Goal: Task Accomplishment & Management: Manage account settings

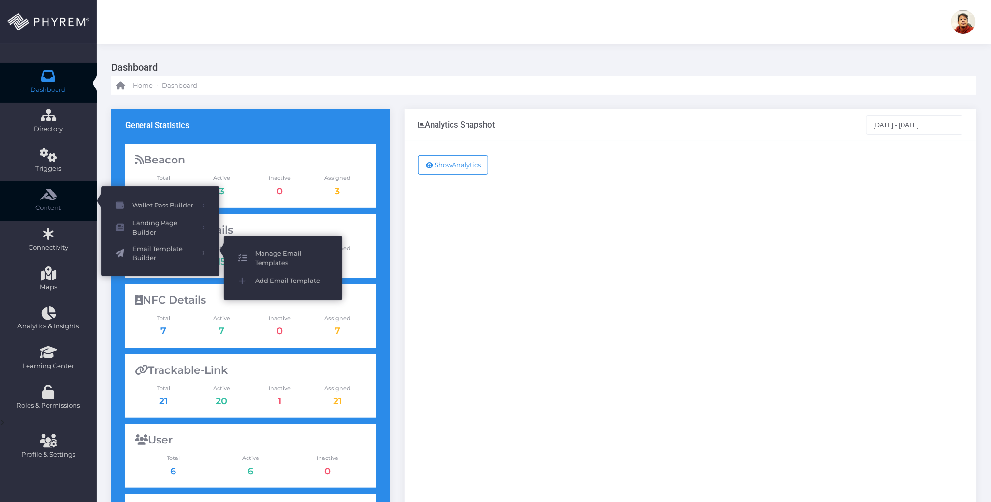
click at [275, 257] on span "Manage Email Templates" at bounding box center [291, 258] width 72 height 19
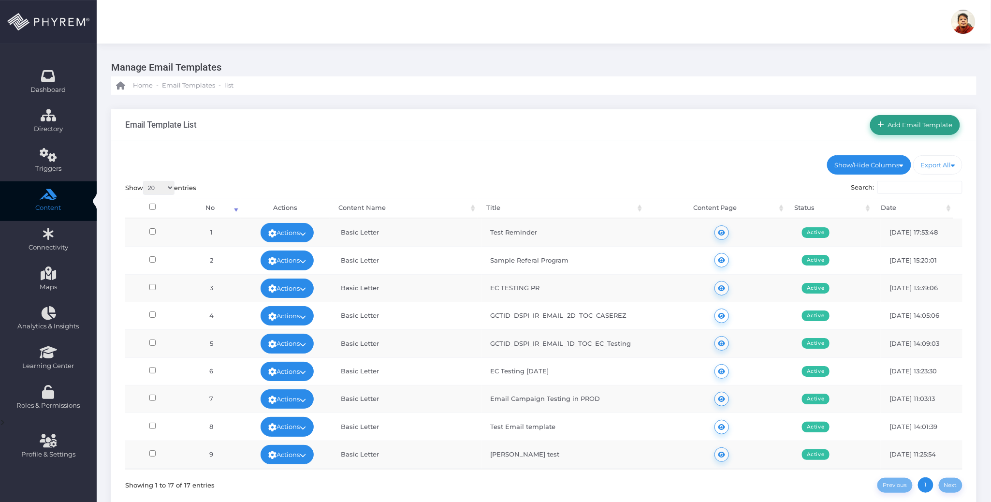
click at [915, 117] on link "Add Email Template" at bounding box center [915, 124] width 90 height 19
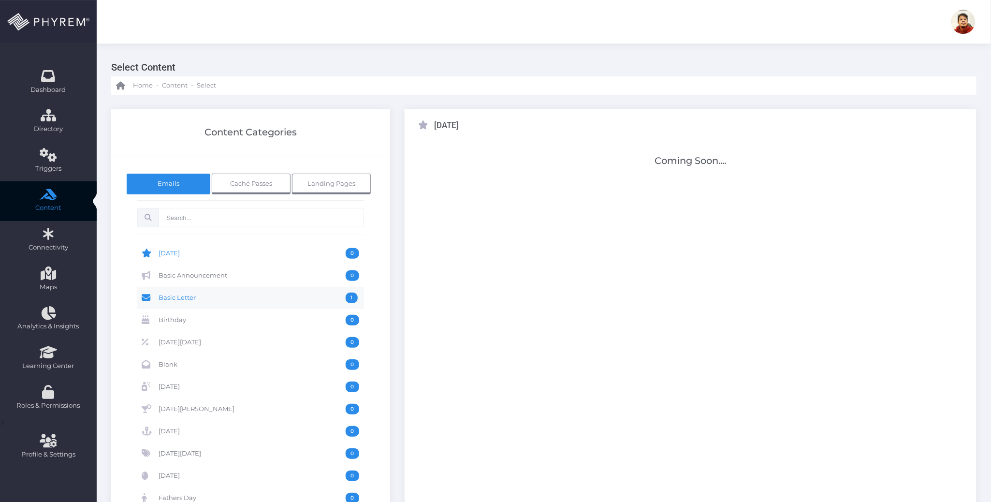
click at [180, 299] on span "Basic Letter" at bounding box center [252, 297] width 187 height 11
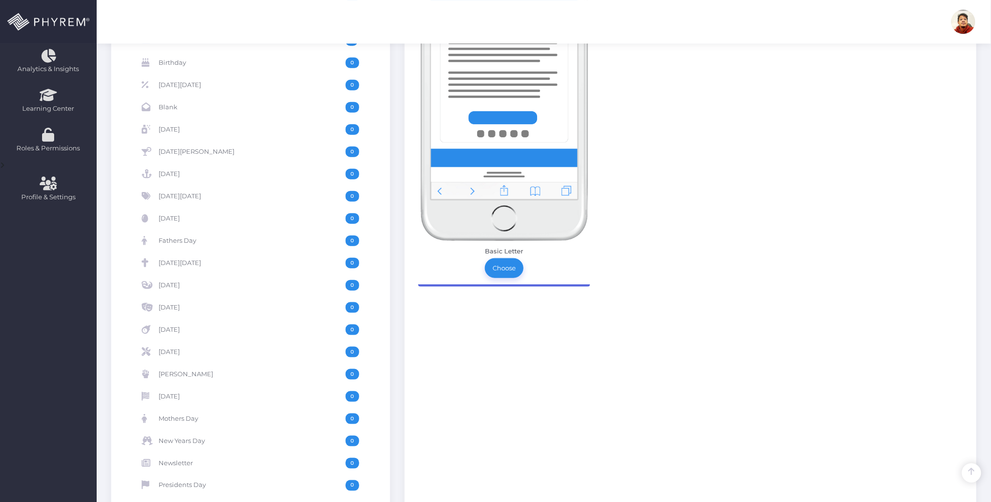
scroll to position [258, 0]
click at [501, 267] on link "Choose" at bounding box center [504, 267] width 39 height 19
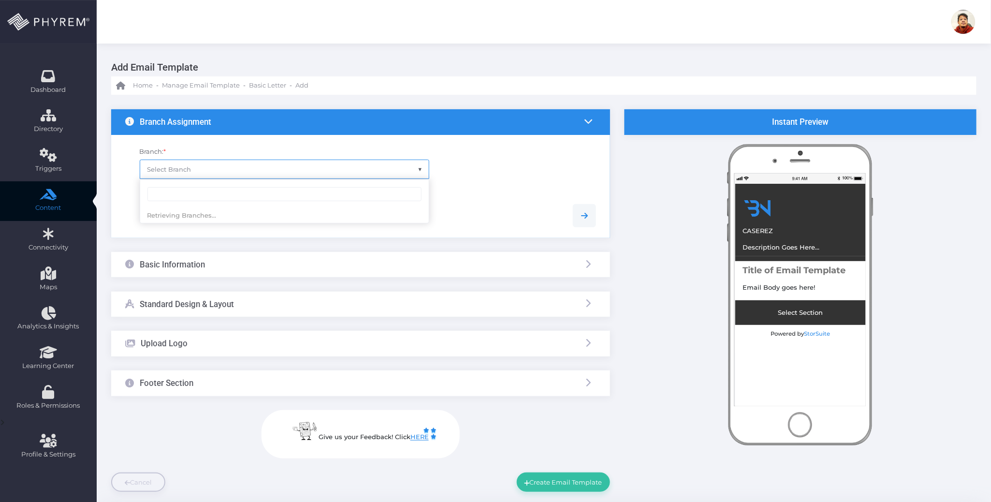
click at [199, 163] on span "Select Branch" at bounding box center [284, 169] width 289 height 18
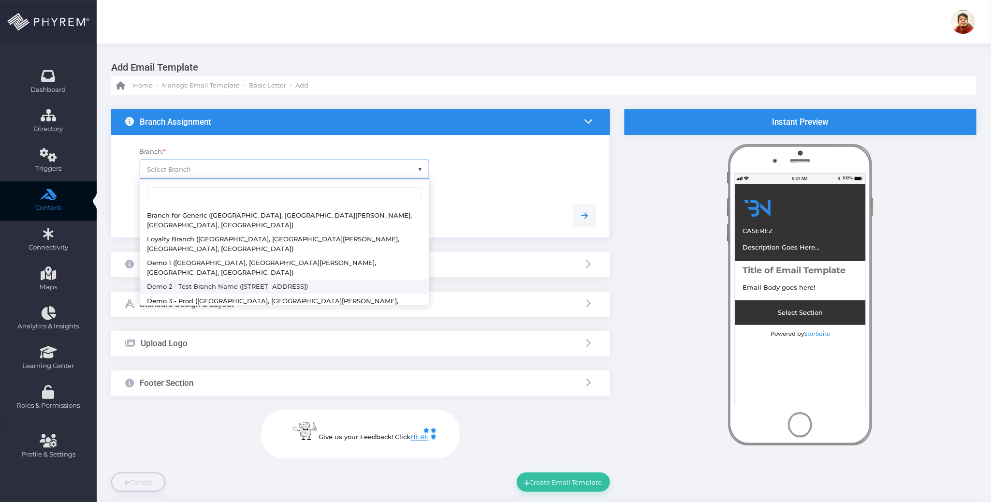
select select "119"
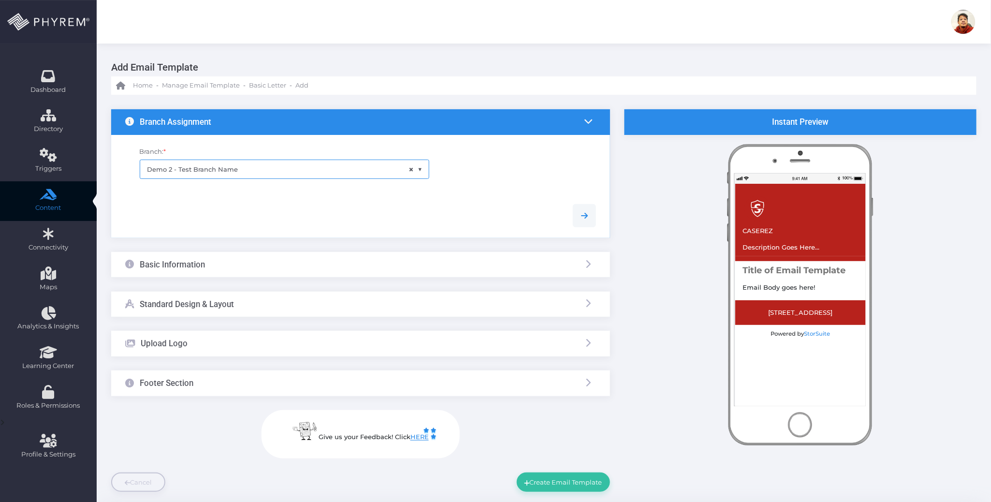
click at [250, 217] on div at bounding box center [360, 215] width 485 height 23
click at [250, 268] on div "Basic Information" at bounding box center [360, 265] width 499 height 26
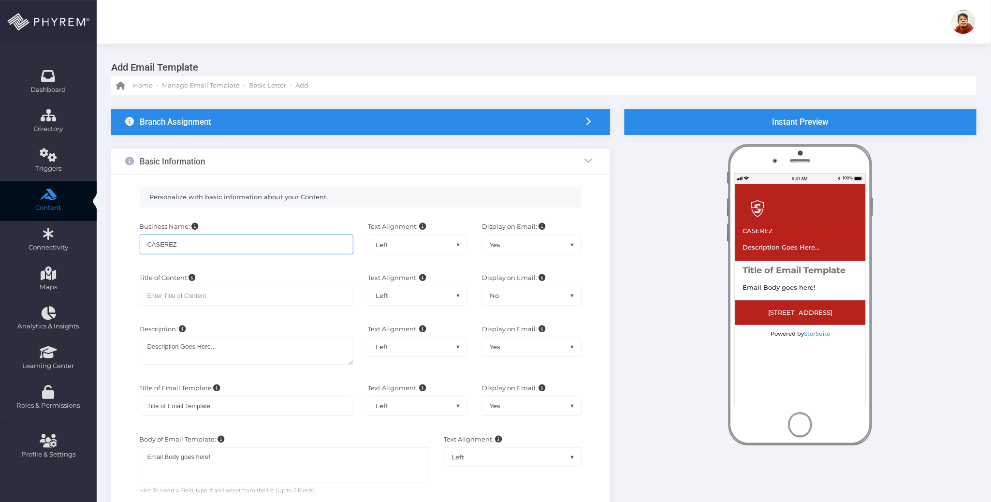
drag, startPoint x: 204, startPoint y: 247, endPoint x: 113, endPoint y: 235, distance: 91.7
click at [113, 235] on div "Personalize with basic information about your Content. Business Name: CASEREZ T…" at bounding box center [360, 405] width 499 height 462
type input "Test Email for Payment"
click at [218, 299] on input "text" at bounding box center [247, 295] width 214 height 19
drag, startPoint x: 229, startPoint y: 248, endPoint x: 111, endPoint y: 242, distance: 118.5
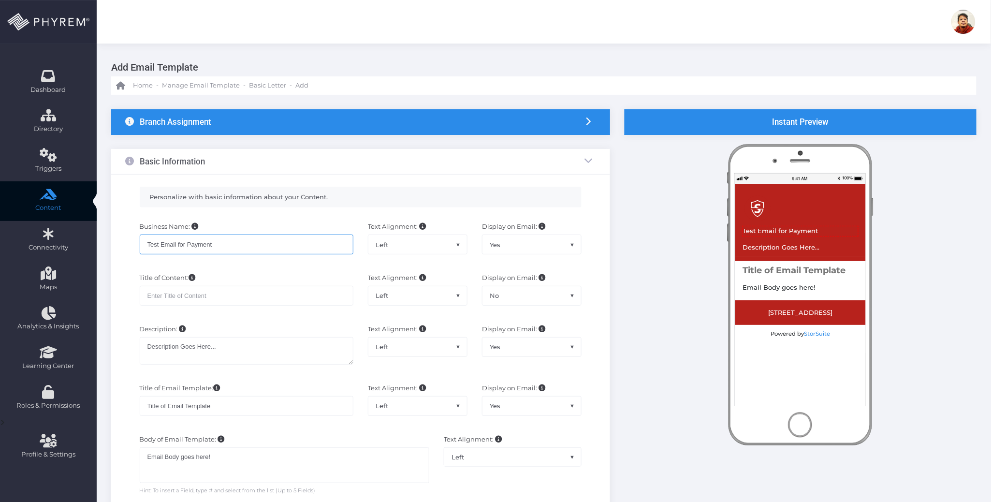
click at [111, 242] on div "Personalize with basic information about your Content. Business Name: Test Emai…" at bounding box center [360, 405] width 499 height 462
drag, startPoint x: 201, startPoint y: 294, endPoint x: 221, endPoint y: 294, distance: 19.8
click at [202, 294] on input "text" at bounding box center [247, 295] width 214 height 19
paste input "Test Email for Payment"
type input "Test Email for Payment"
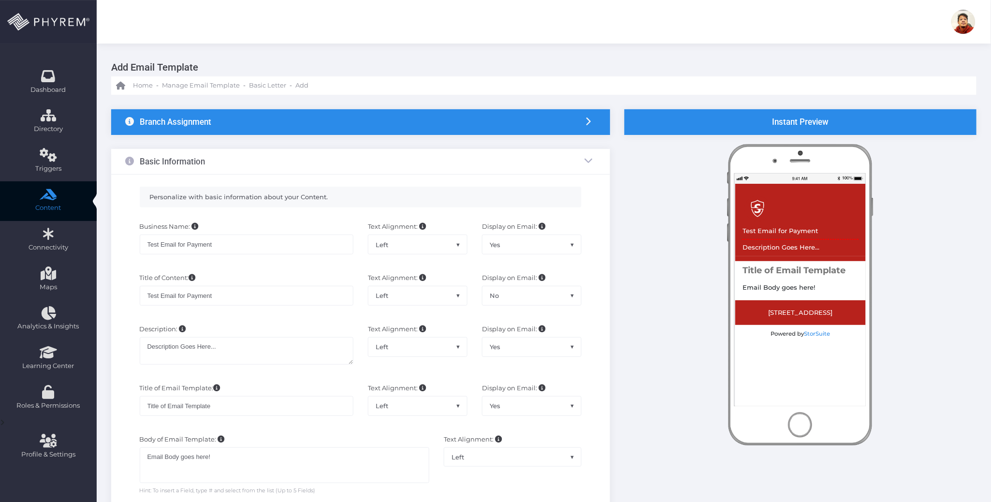
drag, startPoint x: 268, startPoint y: 263, endPoint x: 269, endPoint y: 273, distance: 10.2
click at [269, 263] on div "Business Name: Test Email for Payment" at bounding box center [246, 243] width 228 height 42
click at [240, 346] on textarea "Description Goes Here..." at bounding box center [247, 351] width 214 height 28
drag, startPoint x: 246, startPoint y: 352, endPoint x: 123, endPoint y: 341, distance: 124.2
click at [123, 341] on div "Description: Description Goes Here... Text Alignment: Left Center Right Left Di…" at bounding box center [360, 348] width 485 height 59
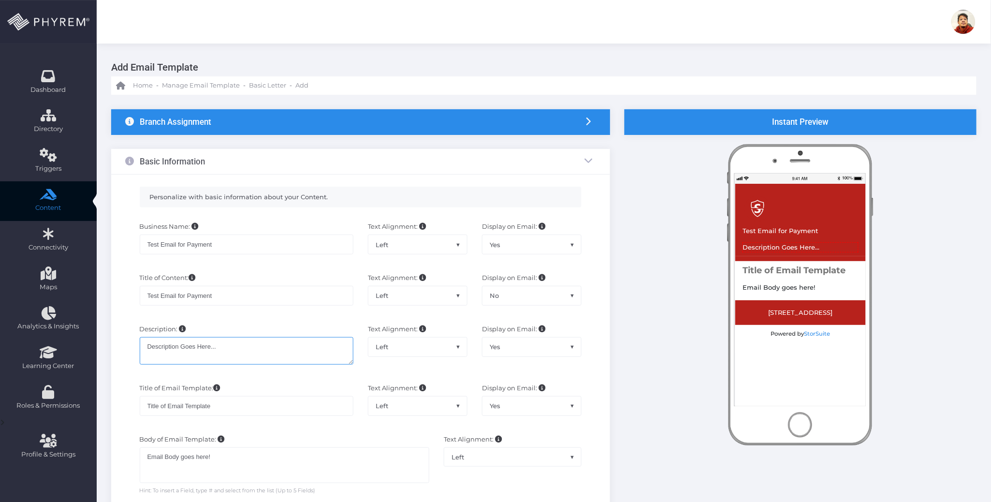
paste textarea "Payment Reminder for Your Storage Unit"
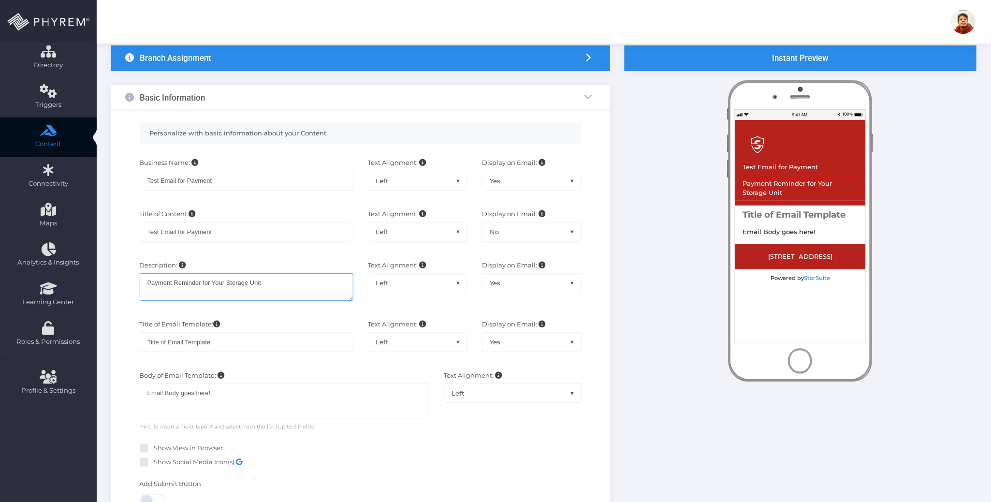
scroll to position [64, 0]
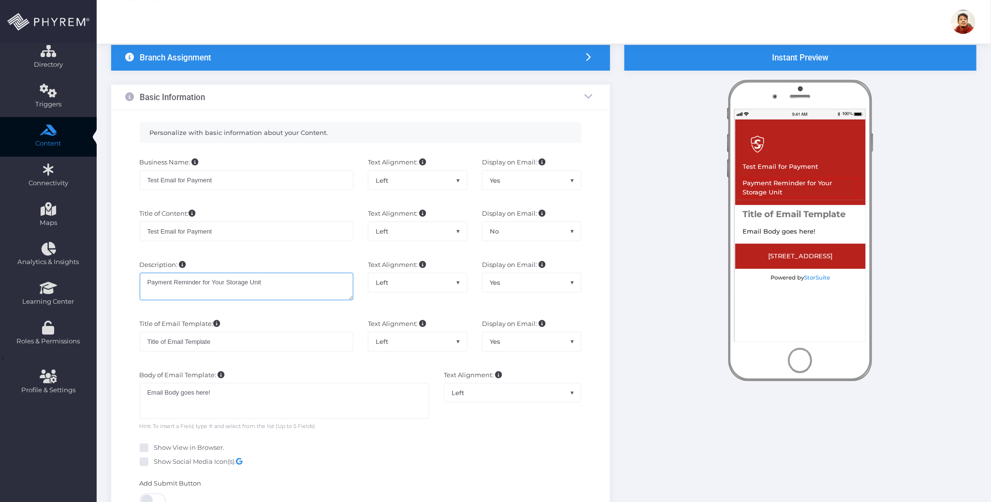
type textarea "Payment Reminder for Your Storage Unit"
drag, startPoint x: 230, startPoint y: 343, endPoint x: 138, endPoint y: 342, distance: 91.8
click at [138, 342] on div "Title of Email Template: Title of Email Template" at bounding box center [246, 340] width 228 height 42
paste input "Payment Reminder for Your Storage Unit"
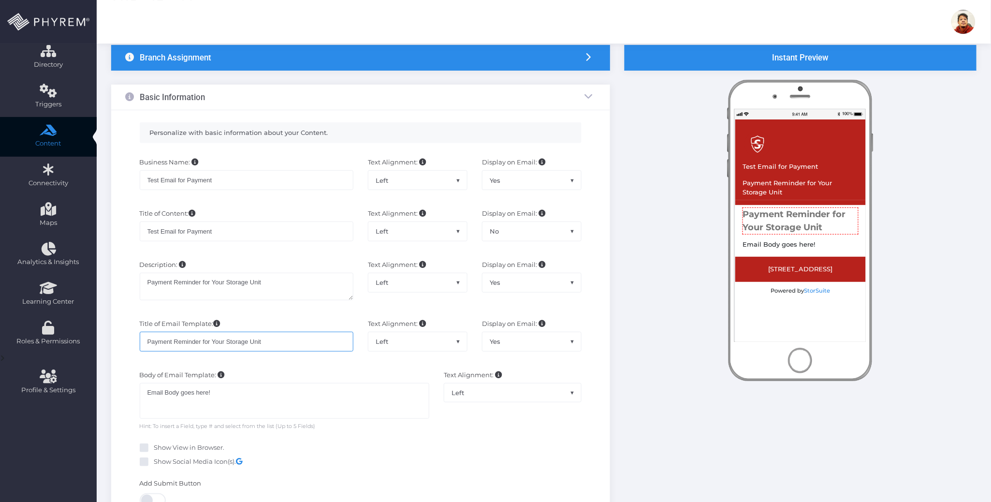
type input "Payment Reminder for Your Storage Unit"
click at [520, 346] on span "Yes" at bounding box center [531, 341] width 99 height 18
select select "No"
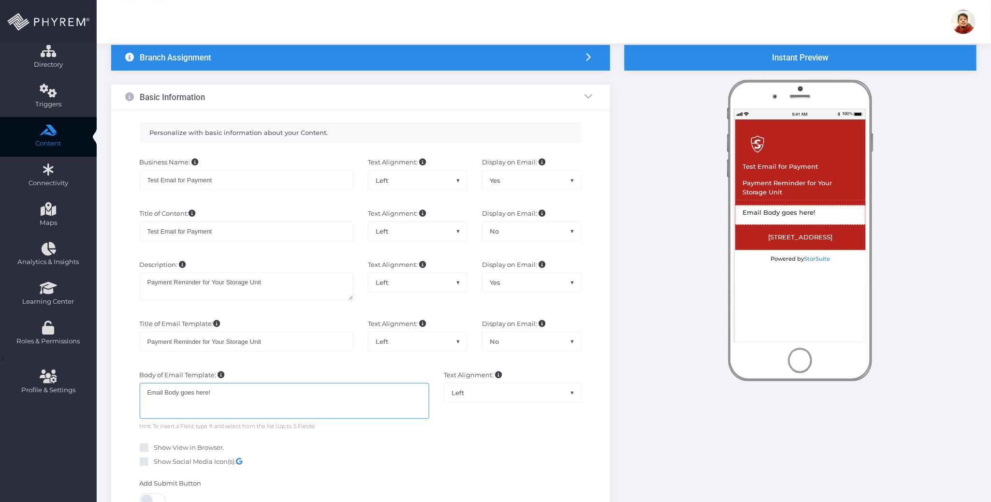
click at [254, 403] on div "Email Body goes here!" at bounding box center [285, 401] width 290 height 36
drag, startPoint x: 252, startPoint y: 393, endPoint x: 146, endPoint y: 356, distance: 112.2
click at [95, 383] on div "Dashboard Directory Directory User Manage User(s) Add User View Deleted User(s)…" at bounding box center [495, 383] width 991 height 895
click at [251, 398] on div "Enter Body of Email Template" at bounding box center [285, 401] width 290 height 36
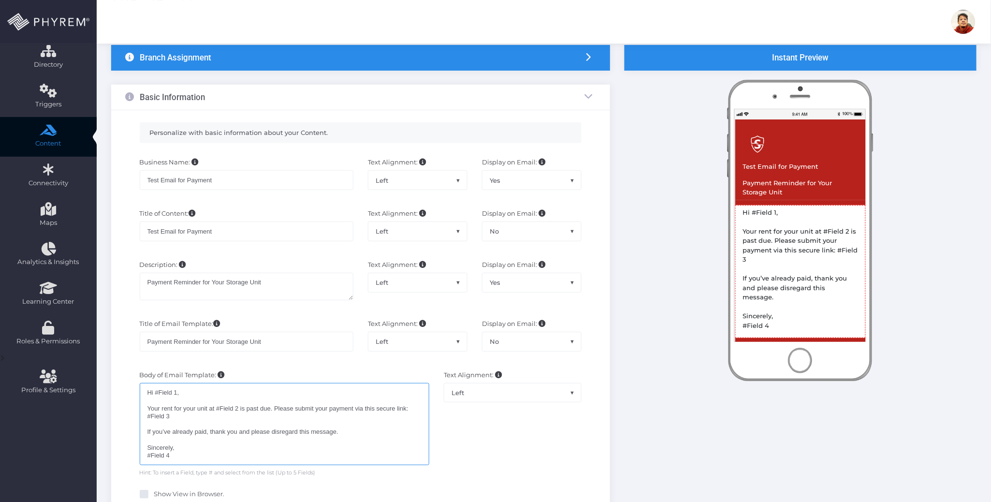
scroll to position [129, 0]
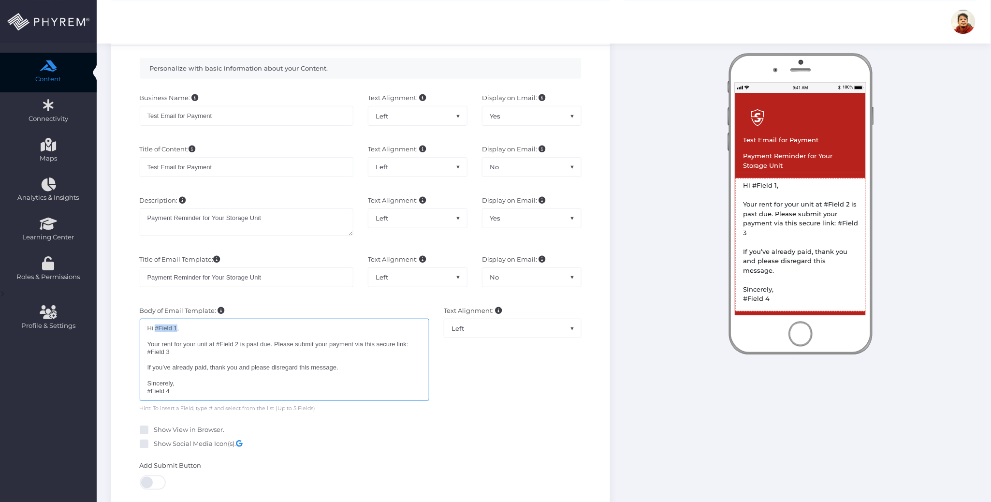
drag, startPoint x: 177, startPoint y: 331, endPoint x: 156, endPoint y: 331, distance: 21.3
click at [156, 331] on div "Hi #Field 1,  Your rent for your unit at #Field 2 is past due. Please submit …" at bounding box center [285, 359] width 290 height 82
drag, startPoint x: 237, startPoint y: 346, endPoint x: 217, endPoint y: 347, distance: 19.8
click at [217, 347] on div "Hi # Field 1 ,  Your rent for your unit at #Field 2 is past due. Please submi…" at bounding box center [285, 361] width 290 height 86
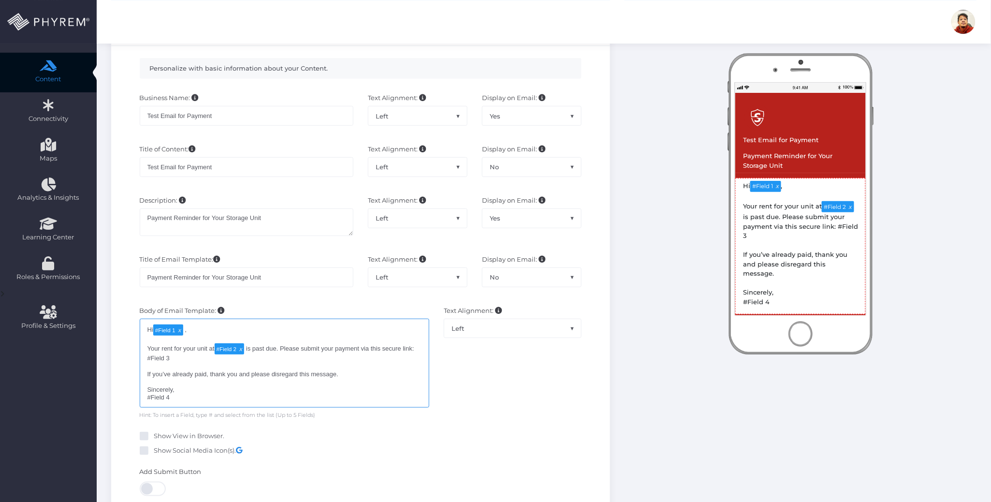
click at [176, 360] on div "Hi # Field 1 ,  Your rent for your unit at # Field 2 is past due. Please subm…" at bounding box center [285, 362] width 290 height 89
drag, startPoint x: 178, startPoint y: 359, endPoint x: 147, endPoint y: 358, distance: 31.4
click at [147, 358] on div "Hi # Field 1 ,  Your rent for your unit at # Field 2 is past due. Please subm…" at bounding box center [285, 362] width 290 height 89
click at [196, 402] on div "Hi # Field 1 ,  Your rent for your unit at # Field 2 is past due. Please subm…" at bounding box center [285, 364] width 290 height 92
drag, startPoint x: 175, startPoint y: 402, endPoint x: 136, endPoint y: 402, distance: 38.7
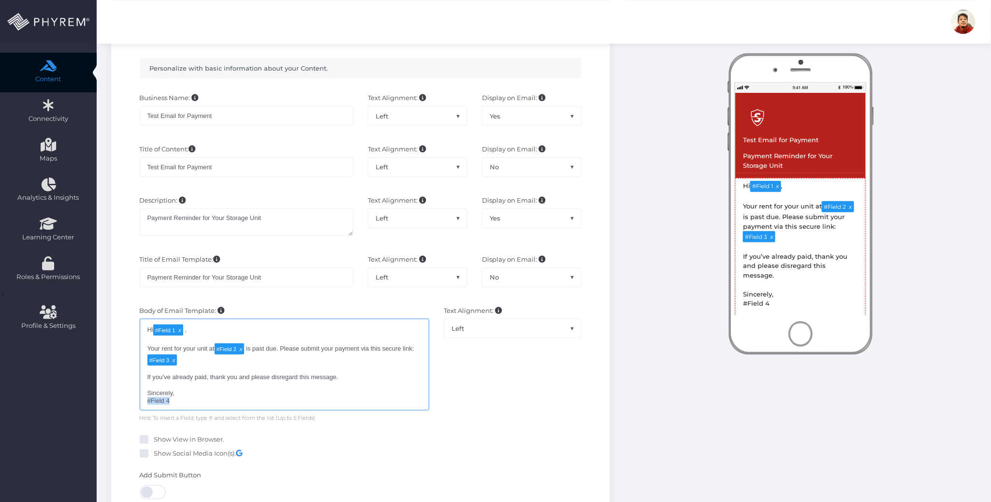
click at [136, 402] on div "Body of Email Template: Email Body goes here! Hi # Field 1 ,  Your rent for y…" at bounding box center [284, 364] width 304 height 116
type textarea "Hi [#Field 1](tag:f1) , Your rent for your unit at [#Field 2](tag:f2) is past d…"
click at [481, 401] on div "Text Alignment: Left Center Right Left" at bounding box center [512, 365] width 152 height 119
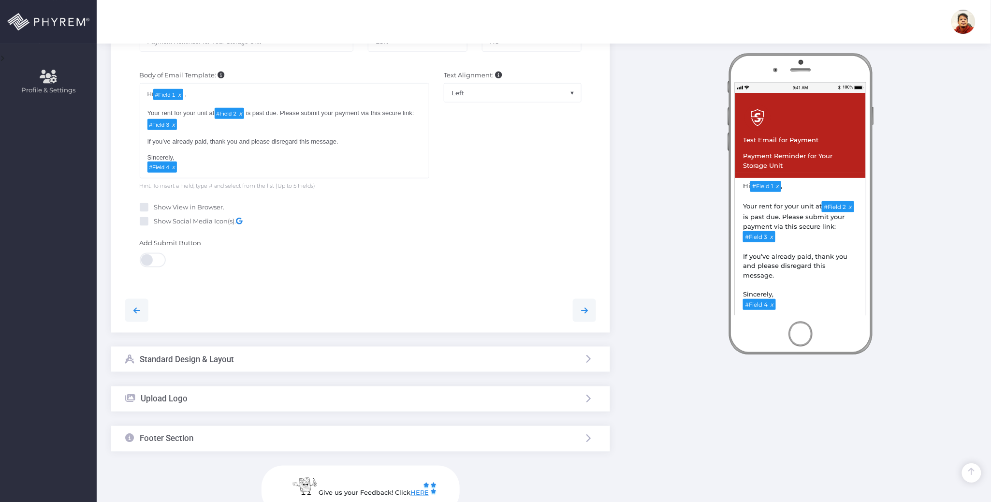
scroll to position [387, 0]
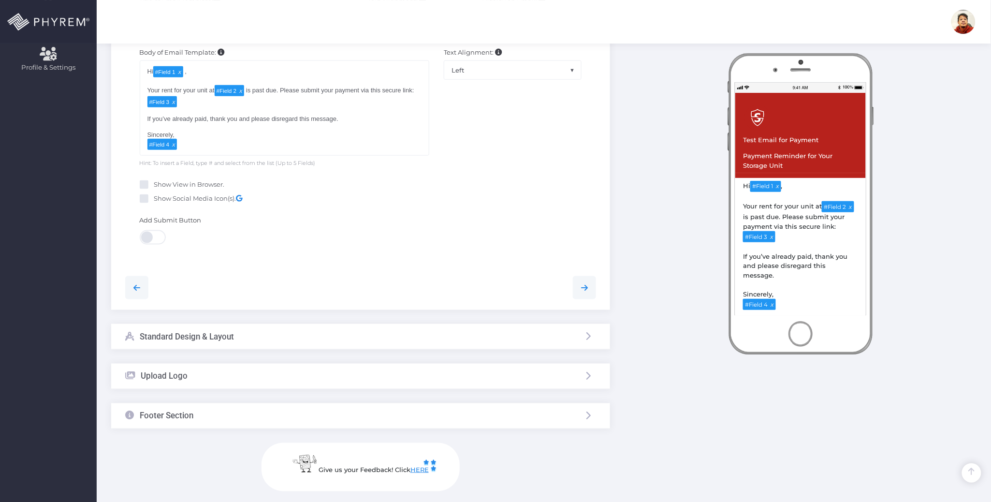
click at [306, 337] on div "Standard Design & Layout" at bounding box center [360, 337] width 499 height 26
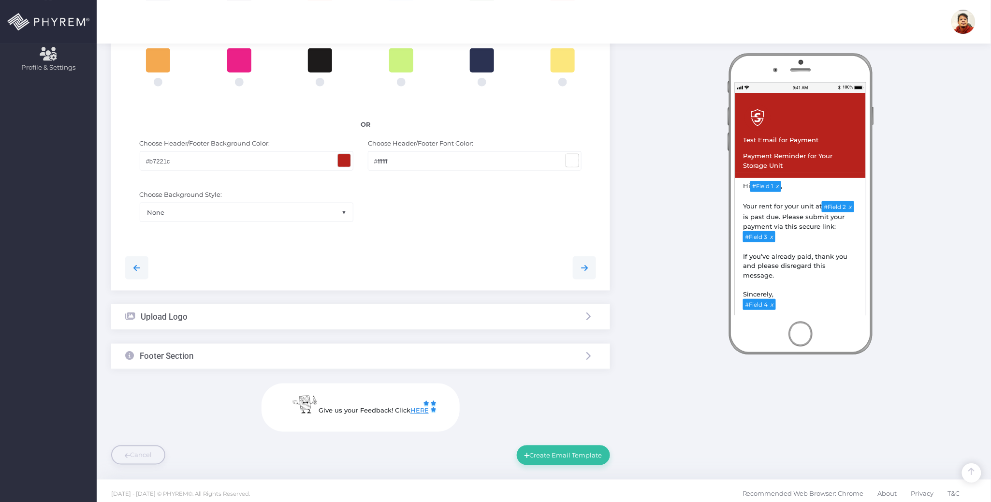
click at [572, 162] on span at bounding box center [572, 160] width 13 height 13
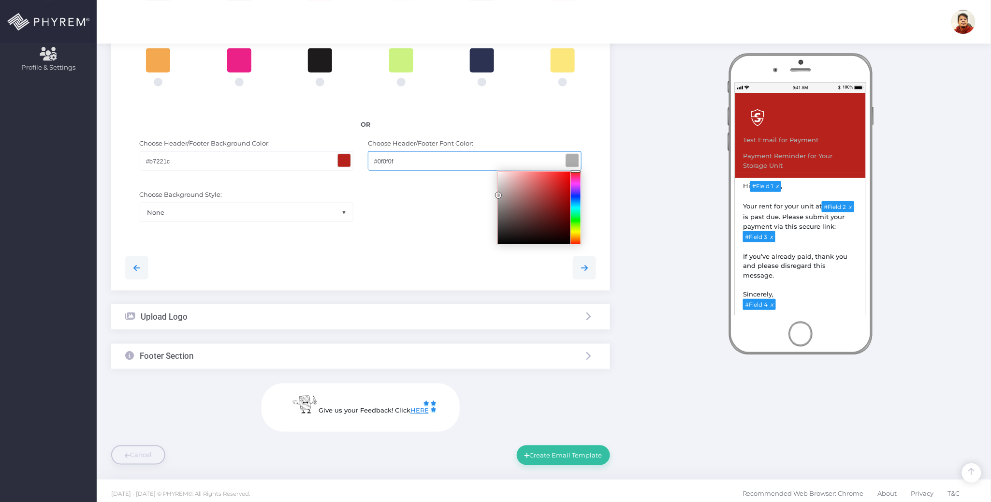
type input "#000000"
drag, startPoint x: 499, startPoint y: 174, endPoint x: 444, endPoint y: 286, distance: 125.1
click at [448, 290] on div "Personalize your page by selecting colors and uploading an image and basic info…" at bounding box center [360, 59] width 499 height 463
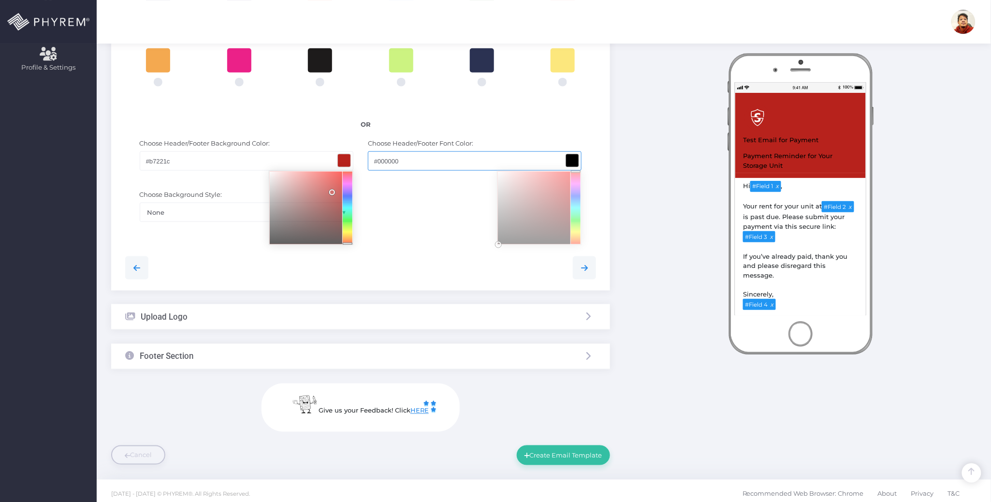
drag, startPoint x: 343, startPoint y: 160, endPoint x: 349, endPoint y: 169, distance: 10.7
click at [343, 160] on span at bounding box center [344, 160] width 13 height 13
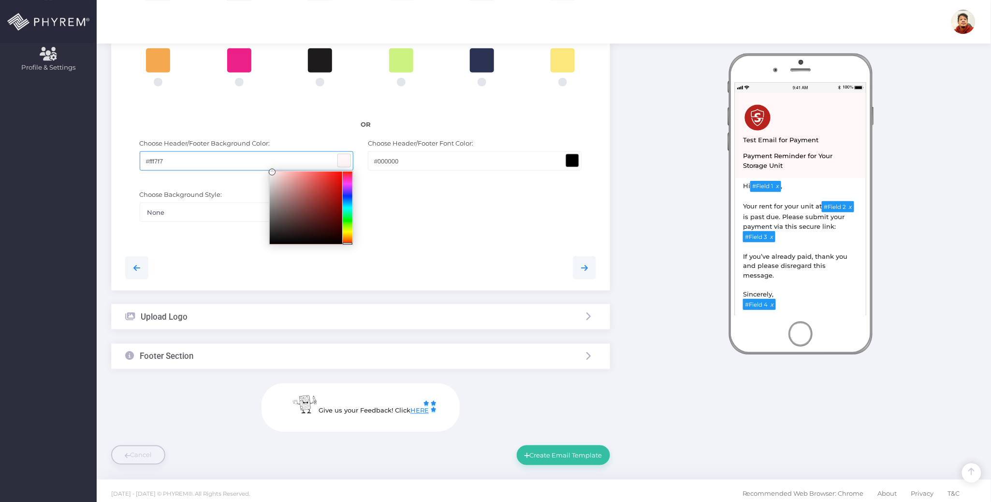
type input "#ffffff"
drag, startPoint x: 331, startPoint y: 193, endPoint x: 239, endPoint y: 167, distance: 96.5
click at [240, 165] on div "#ffffff" at bounding box center [247, 160] width 214 height 19
click at [471, 244] on div at bounding box center [360, 118] width 471 height 254
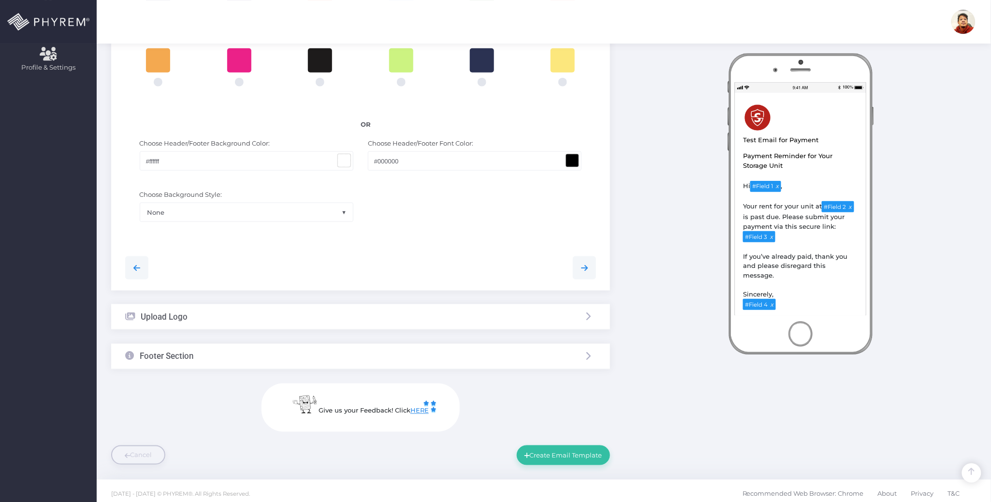
click at [362, 326] on div "Upload Logo" at bounding box center [360, 317] width 499 height 26
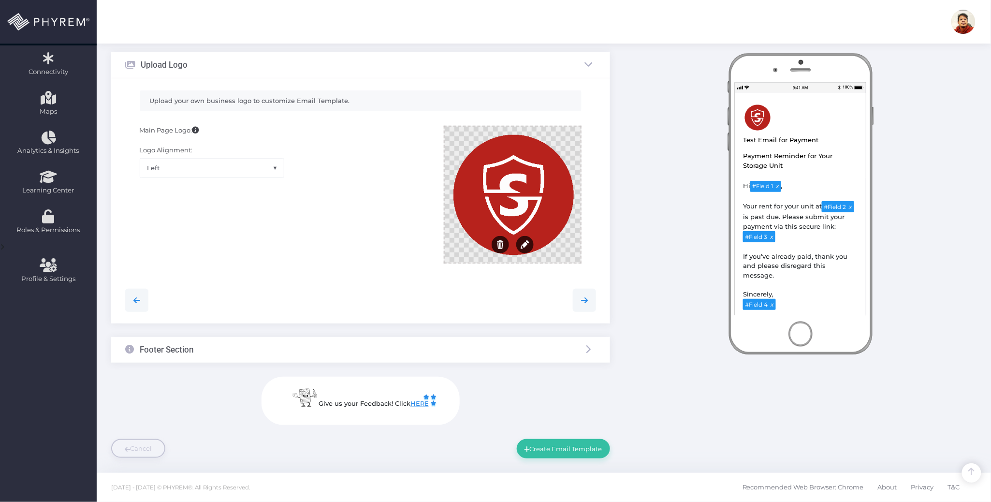
scroll to position [175, 0]
click at [510, 194] on div at bounding box center [513, 196] width 136 height 136
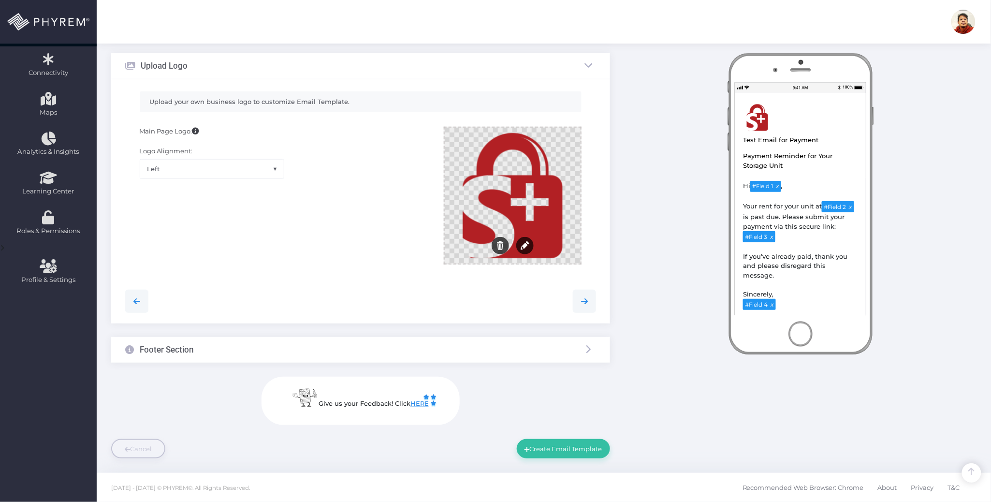
click at [338, 347] on div "Footer Section" at bounding box center [360, 350] width 499 height 26
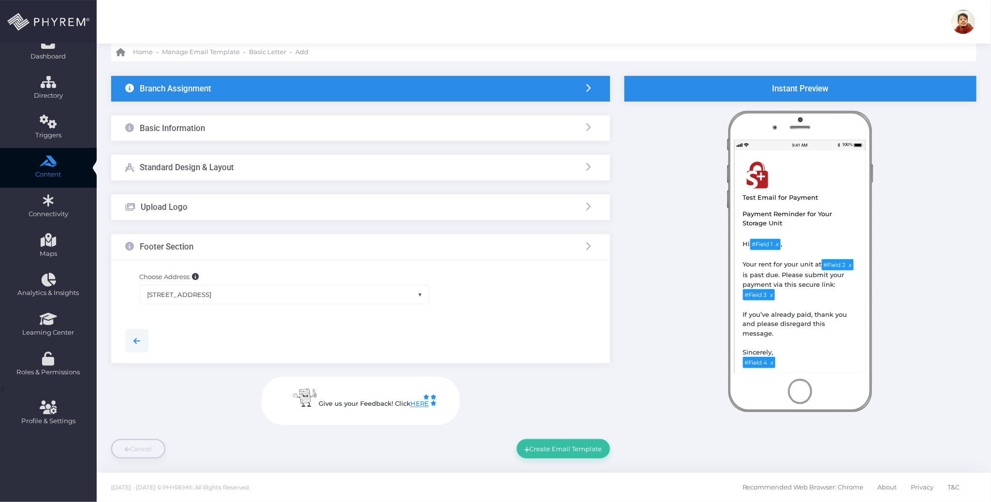
scroll to position [34, 0]
click at [294, 300] on span "312 W 2nd St suite 102, Casper, WY 82601, USA" at bounding box center [284, 294] width 289 height 18
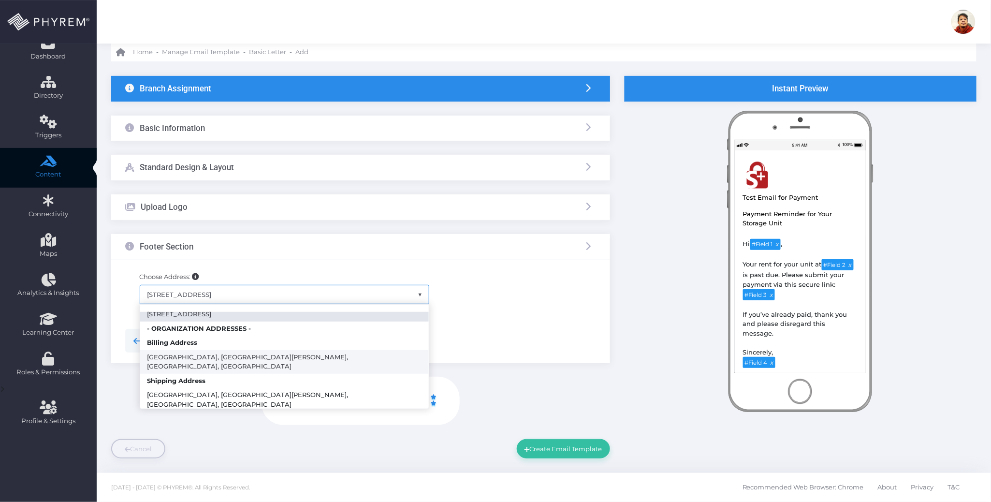
scroll to position [45, 0]
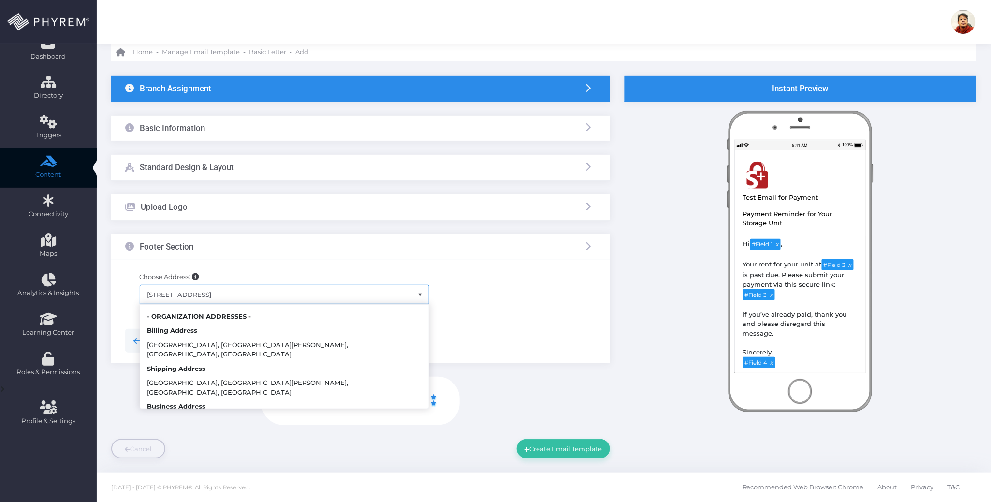
select select "222"
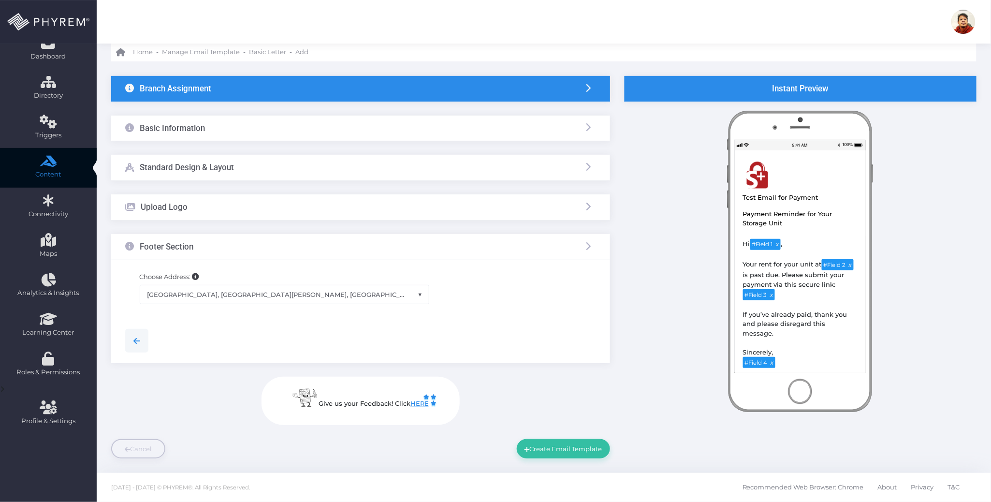
click at [527, 323] on div at bounding box center [360, 340] width 485 height 44
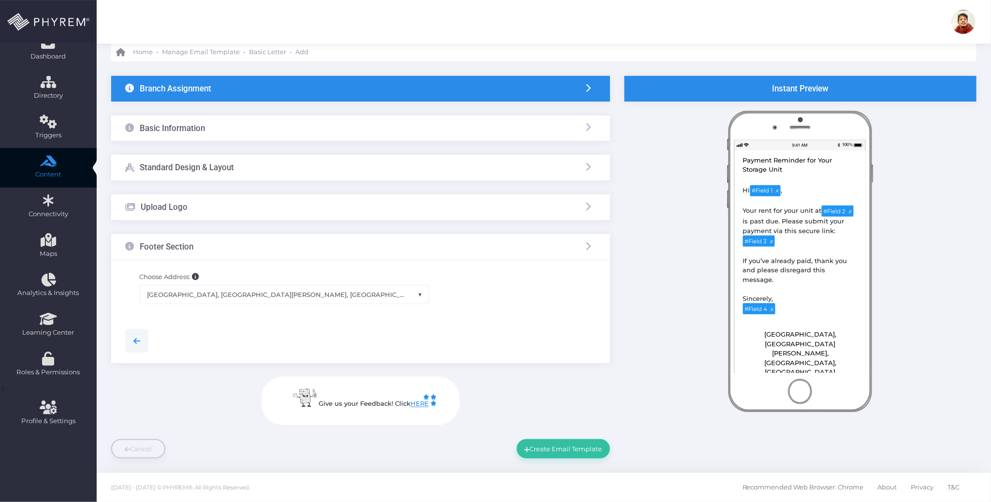
click at [551, 322] on div at bounding box center [360, 340] width 485 height 44
click at [596, 449] on button "Create Email Template" at bounding box center [563, 448] width 93 height 19
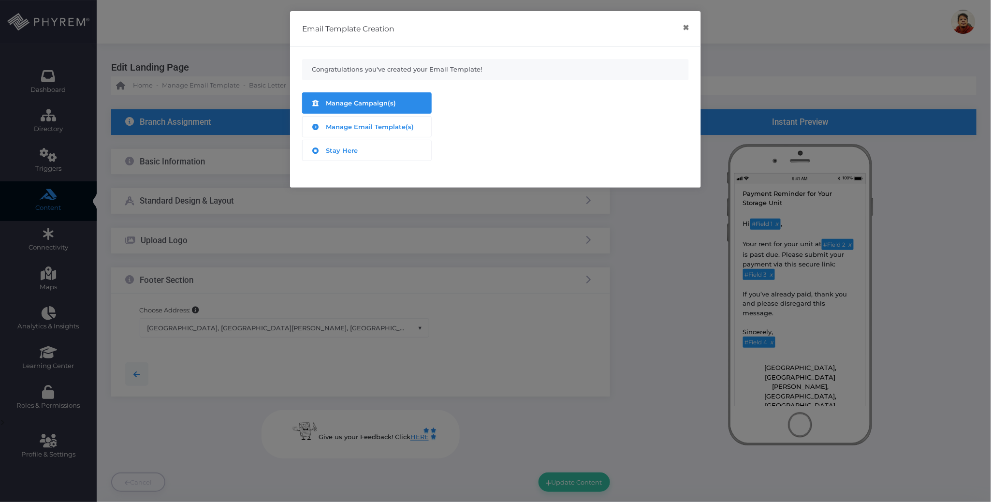
click at [385, 113] on link "Manage Campaign(s)" at bounding box center [366, 102] width 129 height 21
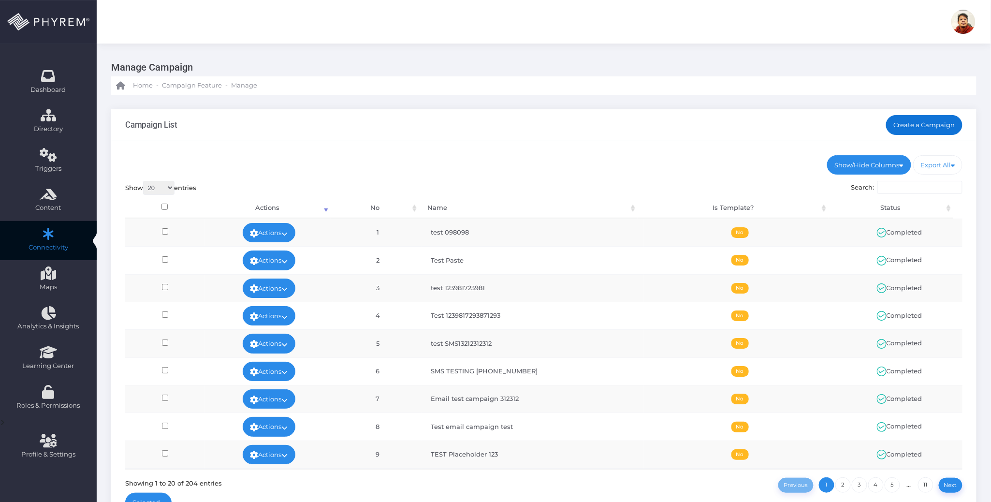
click at [934, 125] on link "Create a Campaign" at bounding box center [924, 124] width 77 height 19
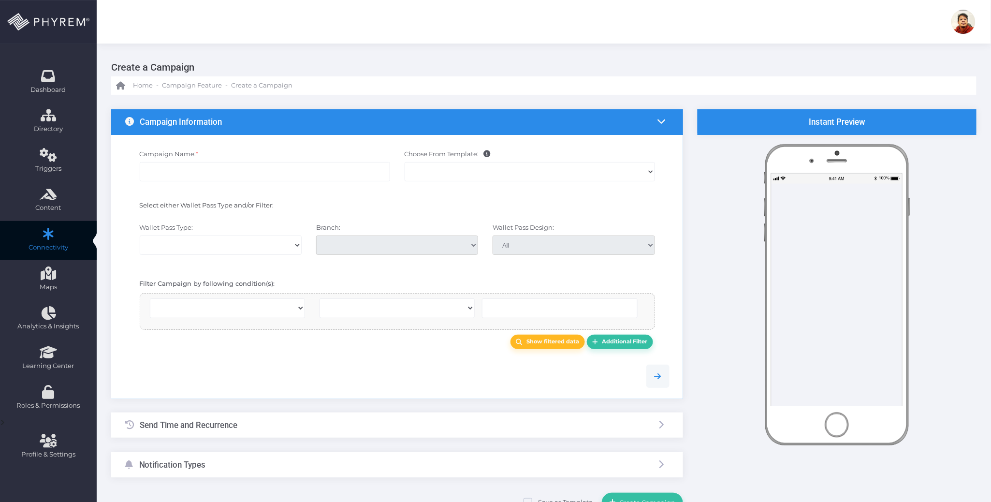
select select
click at [203, 172] on input "Campaign Name: *" at bounding box center [265, 171] width 250 height 19
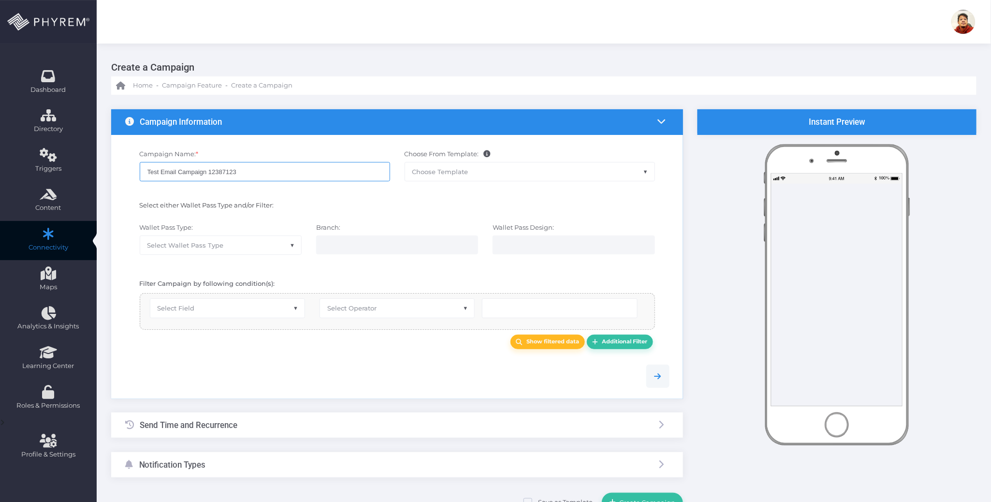
type input "Test Email Campaign 12387123"
drag, startPoint x: 248, startPoint y: 243, endPoint x: 249, endPoint y: 292, distance: 49.3
click at [251, 243] on span "Select Wallet Pass Type" at bounding box center [220, 245] width 161 height 18
select select "15"
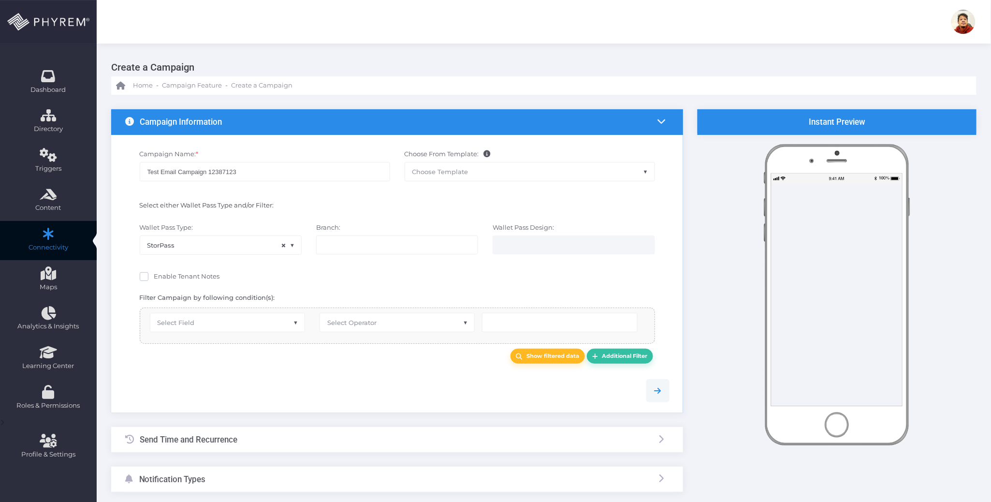
click at [391, 232] on div "Branch: All Demo 2 - Test Branch Name StorEdge" at bounding box center [397, 244] width 176 height 42
click at [382, 251] on ul at bounding box center [396, 245] width 161 height 18
select select "119"
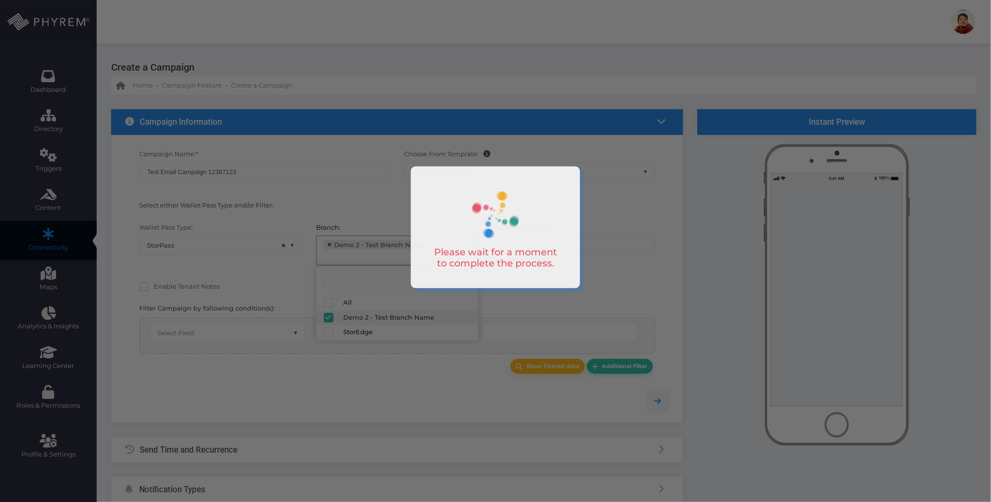
scroll to position [8, 0]
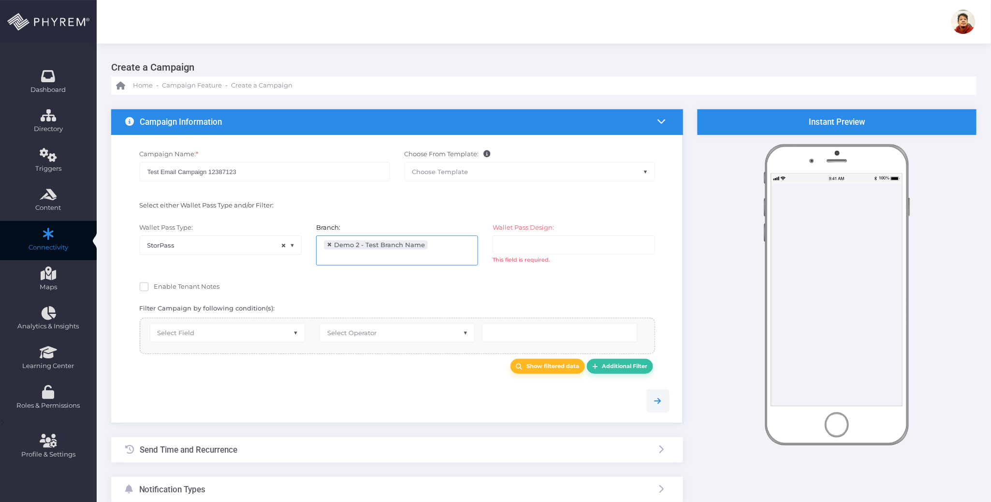
click at [548, 246] on input "search" at bounding box center [538, 245] width 76 height 8
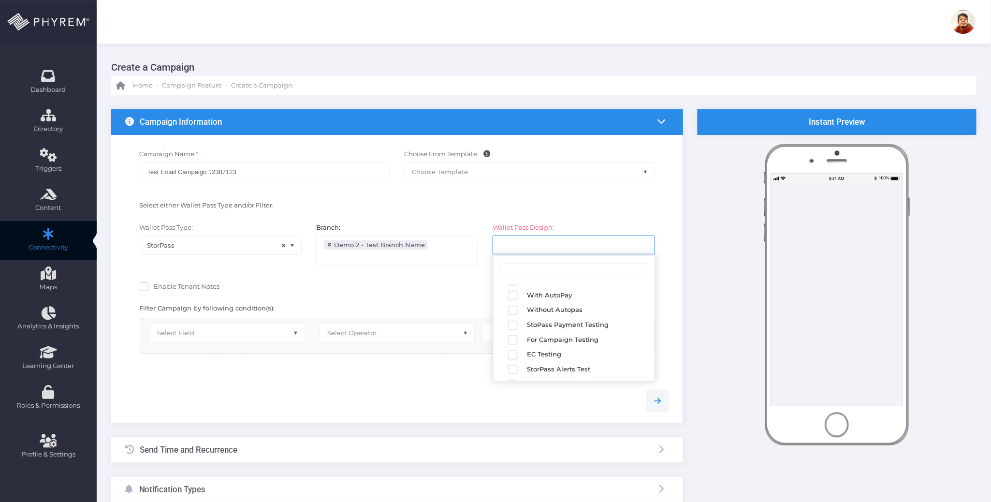
scroll to position [168, 0]
select select "2683"
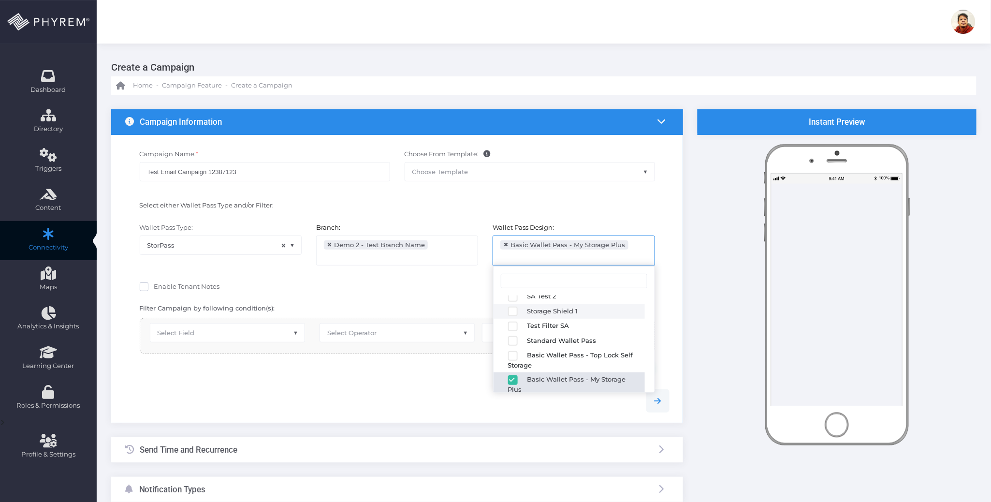
drag, startPoint x: 316, startPoint y: 399, endPoint x: 262, endPoint y: 378, distance: 58.0
click at [312, 393] on div at bounding box center [397, 400] width 559 height 23
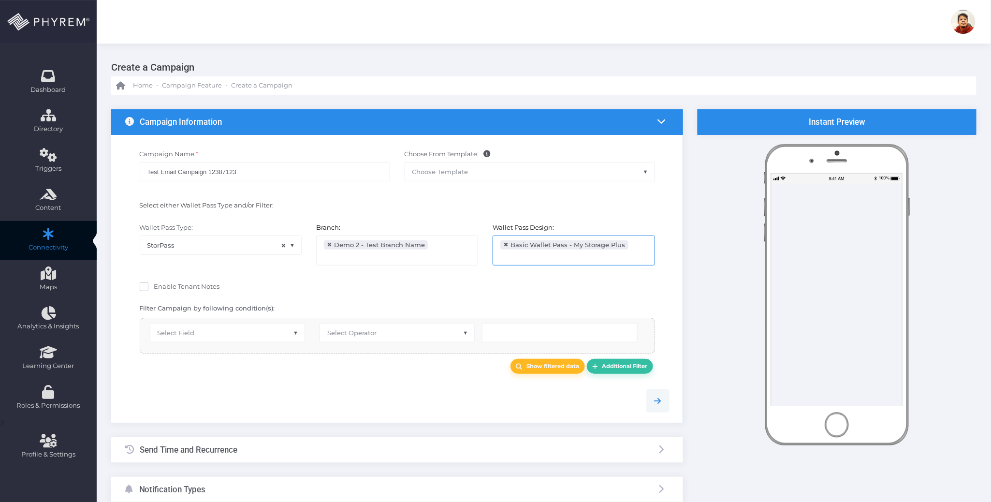
click at [230, 333] on span "Select Field" at bounding box center [227, 332] width 154 height 18
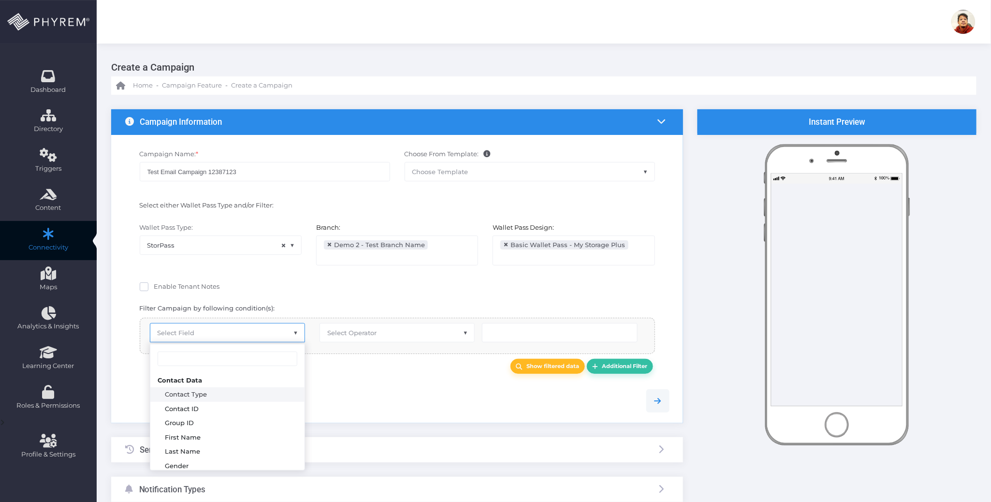
click at [188, 279] on div "Wallet Pass Type: Generic Pass Generic Pass 2.0 Loyalty Pass StorPass × StorPas…" at bounding box center [397, 248] width 559 height 61
drag, startPoint x: 186, startPoint y: 283, endPoint x: 194, endPoint y: 292, distance: 12.6
click at [186, 284] on span "Enable Tenant Notes" at bounding box center [187, 286] width 66 height 8
click at [160, 284] on input "Enable Tenant Notes" at bounding box center [157, 285] width 6 height 6
checkbox input "true"
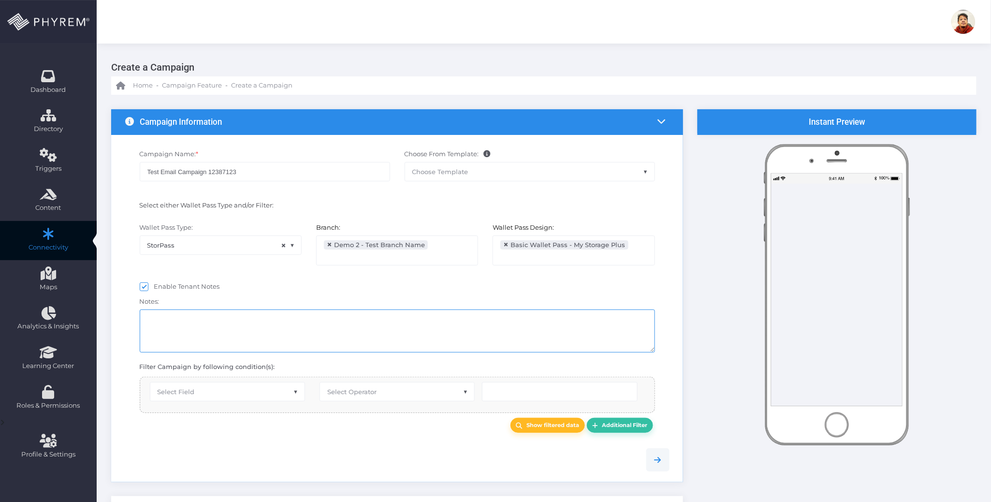
click at [209, 335] on textarea at bounding box center [397, 330] width 515 height 43
click at [222, 389] on span "Select Field" at bounding box center [227, 391] width 154 height 18
select select "first_name"
click at [367, 393] on span "Select Operator" at bounding box center [351, 392] width 49 height 8
type input "eq"
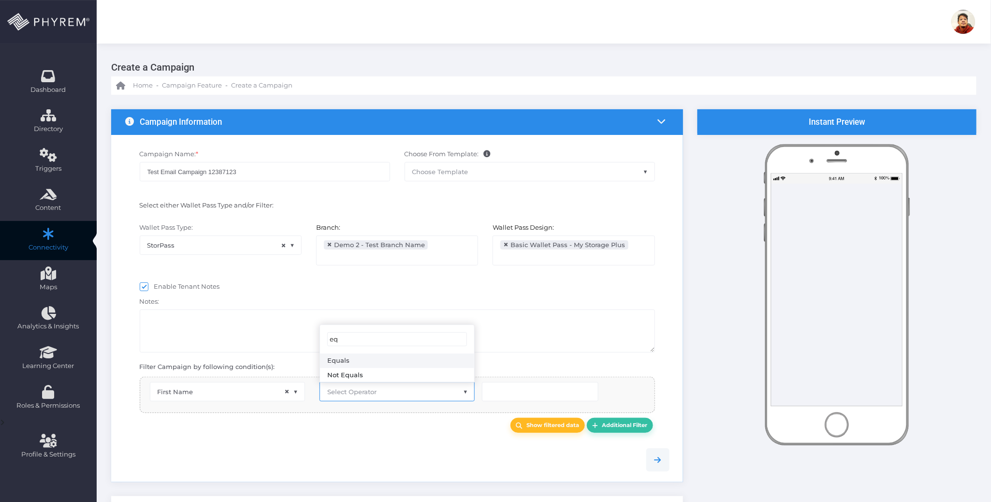
select select "equals"
click at [506, 393] on input "text" at bounding box center [540, 391] width 116 height 19
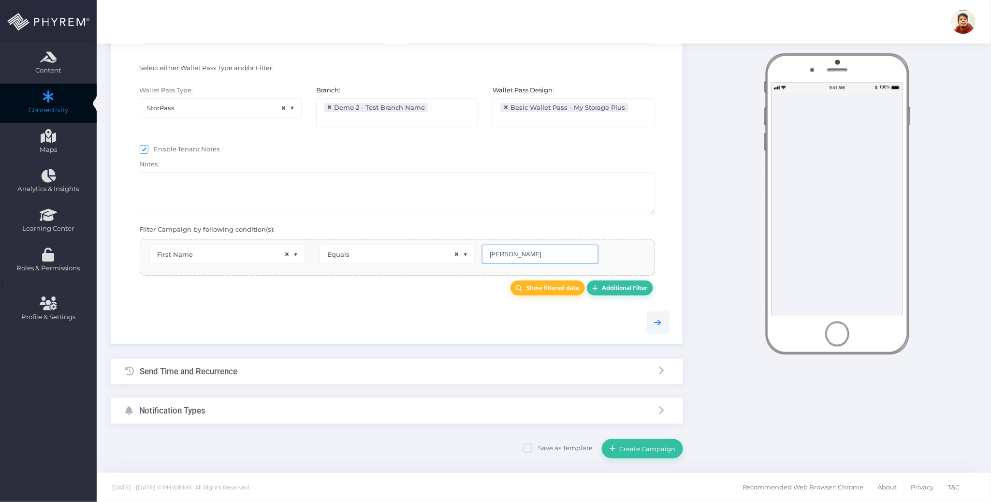
type input "[PERSON_NAME]"
drag, startPoint x: 306, startPoint y: 372, endPoint x: 300, endPoint y: 368, distance: 7.8
click at [306, 371] on div "Send Time and Recurrence" at bounding box center [397, 372] width 572 height 26
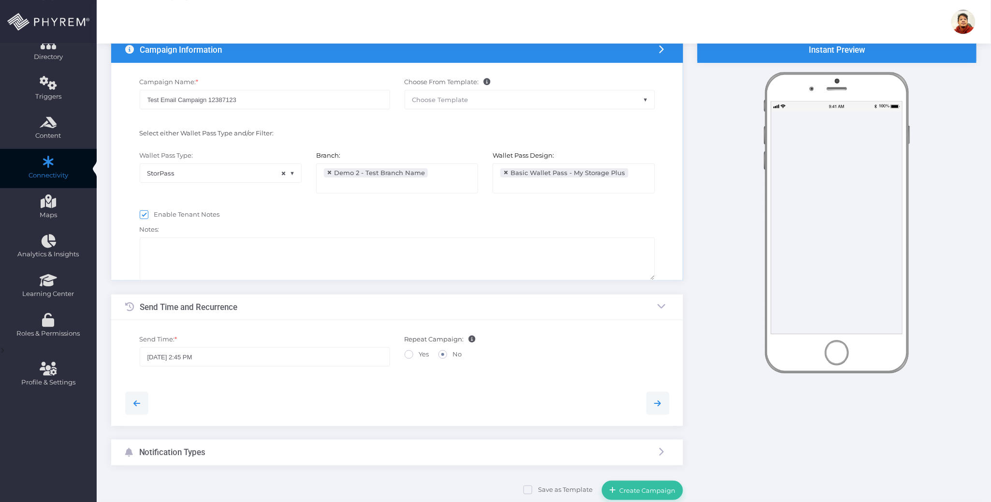
scroll to position [0, 0]
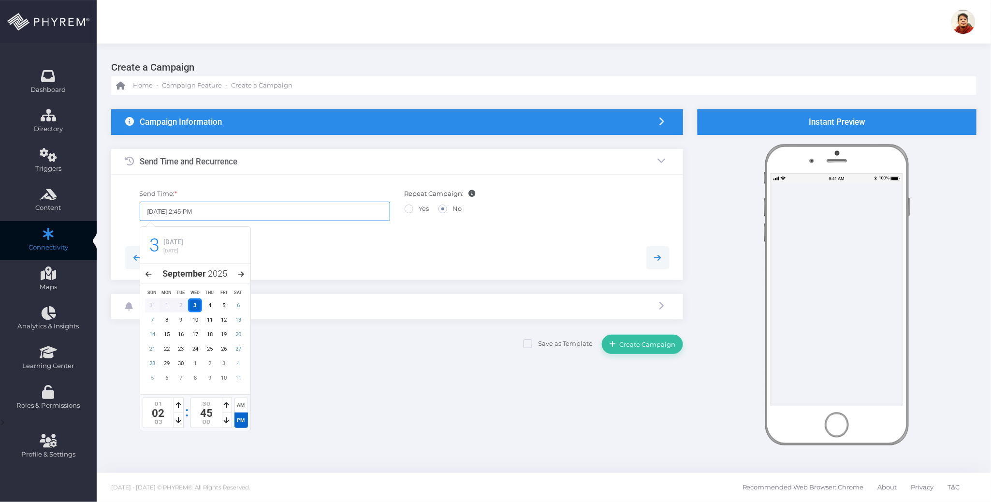
click at [192, 208] on input "09/03/2025 2:45 PM" at bounding box center [265, 210] width 250 height 19
type input "09/03/2025 2:52 PM"
click at [294, 232] on div "Send Time: * 09/03/2025 2:52 PM Repeat Campaign: Yes No" at bounding box center [397, 209] width 559 height 51
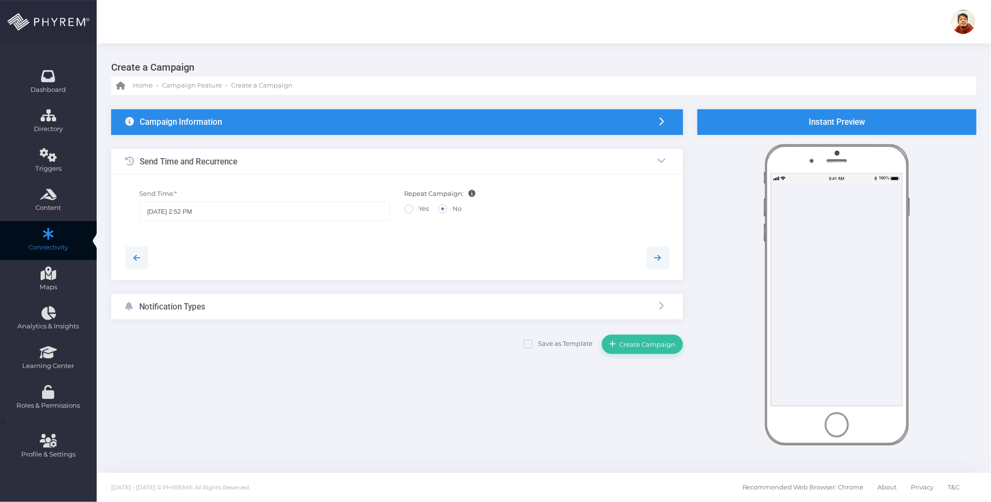
drag, startPoint x: 288, startPoint y: 300, endPoint x: 288, endPoint y: 295, distance: 4.9
click at [288, 299] on div "Notification Types" at bounding box center [397, 307] width 572 height 26
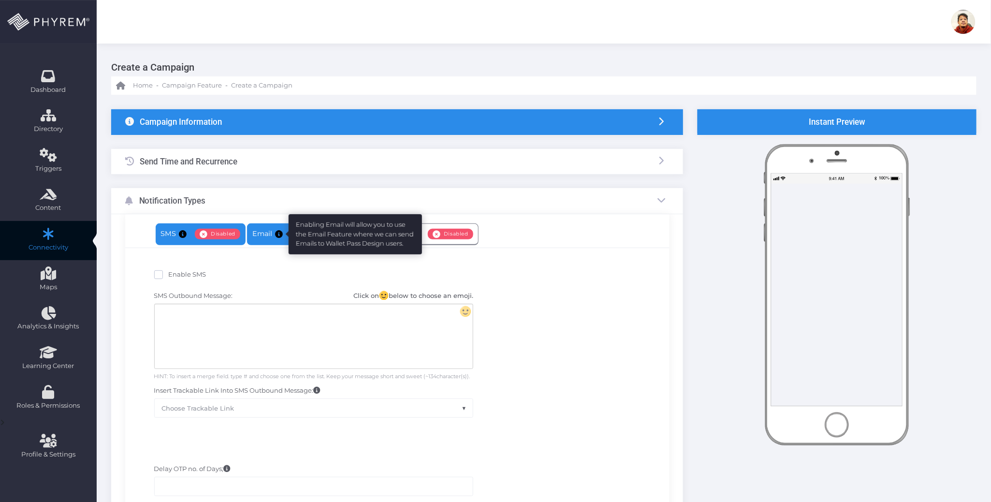
click at [280, 234] on icon at bounding box center [279, 234] width 8 height 0
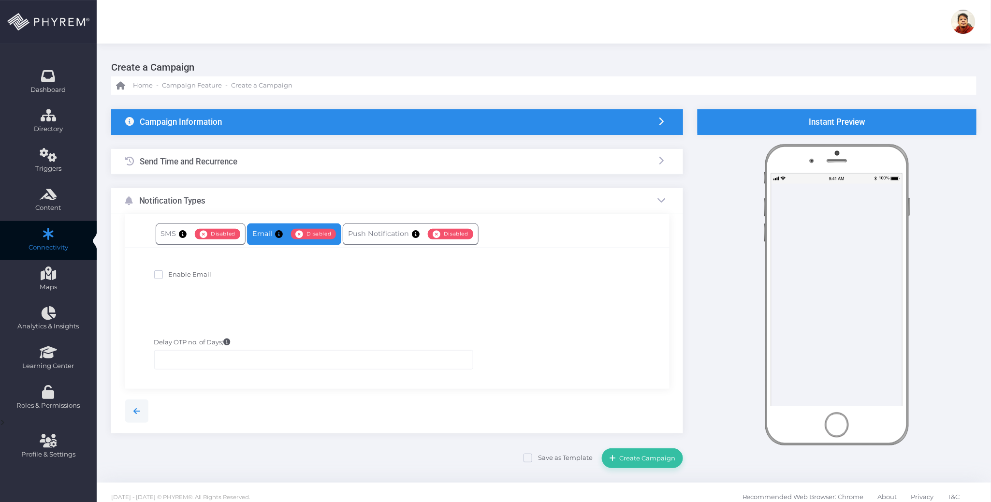
click at [190, 273] on span "Enable Email" at bounding box center [190, 274] width 43 height 8
click at [175, 273] on input "Enable Email" at bounding box center [172, 273] width 6 height 6
checkbox input "true"
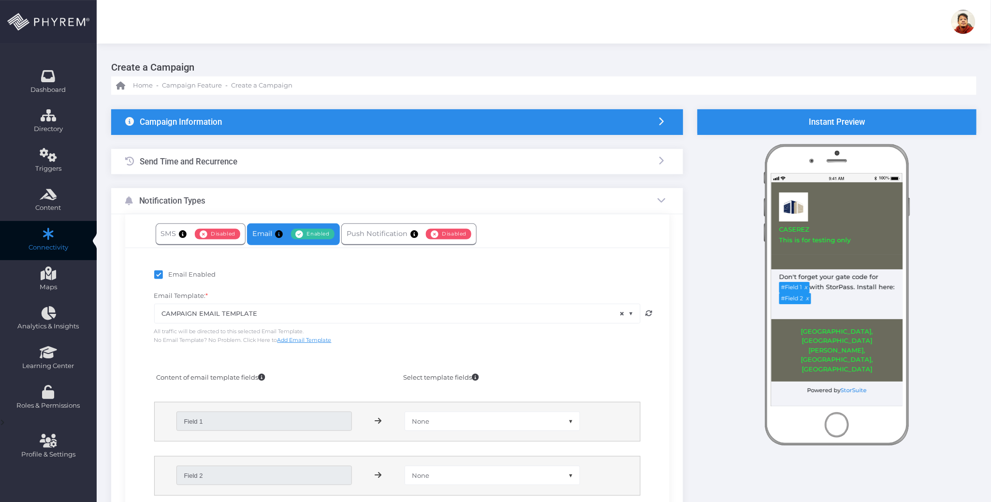
click at [318, 310] on span "× CAMPAIGN EMAIL TEMPLATE" at bounding box center [397, 313] width 485 height 18
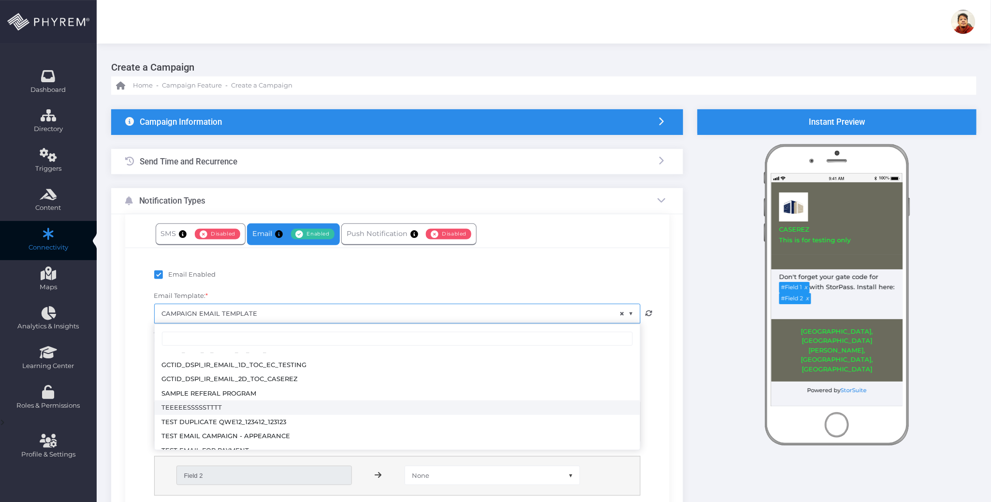
scroll to position [159, 0]
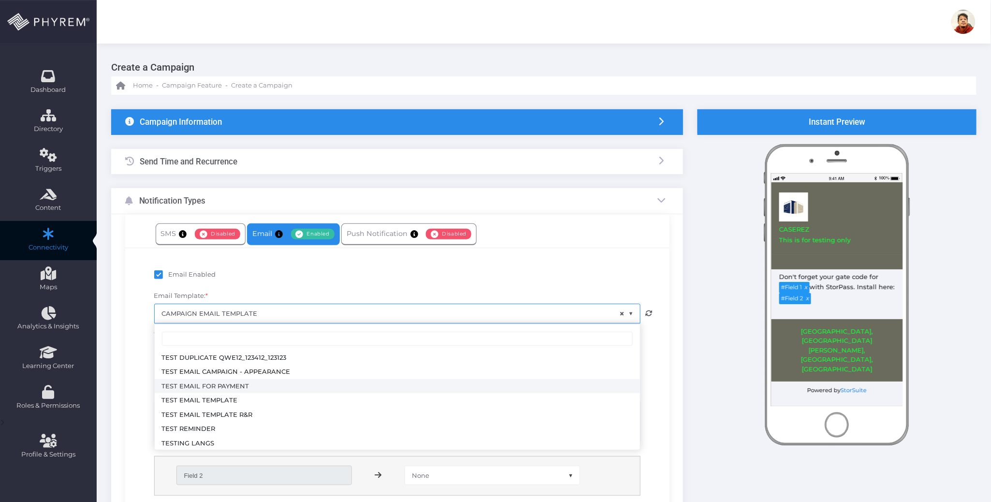
select select "3713"
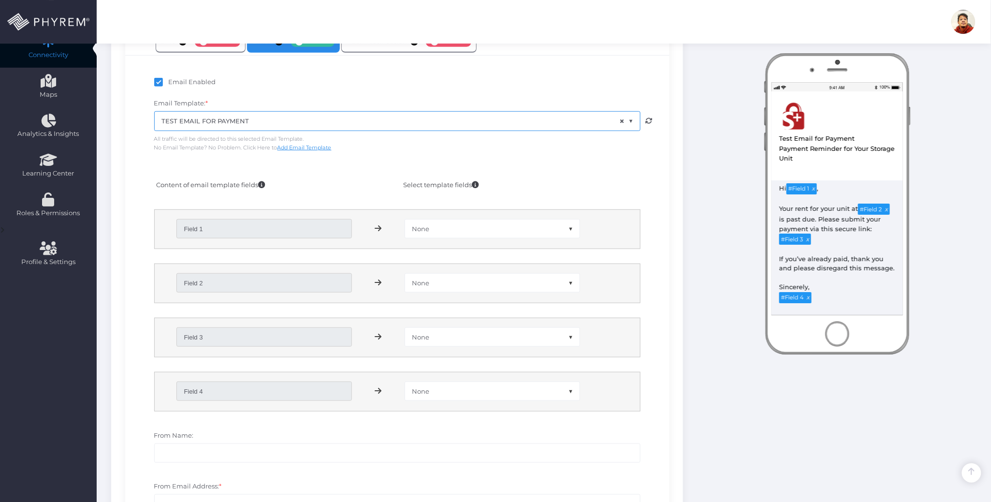
scroll to position [193, 0]
click at [452, 228] on span "None" at bounding box center [492, 227] width 174 height 18
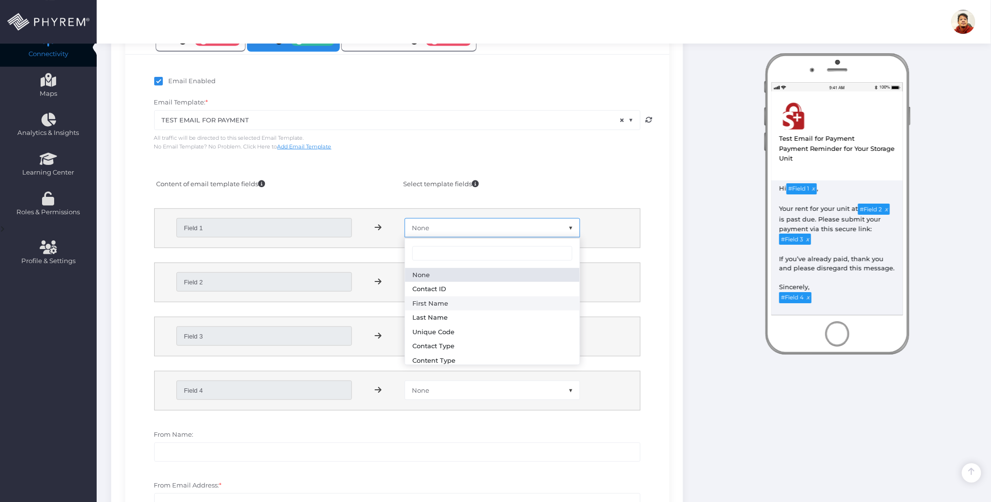
select select "first_name"
click at [448, 278] on span "None" at bounding box center [492, 282] width 174 height 18
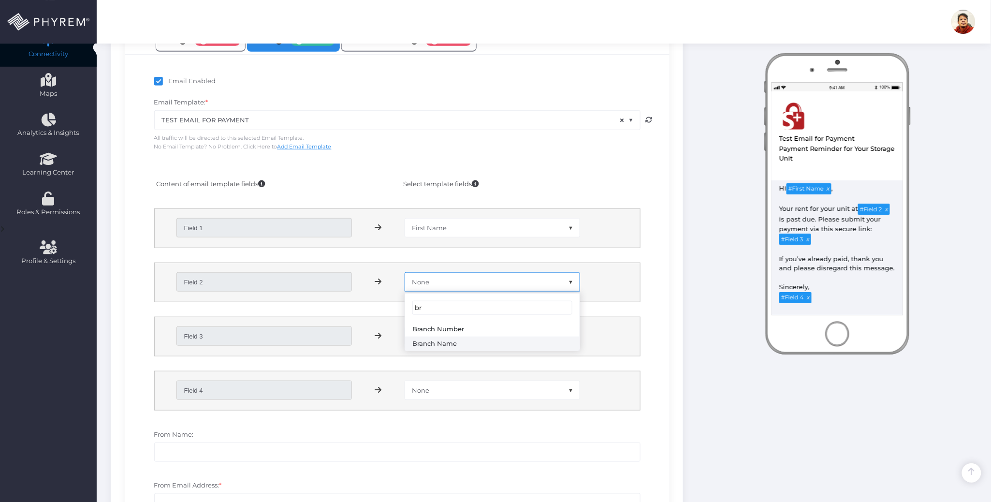
type input "br"
select select "branch_name"
click at [464, 337] on span "None" at bounding box center [492, 336] width 174 height 18
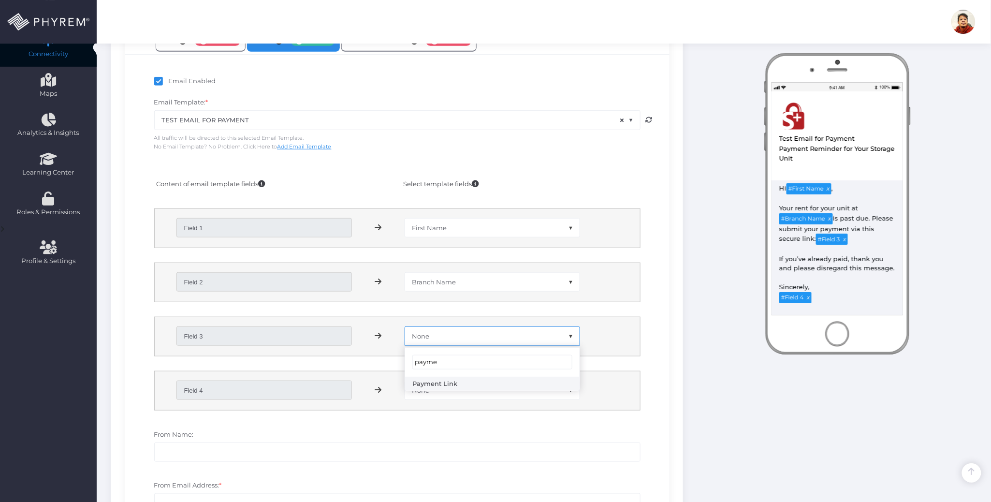
type input "payme"
select select "payment_link"
click at [450, 390] on span "None" at bounding box center [492, 390] width 174 height 18
type input "br"
select select "branch_name"
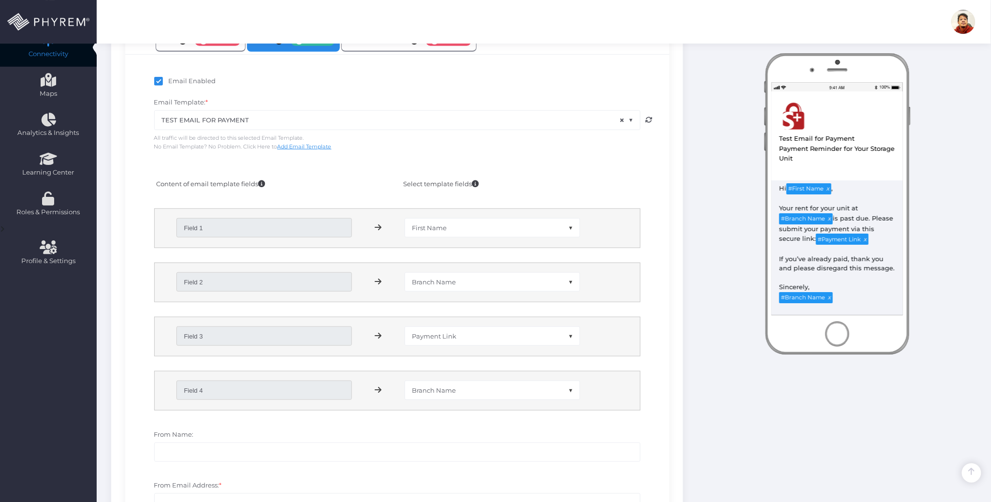
click at [462, 430] on div "From Name:" at bounding box center [397, 450] width 530 height 51
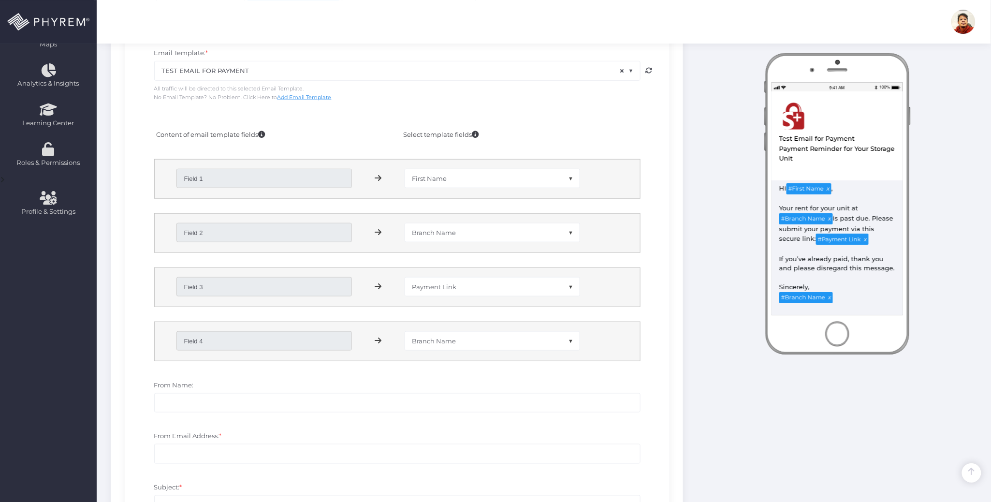
scroll to position [258, 0]
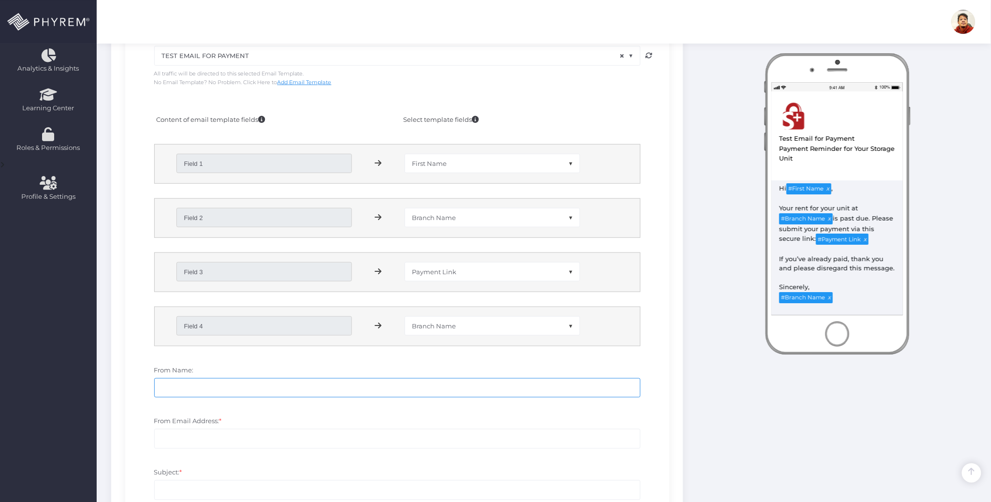
click at [265, 392] on input "From Name:" at bounding box center [397, 387] width 486 height 19
type input "S"
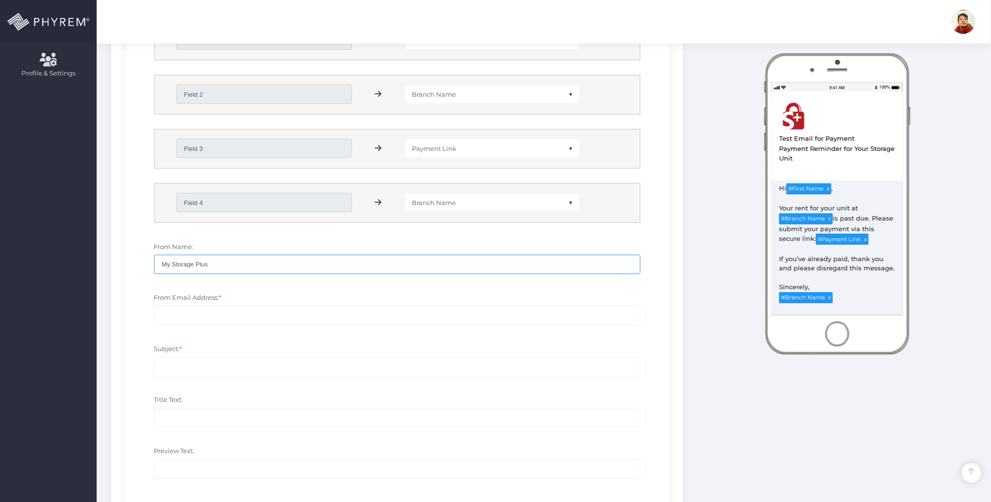
scroll to position [387, 0]
type input "My Storage Plus"
click at [240, 314] on input "From Email Address: *" at bounding box center [397, 309] width 486 height 19
type input "no-reply@storpass.com"
click at [205, 362] on input "Subject: *" at bounding box center [397, 360] width 486 height 19
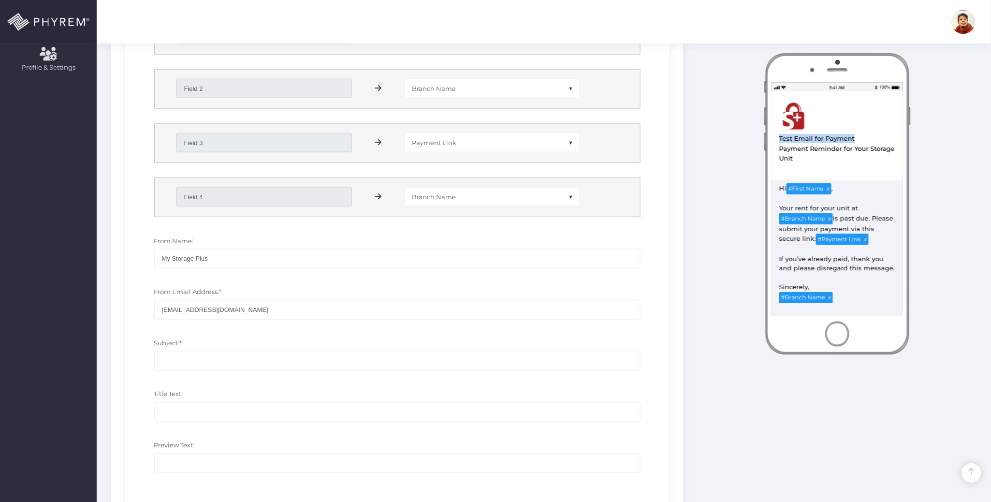
drag, startPoint x: 856, startPoint y: 135, endPoint x: 669, endPoint y: 188, distance: 194.7
click at [774, 141] on div "View in Browser Test Email for Payment Test Email for Payment Payment Reminder …" at bounding box center [836, 128] width 131 height 75
copy div "Test Email for Payment"
click at [230, 360] on input "Subject: *" at bounding box center [397, 360] width 486 height 19
paste input "Test Email for Payment"
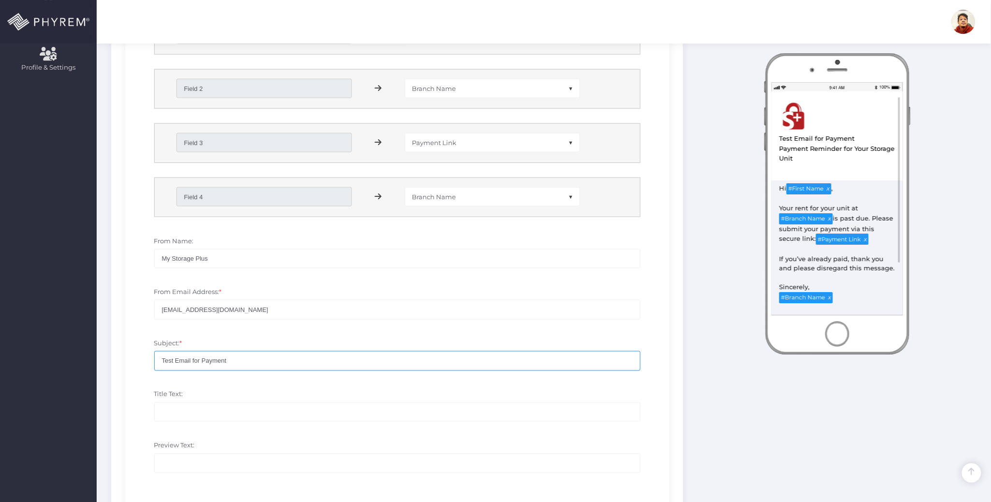
type input "Test Email for Payment"
drag, startPoint x: 793, startPoint y: 157, endPoint x: 774, endPoint y: 152, distance: 19.5
click at [774, 152] on div "View in Browser Test Email for Payment Test Email for Payment Payment Reminder …" at bounding box center [836, 128] width 131 height 75
copy div "Payment Reminder for Your Storage Unit"
click at [222, 410] on input "Title Text:" at bounding box center [397, 411] width 486 height 19
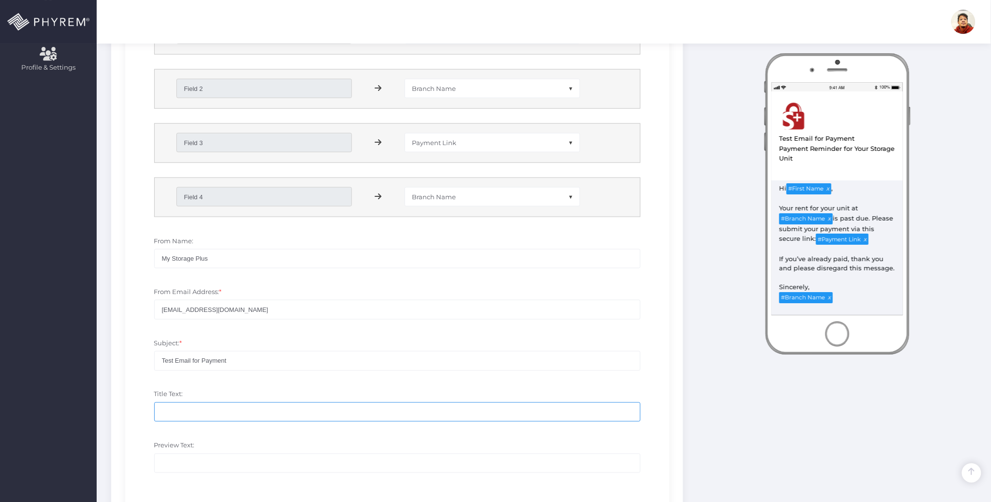
paste input "Payment Reminder for Your Storage Unit"
type input "Payment Reminder for Your Storage Unit"
drag, startPoint x: 240, startPoint y: 357, endPoint x: 151, endPoint y: 362, distance: 89.1
click at [151, 362] on div "Subject: * Test Email for Payment" at bounding box center [397, 359] width 501 height 42
click at [198, 459] on input "Preview Text:" at bounding box center [397, 462] width 486 height 19
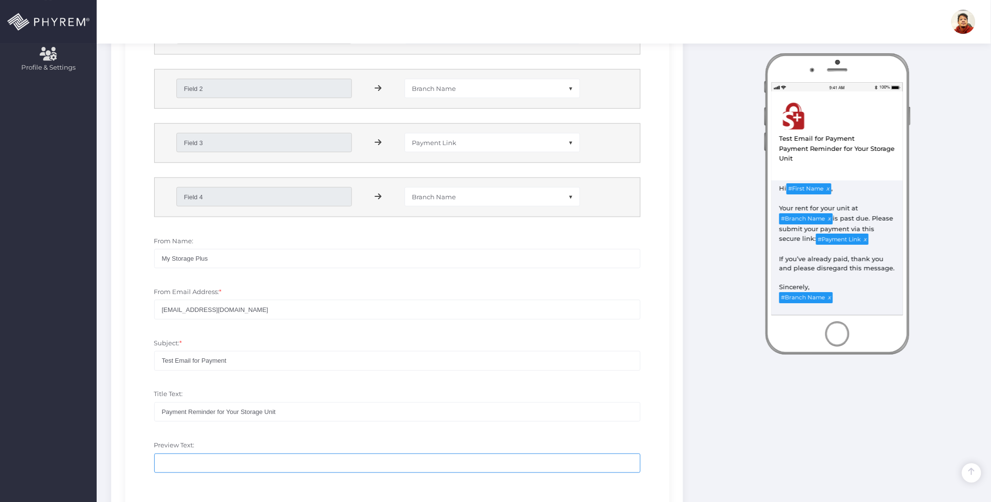
paste input "Test Email for Payment"
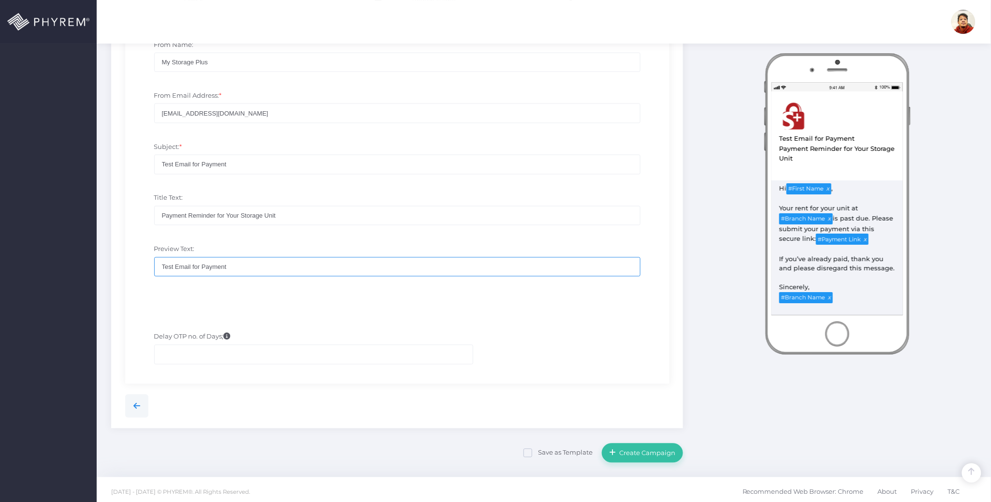
scroll to position [589, 0]
type input "Test Email for Payment"
click at [655, 448] on span "Create Campaign" at bounding box center [645, 449] width 59 height 8
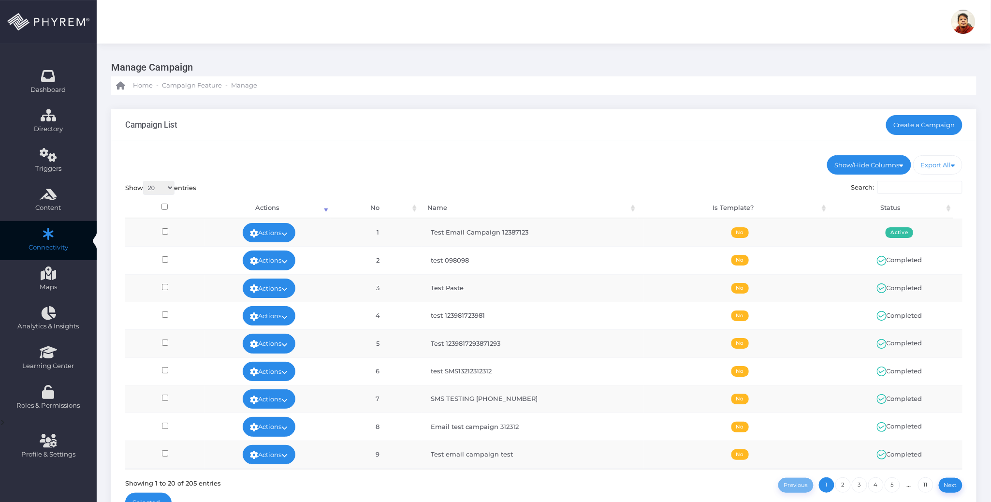
click at [638, 136] on div "Campaign List Create a Campaign" at bounding box center [543, 125] width 865 height 32
click at [688, 156] on ul "Show/Hide Columns No Name Is Template? Status" at bounding box center [543, 164] width 837 height 19
click at [532, 165] on ul "Show/Hide Columns No Name Is Template? Status" at bounding box center [543, 164] width 837 height 19
click at [604, 128] on div "Campaign List Create a Campaign" at bounding box center [543, 125] width 865 height 32
click at [544, 175] on div "Show/Hide Columns No Name Is Template? Status DONE" at bounding box center [543, 335] width 865 height 389
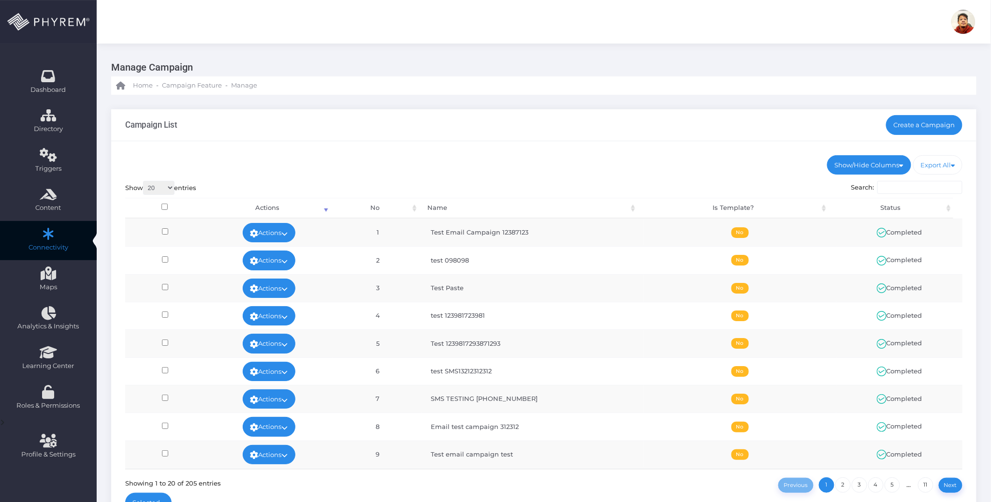
click at [575, 172] on ul "Show/Hide Columns No Name Is Template? Status" at bounding box center [543, 164] width 837 height 19
click at [278, 232] on link "Actions" at bounding box center [269, 232] width 53 height 19
click at [271, 252] on link "View" at bounding box center [265, 254] width 63 height 18
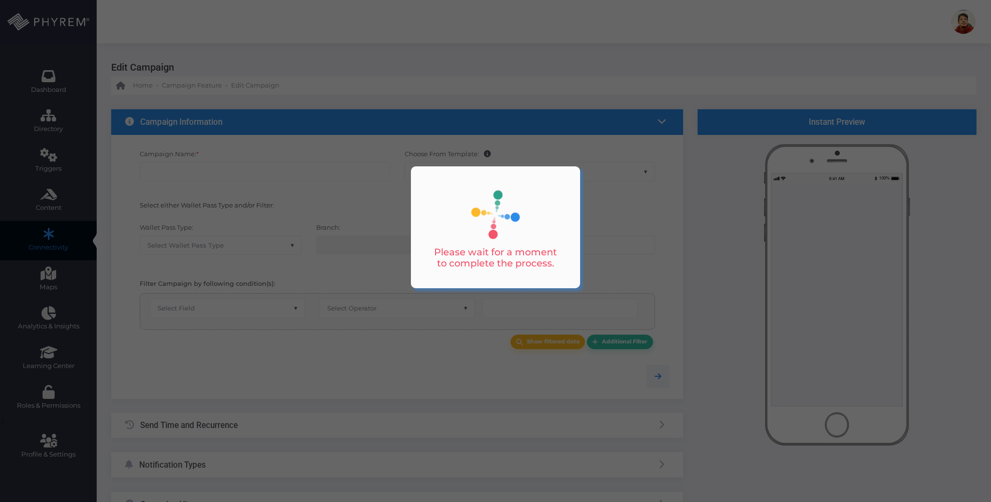
type input "Test Email Campaign 12387123"
select select "15"
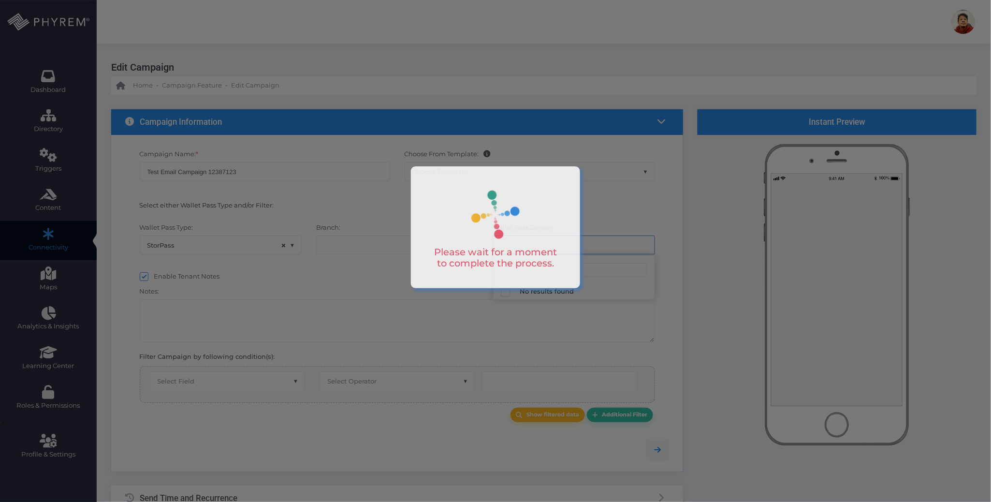
select select "119"
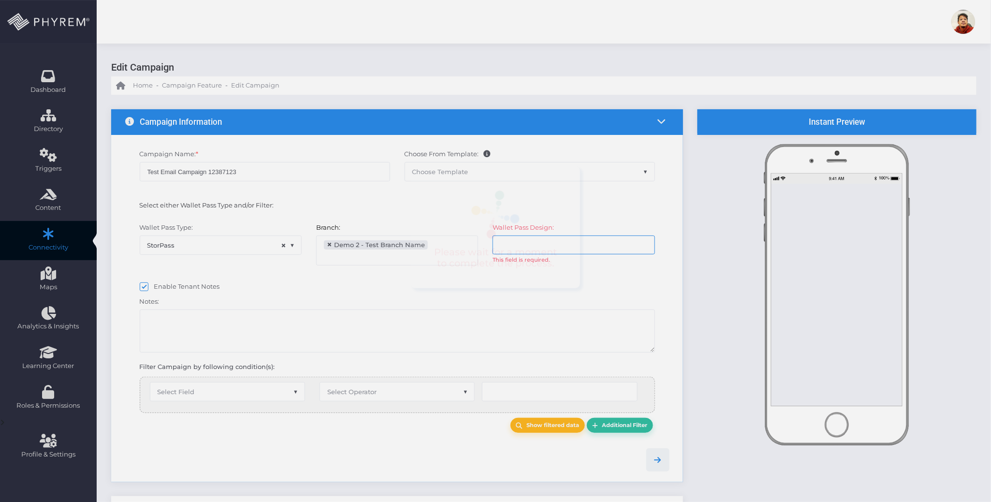
scroll to position [8, 0]
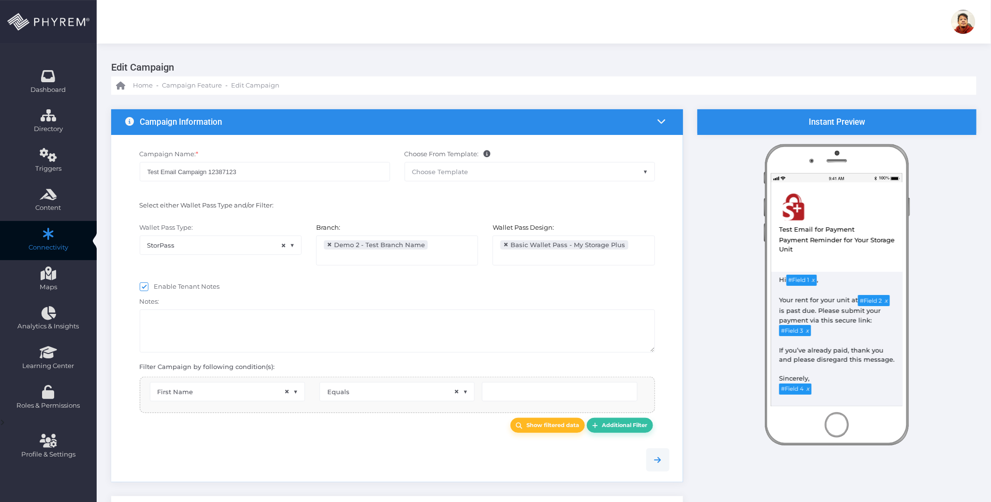
select select "2683"
select select "first_name"
select select "equals"
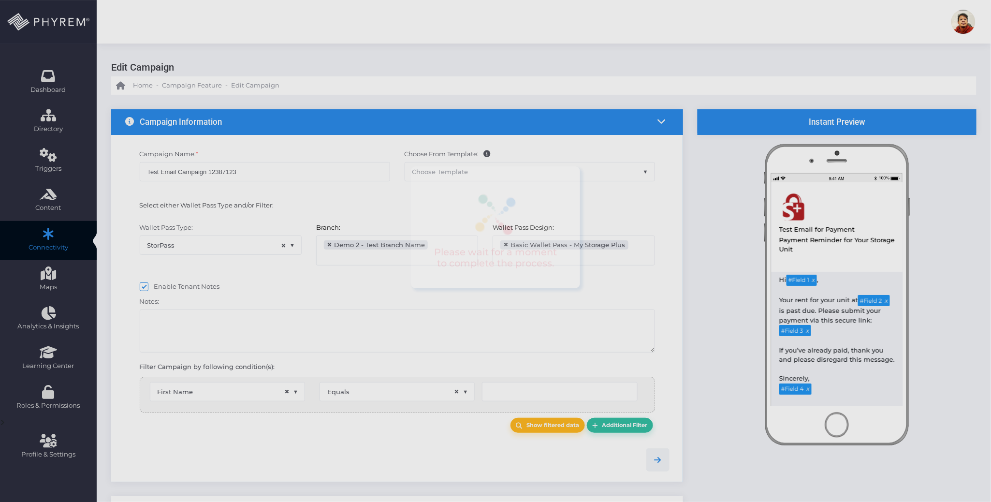
type input "Carlos"
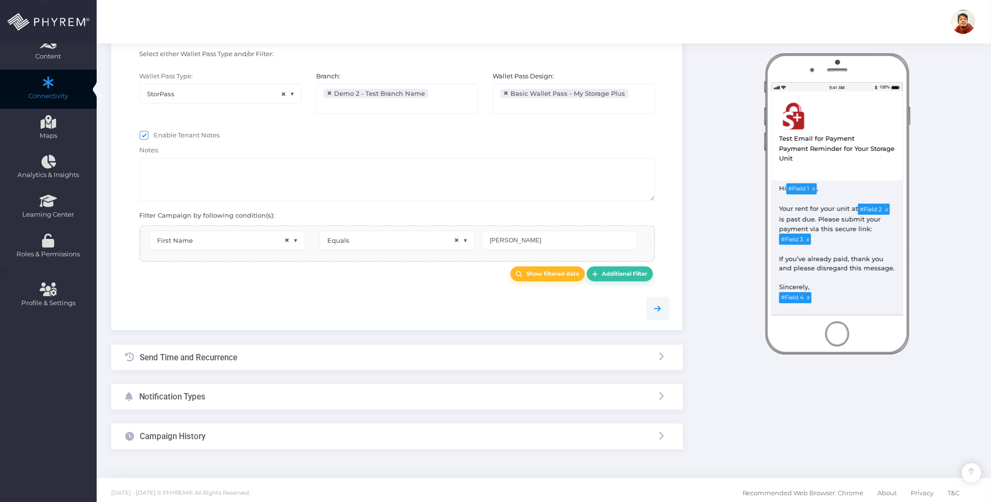
scroll to position [158, 0]
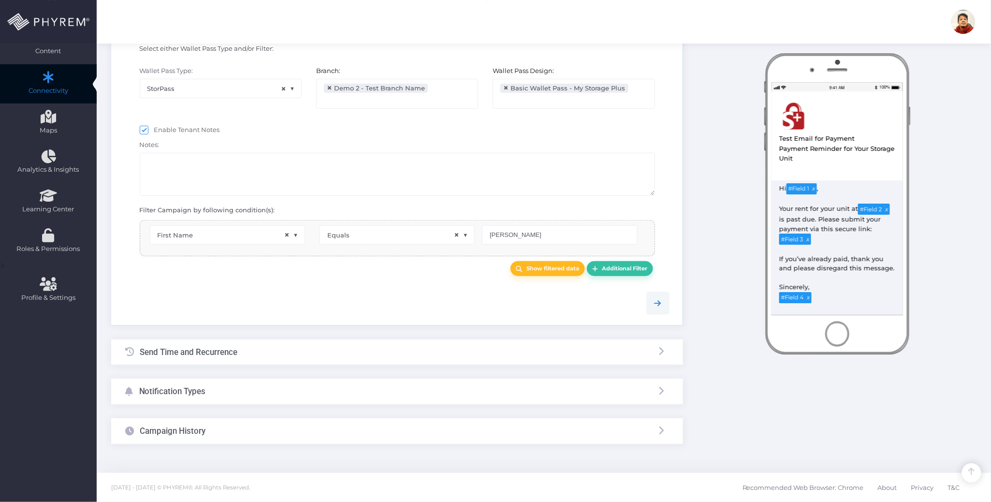
click at [352, 395] on div "Notification Types" at bounding box center [397, 391] width 572 height 26
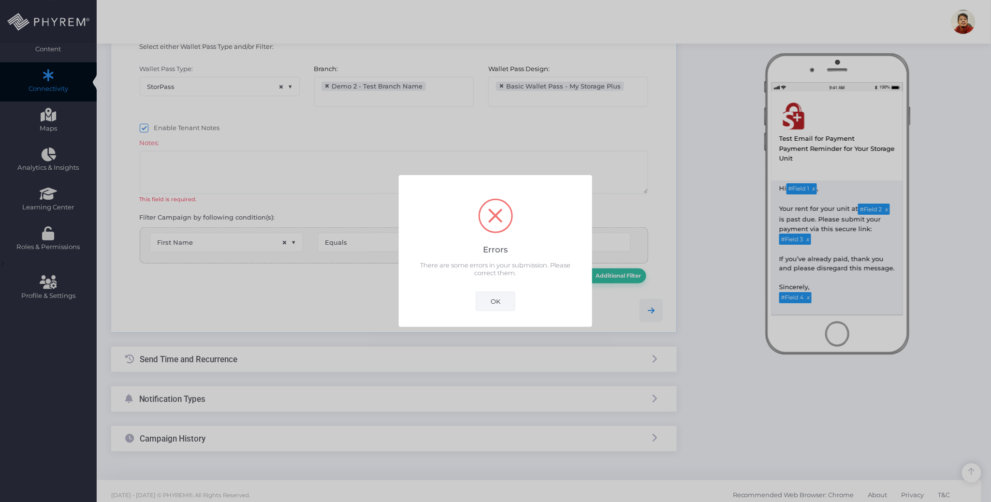
click at [487, 301] on button "OK" at bounding box center [495, 300] width 40 height 19
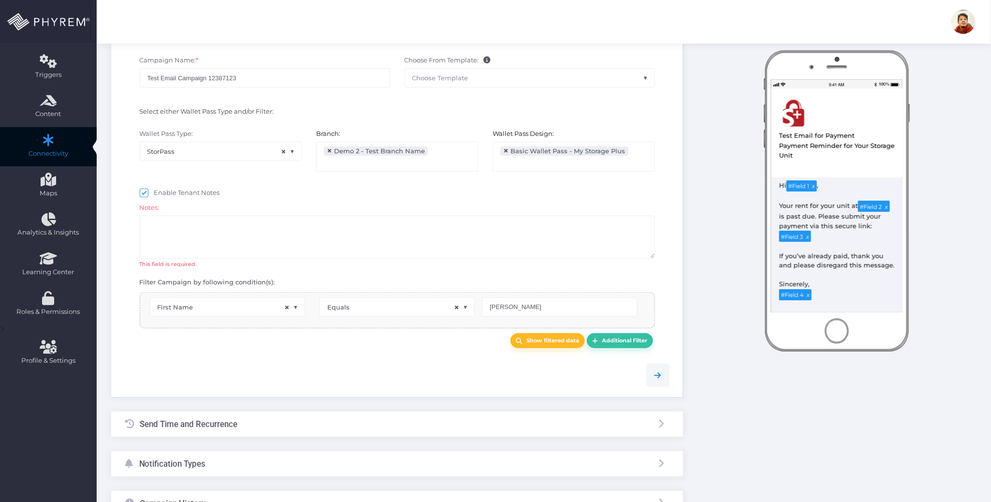
scroll to position [59, 0]
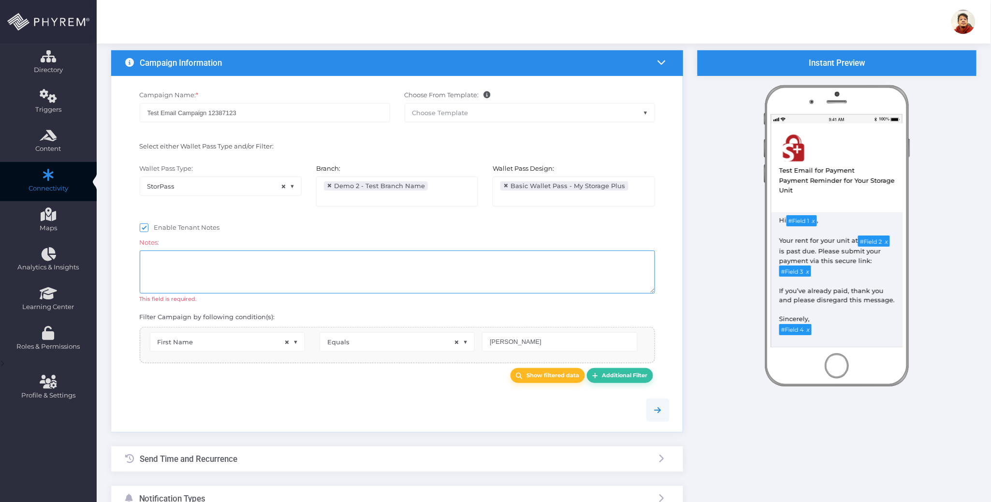
click at [311, 259] on textarea at bounding box center [397, 271] width 515 height 43
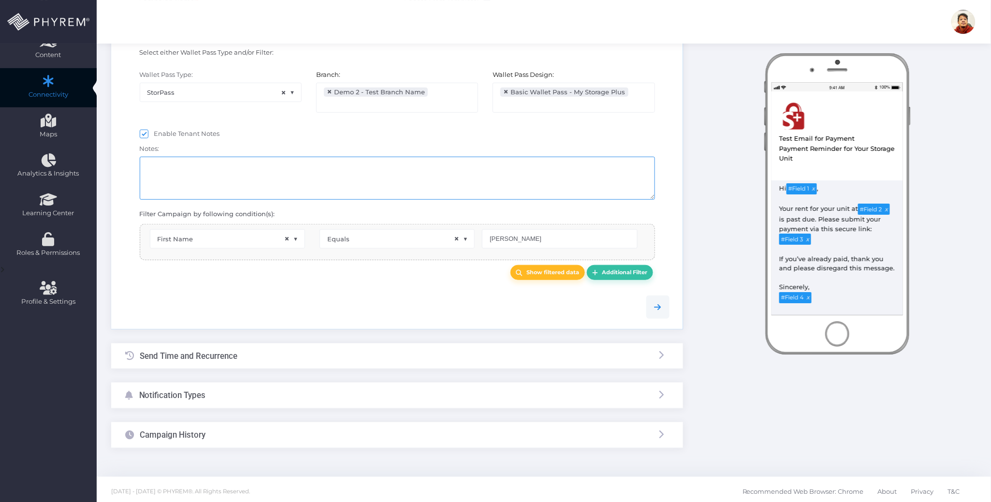
scroll to position [158, 0]
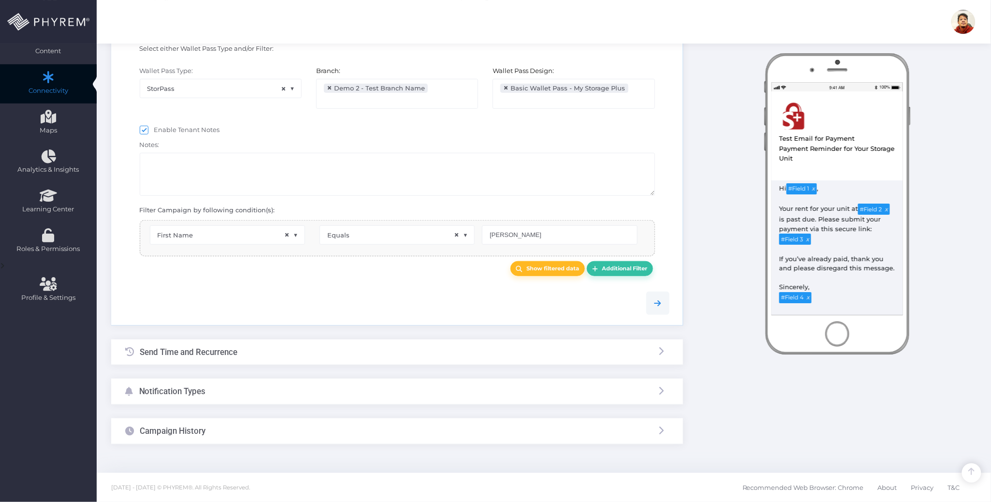
click at [312, 432] on div "Campaign History" at bounding box center [397, 431] width 572 height 26
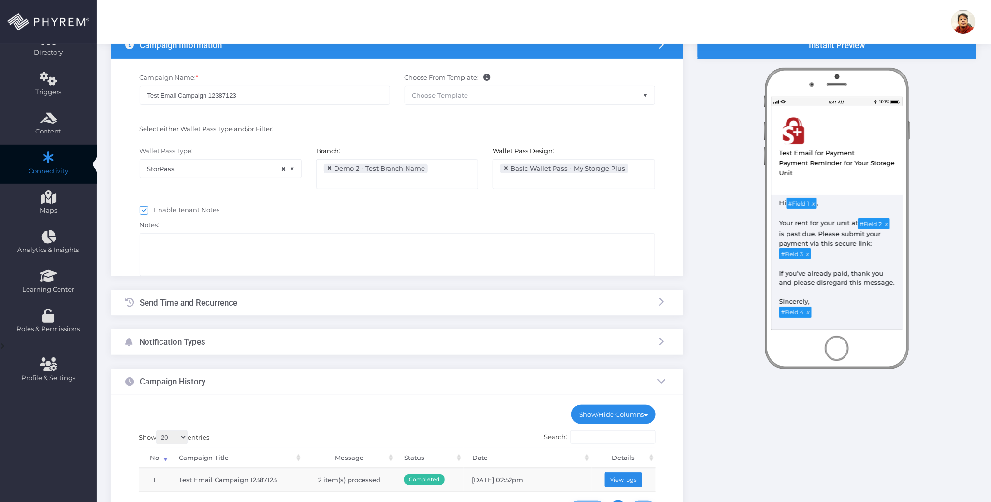
scroll to position [0, 0]
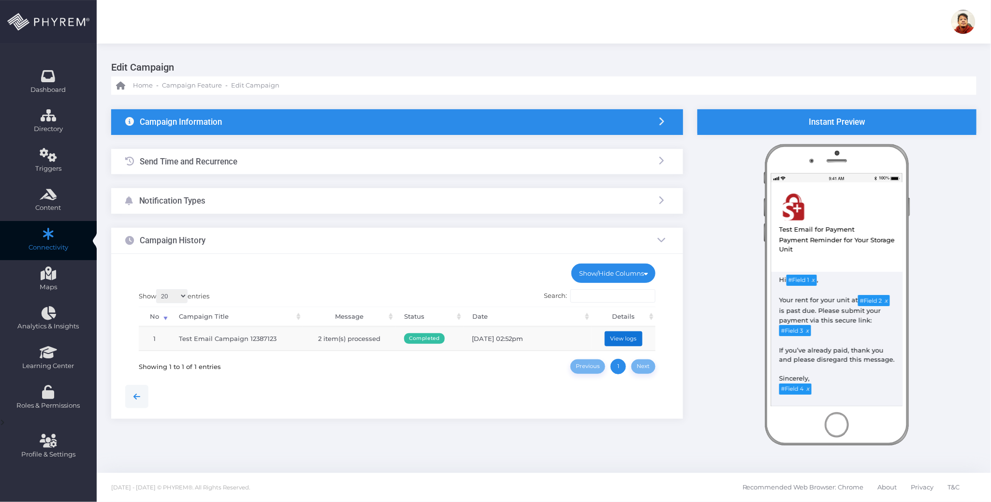
click at [632, 333] on button "View logs" at bounding box center [623, 338] width 38 height 15
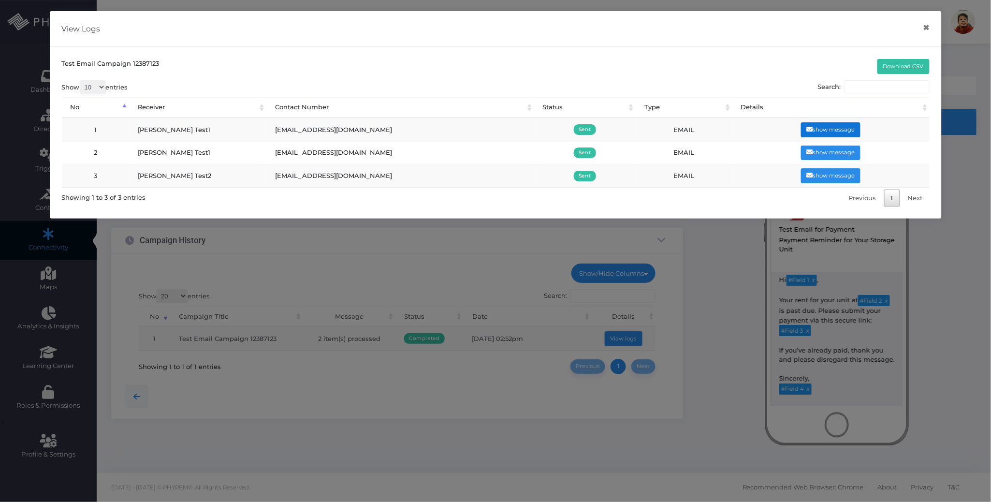
click at [822, 125] on button "show message" at bounding box center [830, 129] width 59 height 15
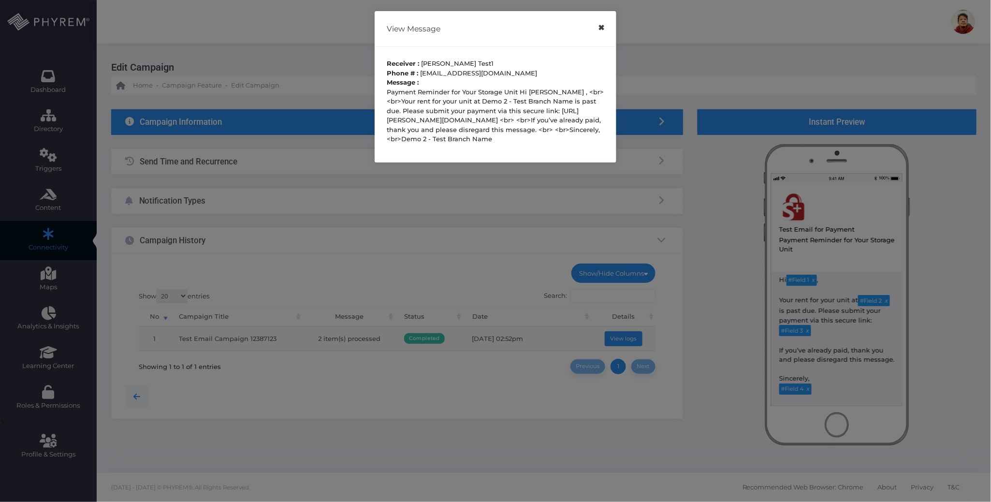
click at [600, 29] on button "×" at bounding box center [600, 28] width 19 height 22
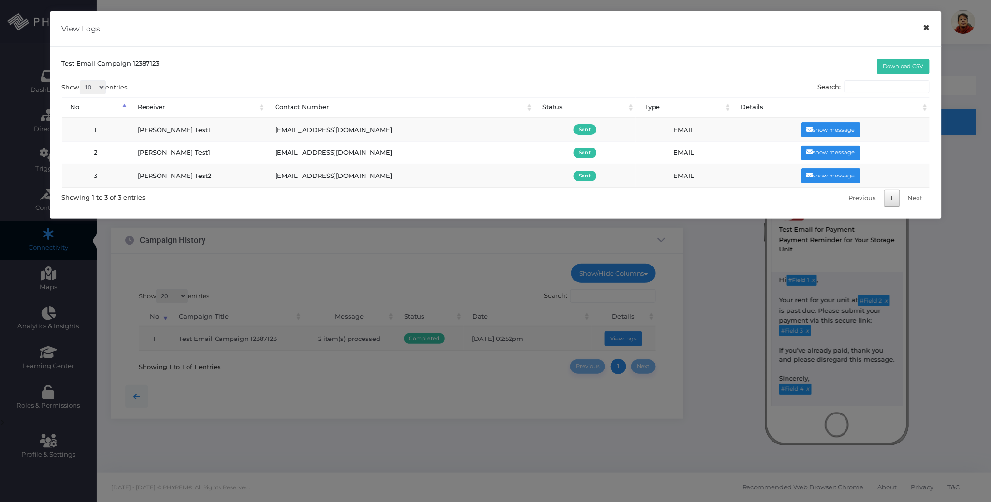
click at [920, 29] on button "×" at bounding box center [926, 28] width 19 height 22
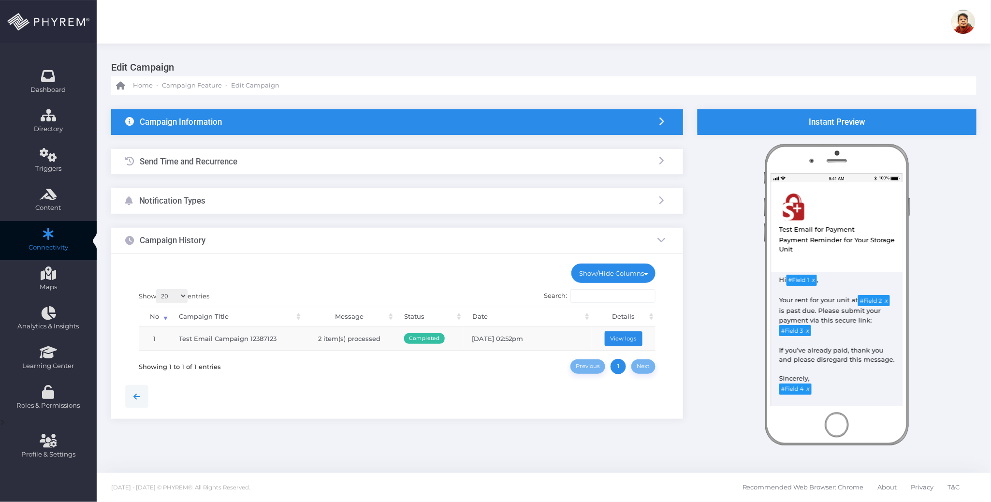
click at [292, 196] on div "Notification Types" at bounding box center [397, 201] width 572 height 26
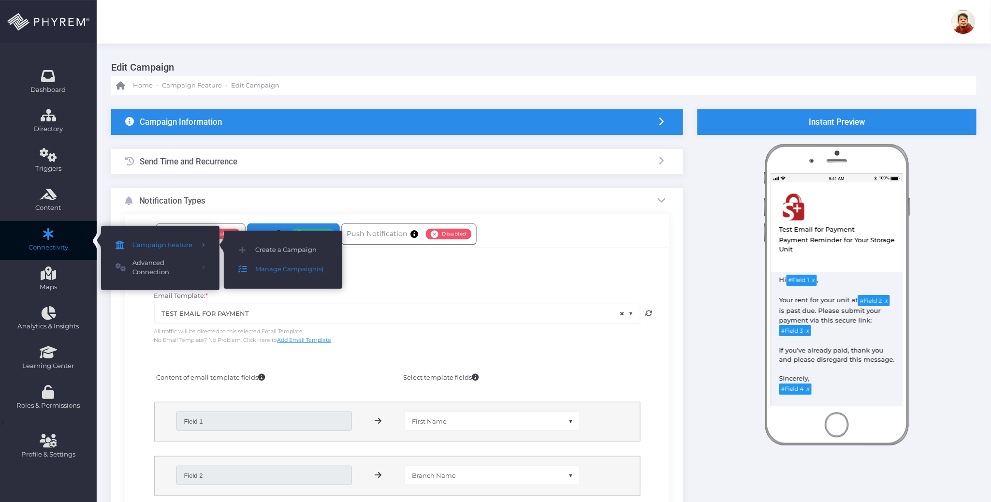
click at [277, 267] on span "Manage Campaign(s)" at bounding box center [291, 269] width 72 height 13
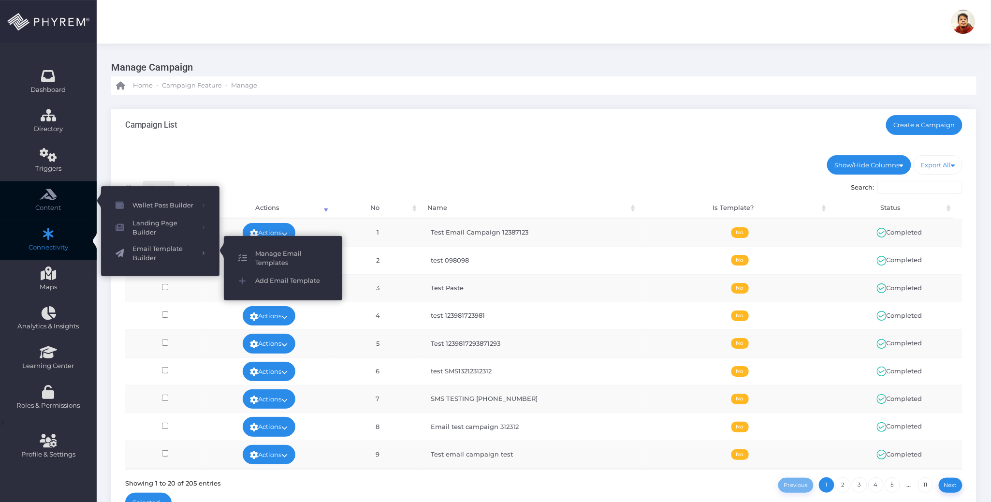
click at [282, 250] on span "Manage Email Templates" at bounding box center [291, 258] width 72 height 19
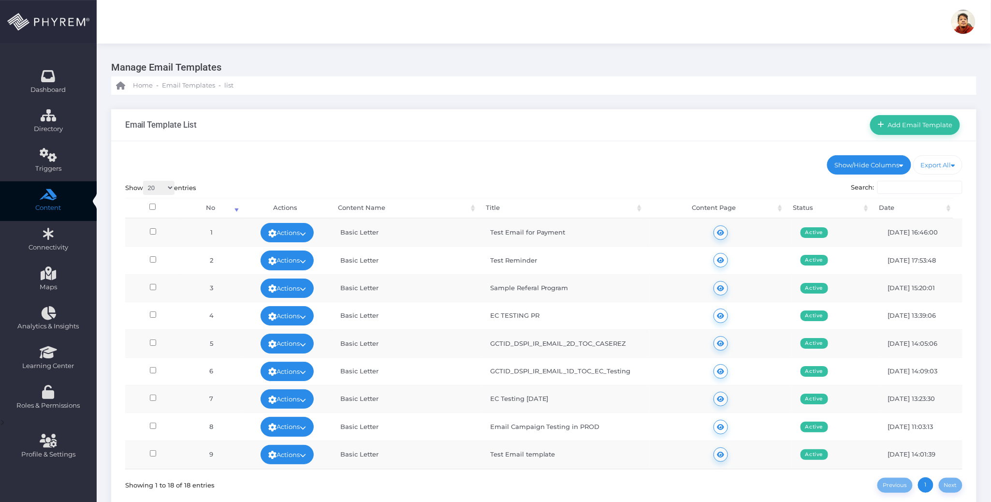
click at [481, 166] on ul "Show/Hide Columns No Content Name Title Content Page Status" at bounding box center [543, 164] width 837 height 19
click at [294, 232] on link "Actions" at bounding box center [286, 232] width 53 height 19
click at [283, 247] on link "Edit" at bounding box center [283, 254] width 63 height 18
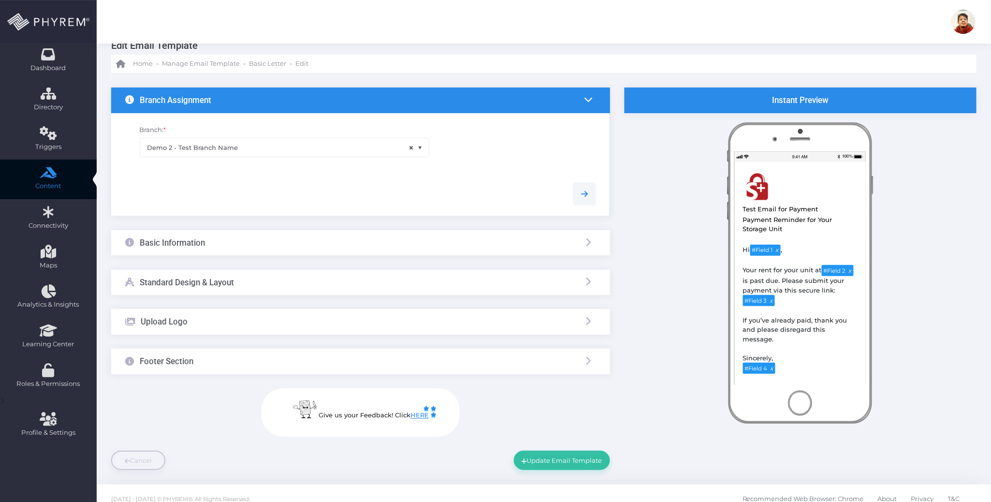
scroll to position [34, 0]
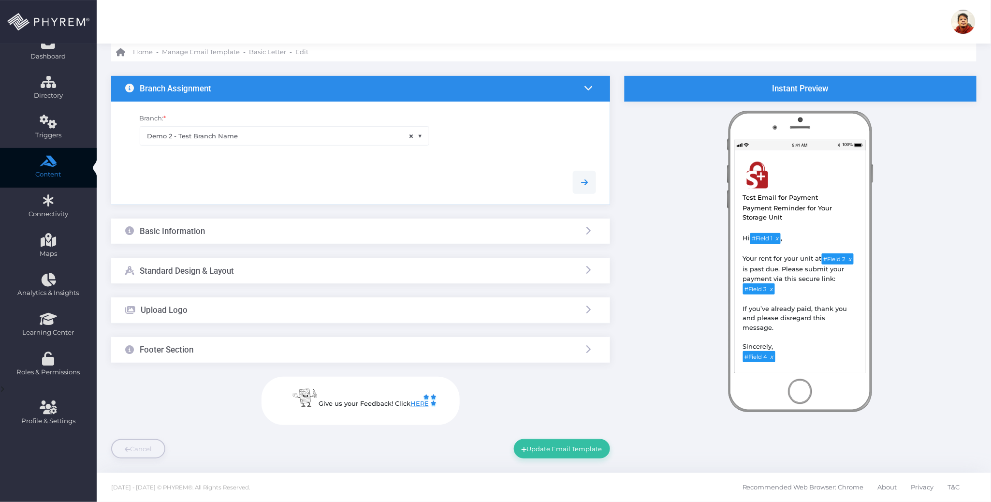
click at [293, 187] on div at bounding box center [360, 182] width 485 height 23
click at [298, 231] on div "Basic Information" at bounding box center [360, 231] width 499 height 26
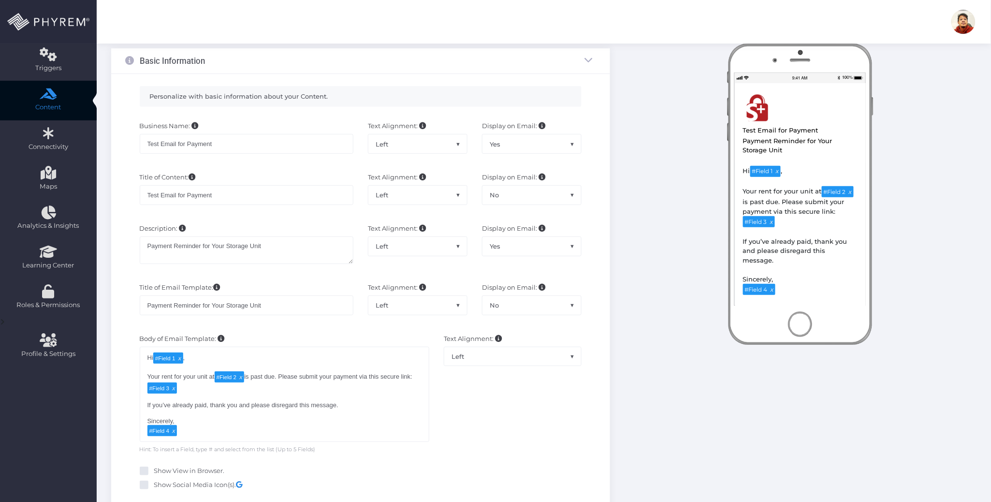
scroll to position [227, 0]
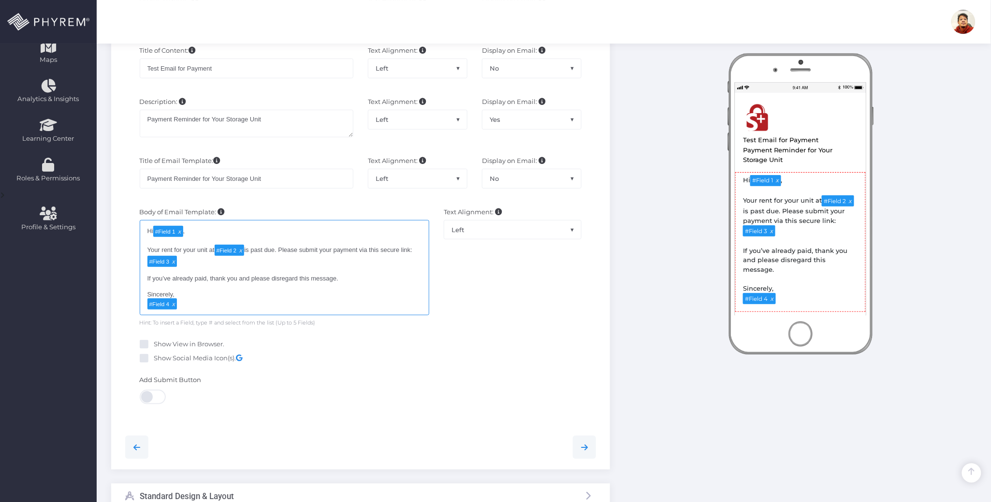
click at [360, 301] on div "Hi # Field 1 , Your rent for your unit at # Field 2 is past due. Please submit …" at bounding box center [285, 267] width 290 height 95
click at [295, 298] on div "Hi # Field 1 , Your rent for your unit at # Field 2 is past due. Please submit …" at bounding box center [285, 267] width 290 height 95
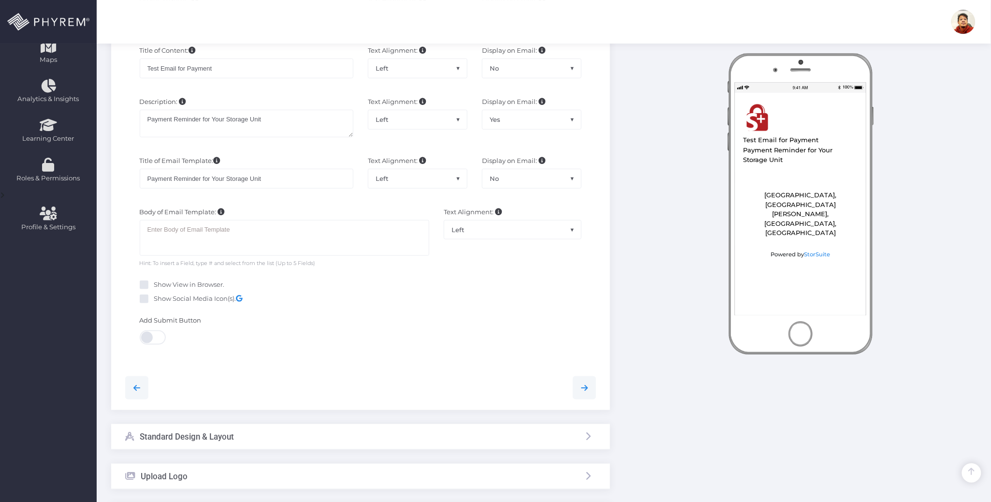
click at [484, 273] on div "Body of Email Template: Hi [#Field 1](tag:f1) , Your rent for your unit at [#Fi…" at bounding box center [360, 237] width 485 height 70
click at [238, 243] on div at bounding box center [285, 238] width 290 height 36
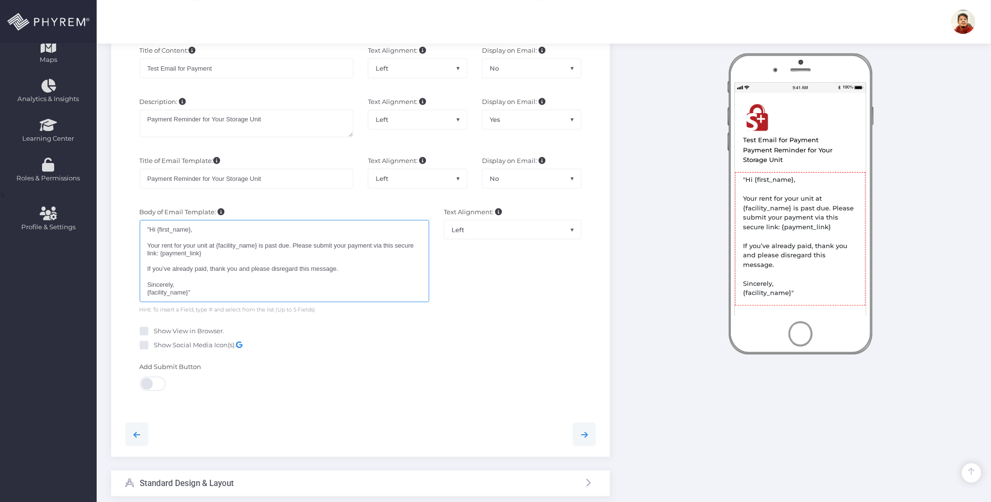
click at [150, 229] on div ""Hi {first_name}, Your rent for your unit at {facility_name} is past due. Pleas…" at bounding box center [285, 261] width 290 height 82
click at [236, 296] on div "Hi {first_name}, Your rent for your unit at {facility_name} is past due. Please…" at bounding box center [285, 261] width 290 height 82
click at [187, 230] on div "Hi {first_name}, Your rent for your unit at {facility_name} is past due. Please…" at bounding box center [285, 261] width 290 height 82
drag, startPoint x: 256, startPoint y: 250, endPoint x: 216, endPoint y: 249, distance: 40.6
click at [216, 249] on div "Hi # Field 1 , Your rent for your unit at {facility_name} is past due. Please s…" at bounding box center [285, 263] width 290 height 86
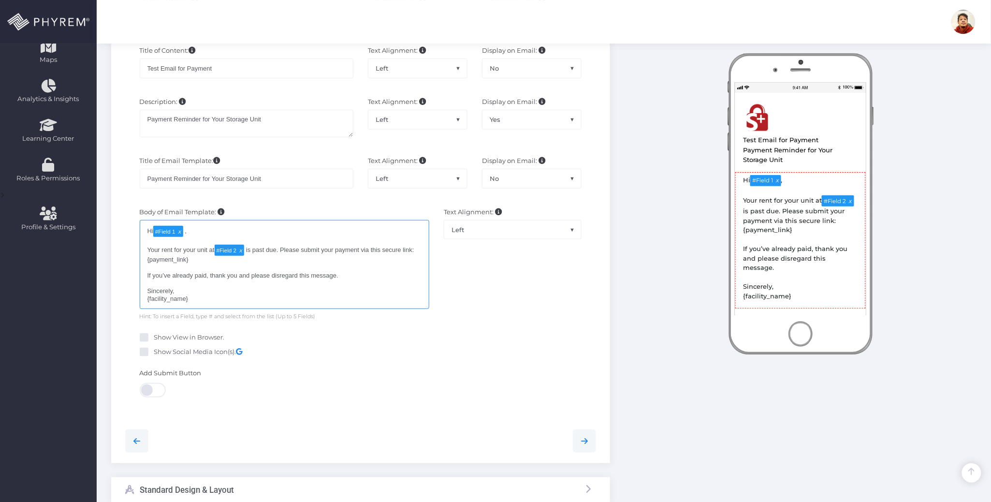
drag, startPoint x: 184, startPoint y: 261, endPoint x: 146, endPoint y: 259, distance: 38.2
click at [146, 259] on div "Hi # Field 1 , Your rent for your unit at # Field 2 is past due. Please submit …" at bounding box center [285, 264] width 290 height 89
drag, startPoint x: 193, startPoint y: 302, endPoint x: 147, endPoint y: 304, distance: 46.4
click at [147, 304] on div "Hi # Field 1 , Your rent for your unit at # Field 2 is past due. Please submit …" at bounding box center [285, 266] width 290 height 92
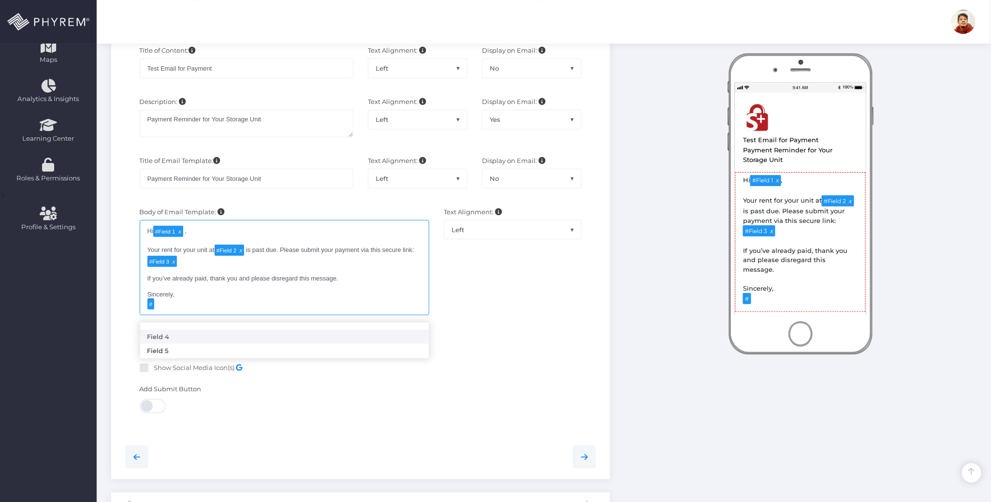
type textarea "Hi [#Field 1](tag:f1) , Your rent for your unit at [#Field 2](tag:f2) is past d…"
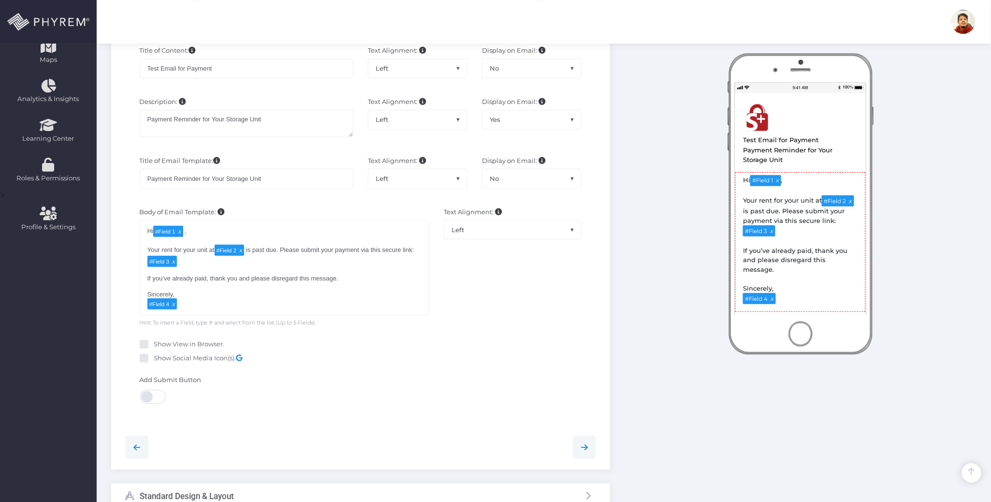
click at [524, 321] on div "Text Alignment: Left Center Right Left" at bounding box center [512, 266] width 152 height 119
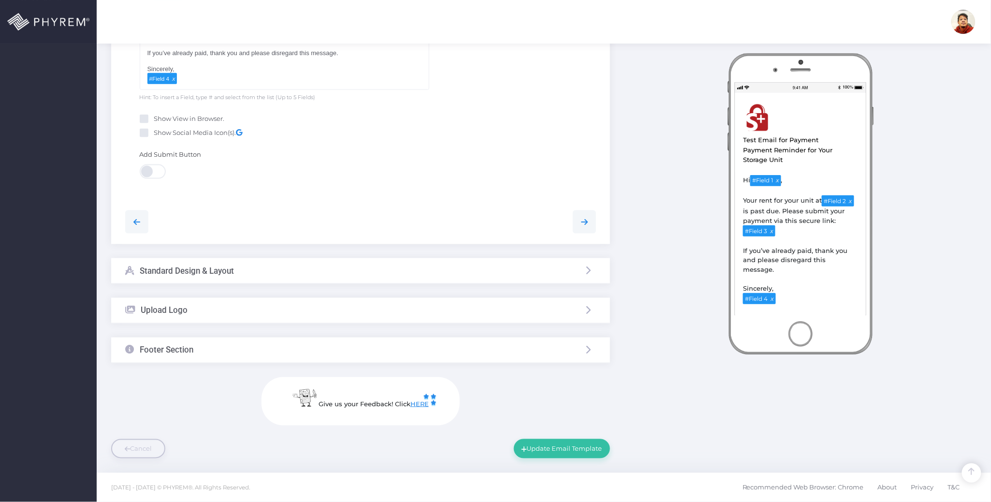
scroll to position [455, 0]
click at [563, 445] on button "Update Email Template" at bounding box center [562, 448] width 96 height 19
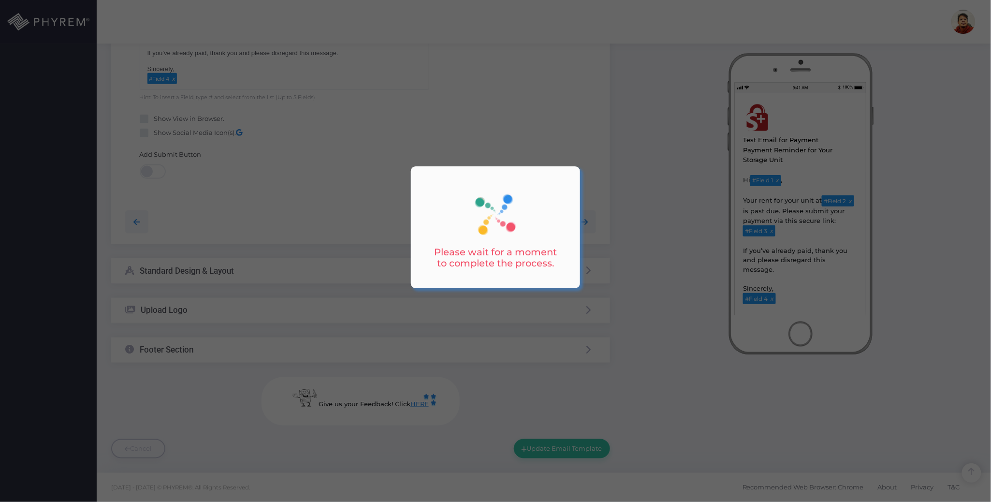
scroll to position [0, 0]
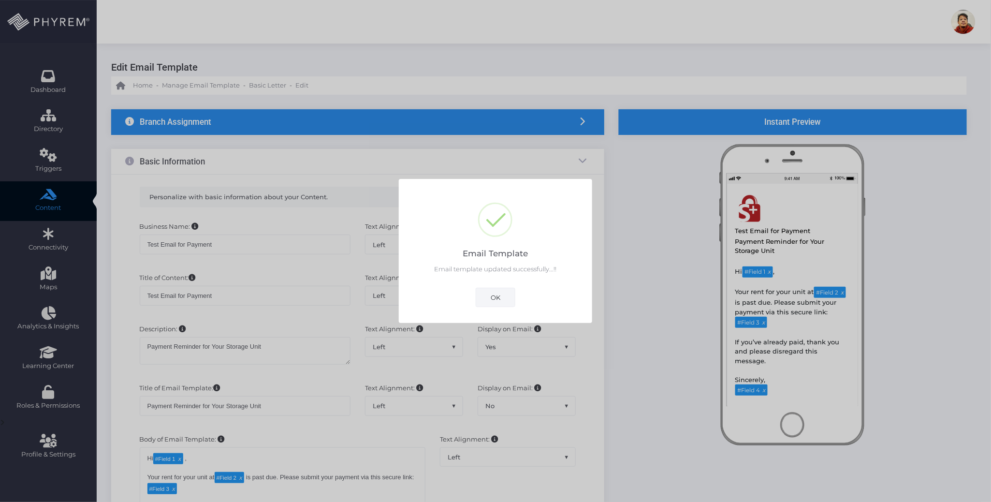
click at [496, 292] on button "OK" at bounding box center [495, 296] width 40 height 19
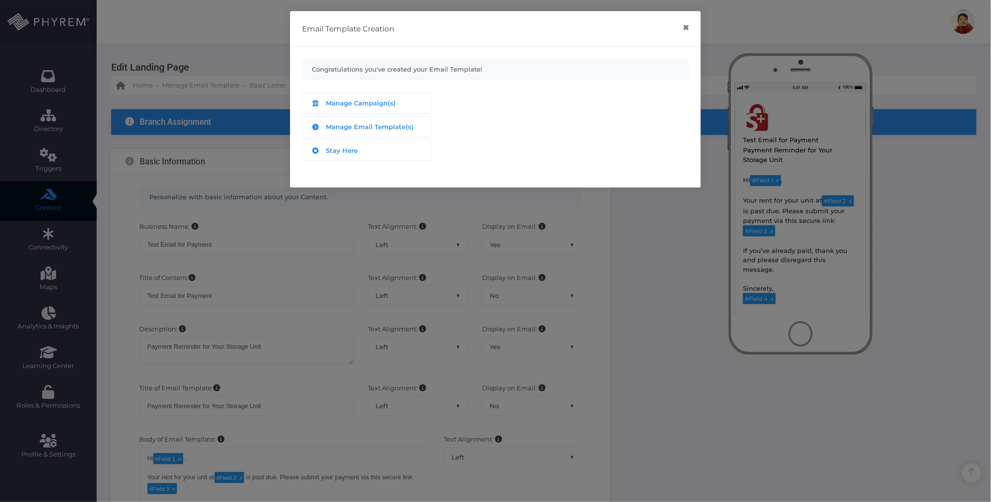
scroll to position [455, 0]
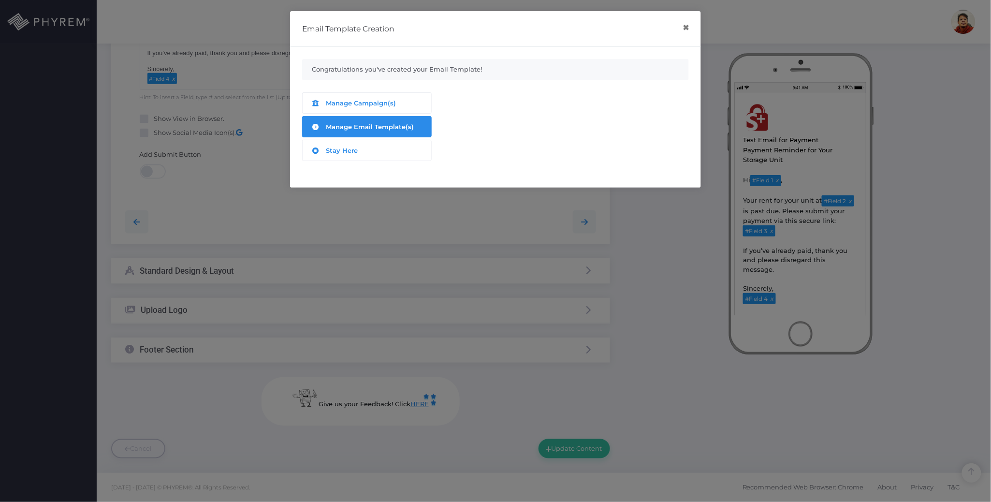
click at [354, 124] on span "Manage Email Template(s)" at bounding box center [370, 127] width 88 height 8
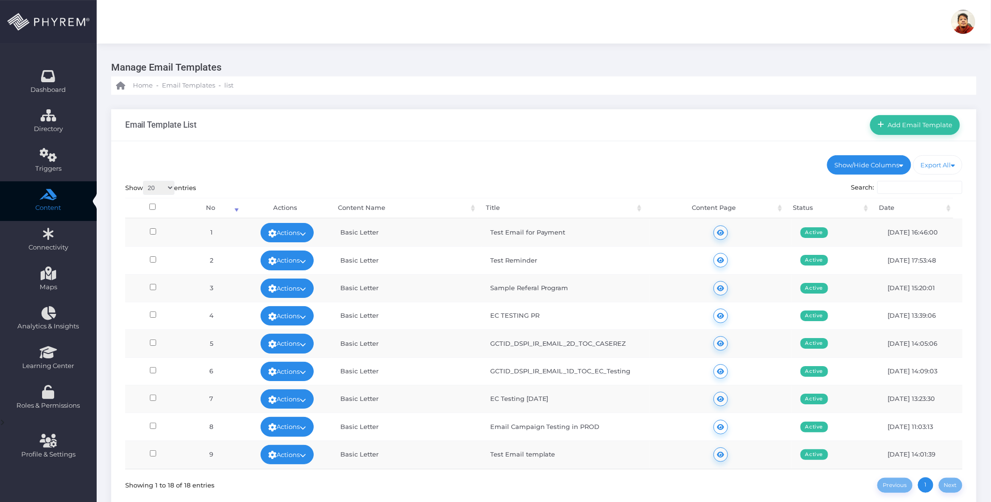
click at [553, 124] on div "Email Template List Add Email Template" at bounding box center [543, 125] width 865 height 32
click at [548, 120] on div "Email Template List Add Email Template" at bounding box center [543, 125] width 865 height 32
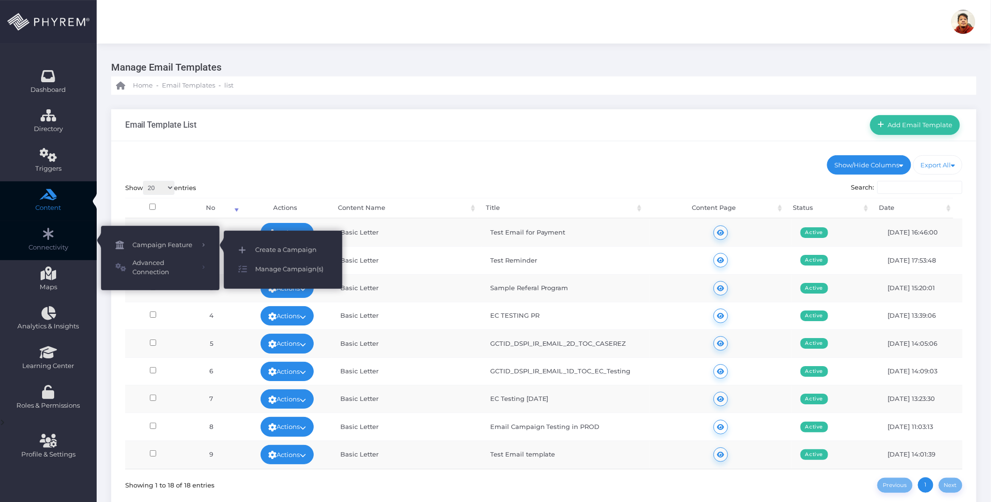
click at [284, 248] on span "Create a Campaign" at bounding box center [291, 250] width 72 height 13
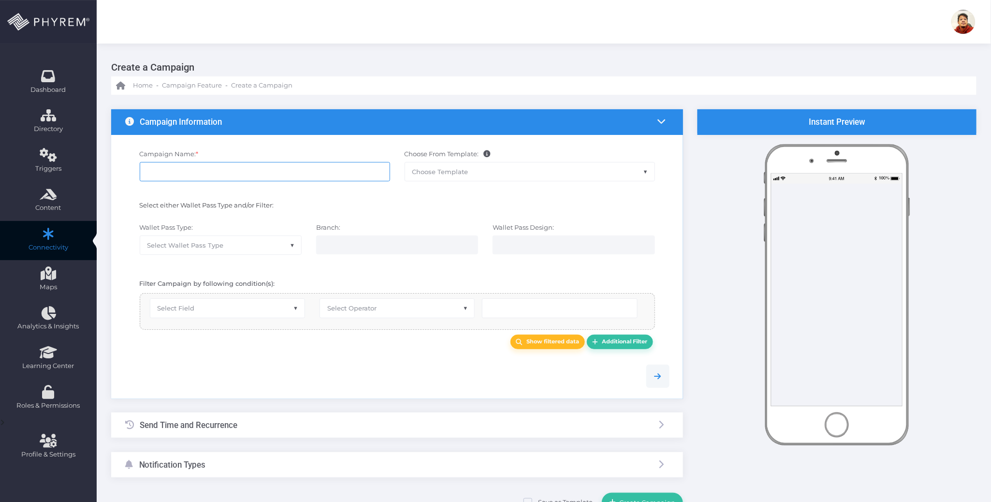
click at [239, 174] on input "Campaign Name: *" at bounding box center [265, 171] width 250 height 19
type input "Testing 999000"
click at [232, 242] on span "Select Wallet Pass Type" at bounding box center [220, 245] width 161 height 18
select select "15"
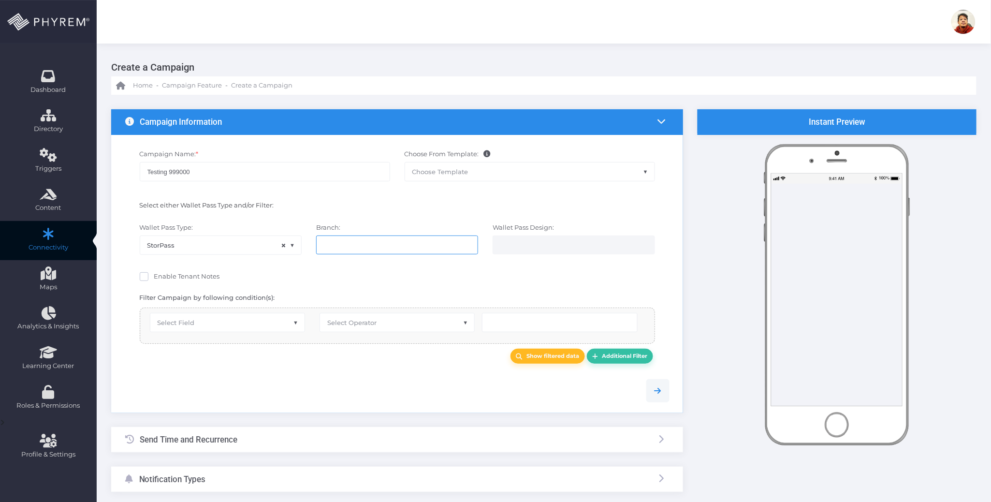
click at [331, 238] on ul at bounding box center [396, 245] width 161 height 18
select select "119"
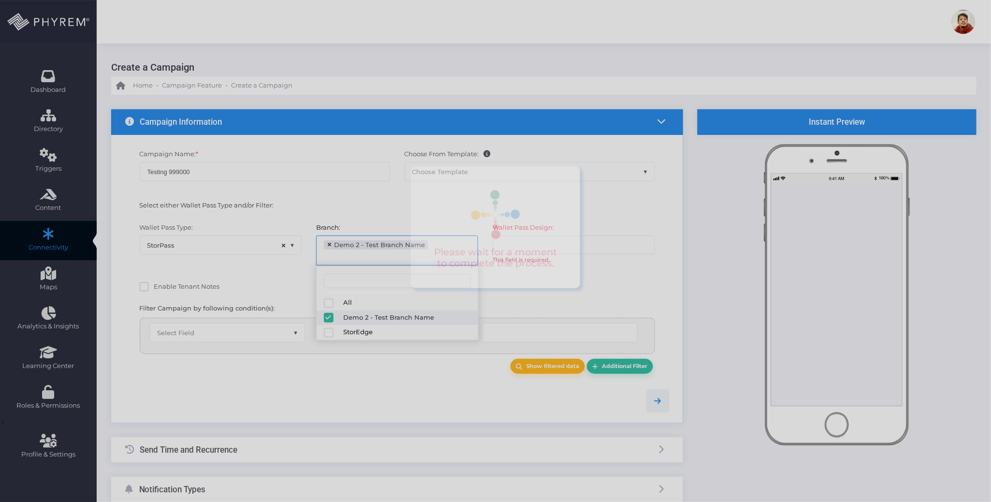
scroll to position [8, 0]
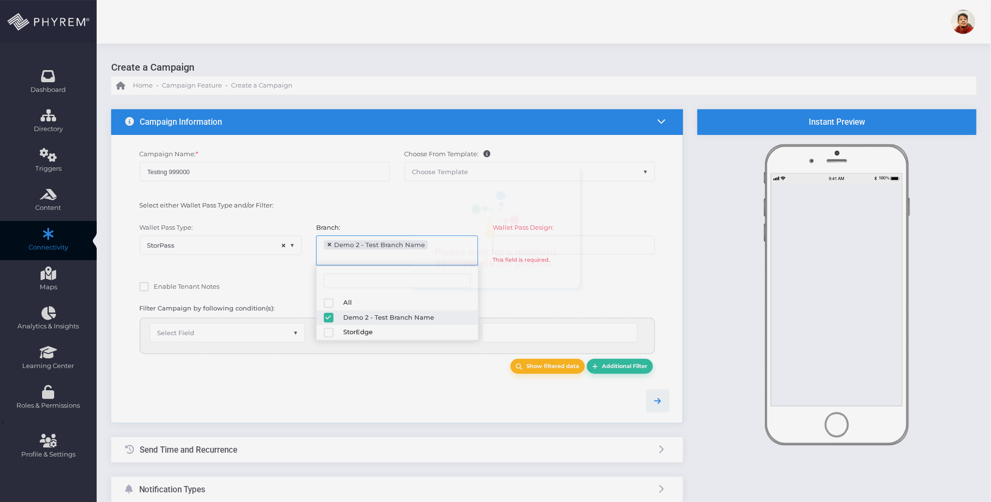
click at [589, 242] on ul at bounding box center [573, 245] width 161 height 18
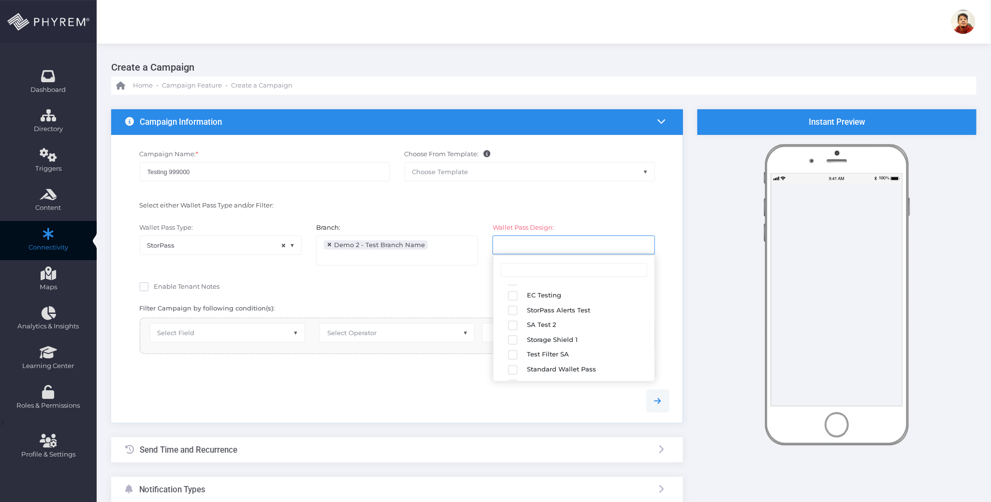
scroll to position [168, 0]
select select "2683"
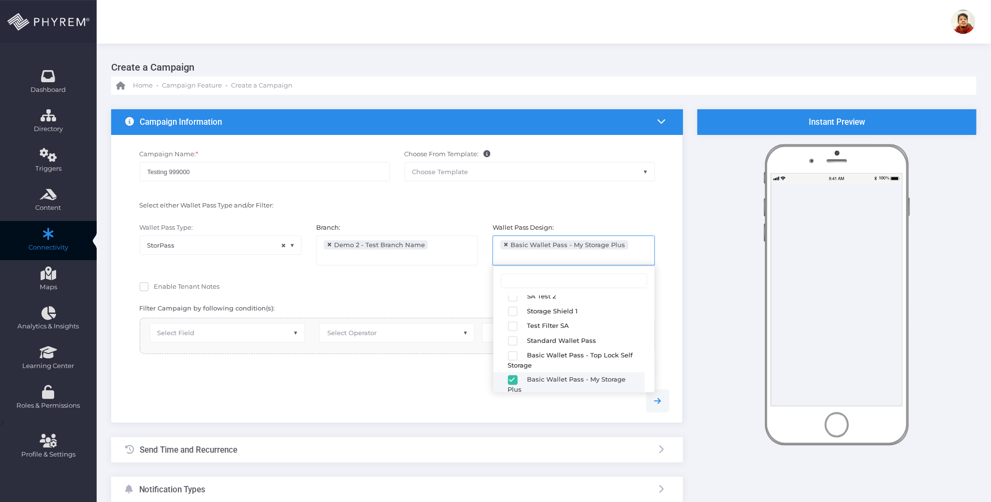
click at [158, 288] on span "Enable Tenant Notes" at bounding box center [187, 286] width 66 height 8
click at [158, 288] on input "Enable Tenant Notes" at bounding box center [157, 285] width 6 height 6
checkbox input "true"
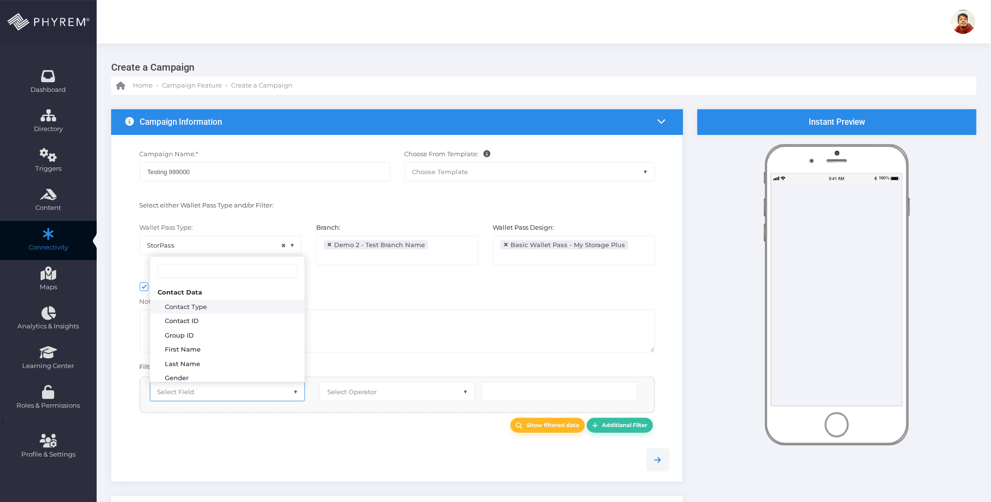
click at [170, 393] on span "Select Field" at bounding box center [176, 392] width 37 height 8
click at [373, 336] on textarea at bounding box center [397, 330] width 515 height 43
select select "first_name"
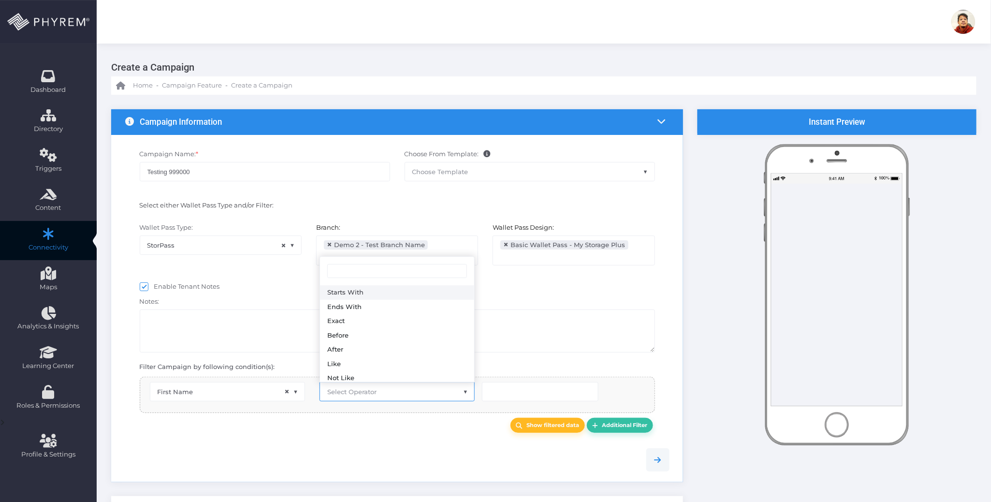
click at [345, 399] on span "Select Operator" at bounding box center [397, 391] width 154 height 18
type input "eq"
select select "equals"
click at [507, 396] on input "text" at bounding box center [540, 391] width 116 height 19
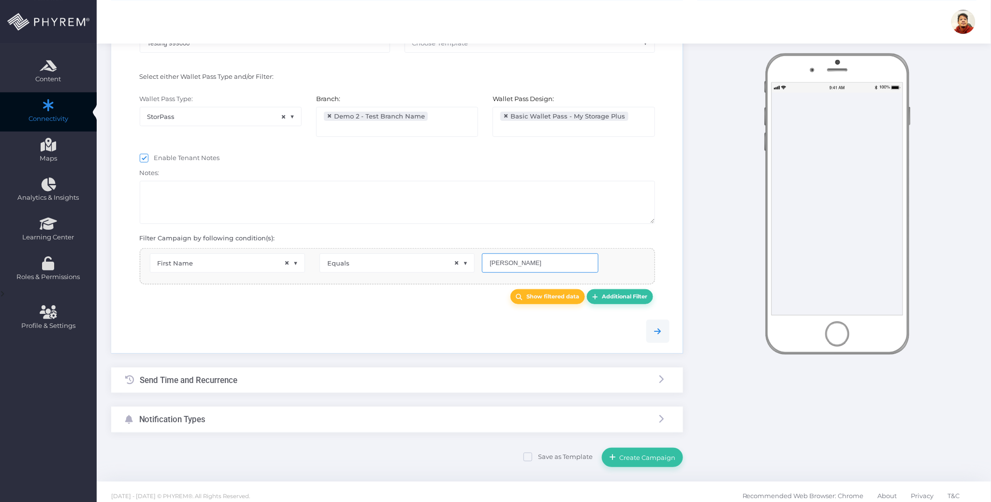
type input "Carlos"
click at [291, 388] on div "Send Time and Recurrence" at bounding box center [397, 380] width 572 height 26
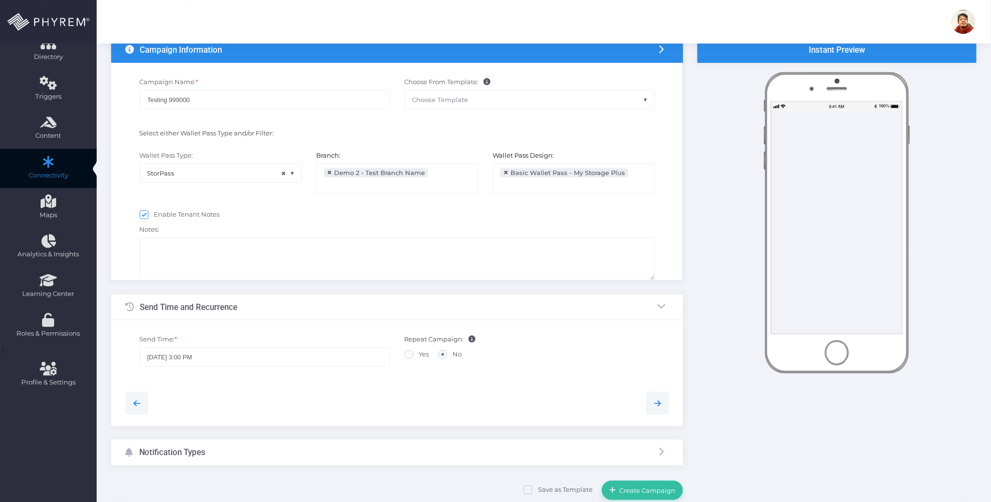
scroll to position [0, 0]
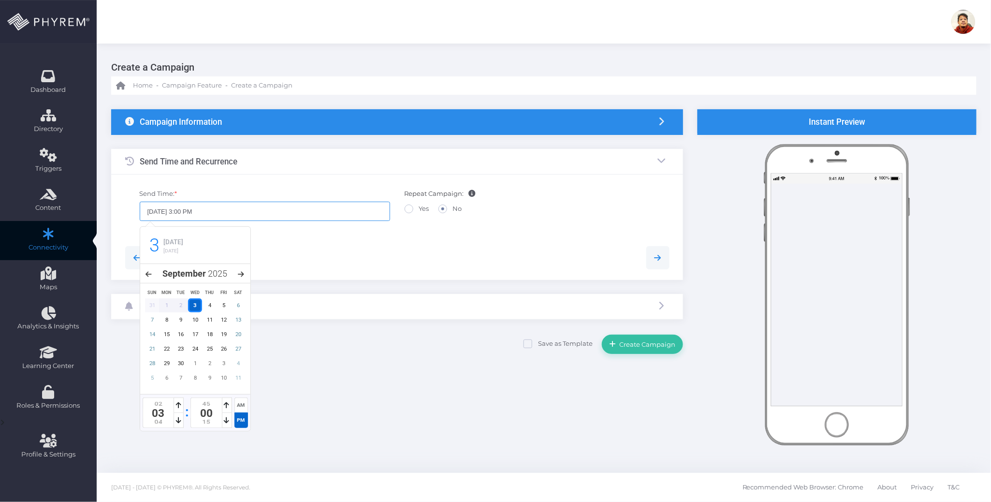
click at [194, 211] on input "09/03/2025 3:00 PM" at bounding box center [265, 210] width 250 height 19
type input "09/03/2025 3:05 PM"
click at [337, 251] on div at bounding box center [397, 257] width 559 height 23
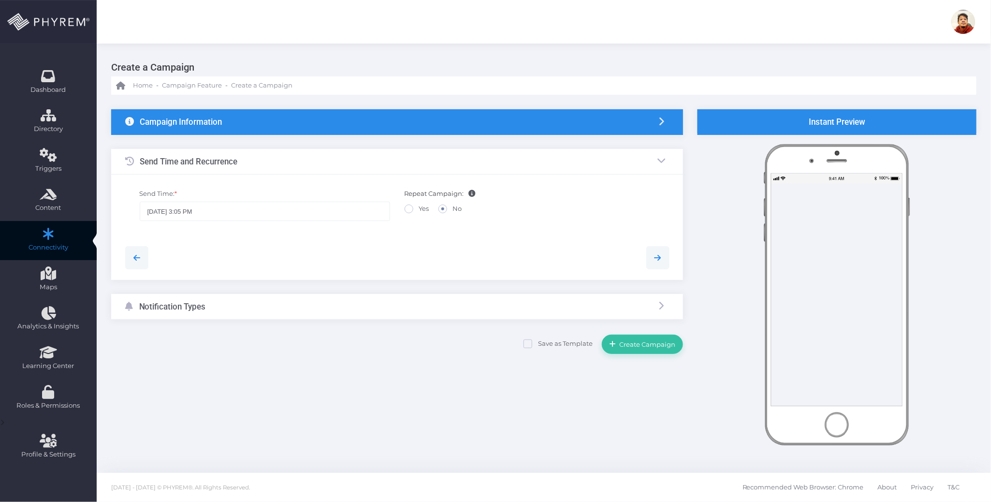
click at [304, 308] on div "Notification Types" at bounding box center [397, 307] width 572 height 26
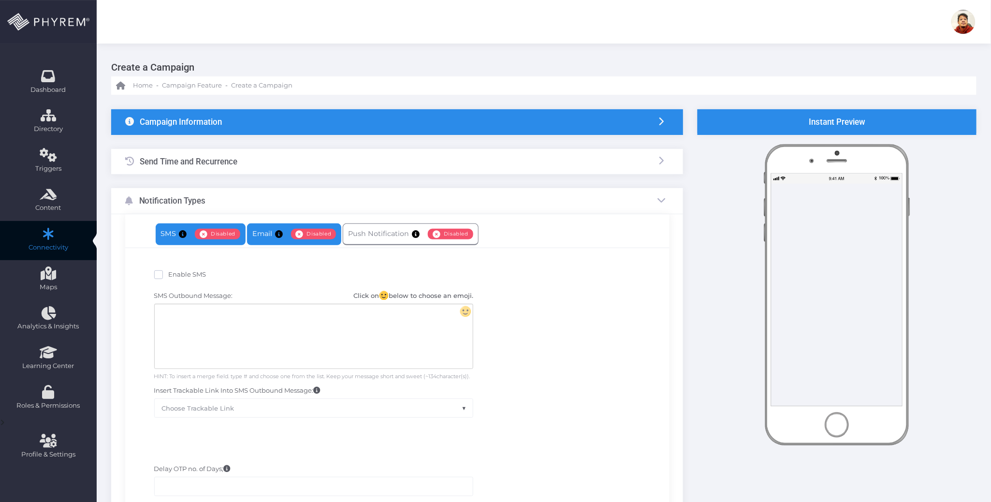
click at [287, 238] on link "Email Enabled Disabled" at bounding box center [294, 234] width 94 height 22
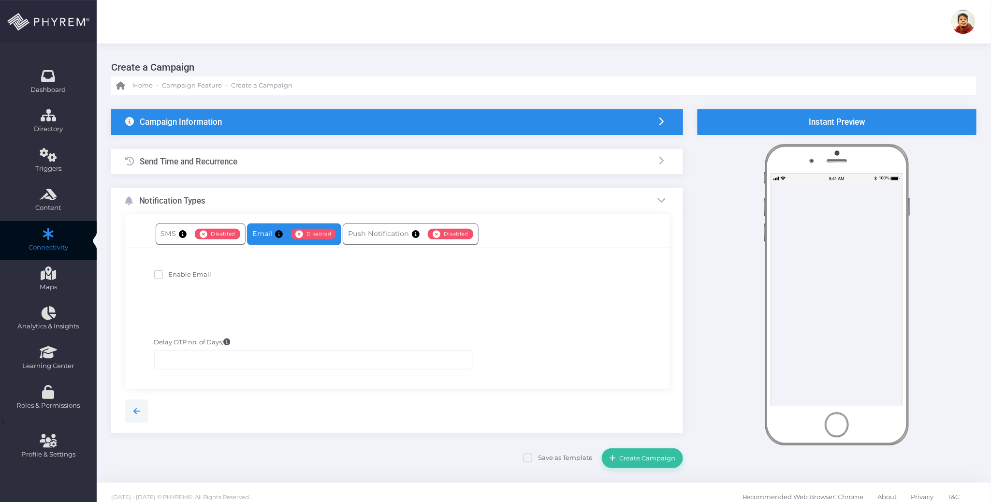
click at [195, 275] on span "Enable Email" at bounding box center [190, 274] width 43 height 8
click at [175, 275] on input "Enable Email" at bounding box center [172, 273] width 6 height 6
checkbox input "true"
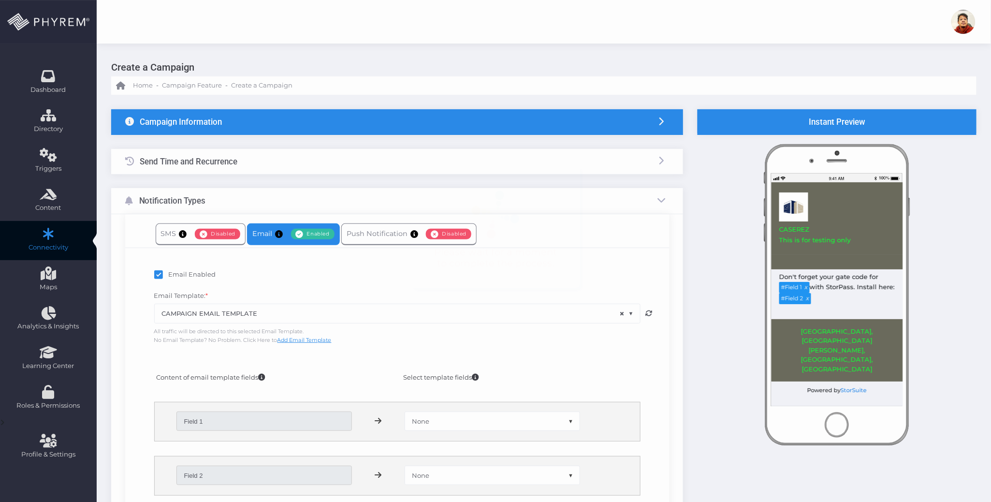
click at [327, 319] on span "× CAMPAIGN EMAIL TEMPLATE" at bounding box center [397, 313] width 485 height 18
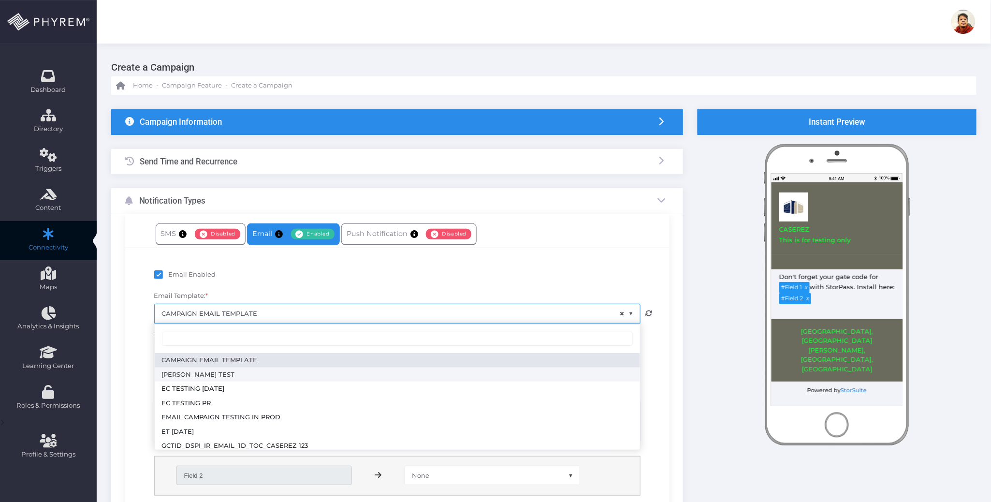
scroll to position [159, 0]
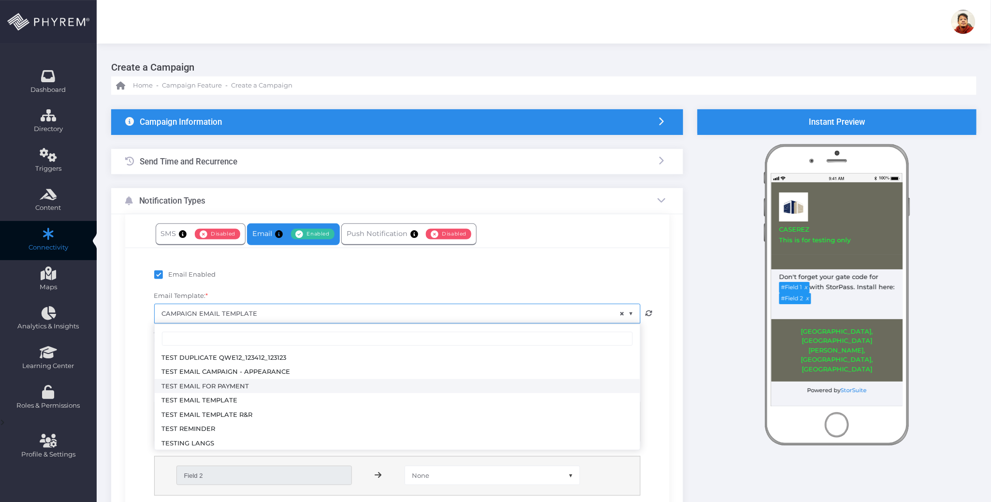
select select "3713"
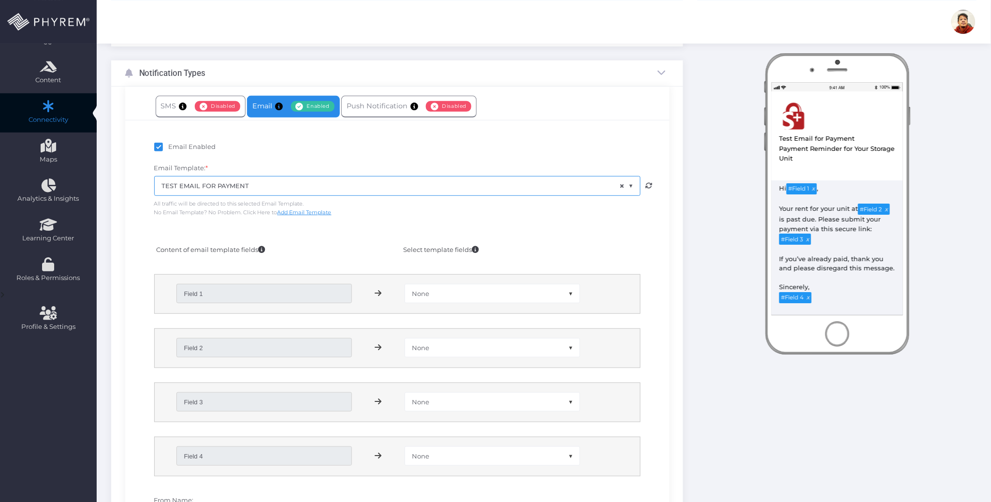
scroll to position [129, 0]
click at [445, 279] on div "None Contact ID First Name Last Name Unique Code Contact Type Content Type Emai…" at bounding box center [492, 292] width 190 height 39
click at [447, 295] on span "None" at bounding box center [492, 292] width 174 height 18
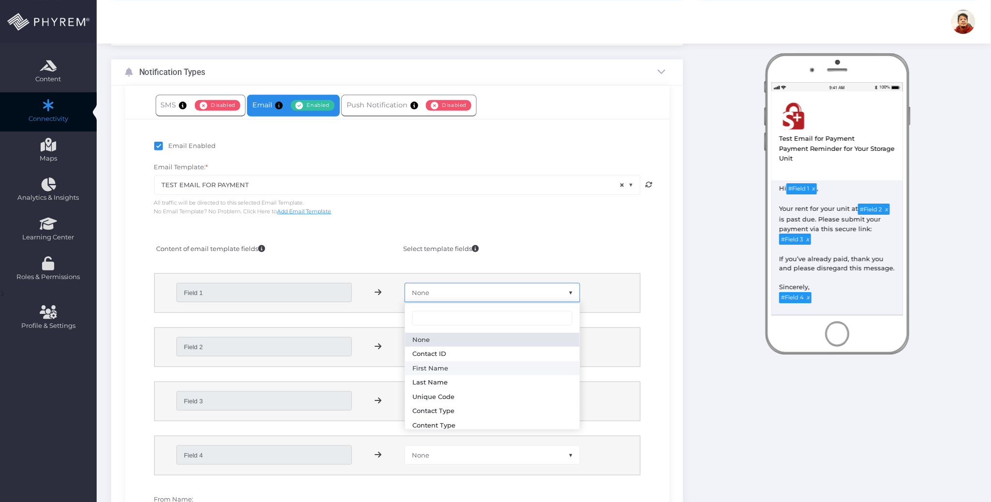
select select "first_name"
click at [469, 348] on span "None" at bounding box center [492, 346] width 174 height 18
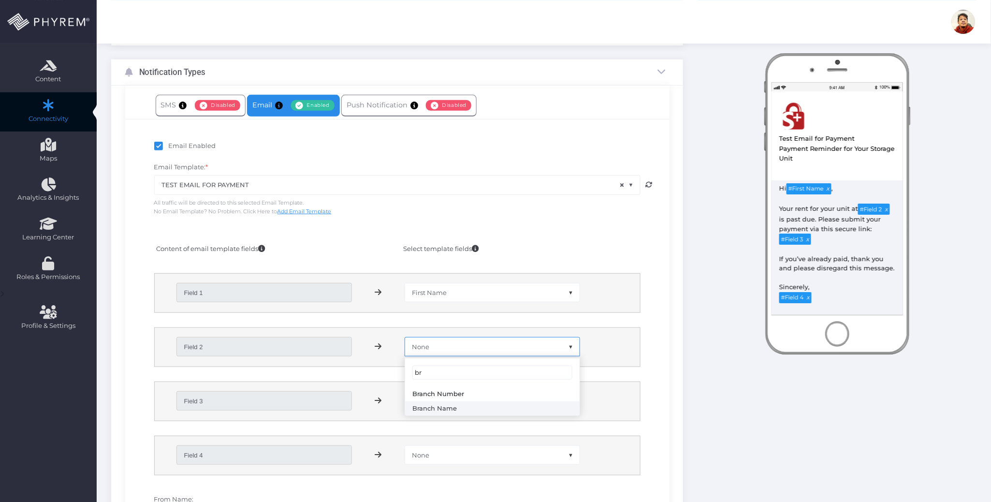
type input "br"
select select "branch_name"
click at [470, 397] on span "None" at bounding box center [492, 400] width 174 height 18
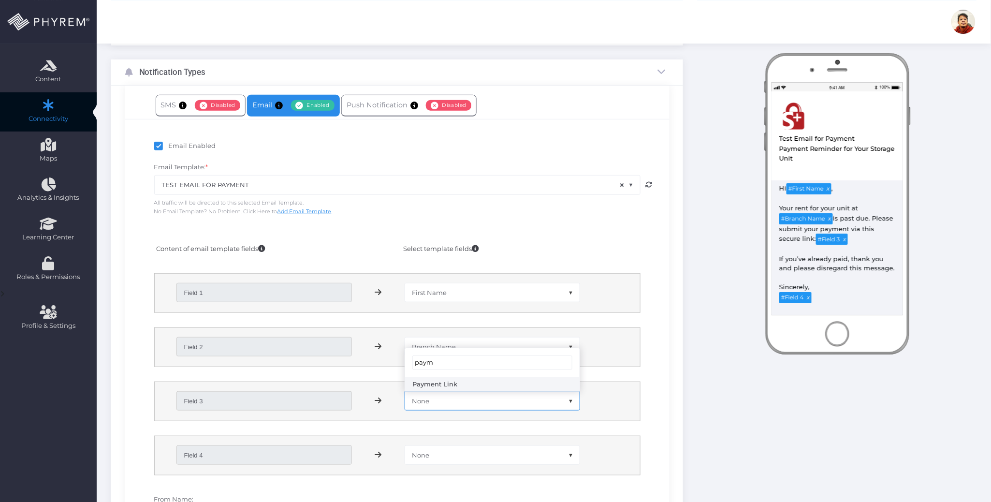
type input "paym"
select select "payment_link"
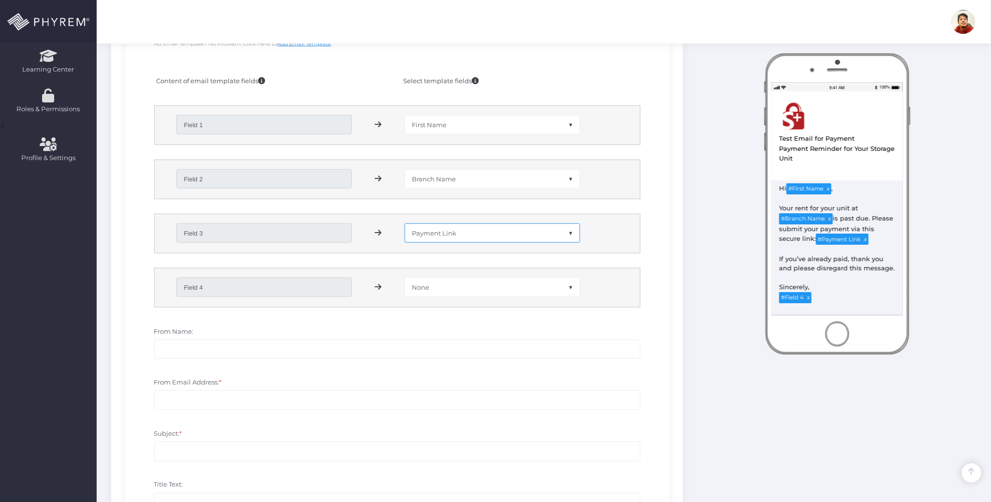
scroll to position [322, 0]
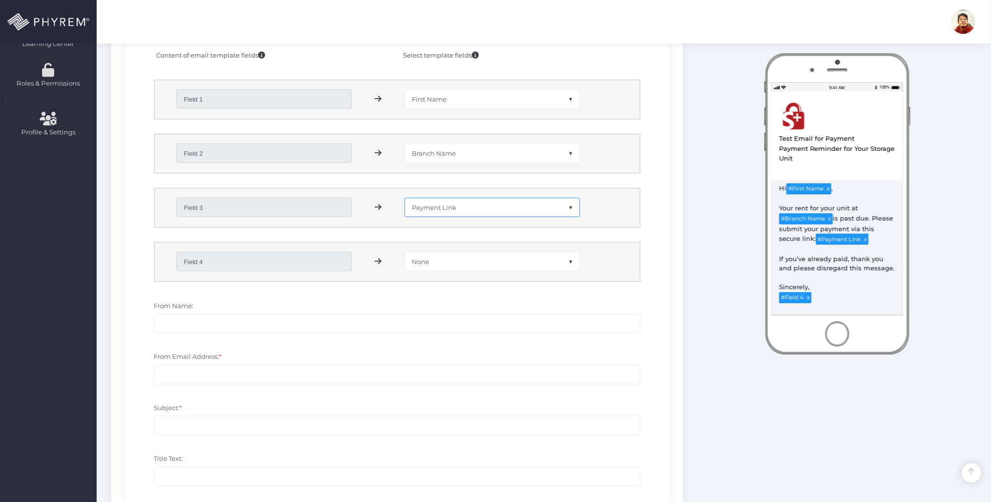
click at [442, 257] on span "None" at bounding box center [492, 261] width 174 height 18
type input "bra"
select select "branch_name"
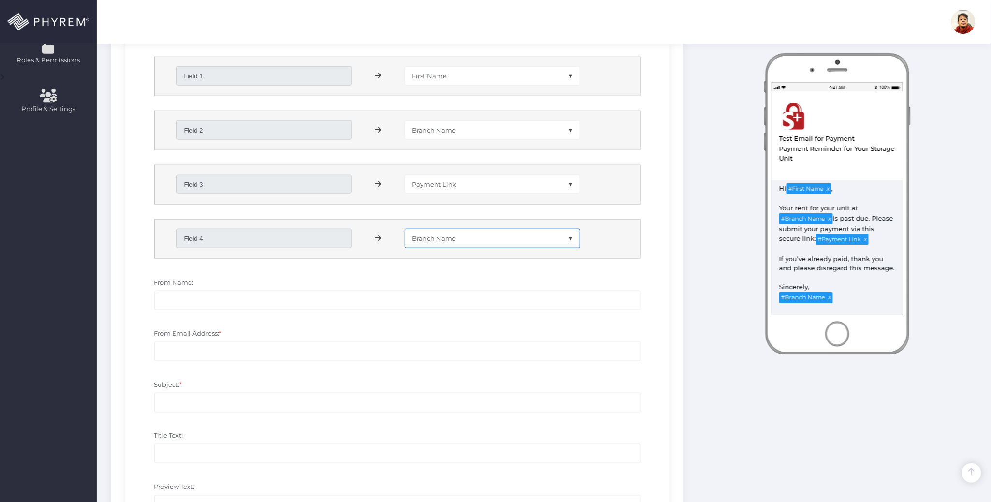
scroll to position [387, 0]
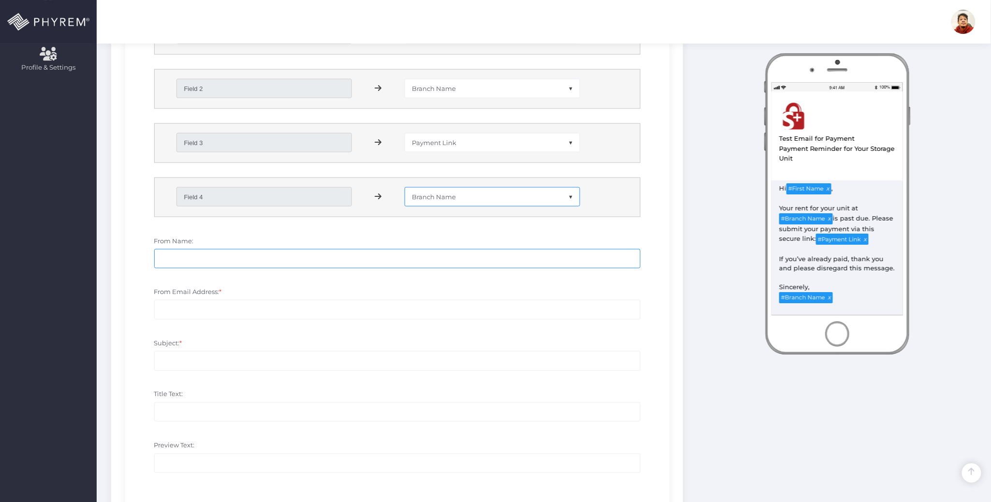
click at [244, 254] on input "From Name:" at bounding box center [397, 258] width 486 height 19
type input "My Storage Plus"
click at [235, 311] on input "From Email Address: *" at bounding box center [397, 309] width 486 height 19
type input "no-reply@storpass.com"
click at [274, 356] on input "Subject: *" at bounding box center [397, 360] width 486 height 19
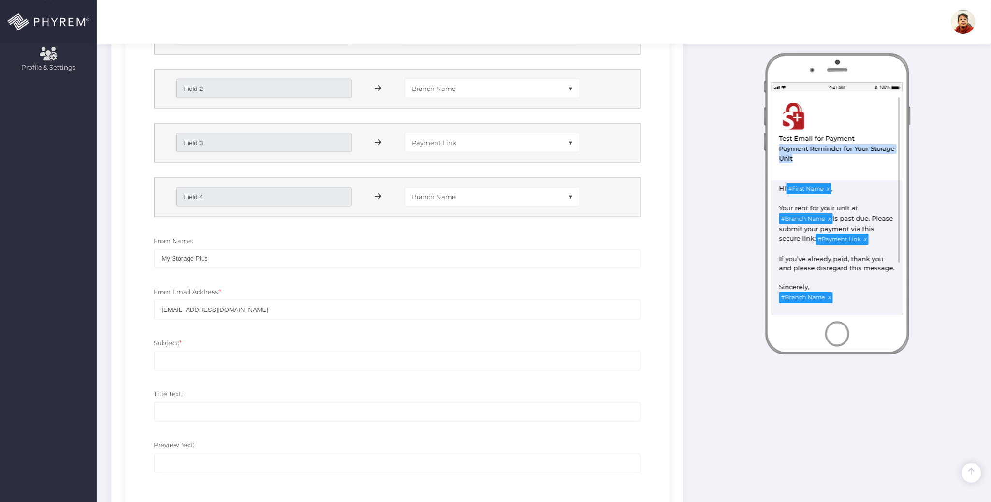
drag, startPoint x: 795, startPoint y: 159, endPoint x: 778, endPoint y: 153, distance: 18.5
click at [778, 153] on div "Payment Reminder for Your Storage Unit" at bounding box center [836, 154] width 117 height 20
copy div "Payment Reminder for Your Storage Unit"
click at [253, 364] on input "Subject: *" at bounding box center [397, 360] width 486 height 19
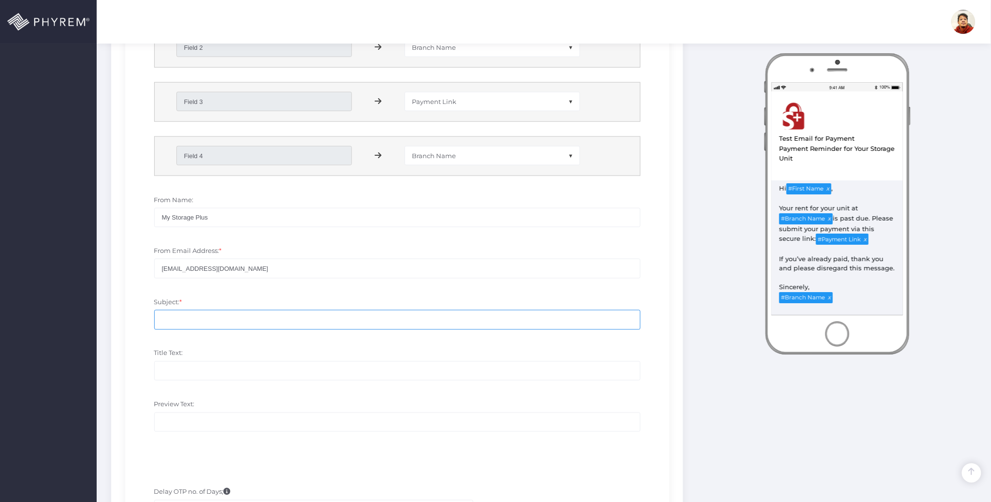
scroll to position [451, 0]
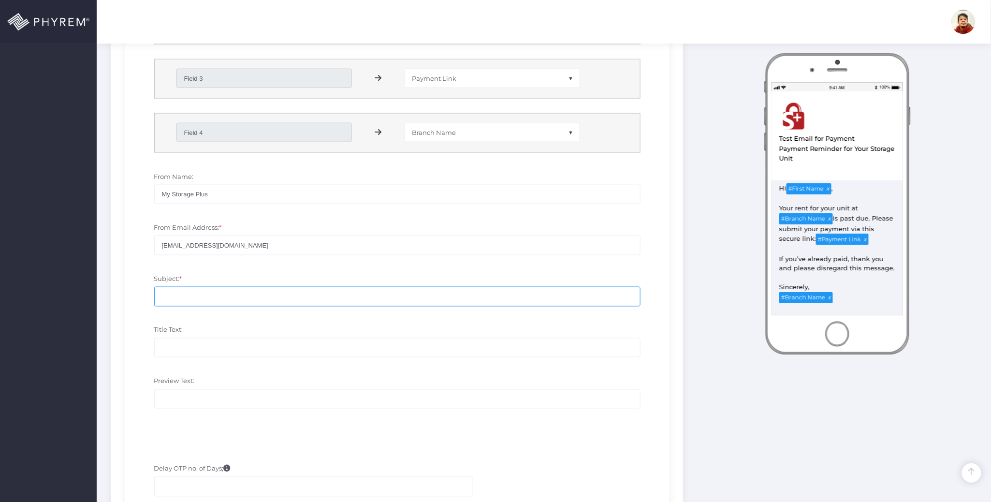
paste input "Payment Reminder for Your Storage Unit"
drag, startPoint x: 291, startPoint y: 296, endPoint x: 140, endPoint y: 296, distance: 150.8
click at [140, 296] on div "Subject: * Payment Reminder for Your Storage Unit" at bounding box center [397, 294] width 530 height 51
type input "Payment Reminder for Your Storage Unit"
drag, startPoint x: 854, startPoint y: 138, endPoint x: 770, endPoint y: 139, distance: 84.1
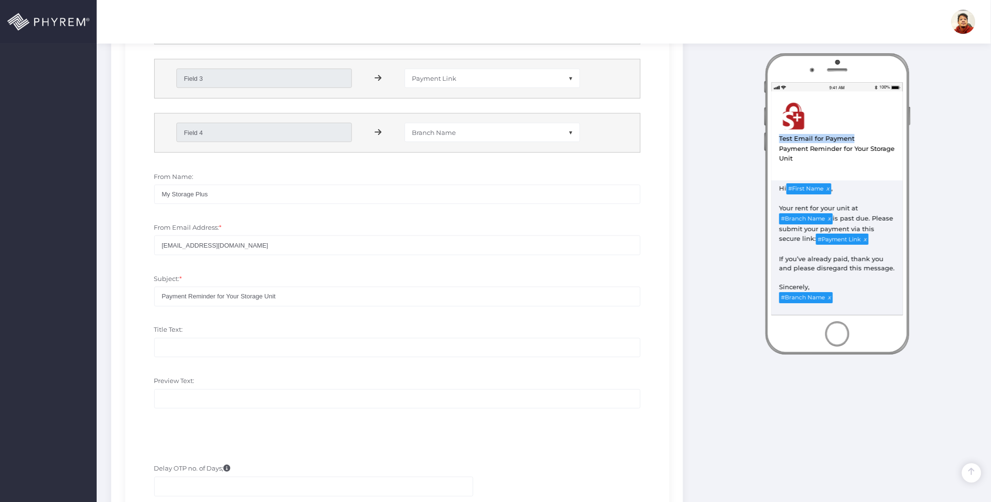
click at [770, 139] on div "View in Browser Test Email for Payment Test Email for Payment Payment Reminder …" at bounding box center [837, 165] width 155 height 224
click at [289, 301] on input "Payment Reminder for Your Storage Unit" at bounding box center [397, 296] width 486 height 19
drag, startPoint x: 296, startPoint y: 296, endPoint x: 139, endPoint y: 296, distance: 157.0
click at [139, 296] on div "Subject: * Payment Reminder for Your Storage Unit" at bounding box center [397, 294] width 530 height 51
drag, startPoint x: 799, startPoint y: 158, endPoint x: 779, endPoint y: 150, distance: 21.3
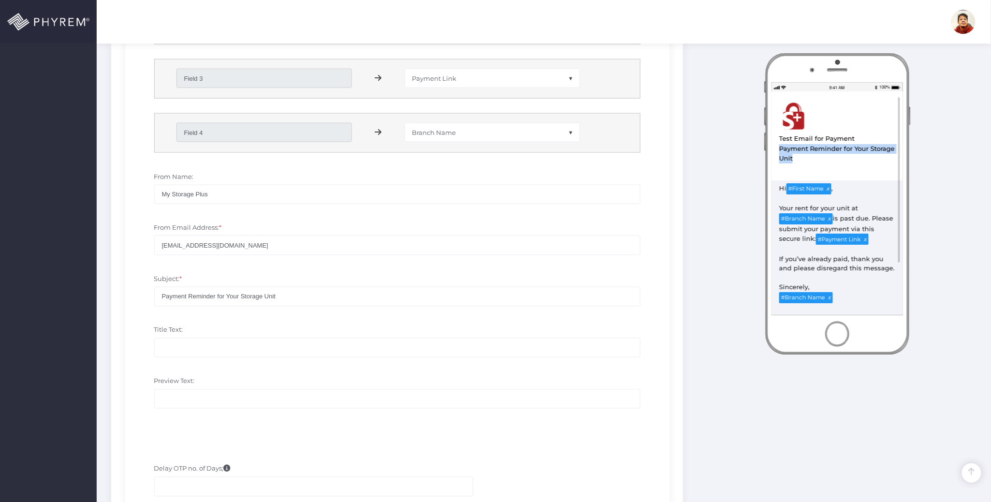
click at [779, 150] on div "Payment Reminder for Your Storage Unit" at bounding box center [836, 154] width 117 height 20
copy div "Payment Reminder for Your Storage Unit"
click at [215, 346] on input "Title Text:" at bounding box center [397, 347] width 486 height 19
paste input "Payment Reminder for Your Storage Unit"
type input "Payment Reminder for Your Storage Unit"
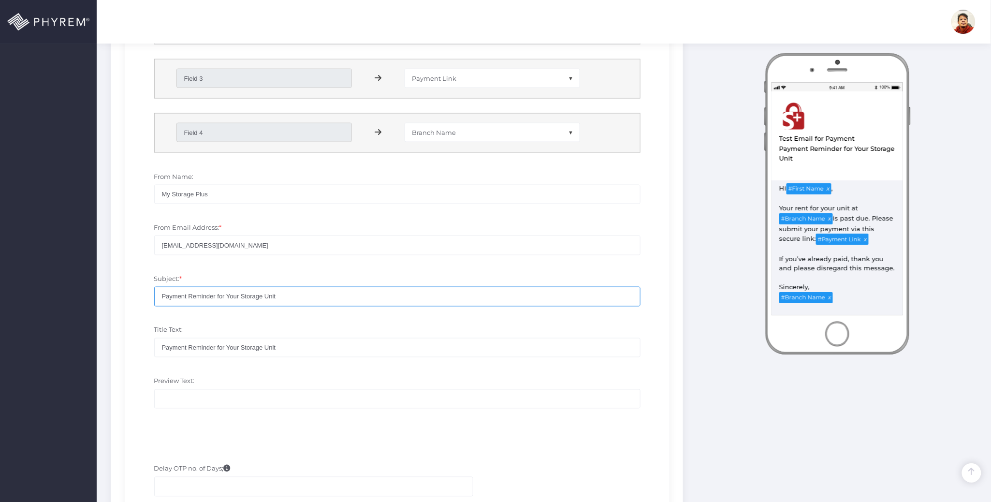
click at [285, 296] on input "Payment Reminder for Your Storage Unit" at bounding box center [397, 296] width 486 height 19
drag, startPoint x: 849, startPoint y: 135, endPoint x: 773, endPoint y: 140, distance: 76.0
click at [776, 138] on div "View in Browser Test Email for Payment Test Email for Payment Payment Reminder …" at bounding box center [836, 128] width 131 height 75
copy div "Test Email for Payment"
drag, startPoint x: 283, startPoint y: 295, endPoint x: 152, endPoint y: 314, distance: 132.4
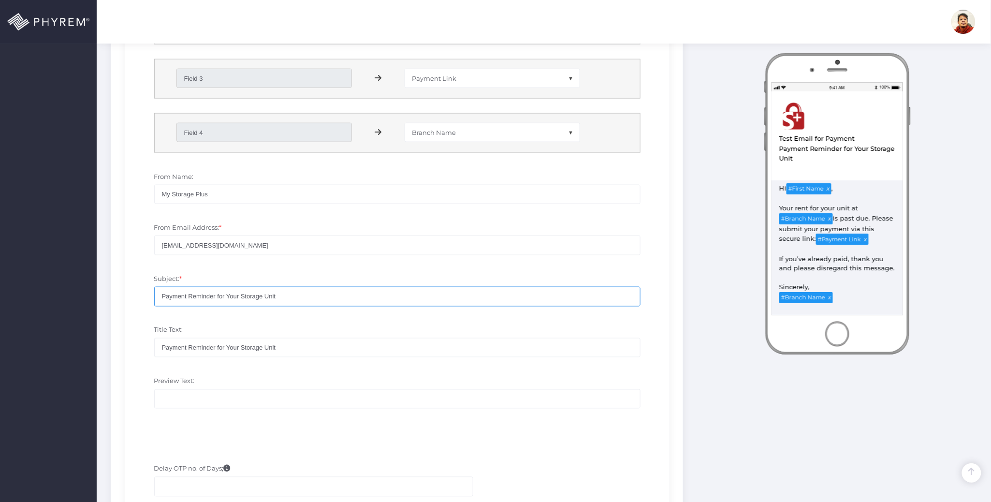
click at [137, 292] on div "Subject: * Payment Reminder for Your Storage Unit" at bounding box center [397, 294] width 530 height 51
paste input "Test Email for Paymen"
type input "Test Email for Payment"
click at [213, 397] on input "Preview Text:" at bounding box center [397, 398] width 486 height 19
paste input "Test Email for Payment"
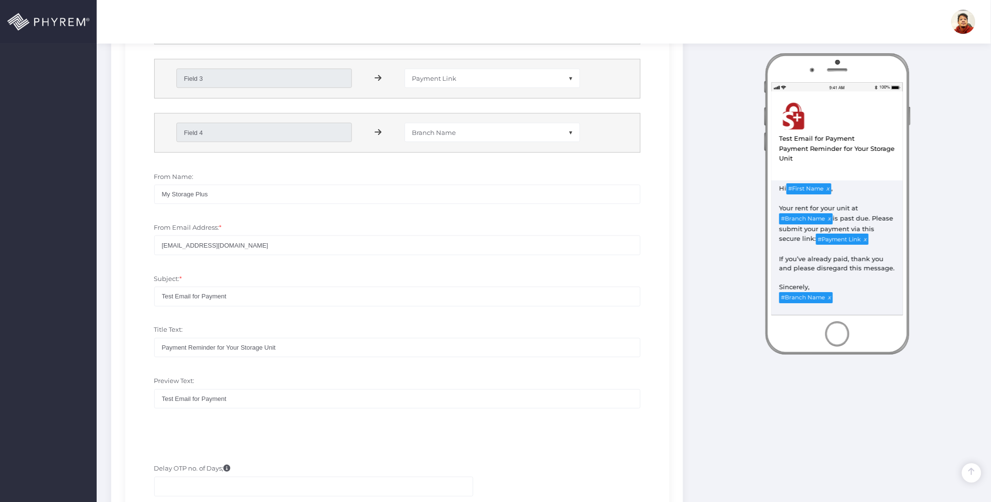
click at [306, 379] on div "Preview Text: Test Email for Payment" at bounding box center [397, 397] width 501 height 42
click at [256, 401] on input "Test Email for Payment" at bounding box center [397, 398] width 486 height 19
drag, startPoint x: 293, startPoint y: 351, endPoint x: 128, endPoint y: 347, distance: 164.8
click at [128, 347] on div "Email Enabled Email Template: * CAMPAIGN EMAIL TEMPLATE CHRISTINA TEST EC TESTI…" at bounding box center [397, 122] width 544 height 650
drag, startPoint x: 230, startPoint y: 402, endPoint x: 144, endPoint y: 399, distance: 86.6
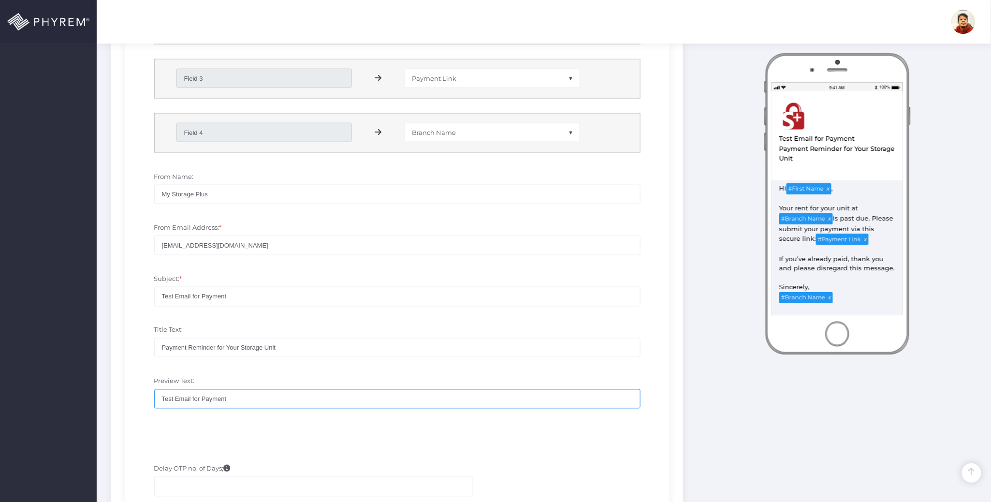
click at [132, 395] on div "Preview Text: Test Email for Payment" at bounding box center [397, 397] width 530 height 51
paste input "Payment Reminder for Your Storage Uni"
type input "Payment Reminder for Your Storage Unit"
click at [278, 427] on div at bounding box center [397, 428] width 530 height 10
drag, startPoint x: 237, startPoint y: 299, endPoint x: 144, endPoint y: 300, distance: 93.3
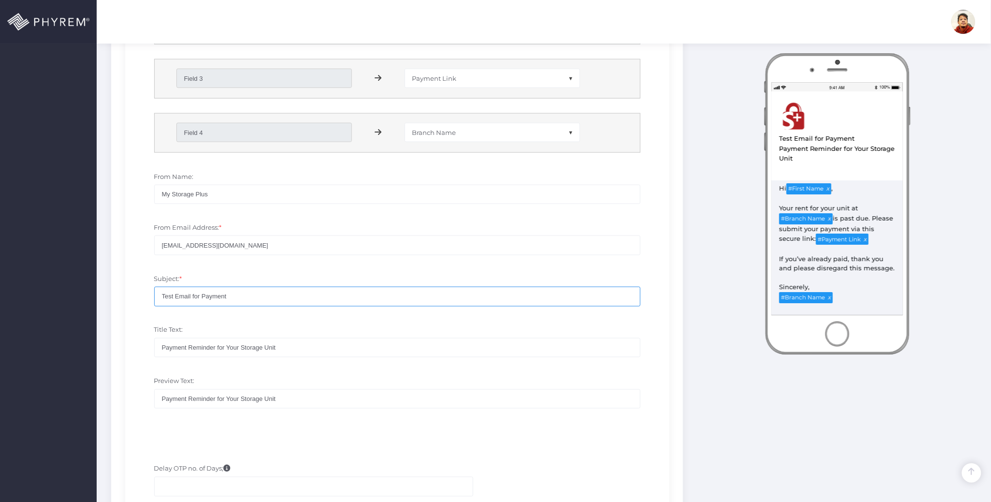
click at [144, 300] on div "Subject: * Test Email for Payment" at bounding box center [397, 294] width 530 height 51
paste input "Payment Reminder for Your Storage Uni"
type input "Payment Reminder for Your Storage Unit"
click at [288, 376] on div "Preview Text: Payment Reminder for Your Storage Unit" at bounding box center [397, 397] width 530 height 51
click at [284, 376] on div "Preview Text: Payment Reminder for Your Storage Unit" at bounding box center [397, 397] width 530 height 51
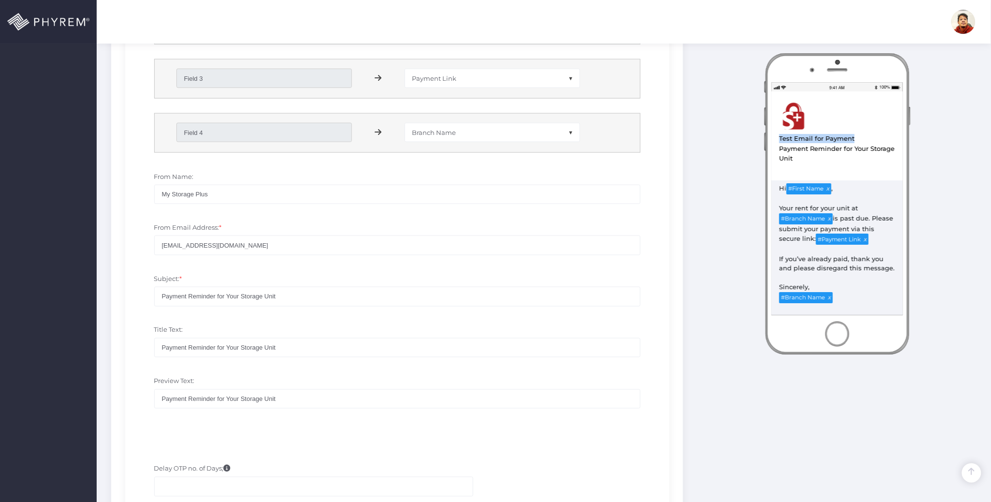
drag, startPoint x: 854, startPoint y: 139, endPoint x: 609, endPoint y: 203, distance: 253.3
click at [768, 139] on div "View in Browser Test Email for Payment Test Email for Payment Payment Reminder …" at bounding box center [837, 165] width 155 height 224
copy div "Test Email for Payment"
click at [319, 400] on input "Payment Reminder for Your Storage Unit" at bounding box center [397, 398] width 486 height 19
drag, startPoint x: 315, startPoint y: 400, endPoint x: 127, endPoint y: 402, distance: 188.5
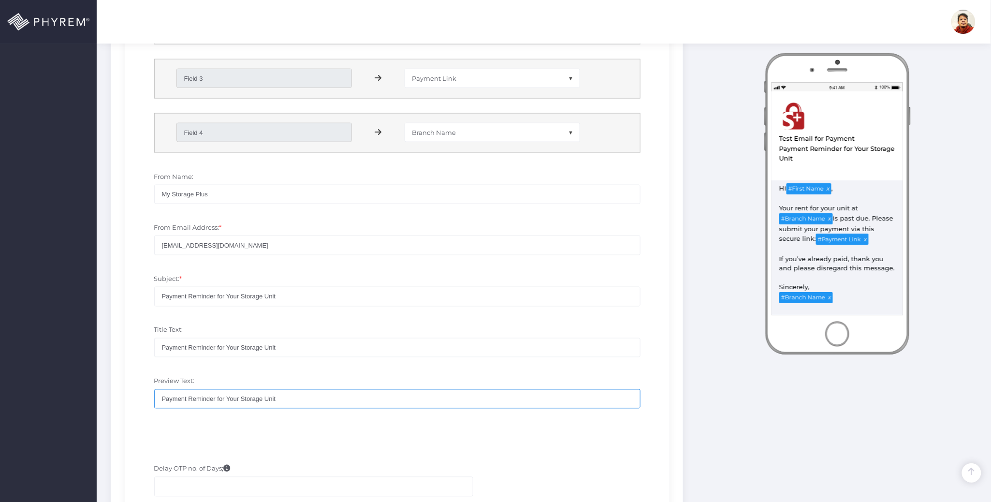
click at [126, 402] on div "Email Enabled Email Template: * CAMPAIGN EMAIL TEMPLATE CHRISTINA TEST EC TESTI…" at bounding box center [397, 122] width 544 height 650
paste input "Test Email for Paymen"
type input "Test Email for Payment"
click at [256, 420] on div "Preview Text: Test Email for Payment" at bounding box center [397, 397] width 530 height 51
click at [317, 426] on div at bounding box center [397, 428] width 530 height 10
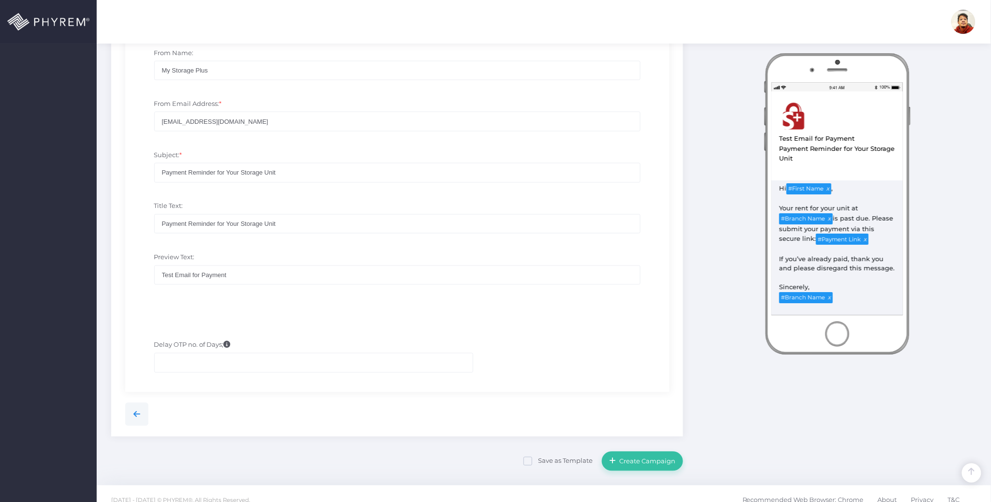
scroll to position [589, 0]
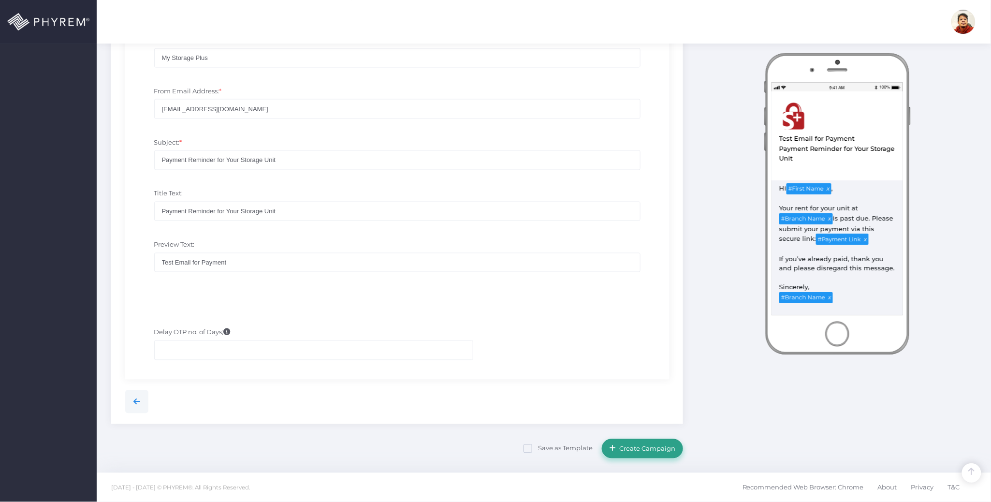
click at [646, 446] on span "Create Campaign" at bounding box center [645, 449] width 59 height 8
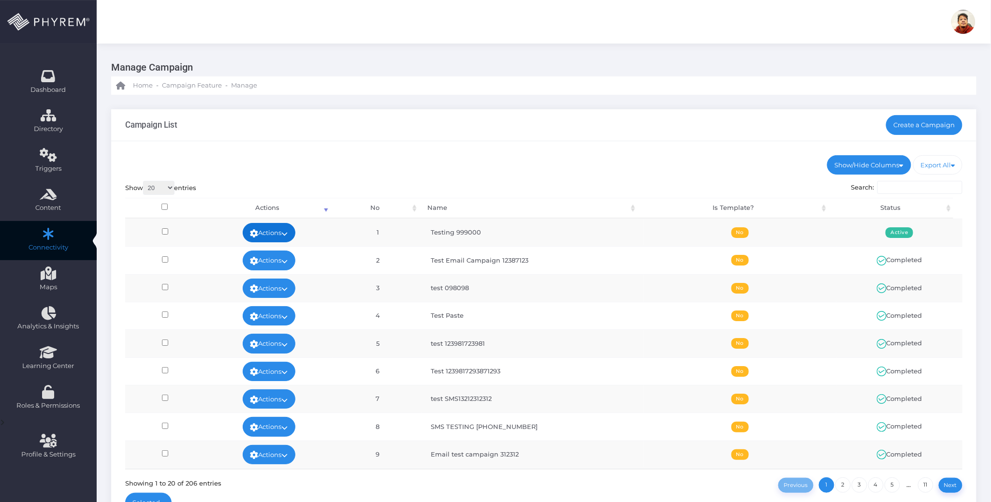
click at [288, 227] on link "Actions" at bounding box center [269, 232] width 53 height 19
click at [254, 308] on link "Run Test" at bounding box center [265, 309] width 63 height 18
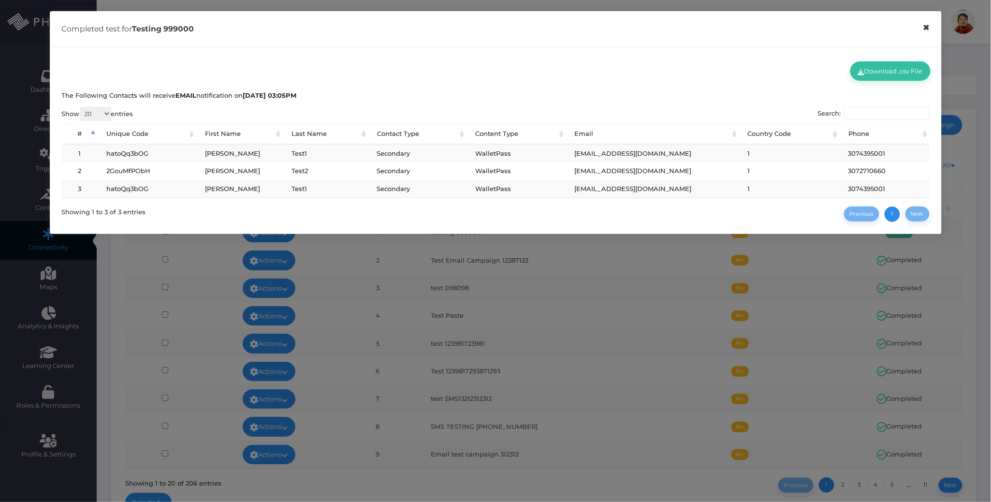
click at [927, 29] on button "×" at bounding box center [926, 28] width 19 height 22
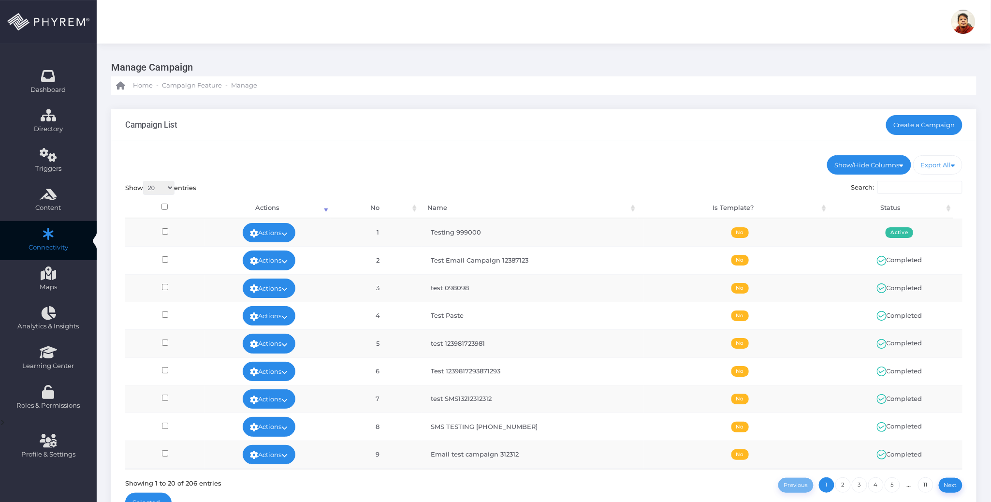
click at [593, 163] on ul "Show/Hide Columns No Name Is Template? Status" at bounding box center [543, 164] width 837 height 19
click at [676, 112] on div "Campaign List Create a Campaign" at bounding box center [543, 125] width 865 height 32
click at [584, 161] on ul "Show/Hide Columns No Name Is Template? Status" at bounding box center [543, 164] width 837 height 19
click at [287, 233] on icon at bounding box center [284, 233] width 6 height 0
click at [271, 250] on link "Edit" at bounding box center [265, 254] width 63 height 18
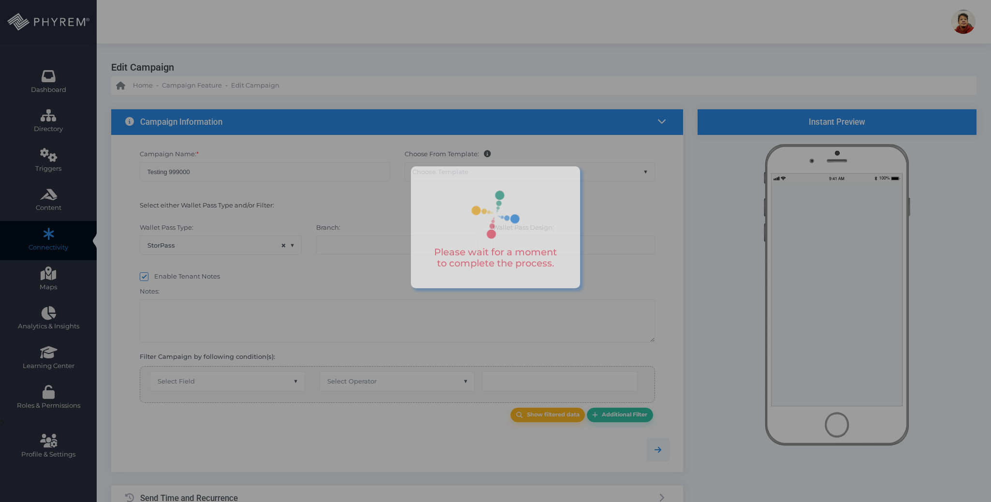
select select "15"
select select "119"
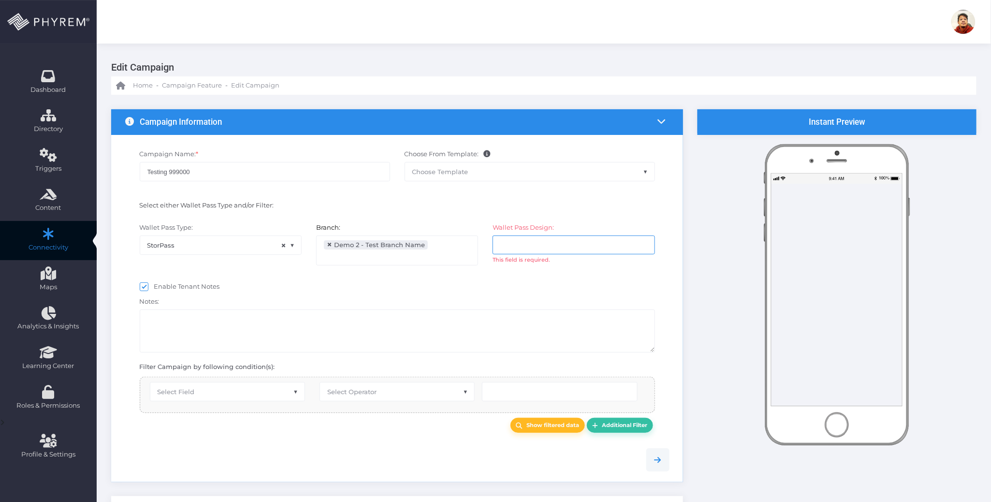
select select "equals"
select select "2683"
select select "first_name"
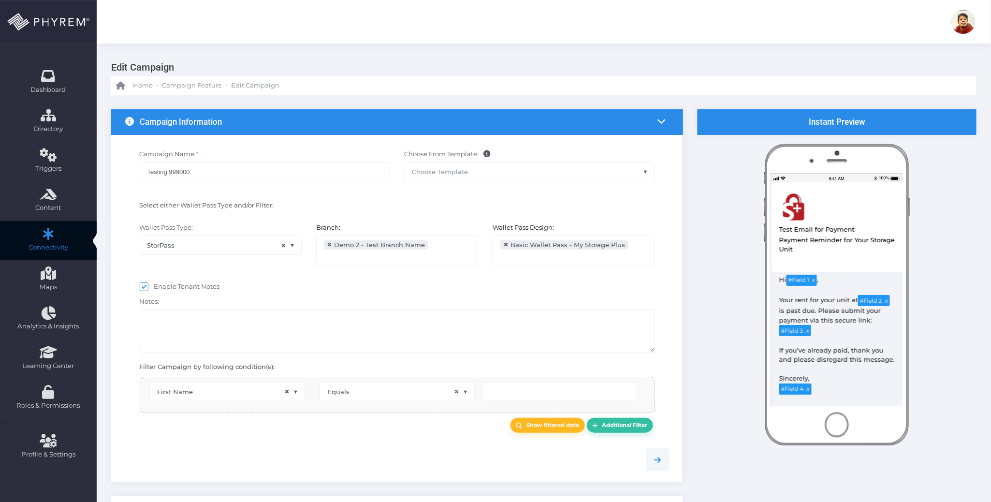
scroll to position [122, 0]
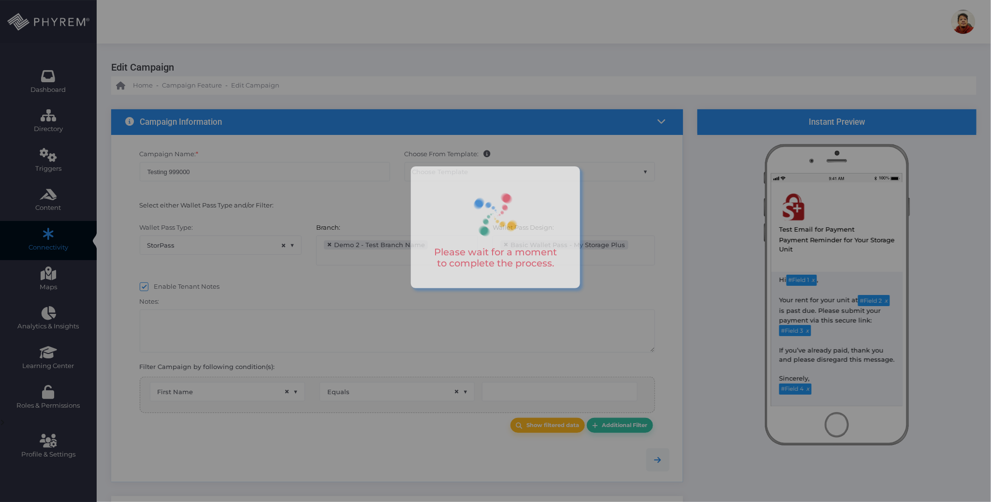
type input "[PERSON_NAME]"
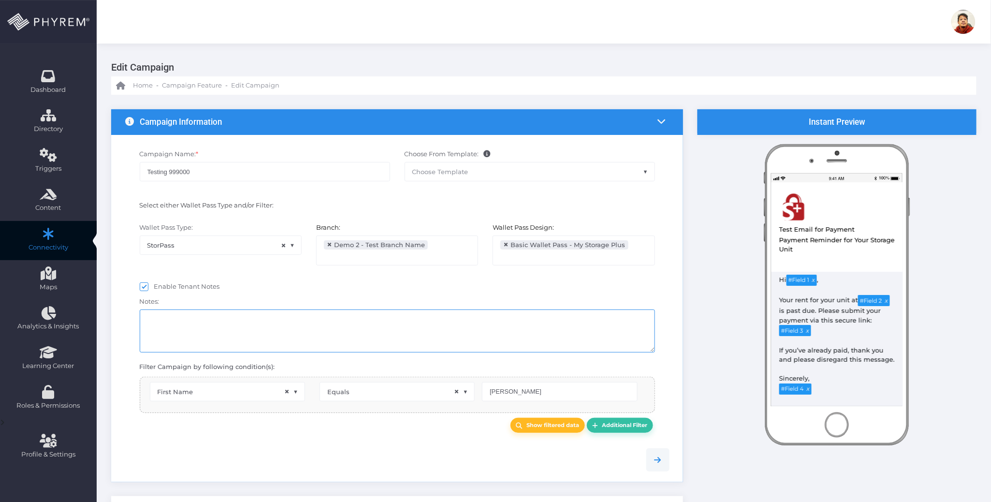
click at [348, 326] on textarea at bounding box center [397, 330] width 515 height 43
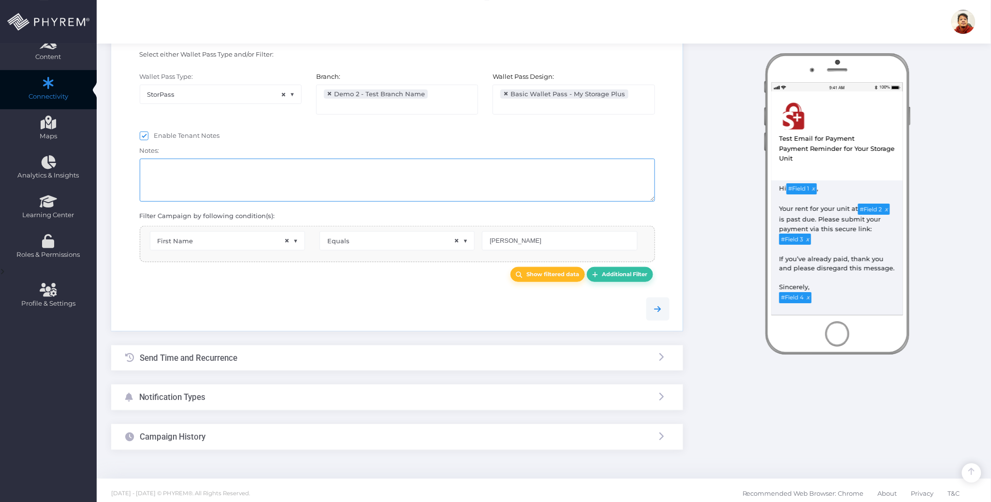
scroll to position [158, 0]
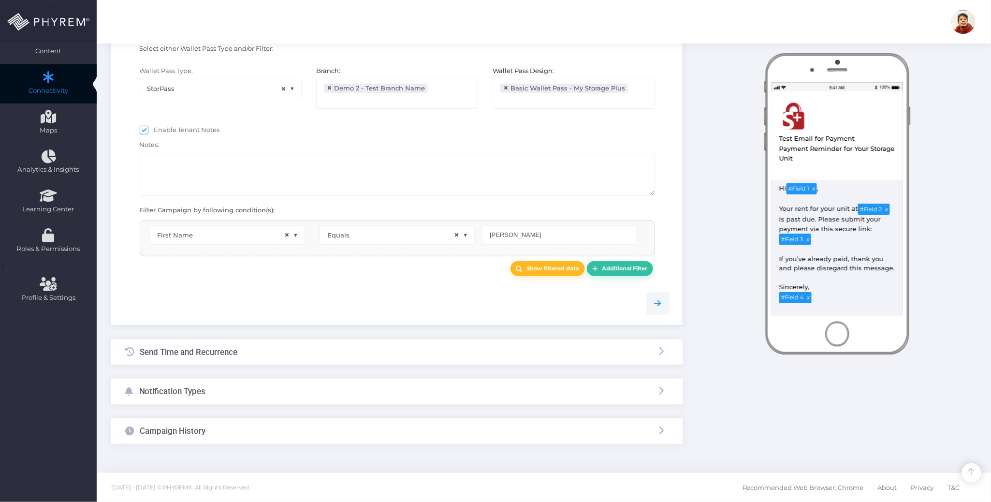
click at [271, 394] on div "Notification Types" at bounding box center [397, 391] width 572 height 26
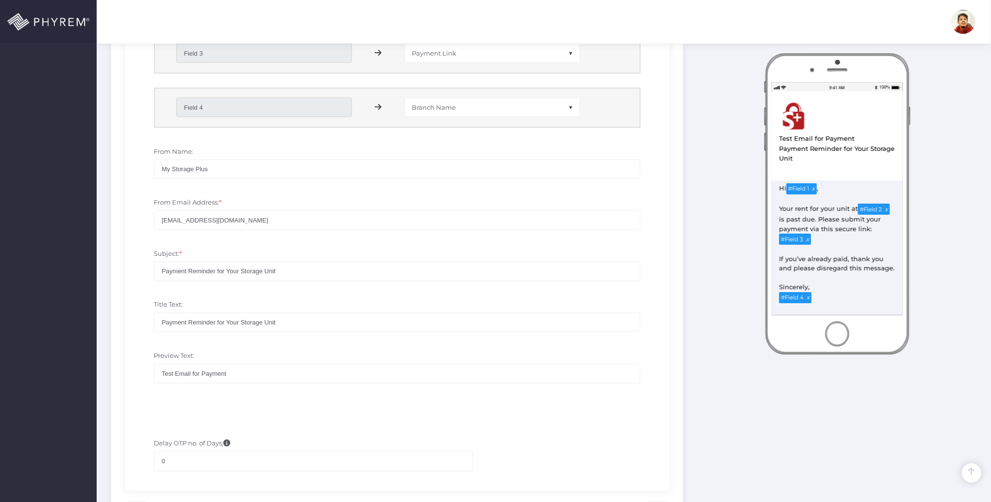
scroll to position [480, 0]
click at [721, 321] on div "Instant Preview PHYREM Wallet" at bounding box center [836, 107] width 293 height 956
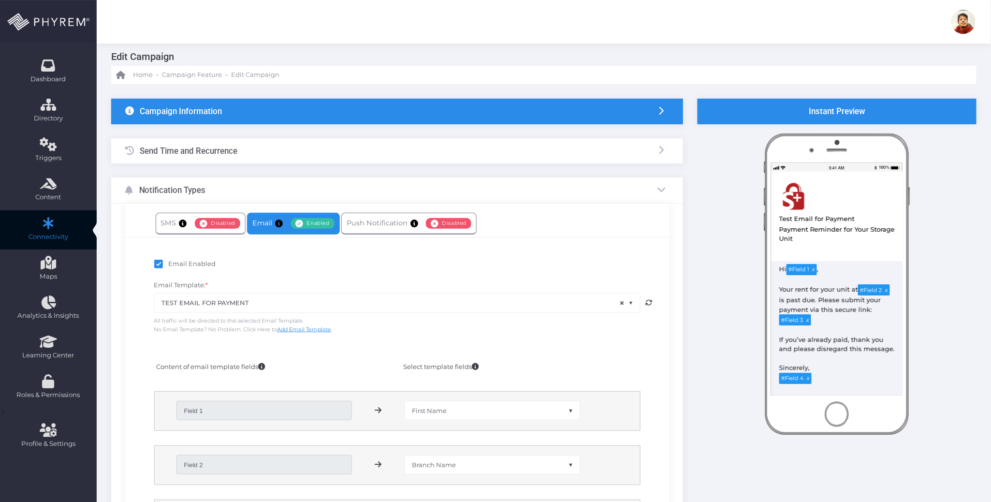
scroll to position [0, 0]
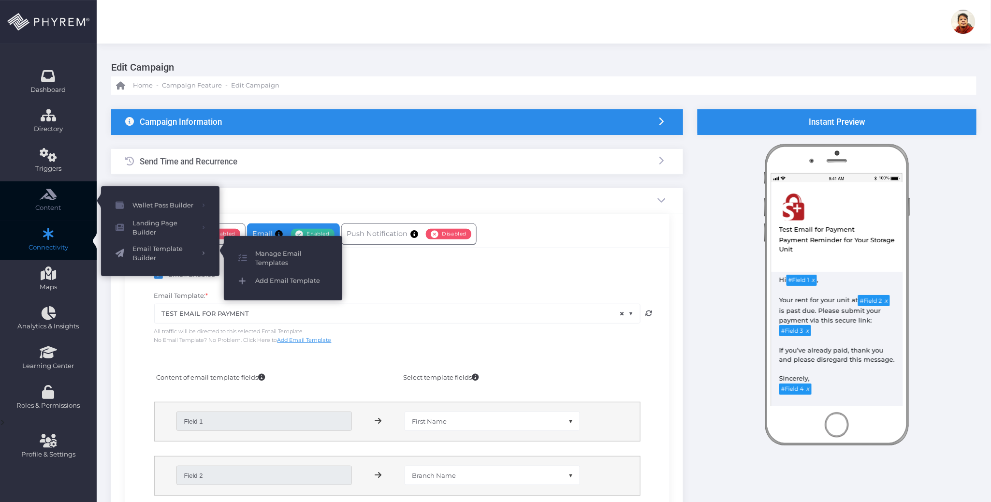
click at [290, 280] on span "Add Email Template" at bounding box center [291, 280] width 72 height 13
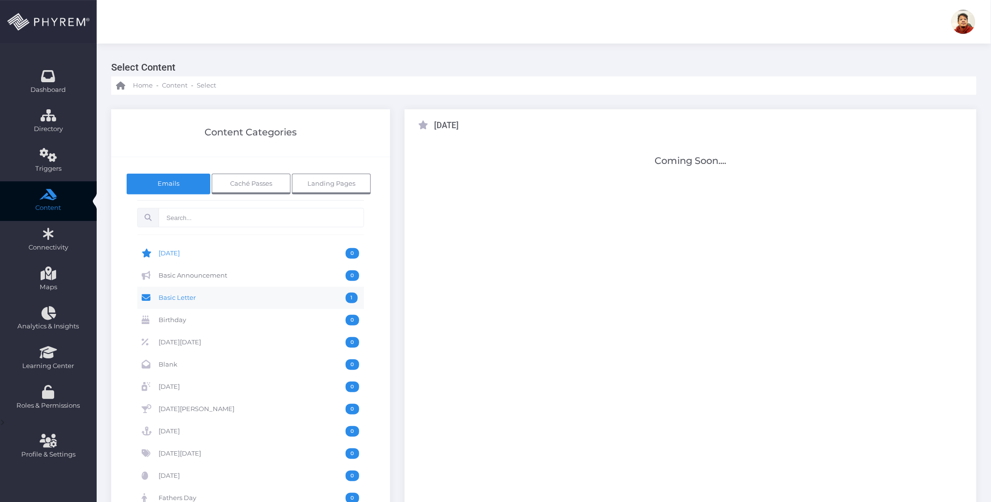
click at [182, 303] on span "Basic Letter" at bounding box center [252, 297] width 187 height 11
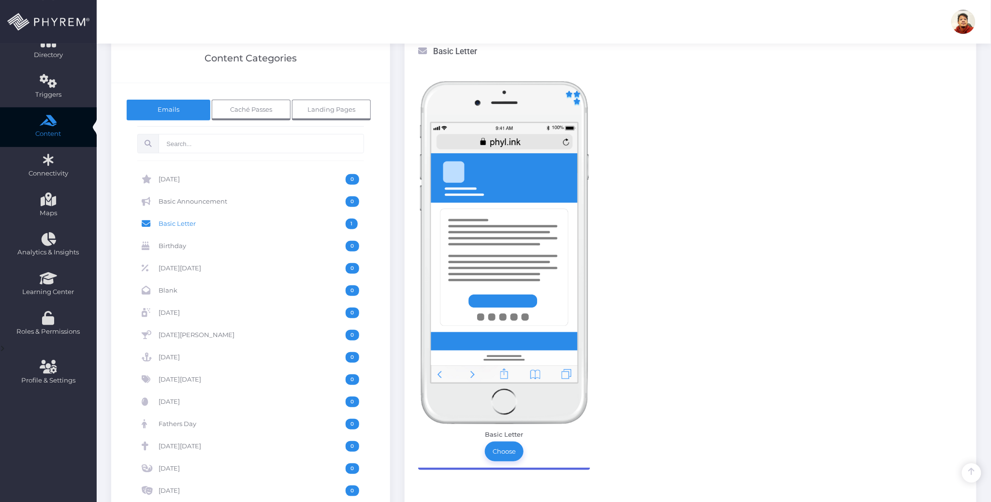
scroll to position [258, 0]
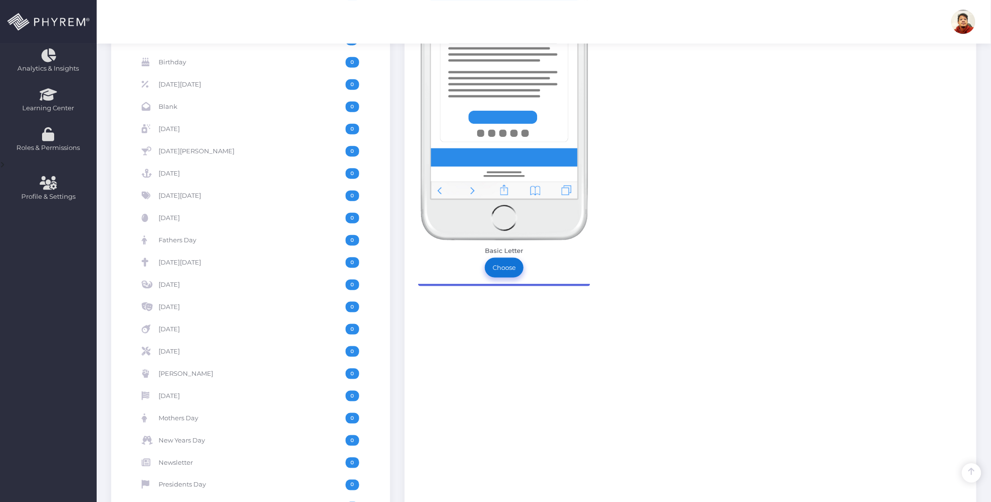
click at [501, 270] on link "Choose" at bounding box center [504, 267] width 39 height 19
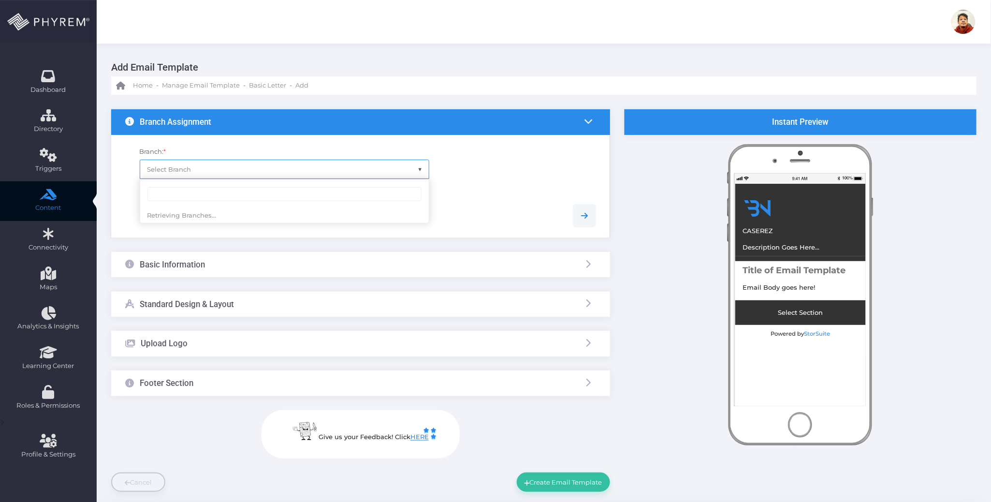
click at [255, 165] on span "Select Branch" at bounding box center [284, 169] width 289 height 18
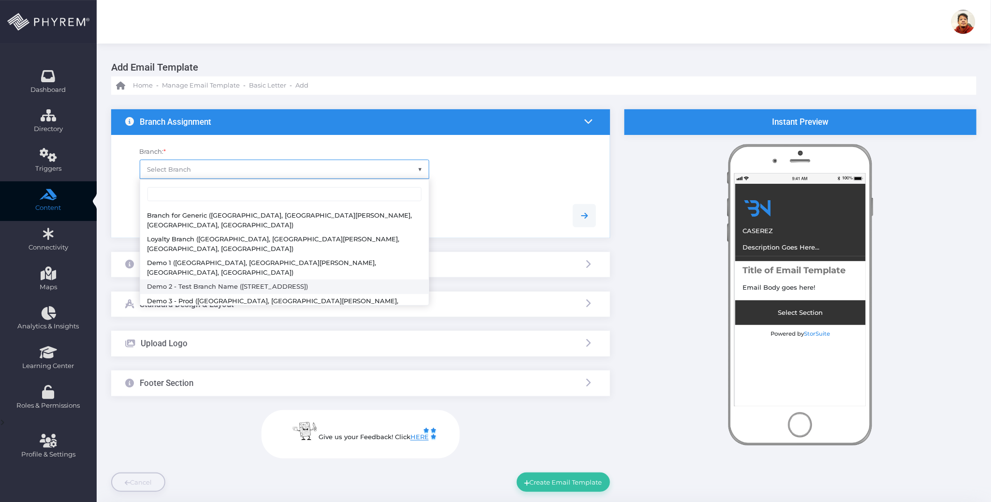
select select "119"
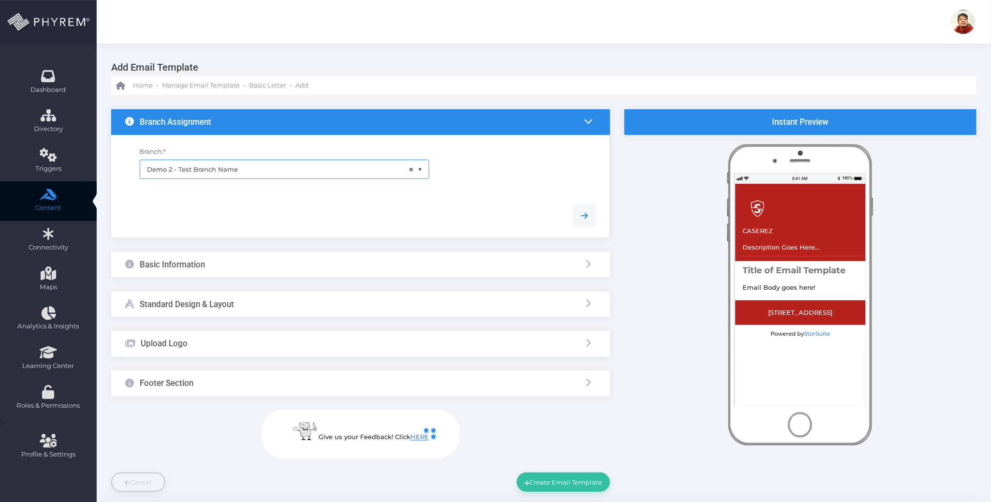
click at [265, 264] on div "Basic Information" at bounding box center [360, 265] width 499 height 26
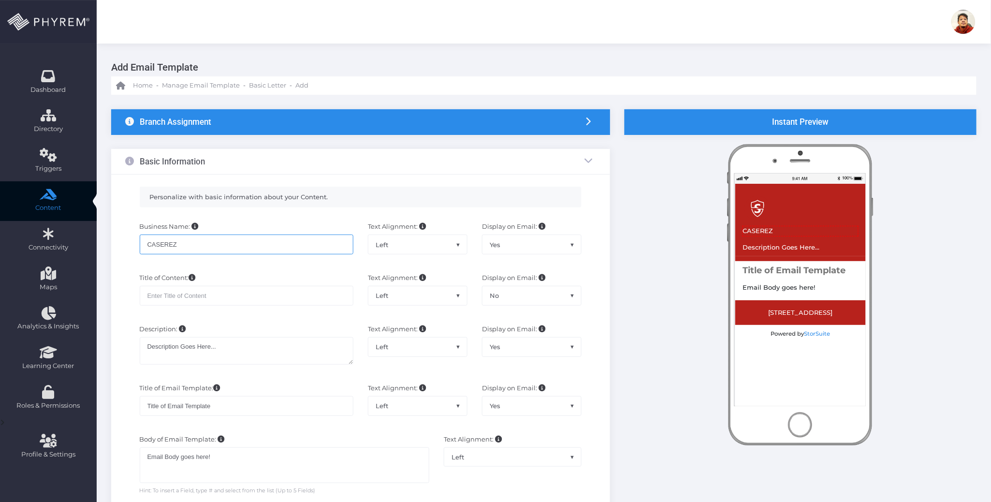
drag, startPoint x: 215, startPoint y: 243, endPoint x: 154, endPoint y: 233, distance: 61.6
click at [122, 242] on div "Business Name: [GEOGRAPHIC_DATA] Text Alignment: Left Center Right Left Display…" at bounding box center [360, 242] width 485 height 51
type input "My Storage Plus"
click at [241, 294] on input "text" at bounding box center [247, 295] width 214 height 19
type input "Test MSP Email template"
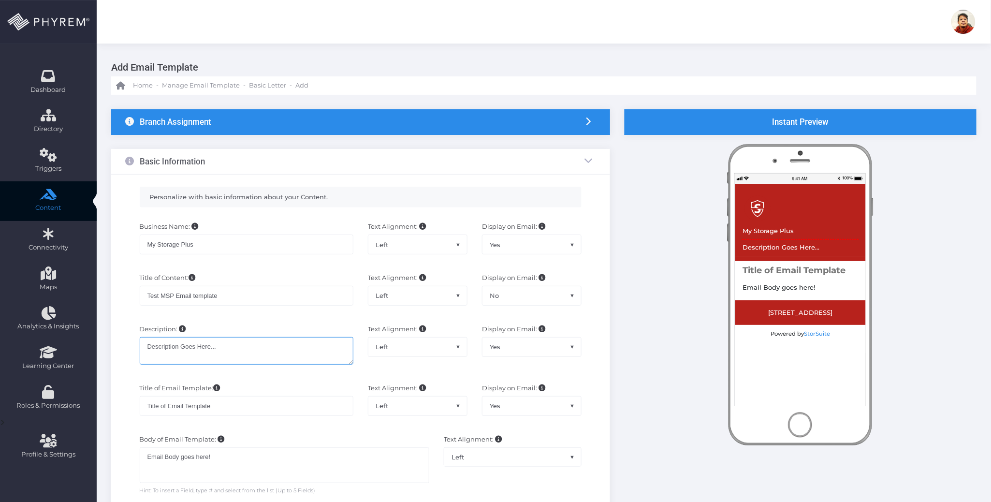
click at [237, 348] on textarea "Description Goes Here..." at bounding box center [247, 351] width 214 height 28
drag, startPoint x: 227, startPoint y: 346, endPoint x: 134, endPoint y: 345, distance: 93.3
click at [134, 345] on div "Description: Description Goes Here..." at bounding box center [246, 348] width 228 height 49
paste textarea "Payment Reminder for Your Storage Unit"
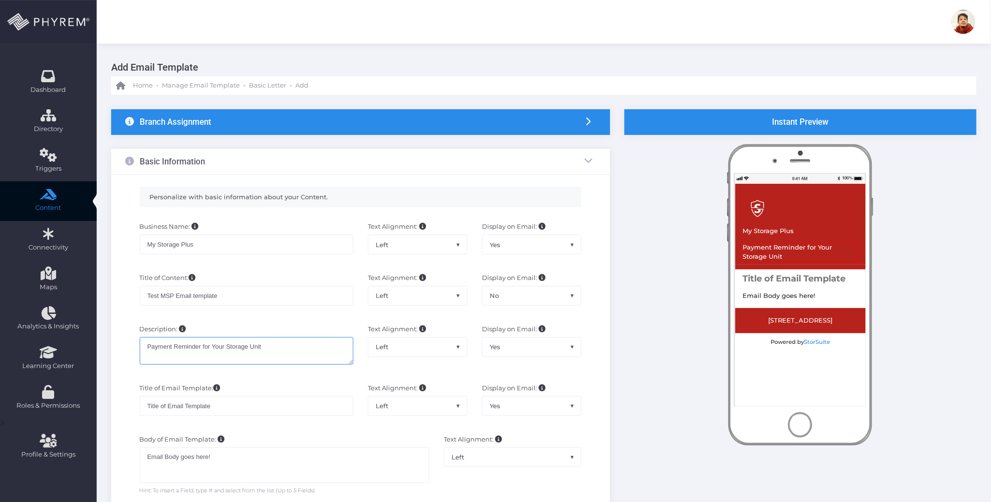
type textarea "Payment Reminder for Your Storage Unit"
click at [240, 408] on input "Title of Email Template" at bounding box center [247, 405] width 214 height 19
drag, startPoint x: 238, startPoint y: 406, endPoint x: 111, endPoint y: 404, distance: 127.6
click at [110, 406] on div "Branch Assignment Branch: * × Demo 2 - Test Branch Name Basic Information" at bounding box center [360, 480] width 513 height 742
paste input "Payment Reminder for Your Storage Unit"
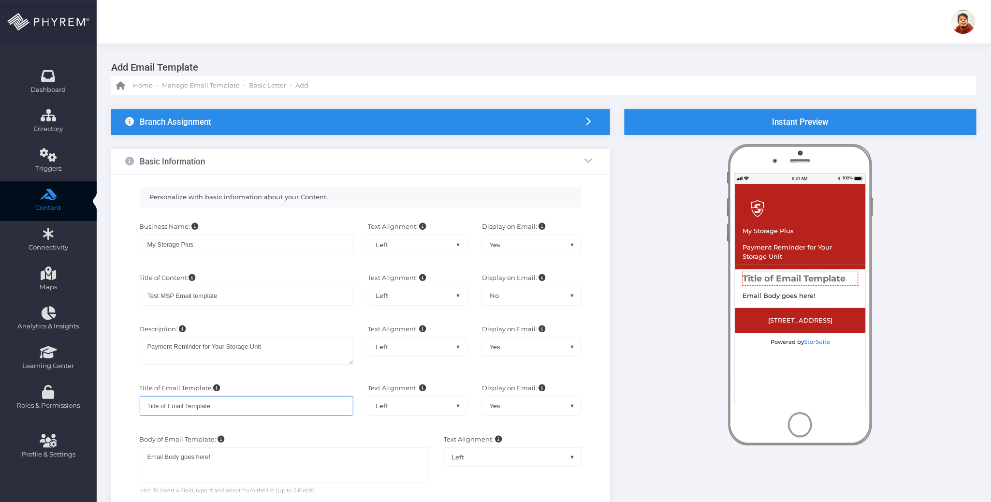
type input "Payment Reminder for Your Storage Unit"
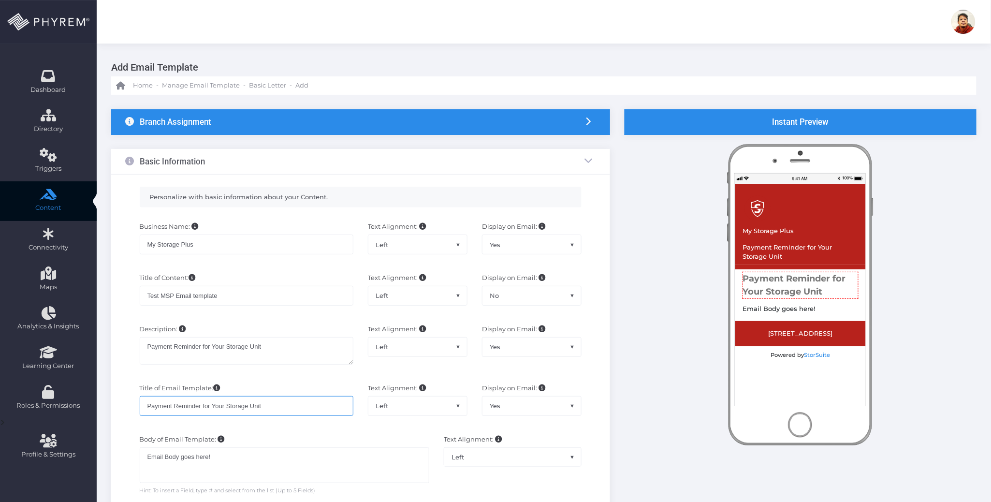
click at [279, 408] on input "Payment Reminder for Your Storage Unit" at bounding box center [247, 405] width 214 height 19
drag, startPoint x: 286, startPoint y: 406, endPoint x: 123, endPoint y: 406, distance: 163.3
click at [123, 406] on div "Title of Email Template: Payment Reminder for Your Storage Unit Text Alignment:…" at bounding box center [360, 403] width 485 height 51
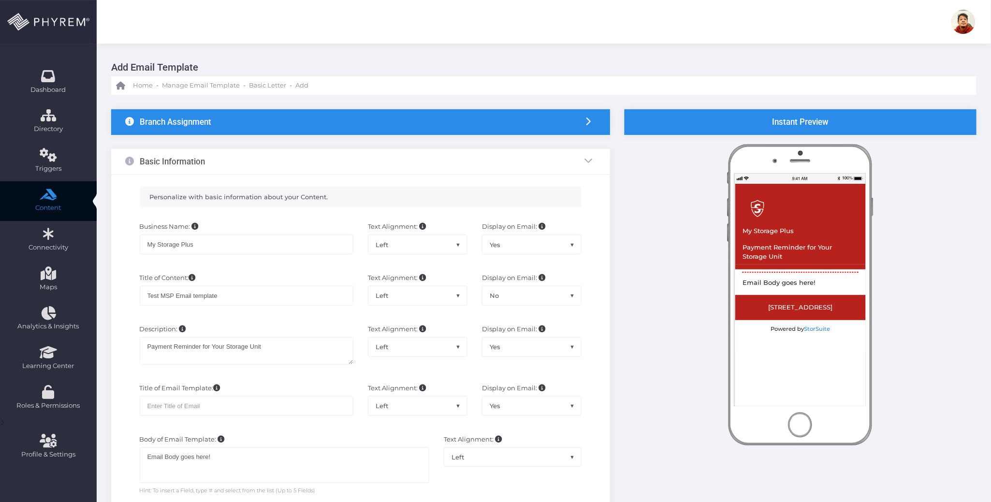
click at [513, 404] on span "Yes" at bounding box center [531, 405] width 99 height 18
select select "No"
click at [317, 438] on div "Body of Email Template: Email Body goes here! Email Body goes here! Hint: To in…" at bounding box center [284, 464] width 304 height 60
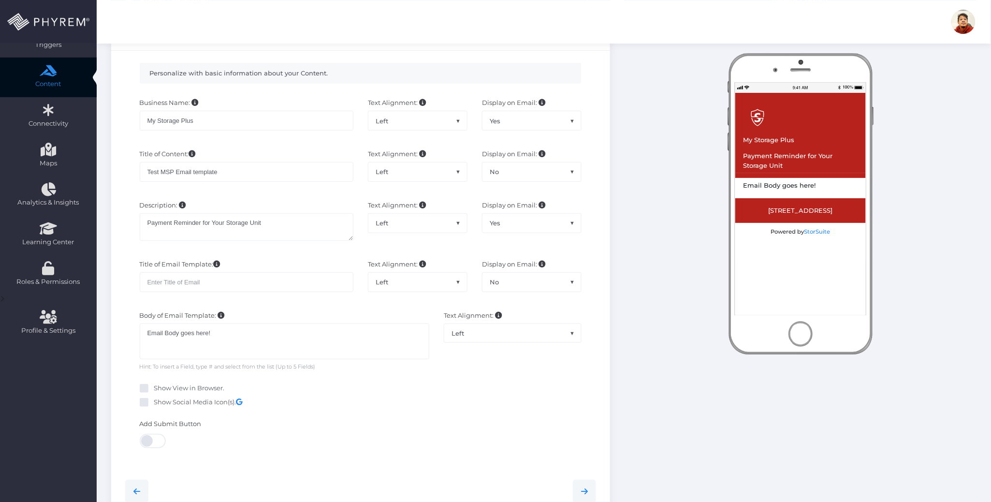
scroll to position [129, 0]
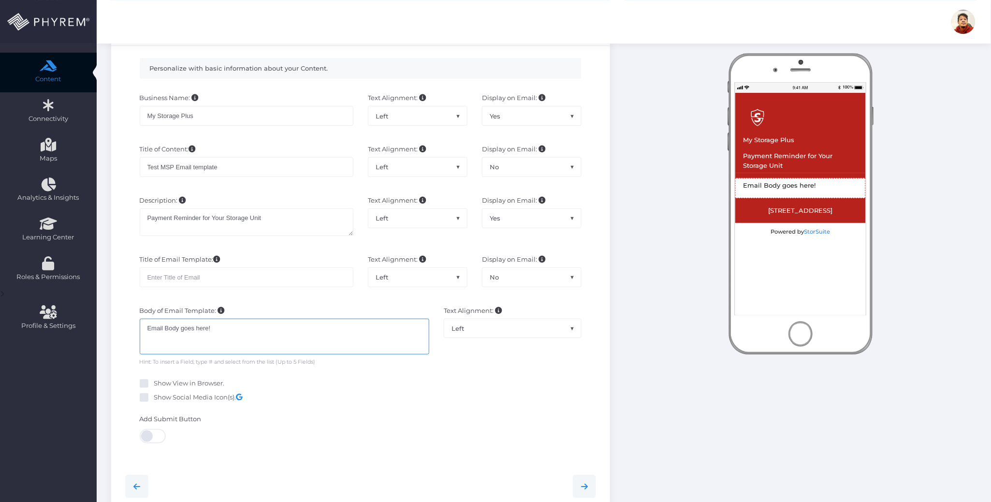
click at [258, 335] on div "Email Body goes here!" at bounding box center [285, 336] width 290 height 36
drag, startPoint x: 252, startPoint y: 329, endPoint x: 102, endPoint y: 327, distance: 149.3
click at [102, 327] on div "Branch Assignment Branch: * × Demo 2 - Test Branch Name Basic Information Left …" at bounding box center [544, 351] width 894 height 771
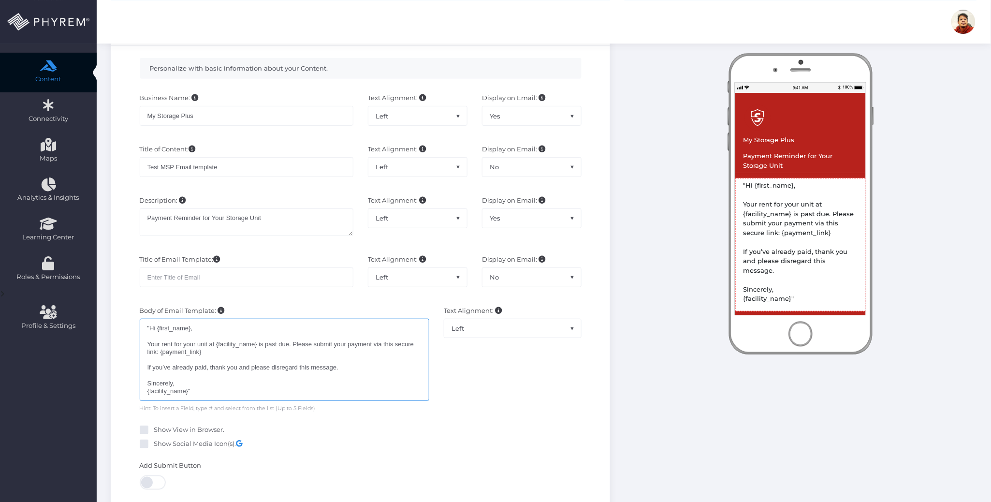
click at [152, 327] on div ""Hi {first_name}, Your rent for your unit at {facility_name} is past due. Pleas…" at bounding box center [285, 359] width 290 height 82
click at [149, 327] on div ""Hi {first_name}, Your rent for your unit at {facility_name} is past due. Pleas…" at bounding box center [285, 359] width 290 height 82
click at [203, 393] on div "Hi {first_name}, Your rent for your unit at {facility_name} is past due. Please…" at bounding box center [285, 359] width 290 height 82
drag, startPoint x: 188, startPoint y: 330, endPoint x: 155, endPoint y: 329, distance: 32.9
click at [155, 329] on div "Hi {first_name}, Your rent for your unit at {facility_name} is past due. Please…" at bounding box center [285, 359] width 290 height 82
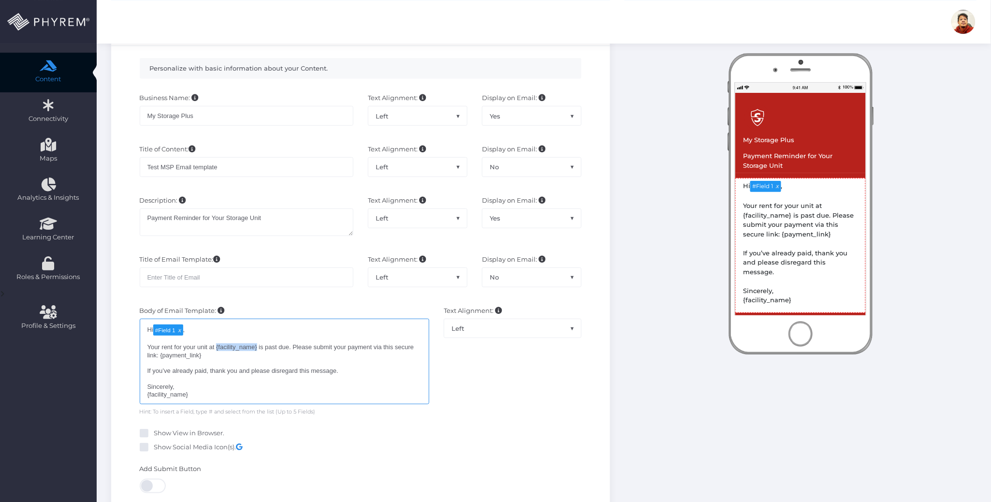
drag, startPoint x: 256, startPoint y: 348, endPoint x: 216, endPoint y: 348, distance: 39.6
click at [216, 348] on div "Hi # Field 1 , Your rent for your unit at {facility_name} is past due. Please s…" at bounding box center [285, 361] width 290 height 86
drag, startPoint x: 196, startPoint y: 362, endPoint x: 147, endPoint y: 360, distance: 48.8
click at [147, 360] on div "Hi # Field 1 , Your rent for your unit at # Field 2 is past due. Please submit …" at bounding box center [285, 362] width 290 height 89
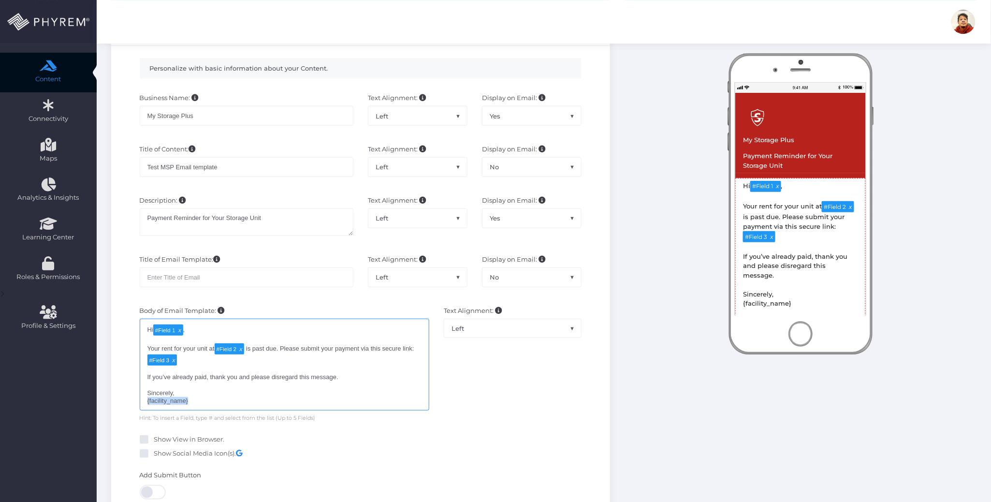
drag, startPoint x: 196, startPoint y: 400, endPoint x: 147, endPoint y: 402, distance: 48.9
click at [147, 402] on div "Hi # Field 1 , Your rent for your unit at # Field 2 is past due. Please submit …" at bounding box center [285, 364] width 290 height 92
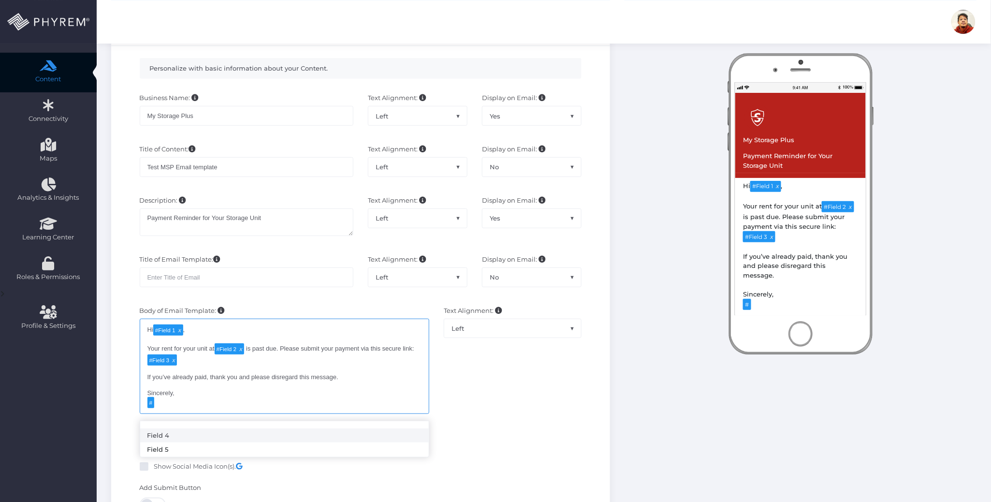
type textarea "Hi [#Field 1](tag:f1), Your rent for your unit at [#Field 2](tag:f2) is past du…"
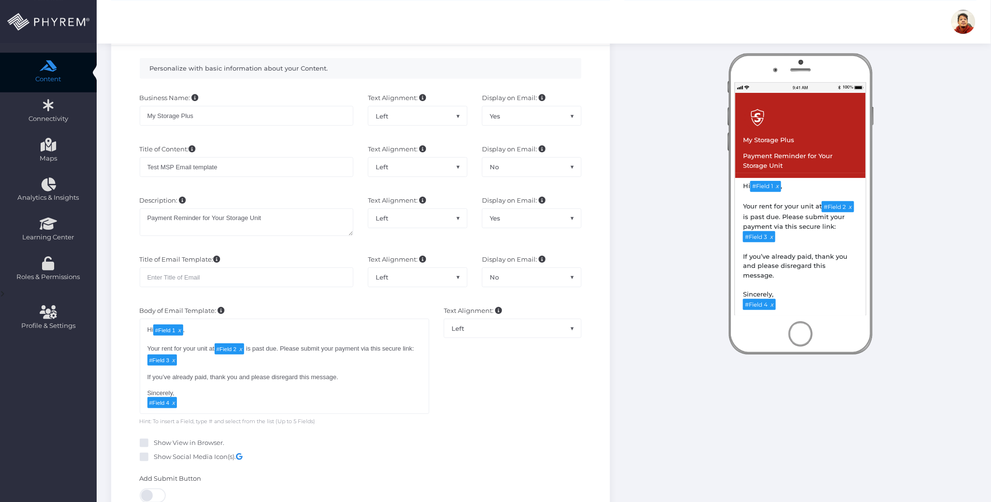
click at [553, 388] on div "Text Alignment: Left Center Right Left" at bounding box center [512, 365] width 152 height 119
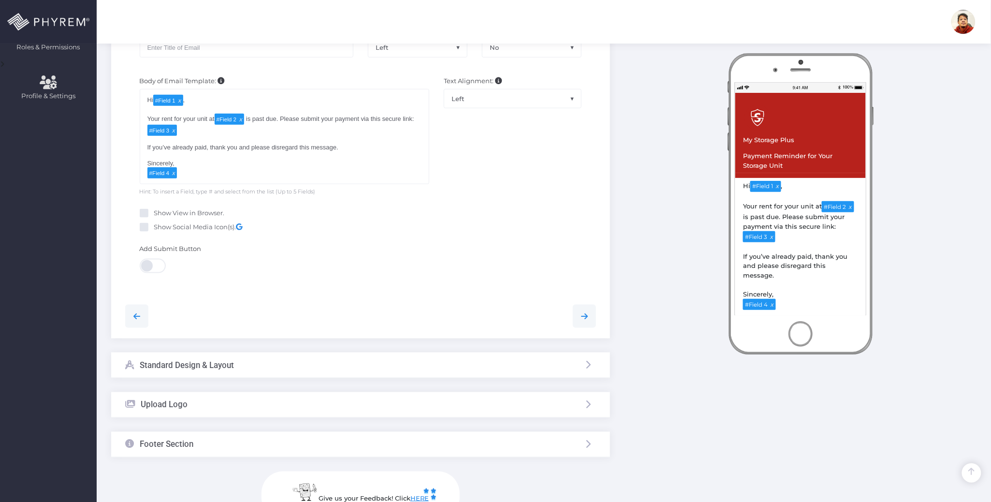
scroll to position [387, 0]
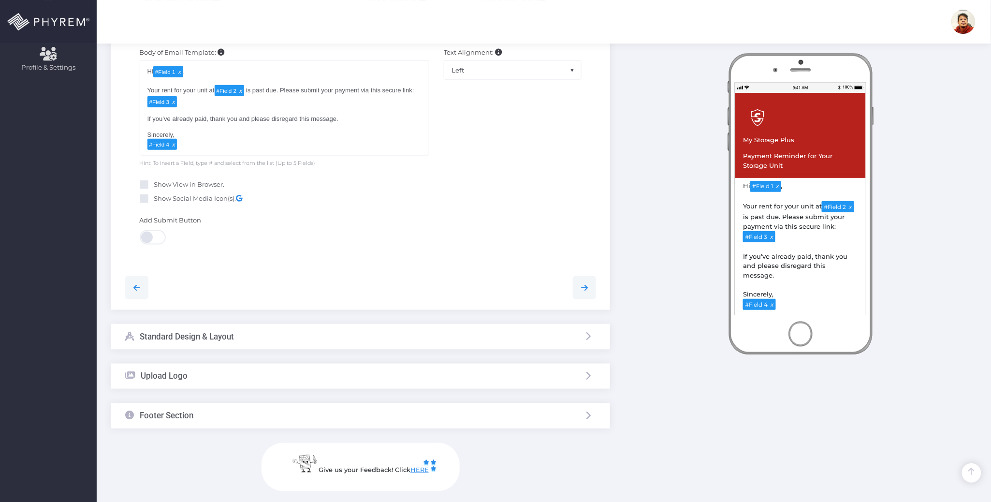
click at [332, 327] on div "Standard Design & Layout" at bounding box center [360, 337] width 499 height 26
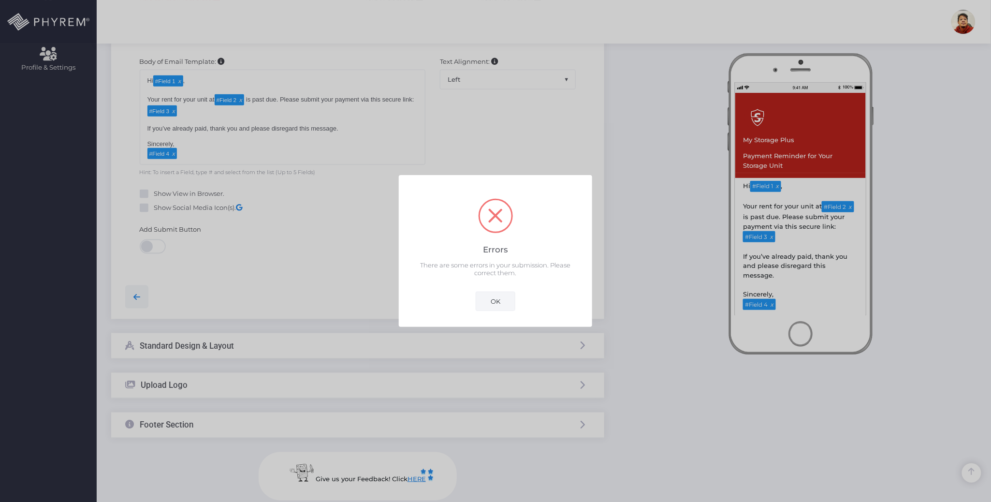
click at [491, 300] on button "OK" at bounding box center [495, 300] width 40 height 19
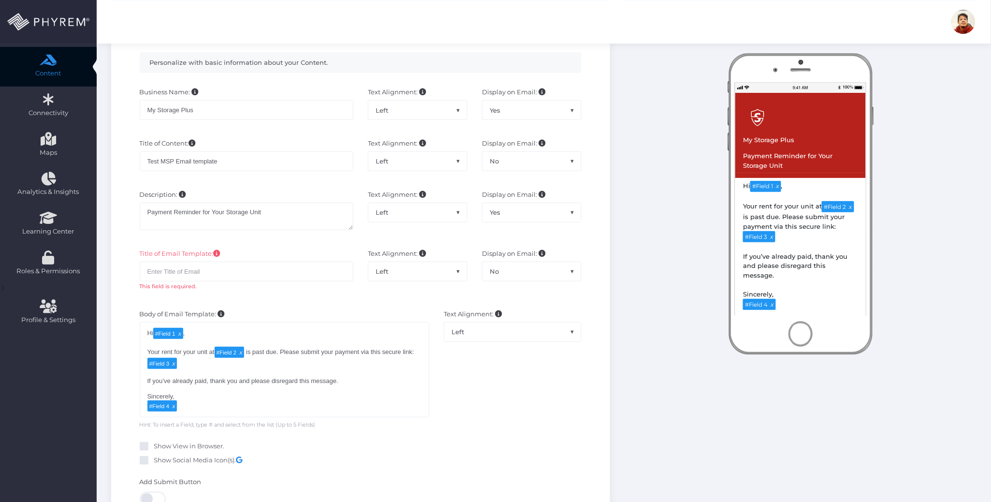
scroll to position [134, 0]
click at [251, 272] on input "text" at bounding box center [247, 271] width 214 height 19
drag, startPoint x: 210, startPoint y: 111, endPoint x: 112, endPoint y: 107, distance: 97.7
click at [112, 107] on div "Personalize with basic information about your Content. Business Name: My Storag…" at bounding box center [360, 307] width 499 height 532
click at [225, 272] on input "text" at bounding box center [247, 271] width 214 height 19
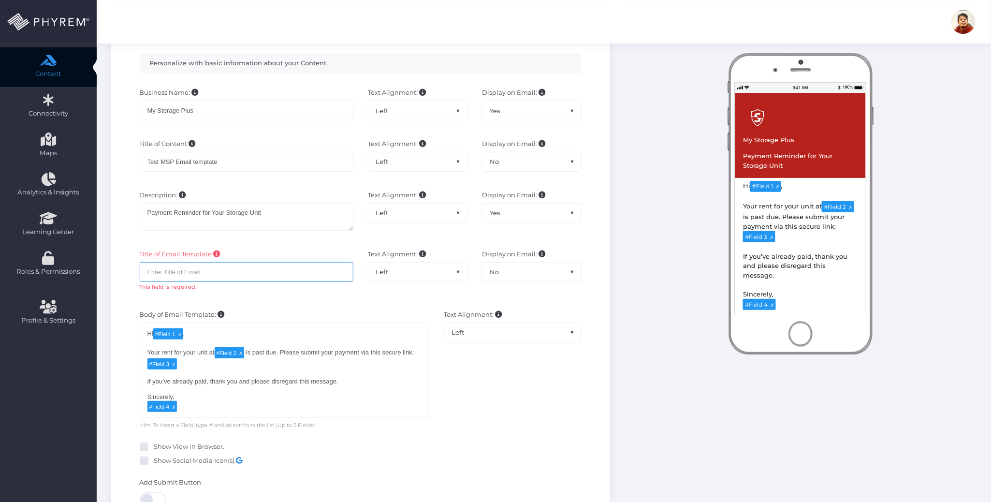
paste input "My Storage Plus"
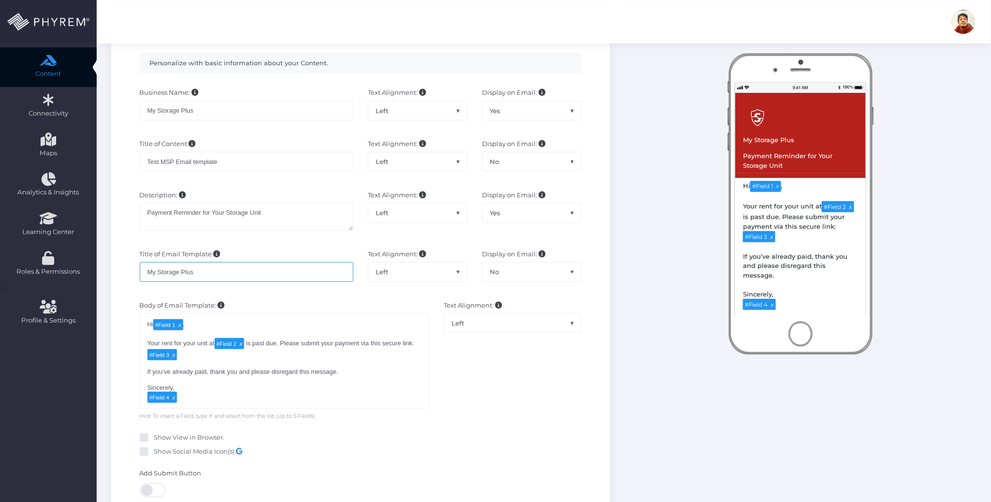
type input "My Storage Plus"
click at [300, 298] on div "Body of Email Template: Email Body goes here! Hi # Field 1 , Your rent for your…" at bounding box center [360, 360] width 485 height 129
click at [540, 381] on div "Text Alignment: Left Center Right Left" at bounding box center [512, 360] width 152 height 119
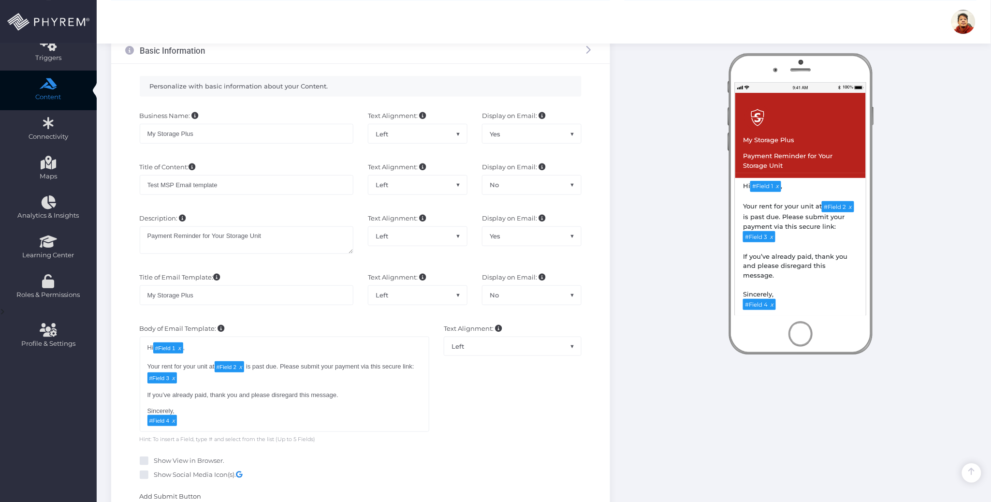
scroll to position [70, 0]
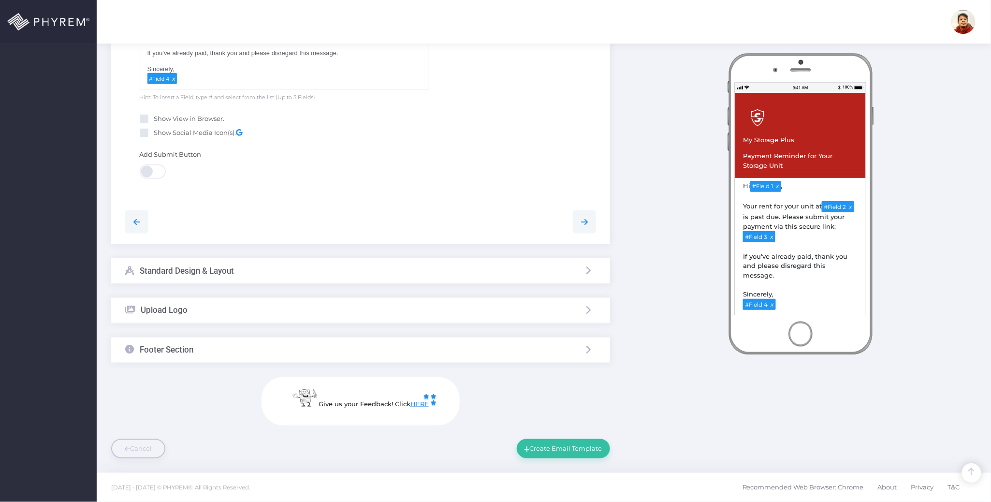
click at [317, 270] on div "Standard Design & Layout" at bounding box center [360, 271] width 499 height 26
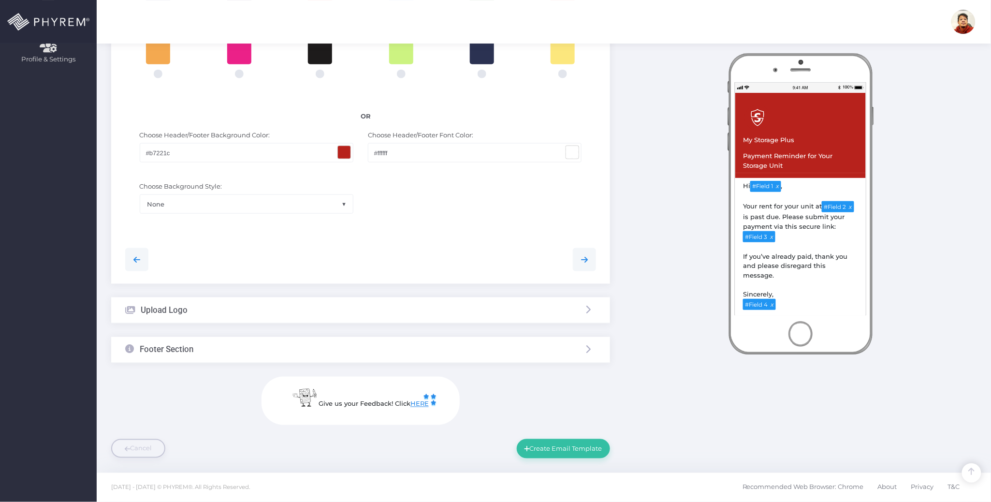
scroll to position [395, 0]
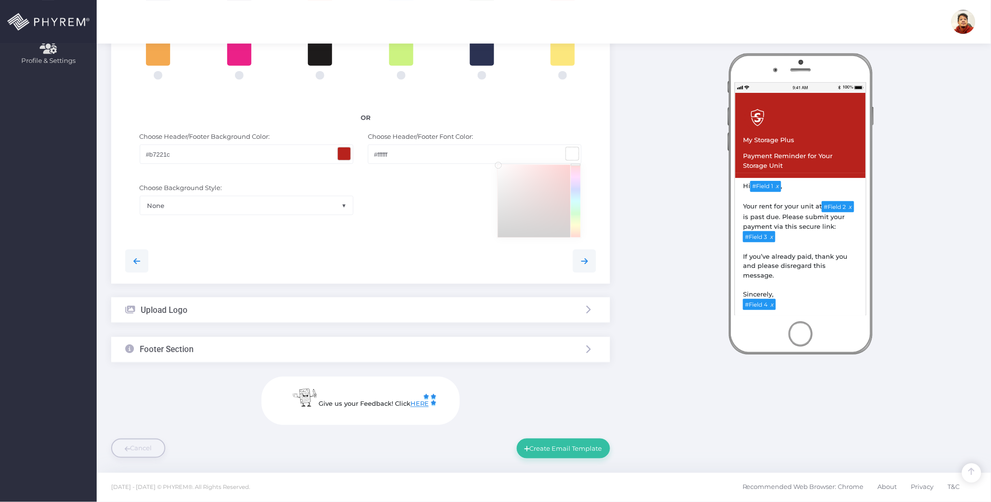
click at [567, 153] on span at bounding box center [572, 153] width 13 height 13
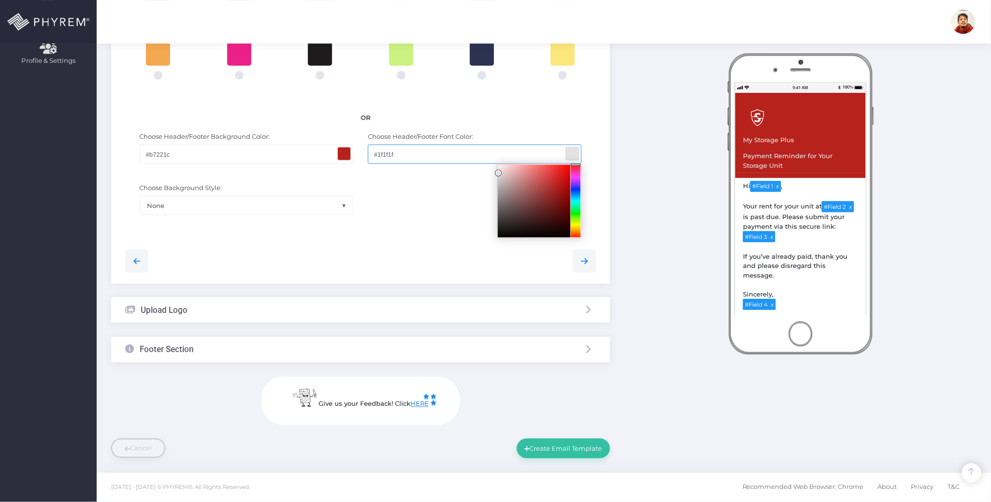
type input "#000000"
drag, startPoint x: 499, startPoint y: 167, endPoint x: 450, endPoint y: 270, distance: 113.5
click at [460, 279] on div "Personalize your page by selecting colors and uploading an image and basic info…" at bounding box center [360, 52] width 499 height 463
click at [433, 211] on div "Choose Background Style: None Left Slant Right Slant Large - Inner Oval Large -…" at bounding box center [360, 203] width 485 height 51
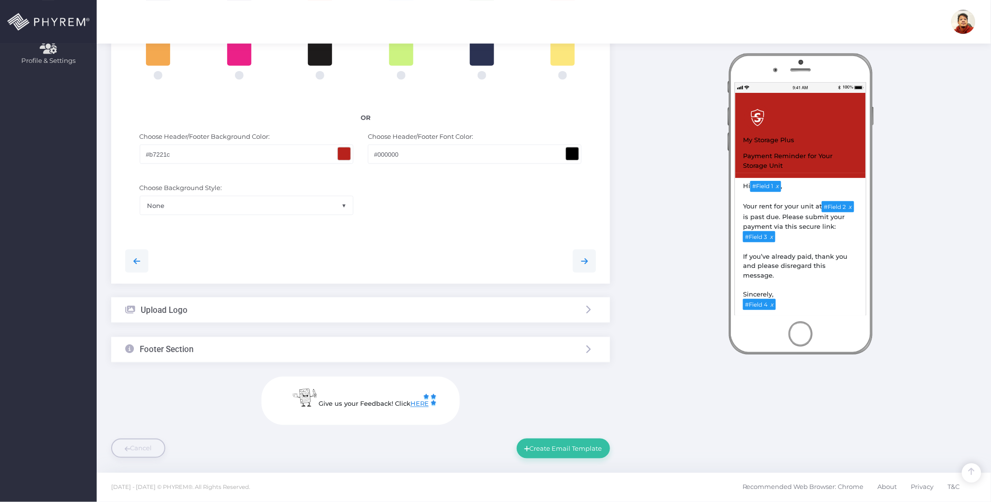
click at [341, 155] on span at bounding box center [344, 153] width 13 height 13
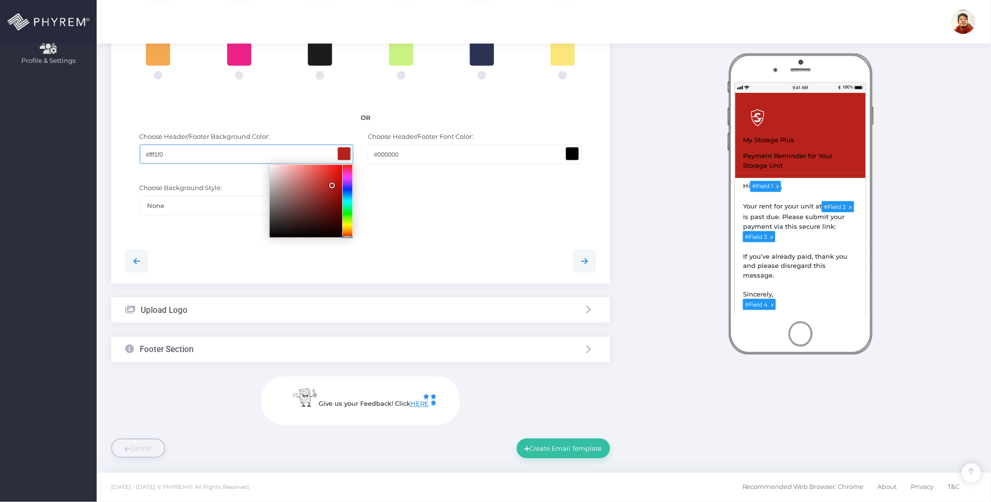
type input "#ffffff"
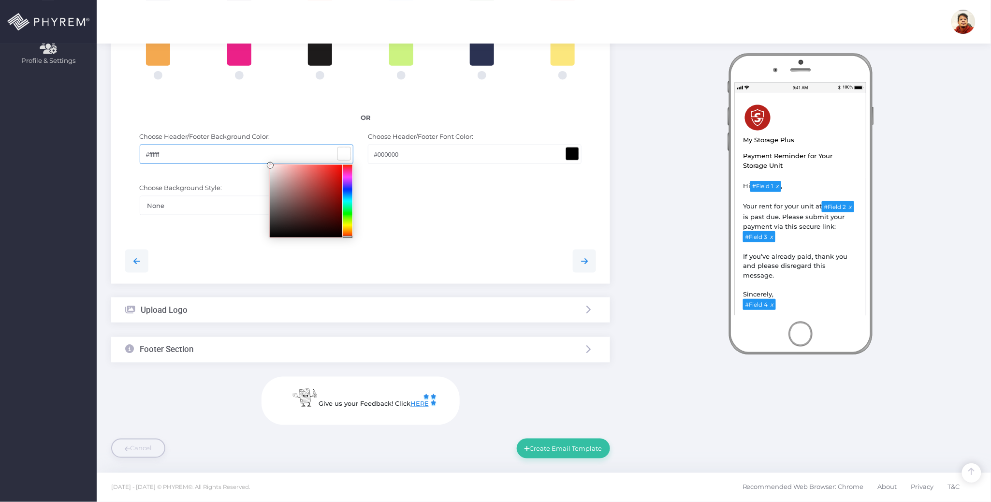
drag, startPoint x: 332, startPoint y: 185, endPoint x: 213, endPoint y: 152, distance: 124.3
click at [213, 152] on div "#ffffff" at bounding box center [247, 153] width 214 height 19
click at [460, 219] on div "Choose Background Style: None Left Slant Right Slant Large - Inner Oval Large -…" at bounding box center [360, 203] width 485 height 51
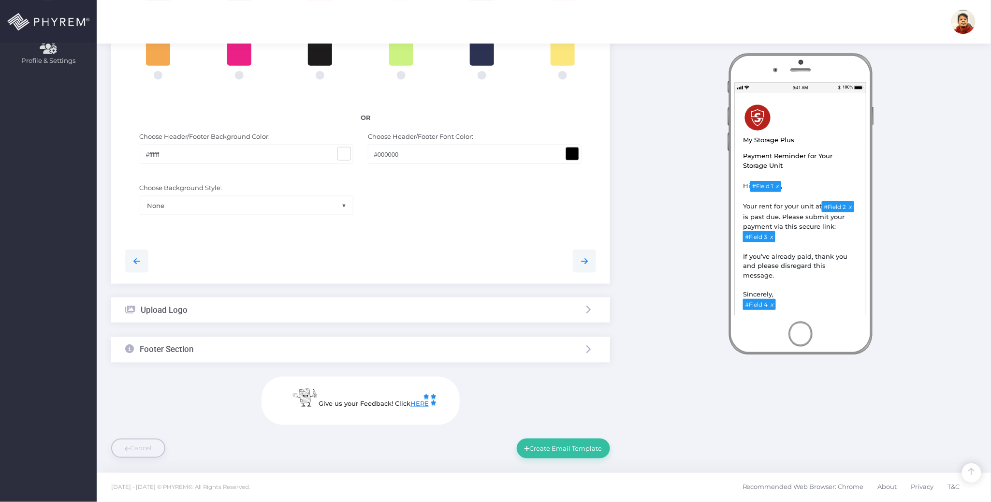
click at [321, 308] on div "Upload Logo" at bounding box center [360, 310] width 499 height 26
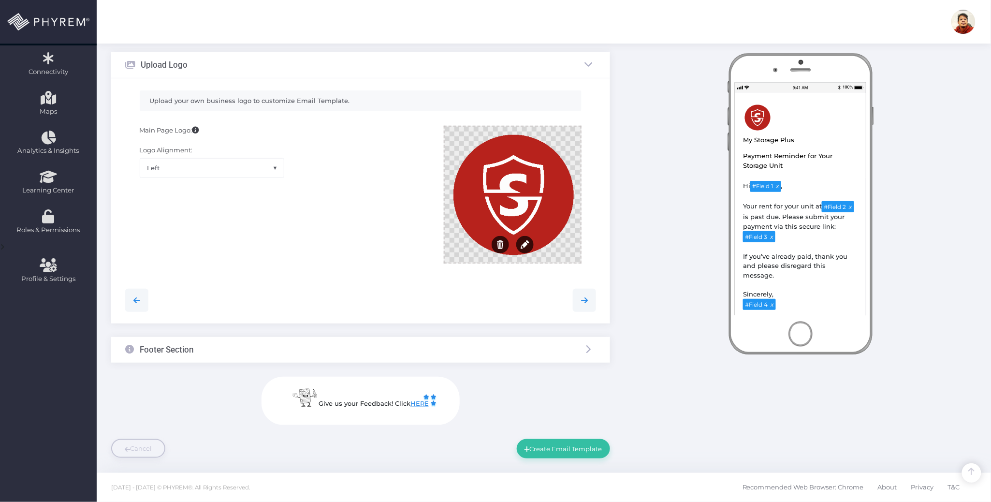
scroll to position [175, 0]
click at [495, 207] on div at bounding box center [513, 196] width 136 height 136
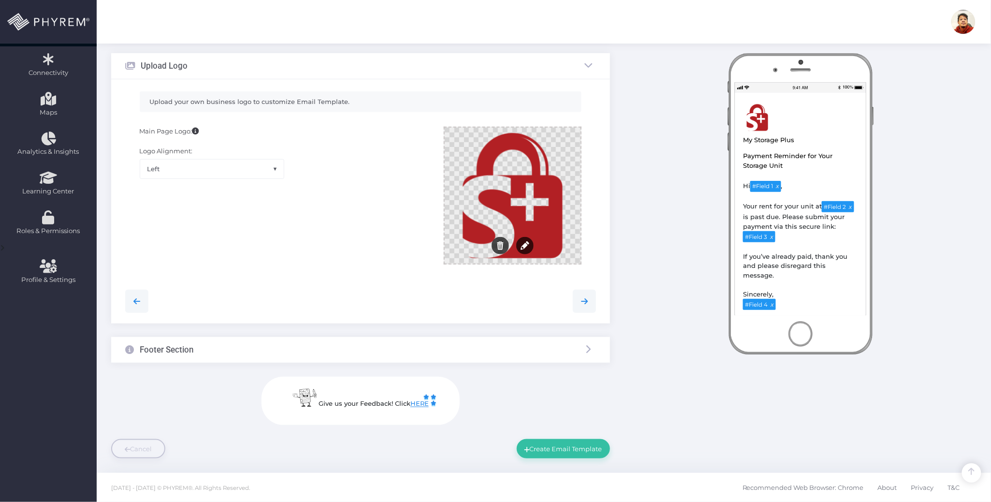
click at [339, 348] on div "Footer Section" at bounding box center [360, 350] width 499 height 26
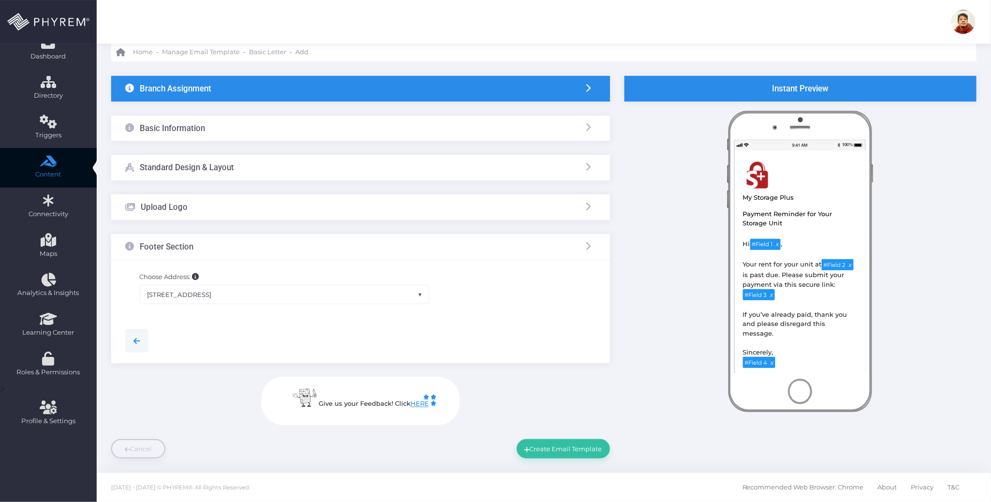
scroll to position [34, 0]
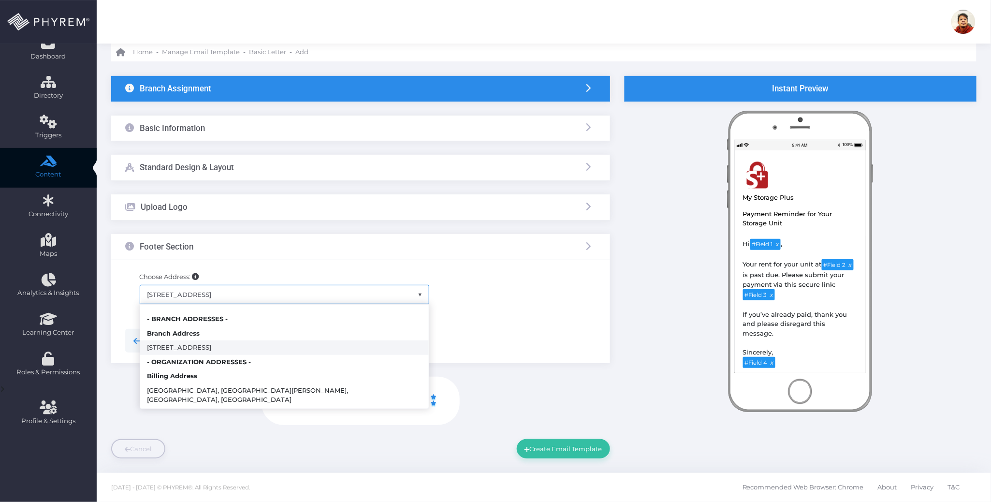
click at [321, 294] on span "312 W 2nd St suite 102, Casper, WY 82601, USA" at bounding box center [284, 294] width 289 height 18
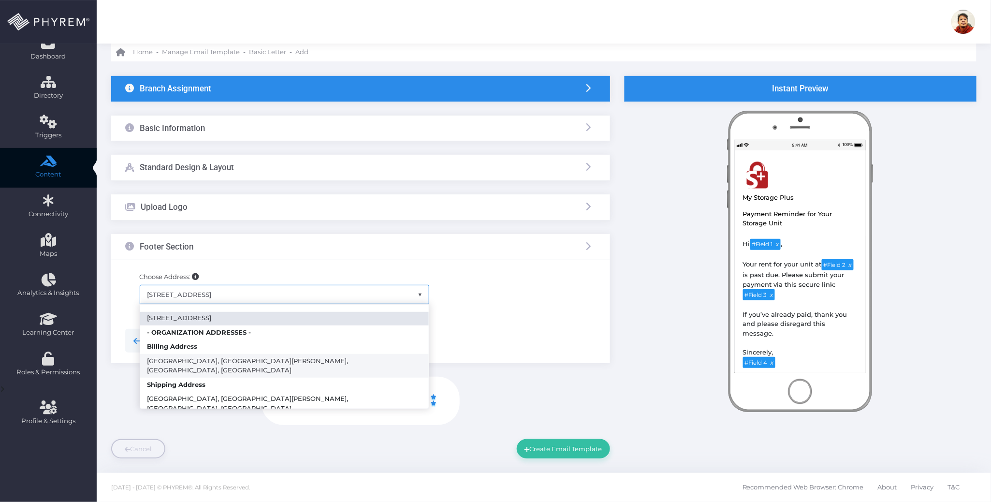
scroll to position [45, 0]
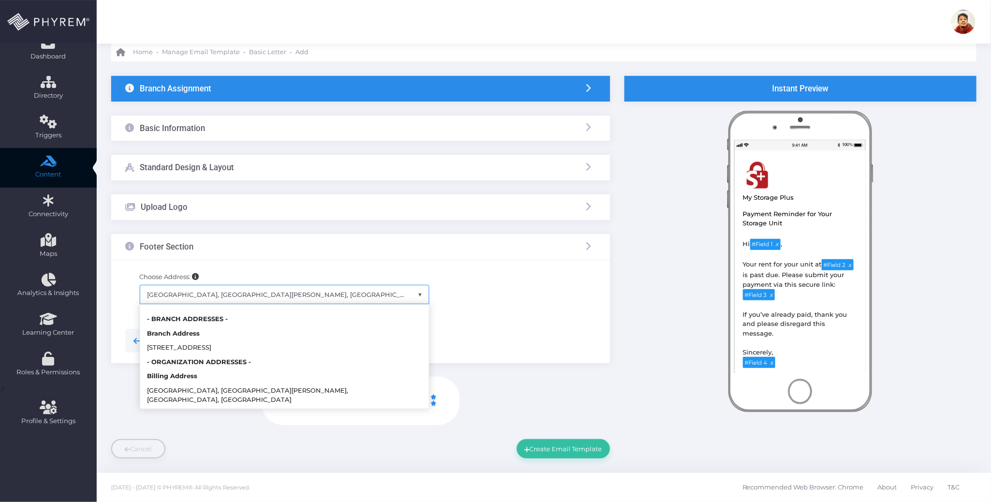
click at [359, 292] on span "[GEOGRAPHIC_DATA], [GEOGRAPHIC_DATA][PERSON_NAME], [GEOGRAPHIC_DATA], [GEOGRAPH…" at bounding box center [284, 294] width 289 height 18
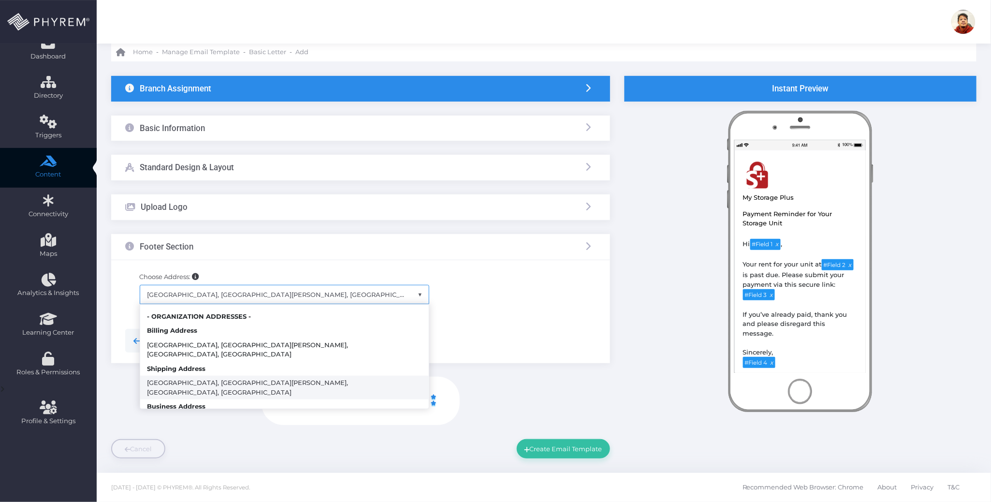
scroll to position [0, 0]
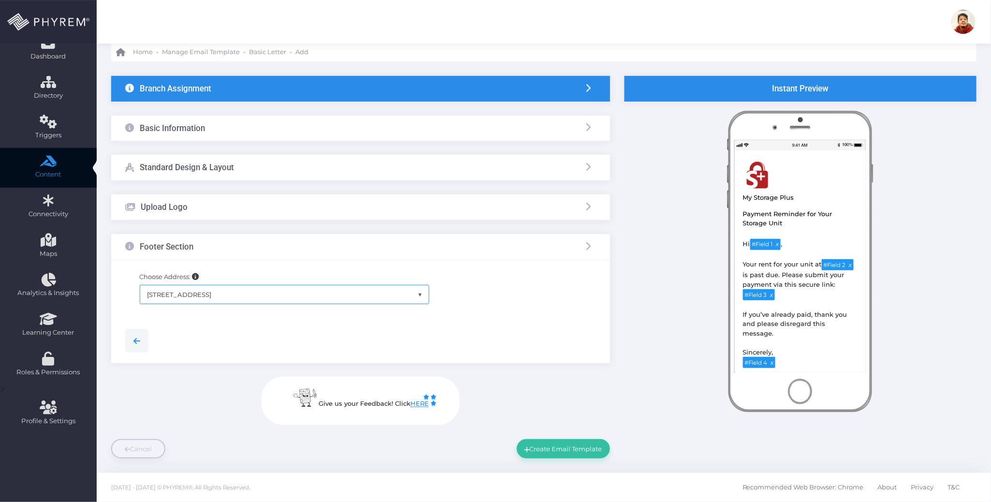
click at [333, 292] on span "312 W 2nd St suite 102, Casper, WY 82601, USA" at bounding box center [284, 294] width 289 height 18
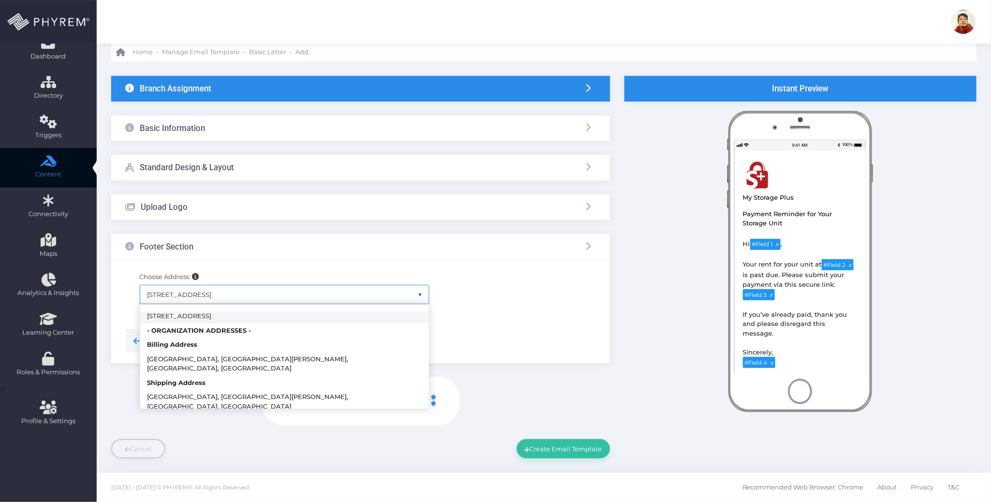
scroll to position [45, 0]
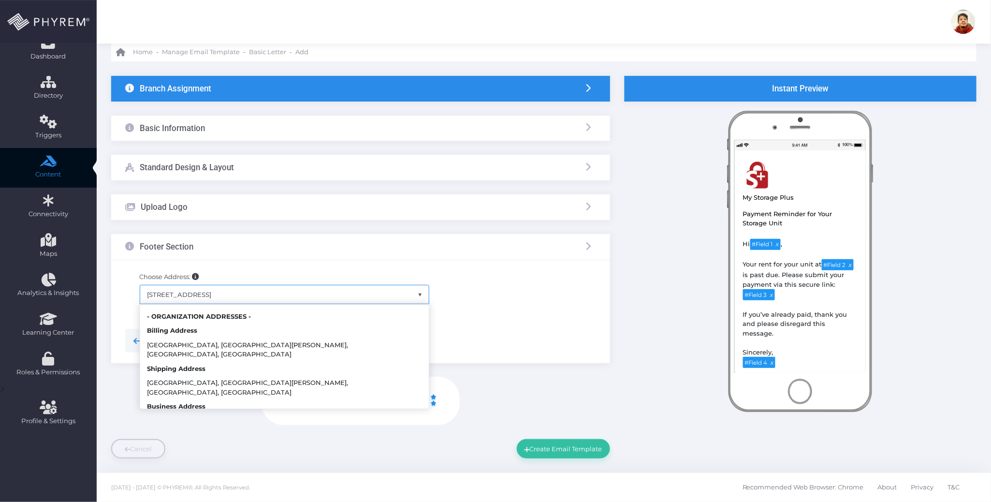
select select "222"
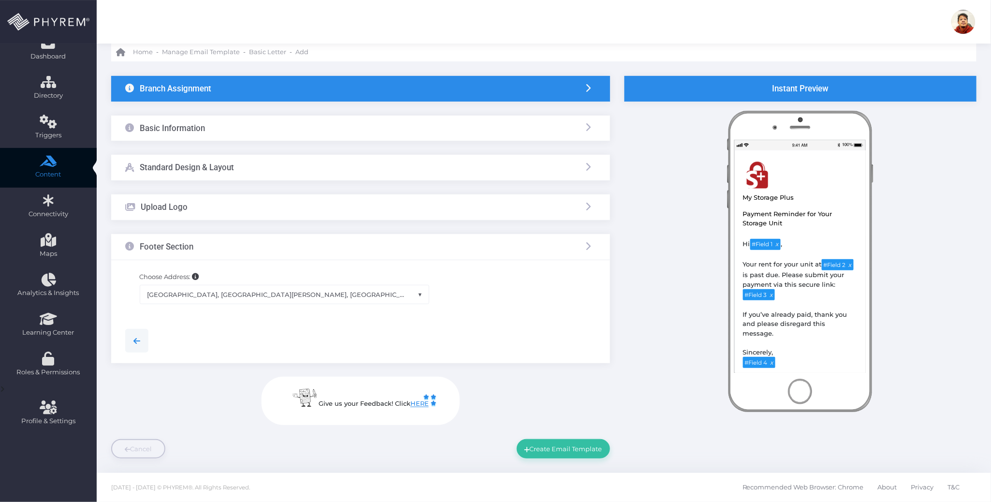
click at [430, 335] on div at bounding box center [360, 340] width 485 height 23
click at [571, 446] on button "Create Email Template" at bounding box center [563, 448] width 93 height 19
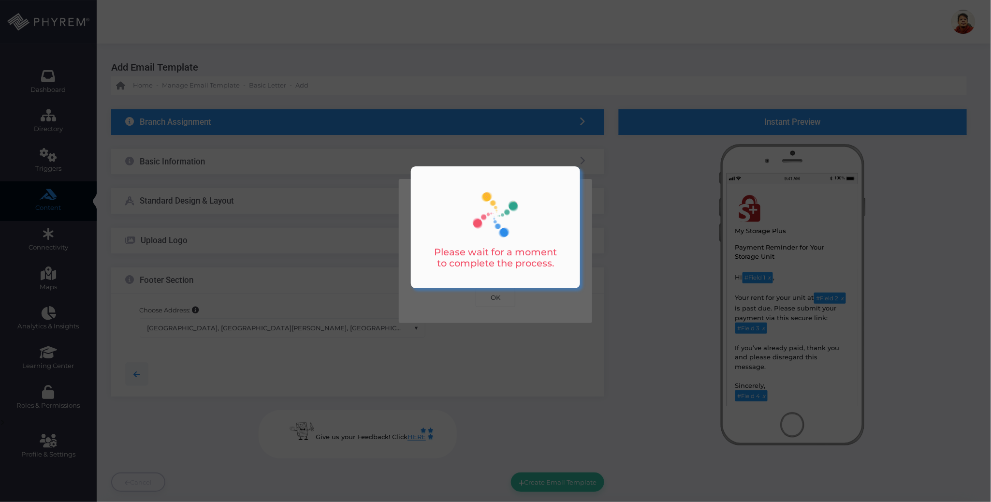
scroll to position [0, 0]
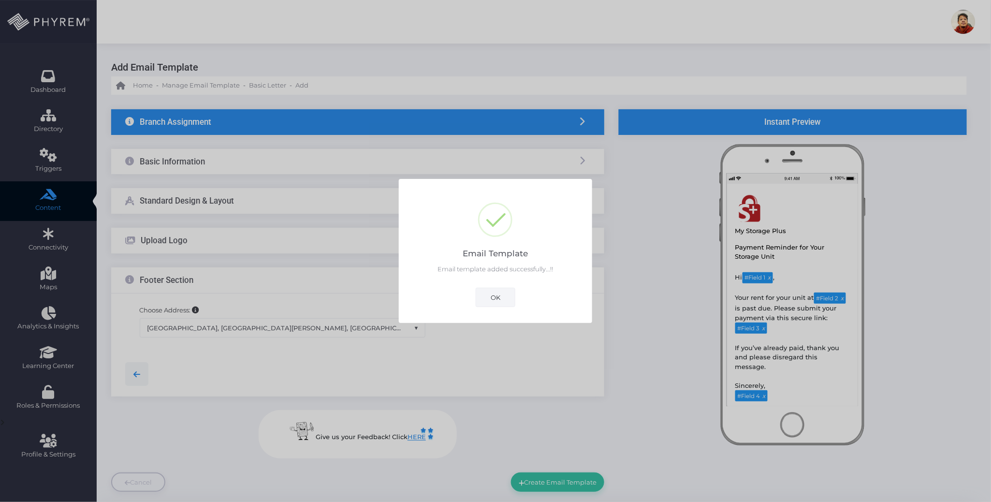
click at [501, 298] on button "OK" at bounding box center [495, 296] width 40 height 19
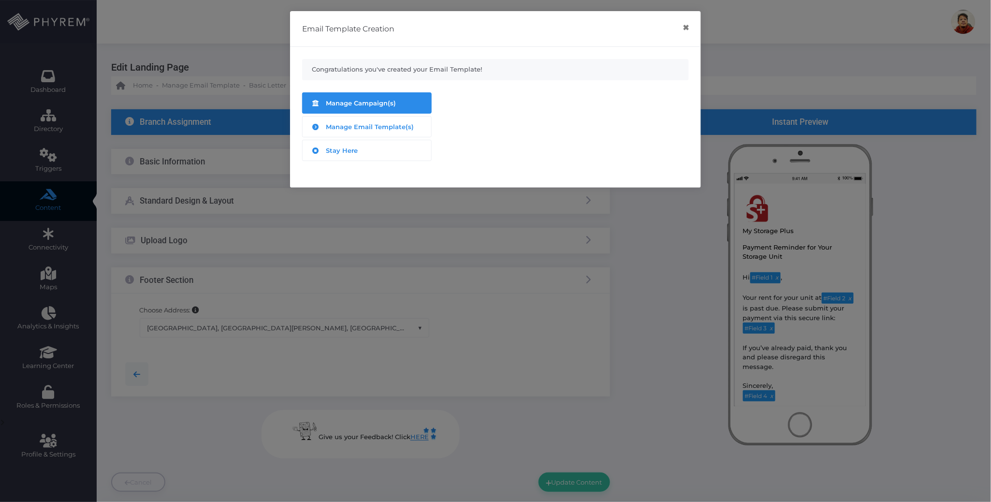
click at [356, 108] on div "Manage Campaign(s)" at bounding box center [367, 103] width 114 height 13
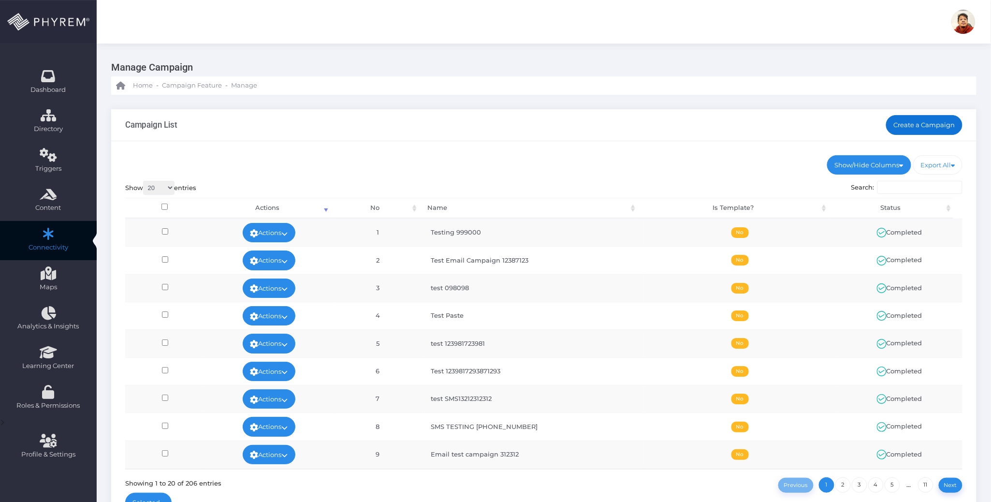
click at [944, 127] on link "Create a Campaign" at bounding box center [924, 124] width 77 height 19
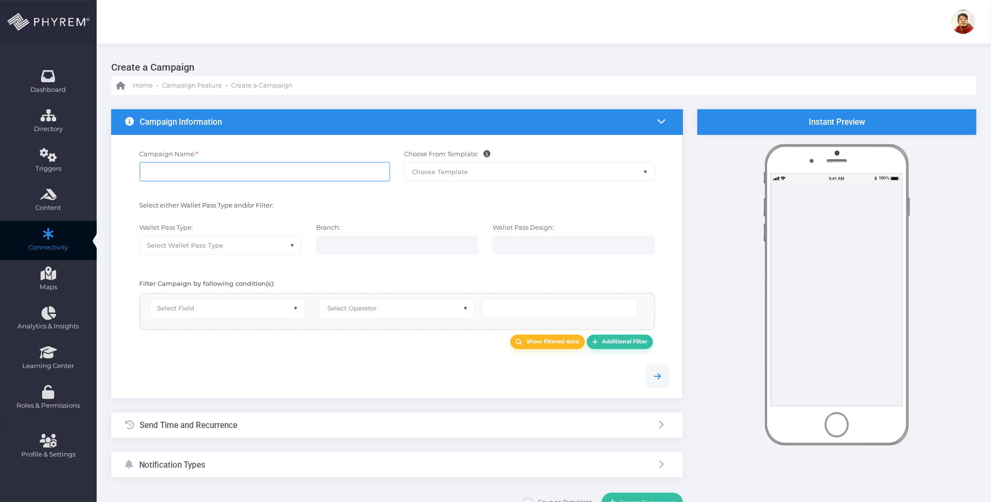
click at [225, 172] on input "Campaign Name: *" at bounding box center [265, 171] width 250 height 19
type input "Test MSP Email campaign"
click at [218, 253] on span "Select Wallet Pass Type" at bounding box center [220, 245] width 161 height 18
select select "15"
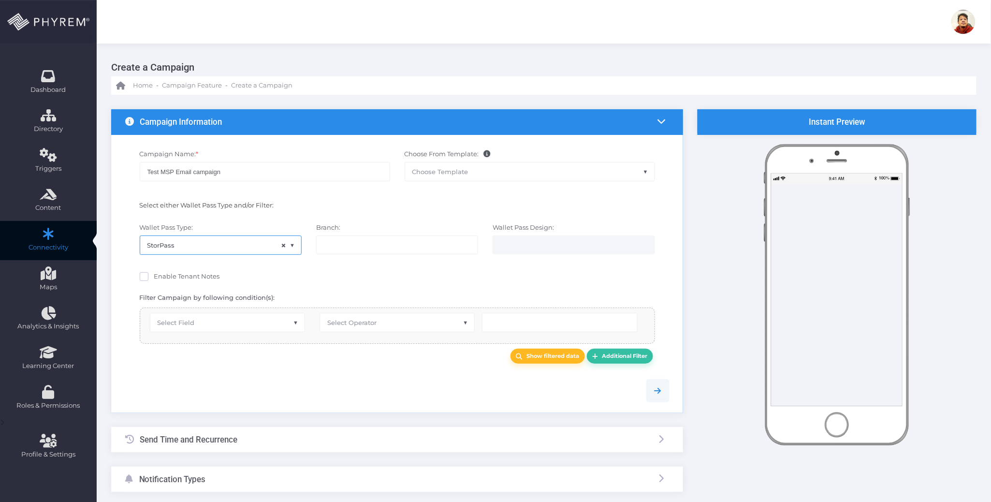
click at [360, 246] on input "search" at bounding box center [362, 245] width 76 height 8
select select "119"
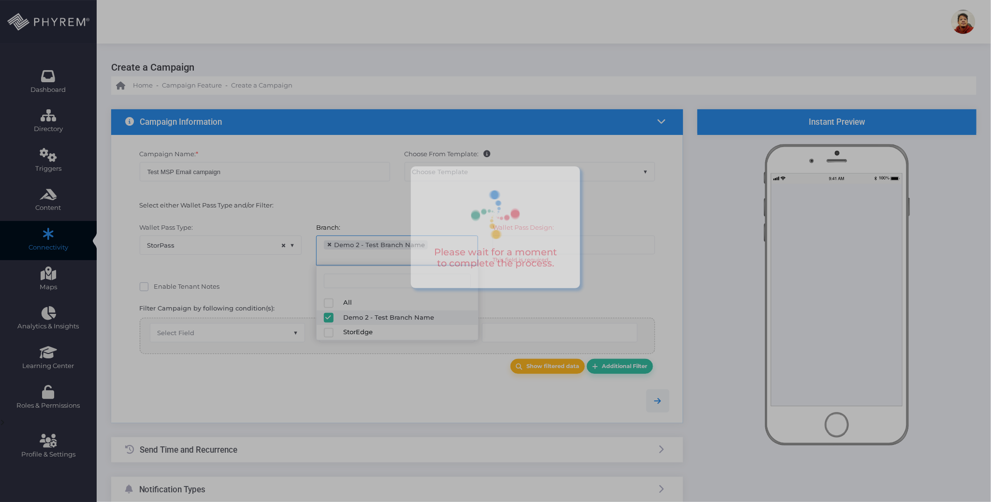
click at [637, 275] on div at bounding box center [495, 251] width 991 height 502
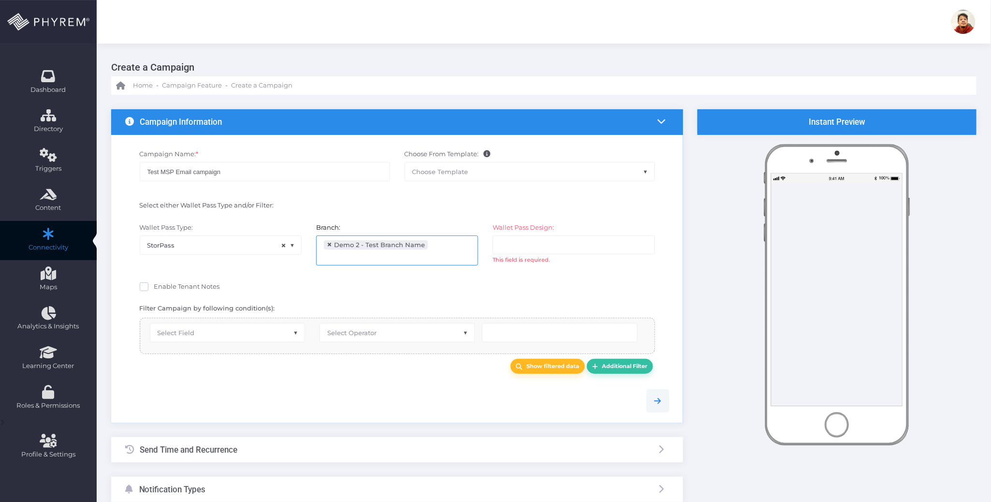
click at [595, 241] on ul at bounding box center [573, 245] width 161 height 18
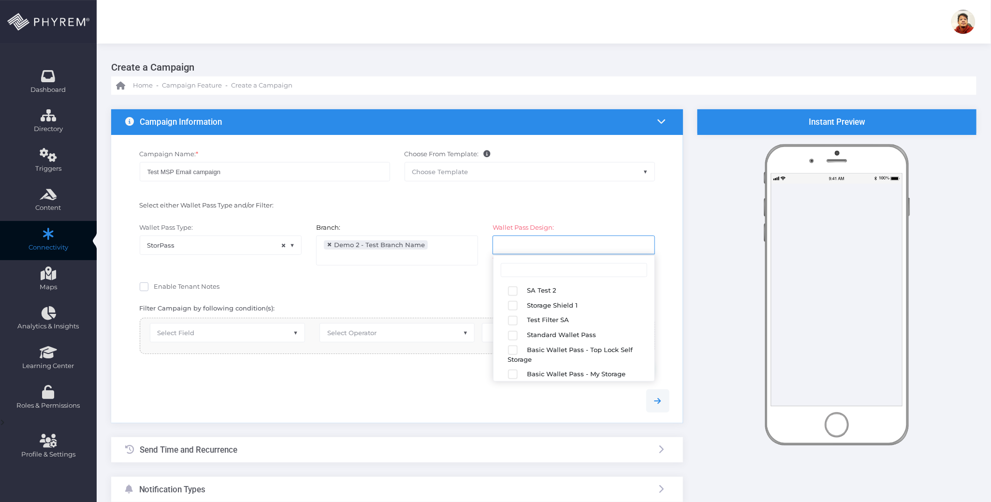
scroll to position [168, 0]
select select "2683"
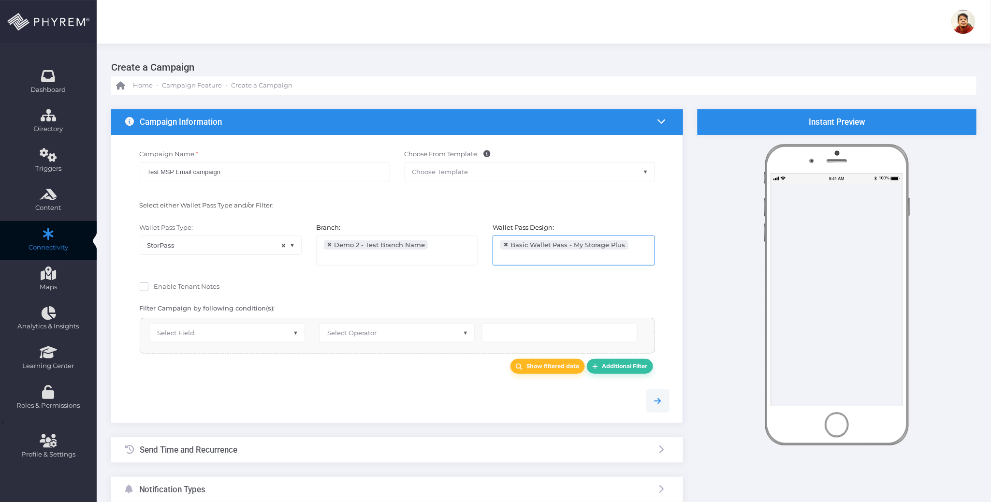
click at [385, 378] on div "Show filtered data Additional Filter" at bounding box center [397, 366] width 559 height 25
click at [225, 332] on span "Select Field" at bounding box center [227, 332] width 154 height 18
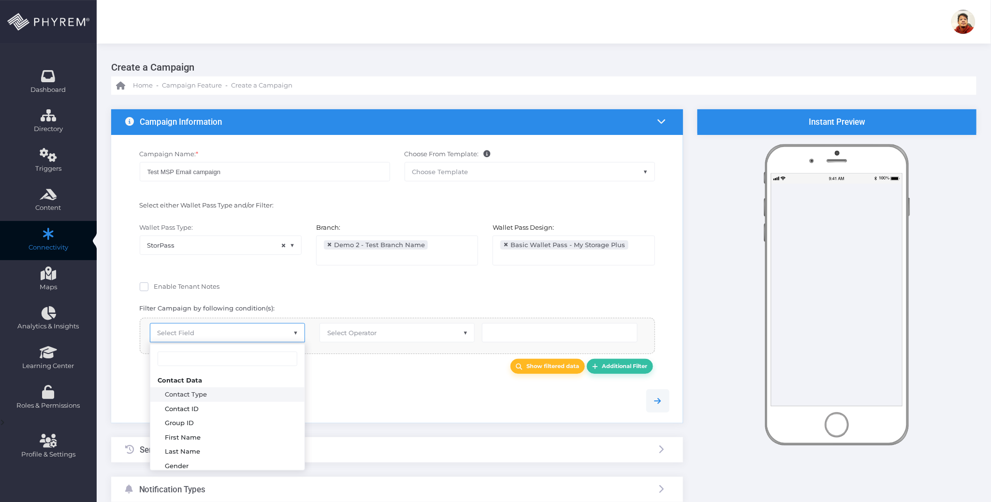
click at [204, 287] on span "Enable Tenant Notes" at bounding box center [187, 286] width 66 height 8
click at [160, 287] on input "Enable Tenant Notes" at bounding box center [157, 285] width 6 height 6
checkbox input "true"
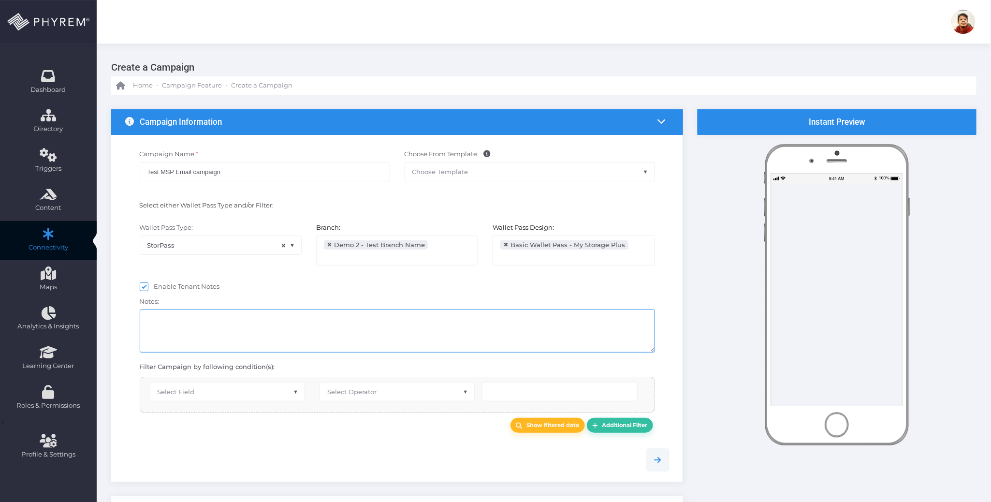
click at [246, 331] on textarea at bounding box center [397, 330] width 515 height 43
drag, startPoint x: 223, startPoint y: 437, endPoint x: 223, endPoint y: 430, distance: 7.7
click at [223, 431] on div "Show filtered data Additional Filter" at bounding box center [397, 425] width 559 height 25
click at [227, 395] on span "Select Field" at bounding box center [227, 391] width 154 height 18
select select "first_name"
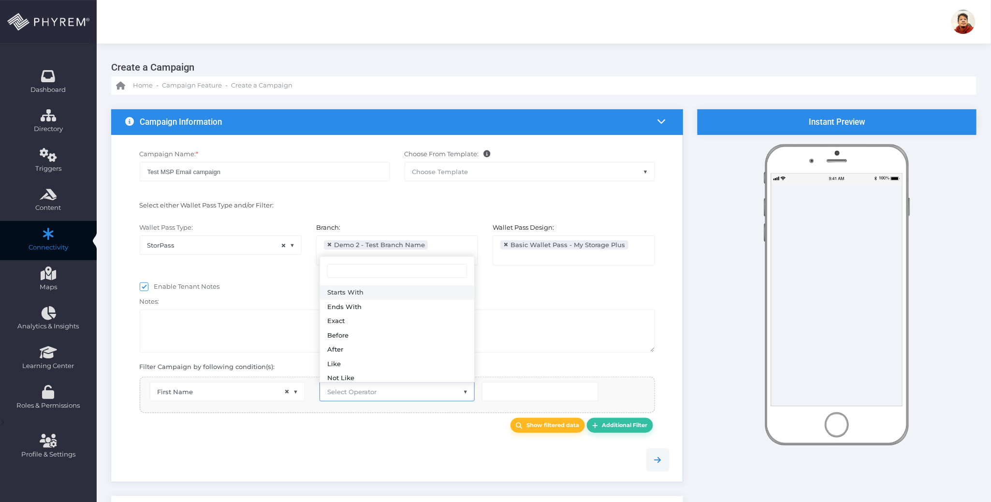
click at [352, 397] on span "Select Operator" at bounding box center [397, 391] width 154 height 18
type input "eq"
select select "equals"
click at [507, 397] on input "text" at bounding box center [540, 391] width 116 height 19
type input "[PERSON_NAME]"
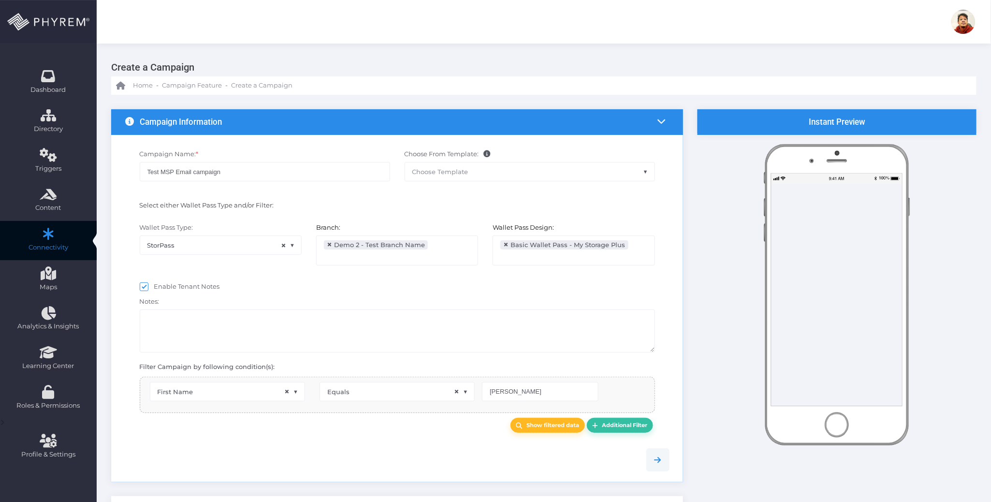
click at [399, 436] on div "Show filtered data Additional Filter" at bounding box center [397, 425] width 559 height 25
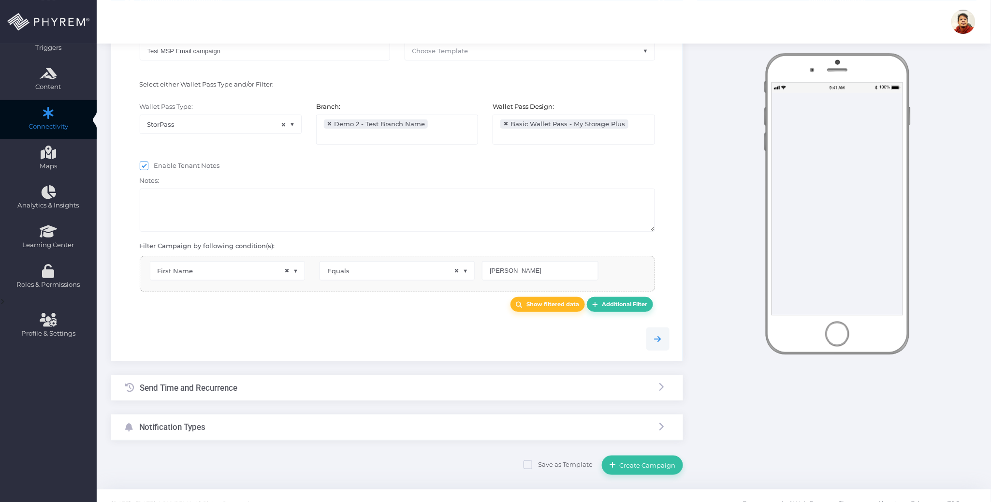
scroll to position [139, 0]
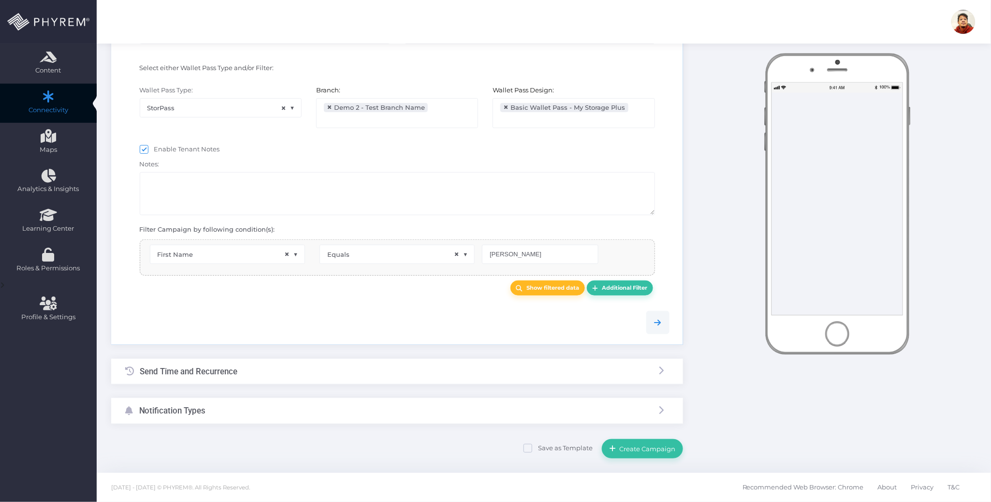
click at [357, 368] on div "Send Time and Recurrence" at bounding box center [397, 372] width 572 height 26
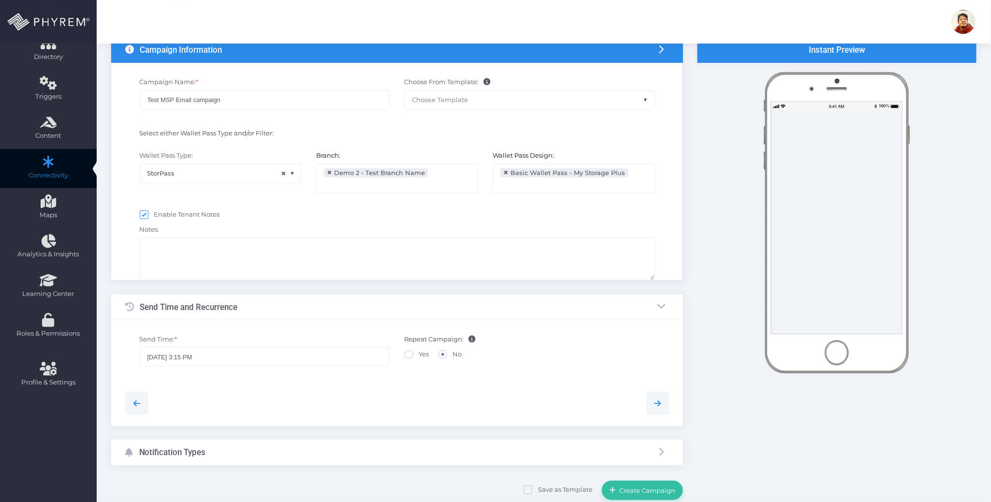
scroll to position [0, 0]
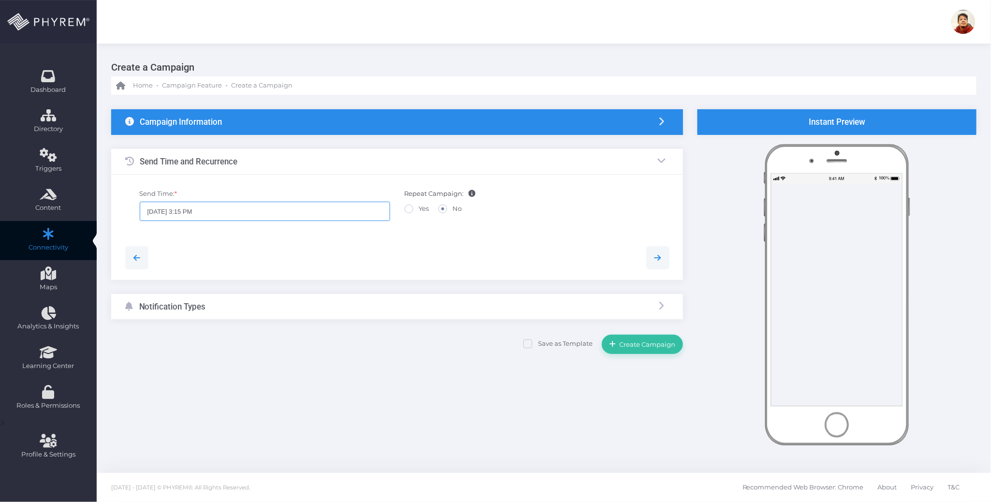
click at [193, 208] on input "09/03/2025 3:15 PM" at bounding box center [265, 210] width 250 height 19
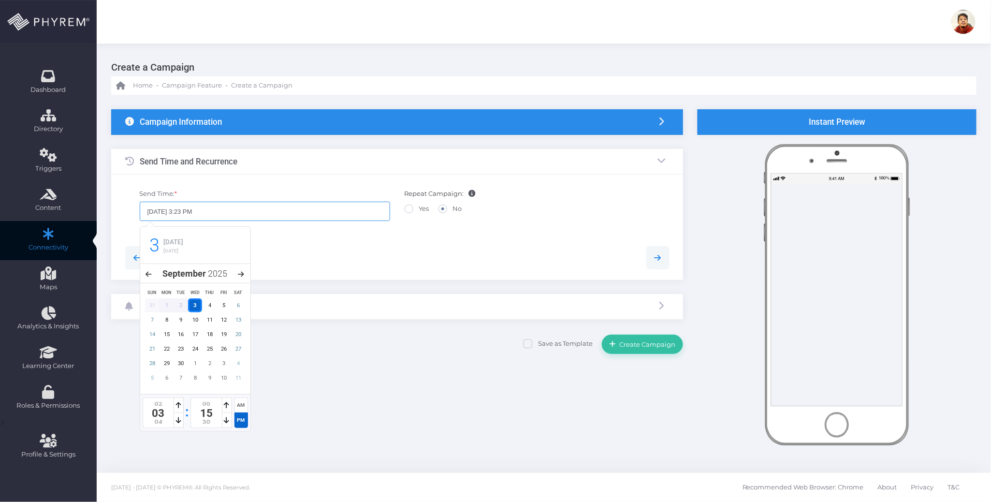
type input "09/03/2025 3:23 PM"
click at [314, 305] on div "Notification Types" at bounding box center [397, 307] width 572 height 26
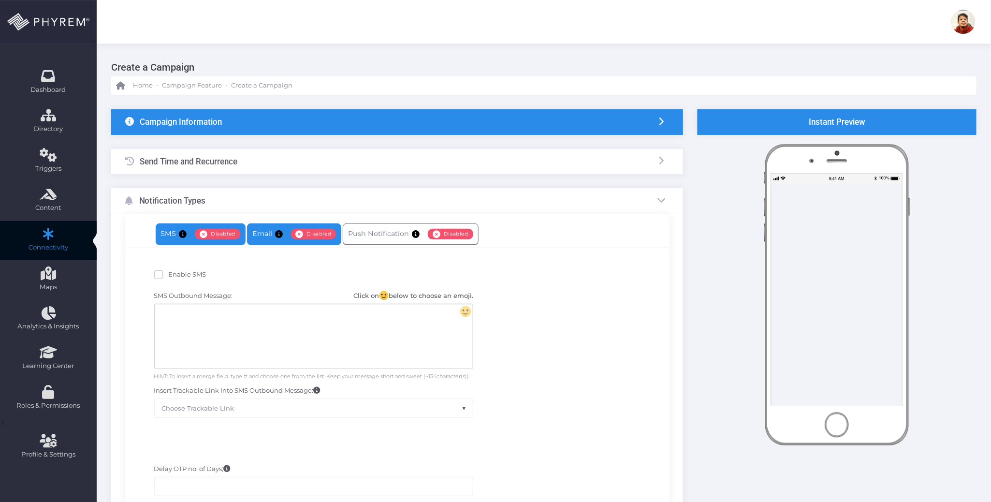
click at [276, 240] on link "Email Enabled Disabled" at bounding box center [294, 234] width 94 height 22
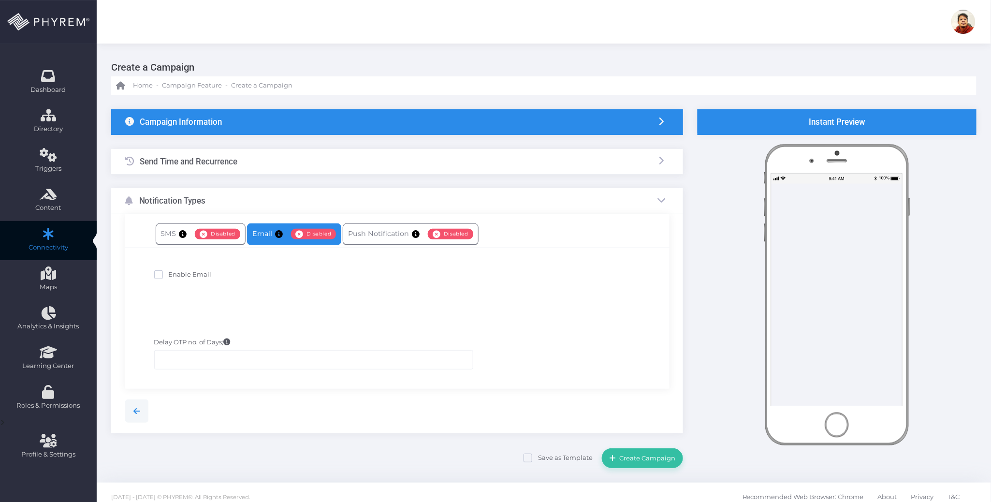
click at [194, 273] on span "Enable Email" at bounding box center [190, 274] width 43 height 8
click at [175, 273] on input "Enable Email" at bounding box center [172, 273] width 6 height 6
checkbox input "true"
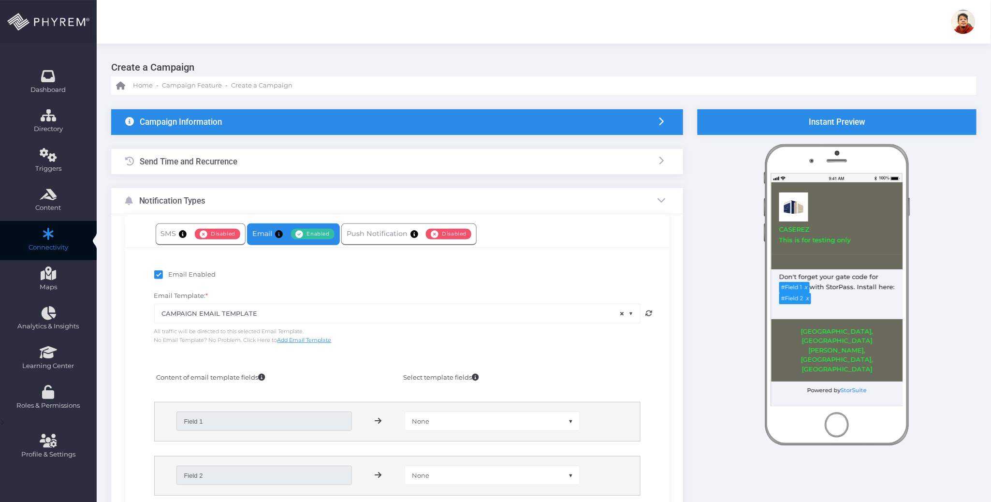
drag, startPoint x: 314, startPoint y: 316, endPoint x: 302, endPoint y: 320, distance: 12.2
click at [313, 317] on span "× CAMPAIGN EMAIL TEMPLATE" at bounding box center [397, 313] width 485 height 18
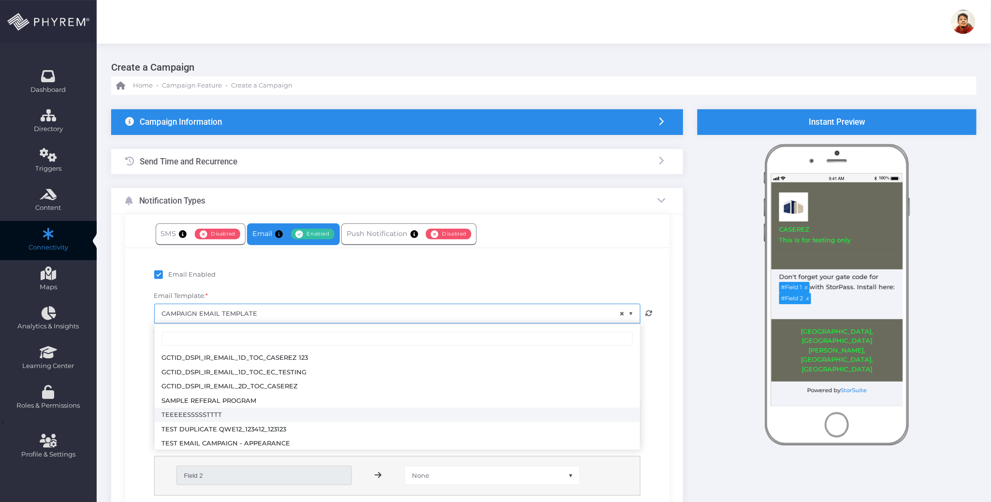
scroll to position [174, 0]
select select "3714"
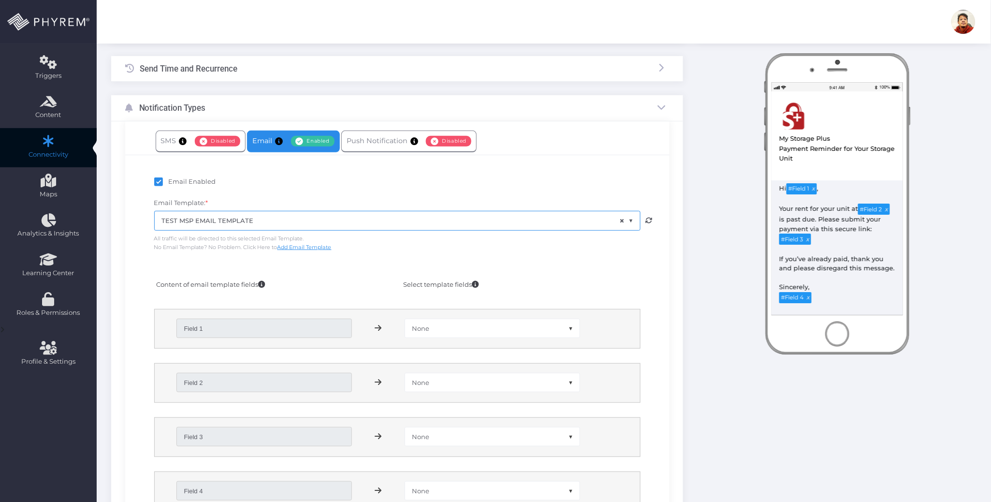
scroll to position [129, 0]
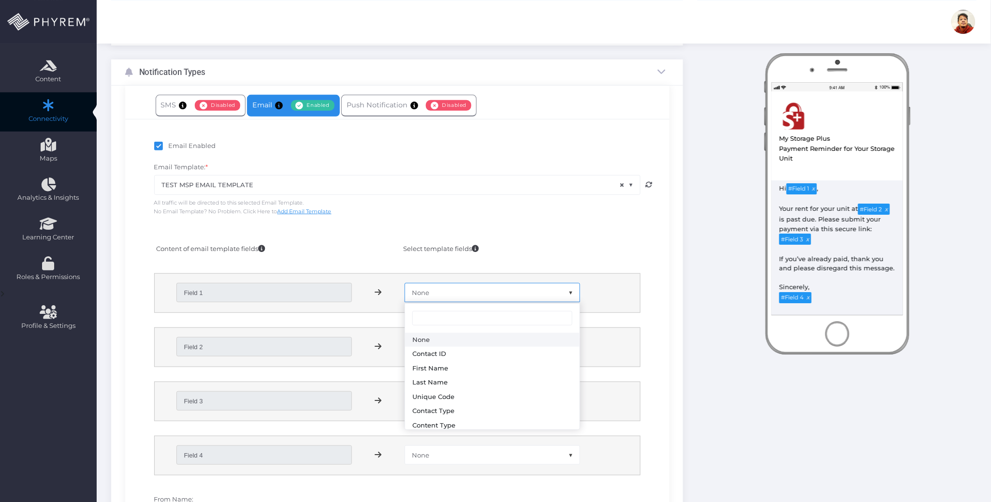
click at [453, 292] on span "None" at bounding box center [492, 292] width 174 height 18
select select "first_name"
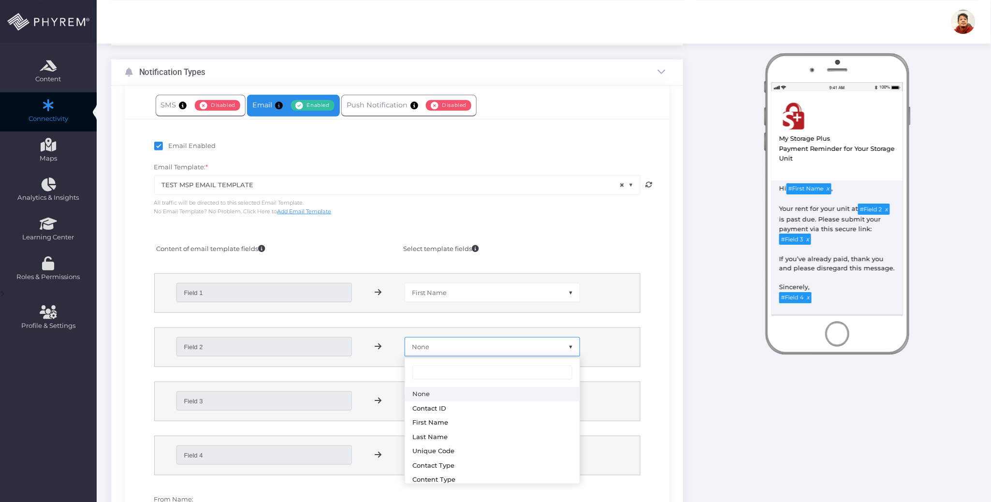
click at [448, 341] on span "None" at bounding box center [492, 346] width 174 height 18
select select "branch_name"
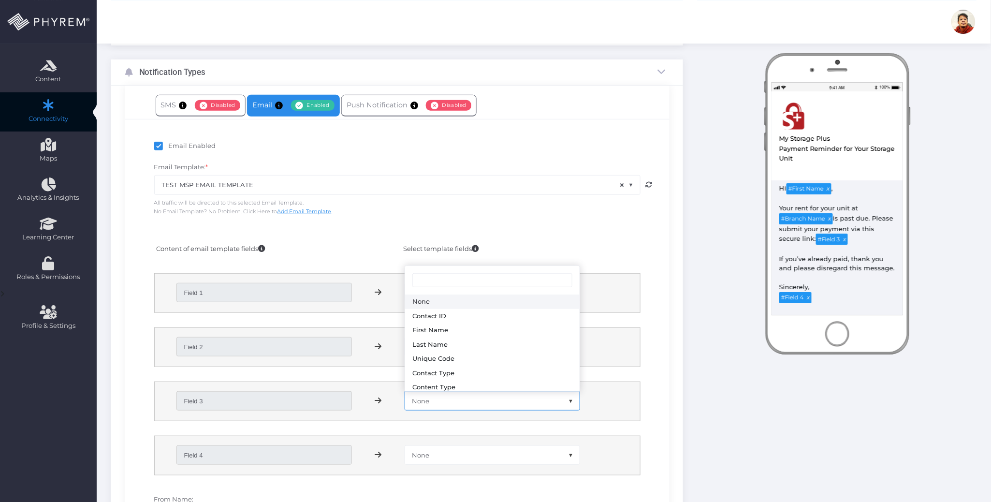
click at [470, 402] on span "None" at bounding box center [492, 400] width 174 height 18
select select "payment_link"
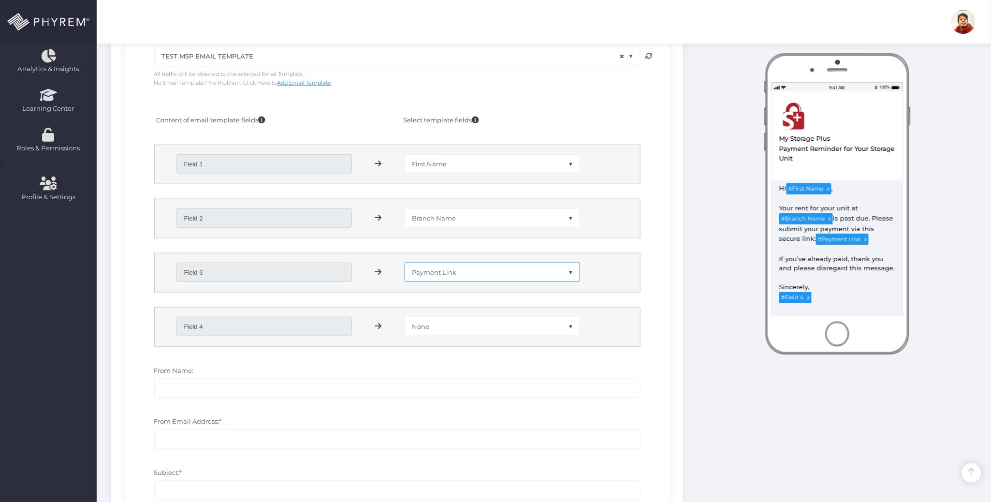
scroll to position [258, 0]
click at [473, 325] on span "None" at bounding box center [492, 325] width 174 height 18
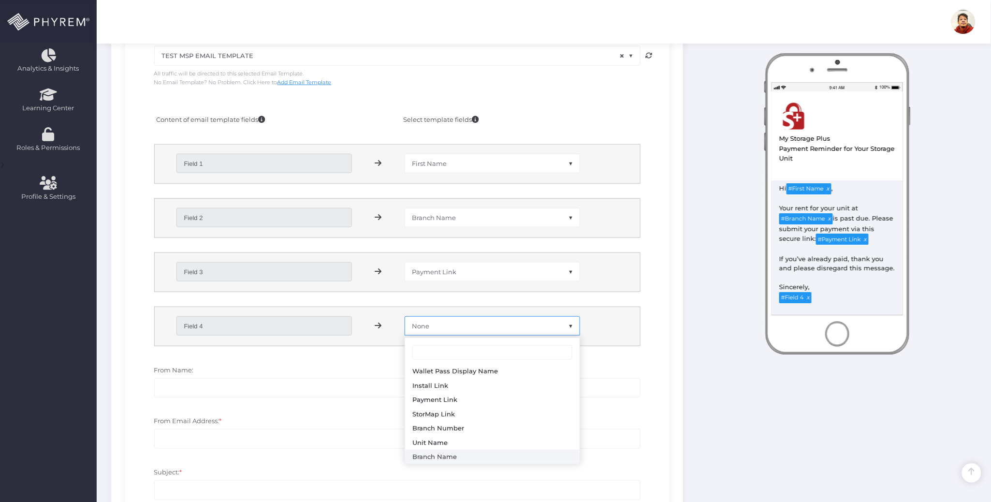
select select "branch_name"
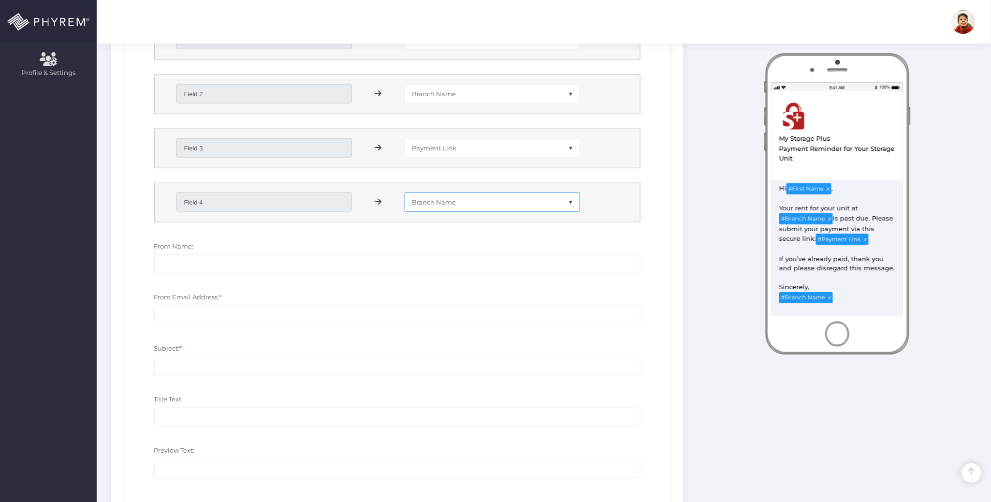
scroll to position [387, 0]
click at [293, 261] on input "From Name:" at bounding box center [397, 258] width 486 height 19
drag, startPoint x: 832, startPoint y: 136, endPoint x: 754, endPoint y: 142, distance: 78.0
click at [756, 142] on div "Instant Preview PHYREM Wallet" at bounding box center [836, 191] width 293 height 936
copy div "Instant Preview PHYREM Wallet PHYREM LLC Free to Download Open Automatic Update…"
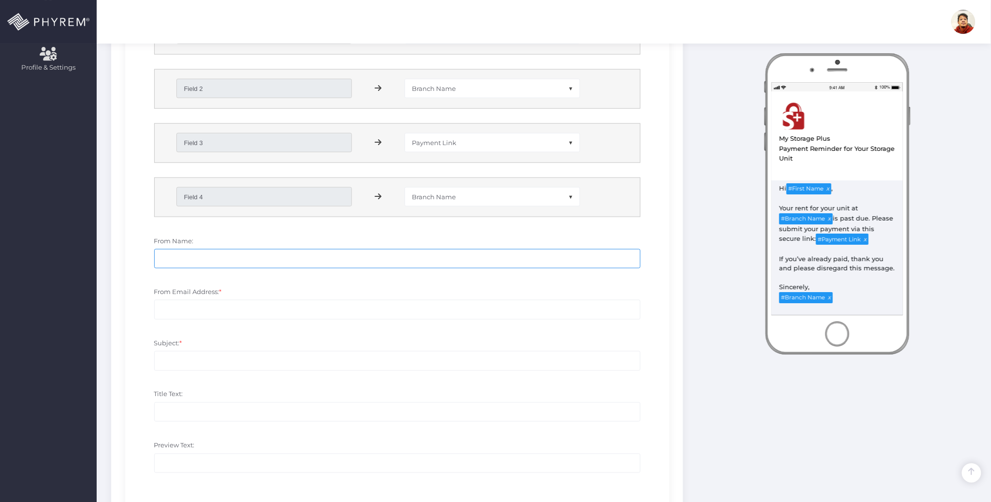
click at [337, 261] on input "From Name:" at bounding box center [397, 258] width 486 height 19
paste input "Instant Preview My Storage Plus"
click at [273, 313] on input "From Email Address: *" at bounding box center [397, 309] width 486 height 19
click at [208, 259] on input "Instant Preview My Storage Plus" at bounding box center [397, 258] width 486 height 19
drag, startPoint x: 208, startPoint y: 259, endPoint x: 126, endPoint y: 259, distance: 81.7
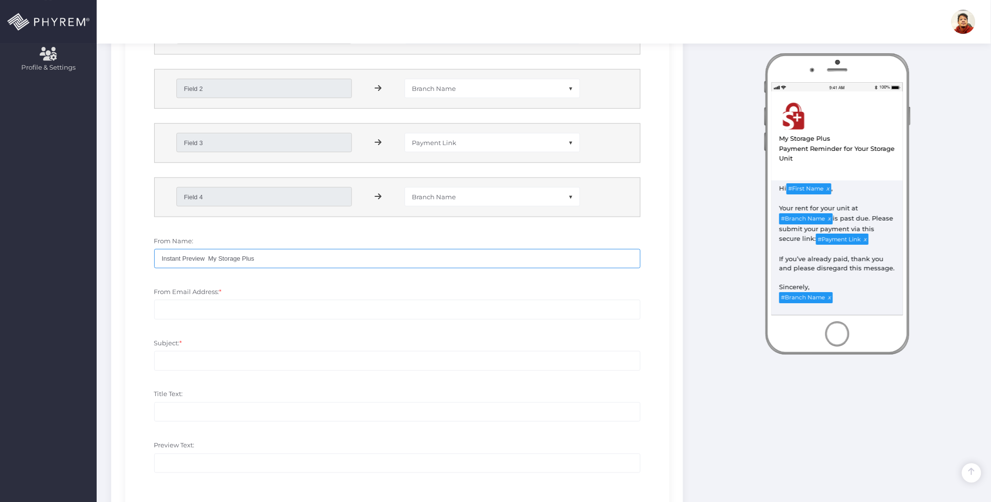
click at [126, 259] on div "Email Enabled Email Template: * CAMPAIGN EMAIL TEMPLATE CHRISTINA TEST EC TESTI…" at bounding box center [397, 186] width 544 height 650
type input "My Storage Plus"
click at [246, 308] on input "From Email Address: *" at bounding box center [397, 309] width 486 height 19
type input "no-reply@mystorageplus.com"
click at [244, 356] on input "Subject: *" at bounding box center [397, 360] width 486 height 19
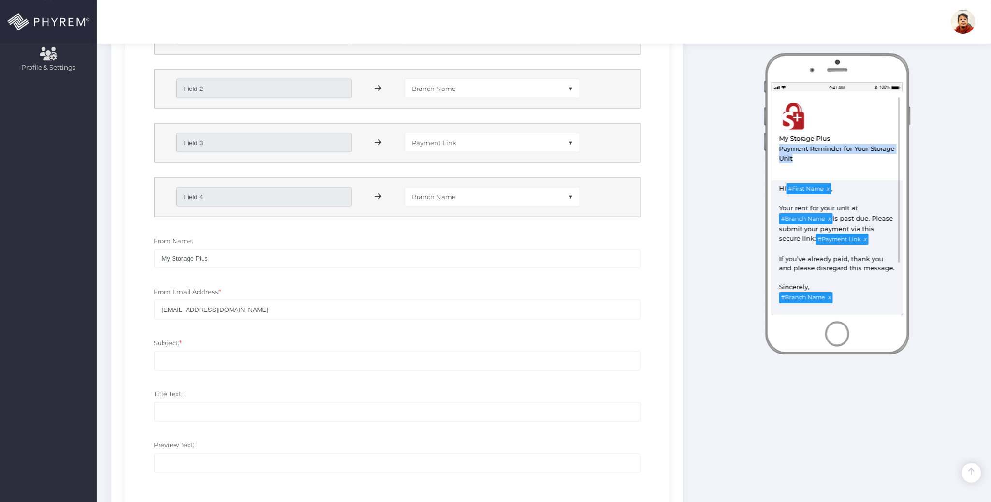
drag, startPoint x: 796, startPoint y: 158, endPoint x: 776, endPoint y: 151, distance: 21.9
click at [776, 151] on div "View in Browser My Storage Plus Test MSP Email template Payment Reminder for Yo…" at bounding box center [836, 128] width 131 height 75
copy div "Payment Reminder for Your Storage Unit"
click at [229, 363] on input "Subject: *" at bounding box center [397, 360] width 486 height 19
paste input "Payment Reminder for Your Storage Unit"
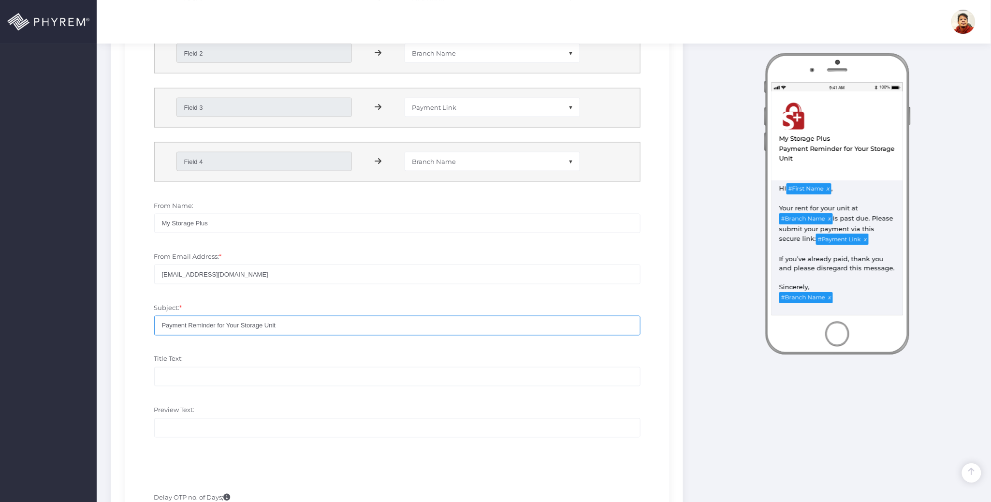
scroll to position [451, 0]
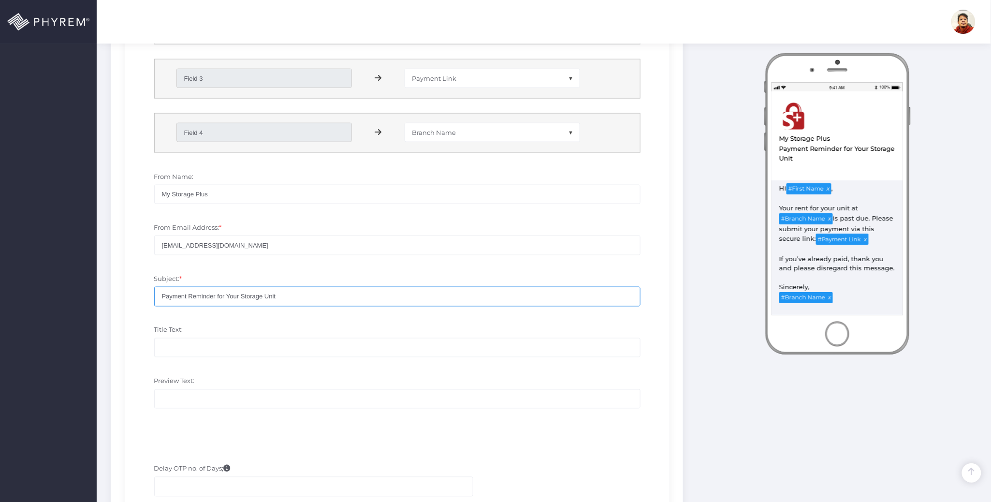
type input "Payment Reminder for Your Storage Unit"
drag, startPoint x: 215, startPoint y: 195, endPoint x: 145, endPoint y: 190, distance: 69.7
click at [145, 190] on div "From Name: My Storage Plus" at bounding box center [397, 192] width 530 height 51
click at [203, 342] on input "Title Text:" at bounding box center [397, 347] width 486 height 19
paste input "My Storage Plus"
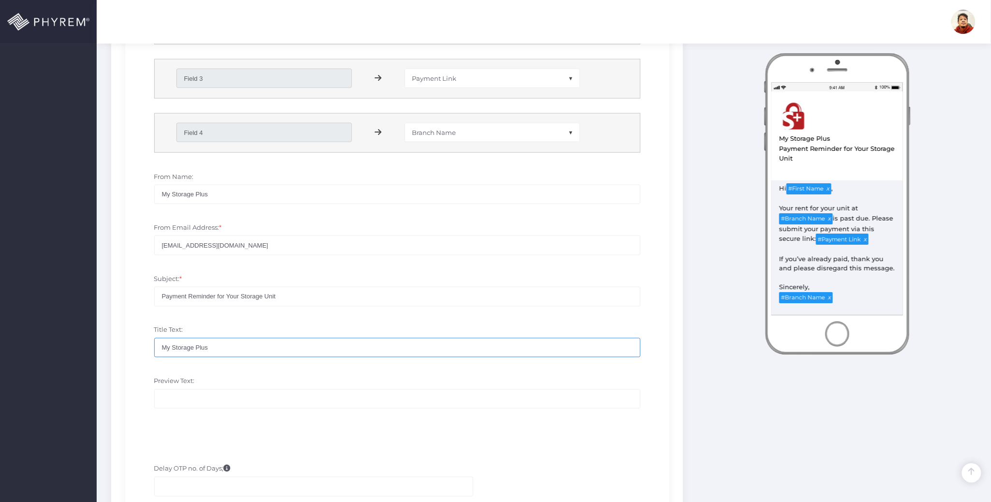
type input "My Storage Plus"
drag, startPoint x: 284, startPoint y: 297, endPoint x: 157, endPoint y: 306, distance: 127.9
click at [155, 300] on input "Payment Reminder for Your Storage Unit" at bounding box center [397, 296] width 486 height 19
click at [223, 391] on input "Preview Text:" at bounding box center [397, 398] width 486 height 19
paste input "Payment Reminder for Your Storage Unit"
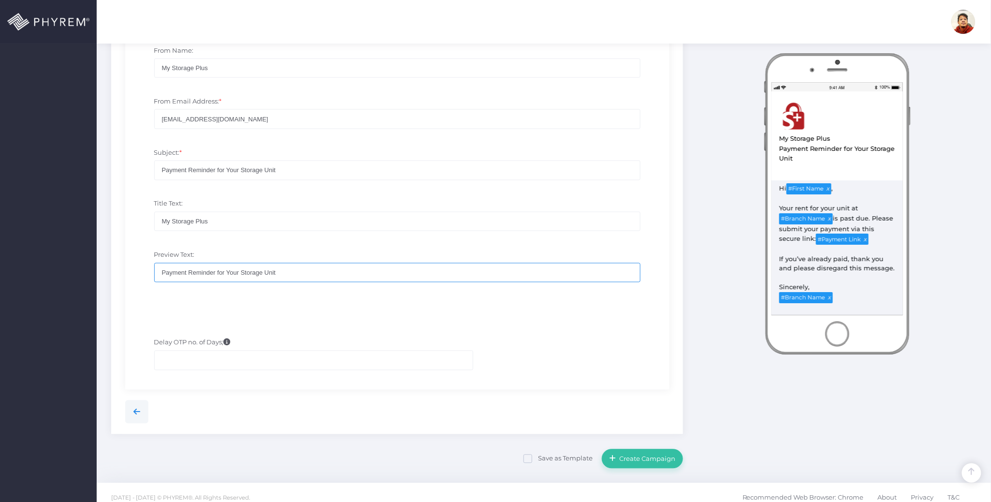
scroll to position [589, 0]
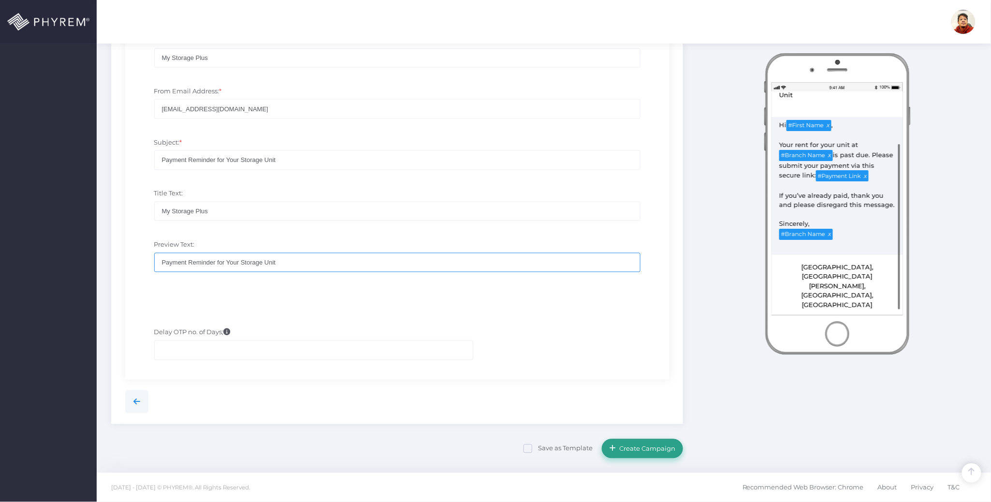
type input "Payment Reminder for Your Storage Unit"
click at [648, 445] on span "Create Campaign" at bounding box center [645, 449] width 59 height 8
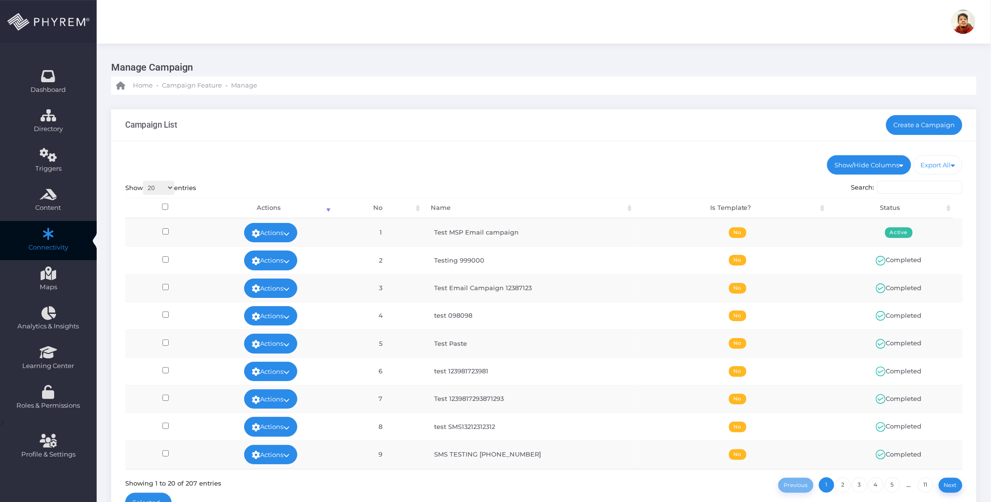
click at [571, 153] on div "Show/Hide Columns No Name Is Template? Status DONE" at bounding box center [543, 335] width 865 height 389
click at [672, 151] on div "Show/Hide Columns No Name Is Template? Status DONE" at bounding box center [543, 335] width 865 height 389
click at [626, 141] on div "Show/Hide Columns No Name Is Template? Status DONE" at bounding box center [543, 335] width 865 height 389
click at [611, 147] on div "Show/Hide Columns No Name Is Template? Status DONE" at bounding box center [543, 335] width 865 height 389
click at [927, 119] on link "Create a Campaign" at bounding box center [924, 124] width 77 height 19
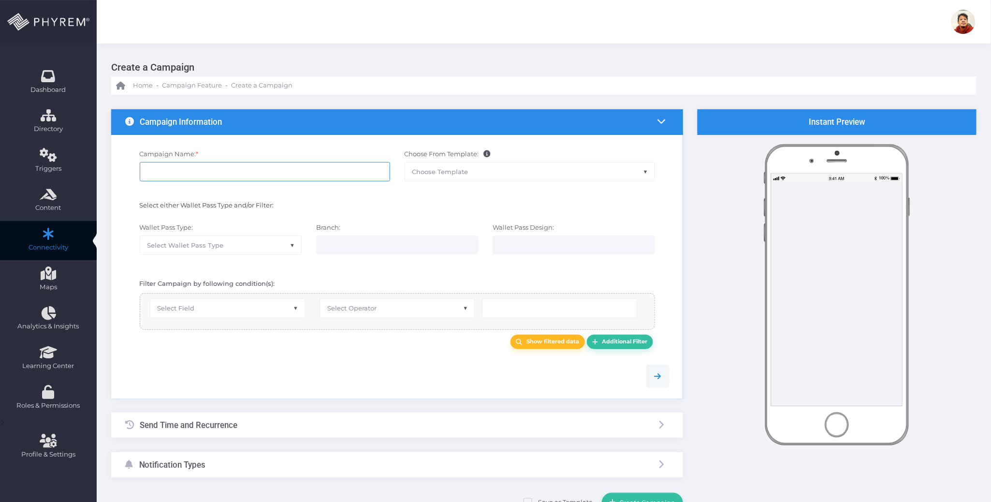
click at [260, 172] on input "Campaign Name: *" at bounding box center [265, 171] width 250 height 19
type input "Test MSP EC"
click at [257, 246] on span "Select Wallet Pass Type" at bounding box center [220, 245] width 161 height 18
drag, startPoint x: 201, startPoint y: 312, endPoint x: 322, endPoint y: 266, distance: 129.4
select select "15"
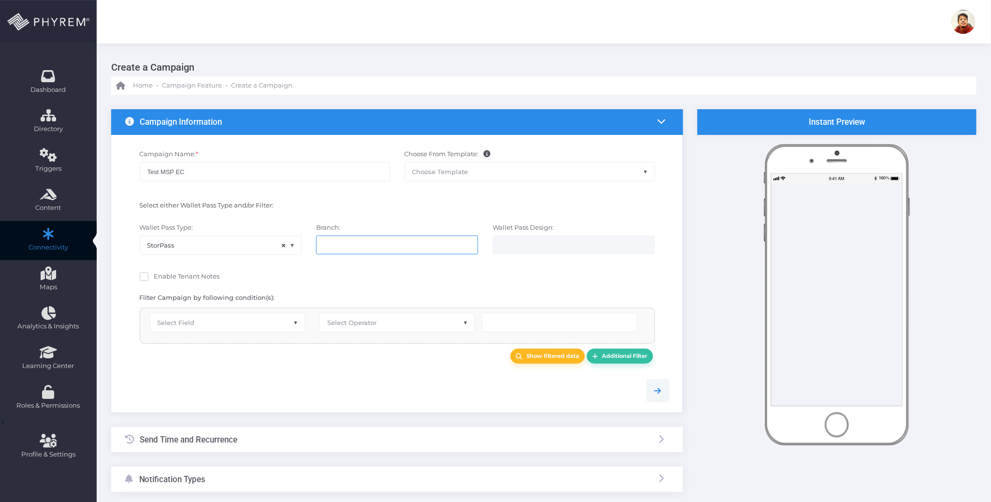
click at [385, 246] on input "search" at bounding box center [362, 245] width 76 height 8
select select "119"
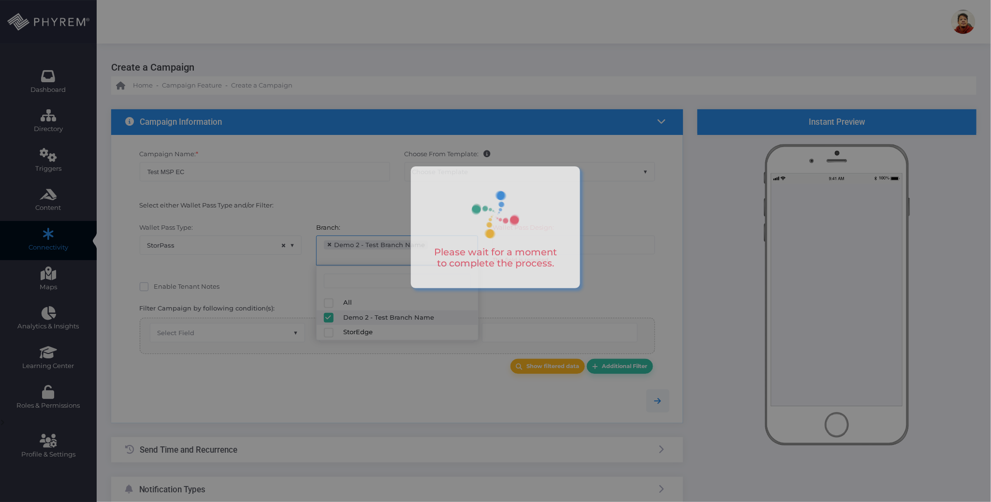
scroll to position [8, 0]
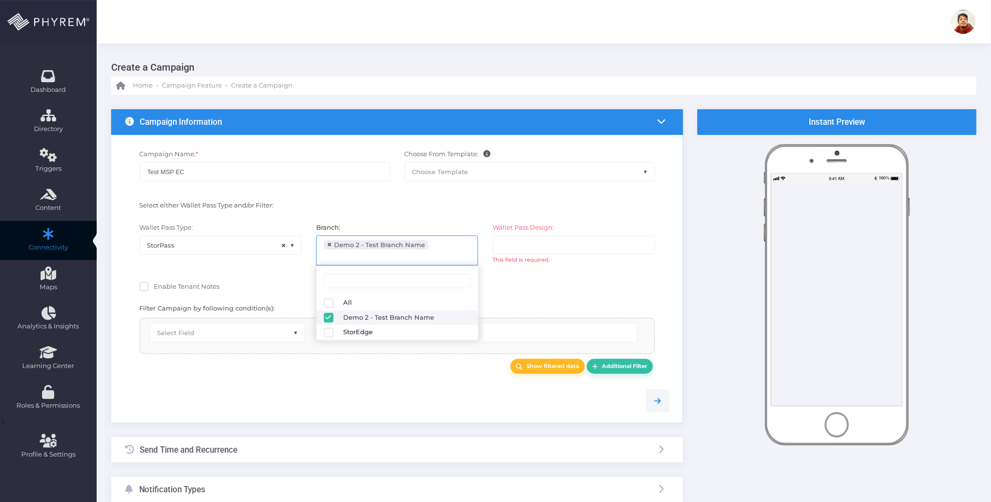
click at [590, 244] on ul at bounding box center [573, 245] width 161 height 18
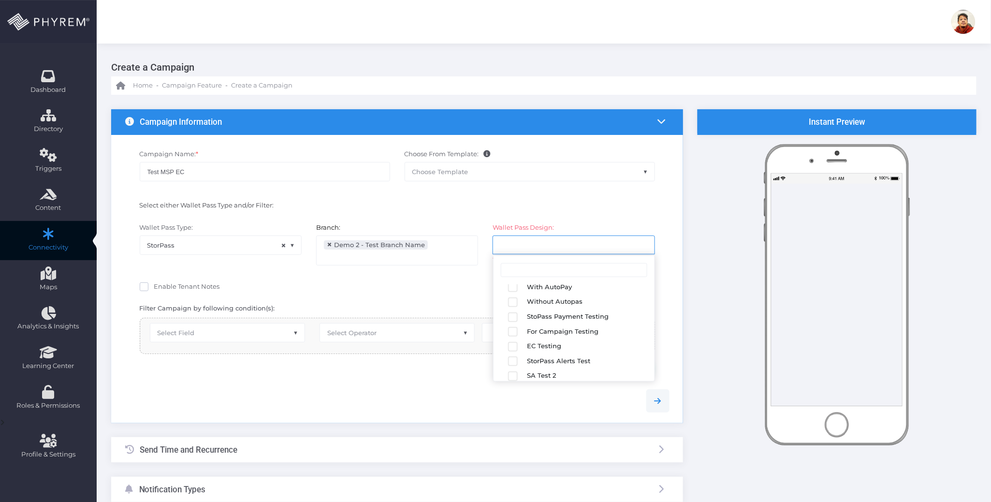
scroll to position [168, 0]
select select "2683"
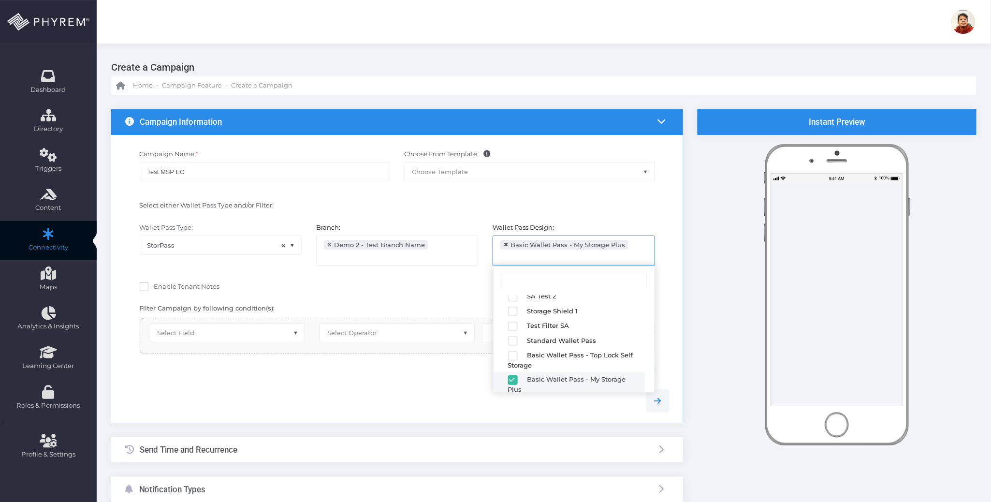
click at [339, 376] on div "Show filtered data Additional Filter" at bounding box center [397, 366] width 559 height 25
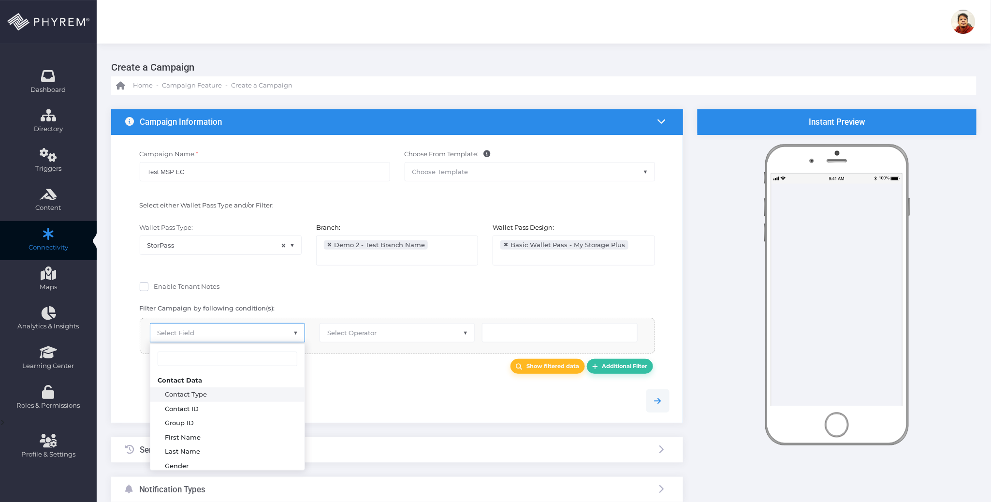
drag, startPoint x: 248, startPoint y: 335, endPoint x: 221, endPoint y: 313, distance: 34.7
click at [248, 333] on span "Select Field" at bounding box center [227, 332] width 154 height 18
select select "first_name"
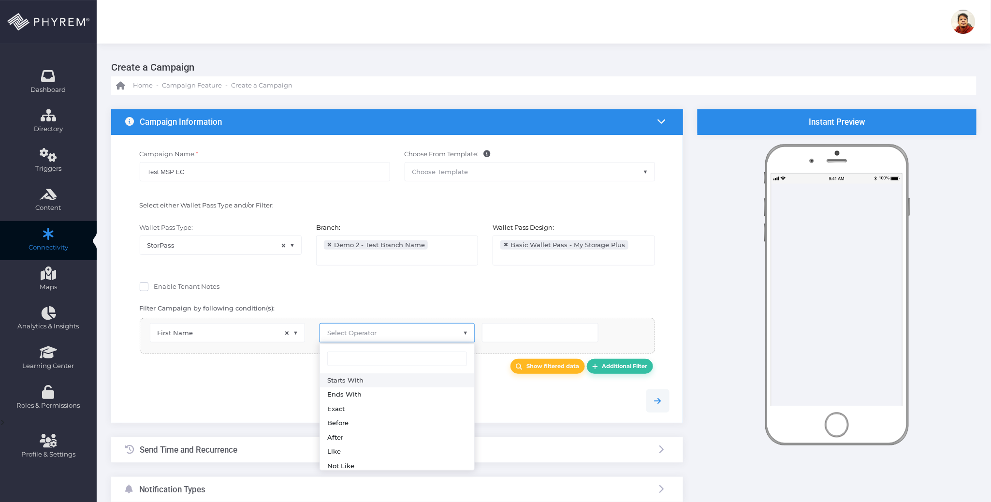
click at [368, 334] on span "Select Operator" at bounding box center [351, 333] width 49 height 8
type input "e"
click at [211, 290] on span "Enable Tenant Notes" at bounding box center [187, 286] width 66 height 8
click at [160, 288] on input "Enable Tenant Notes" at bounding box center [157, 285] width 6 height 6
checkbox input "true"
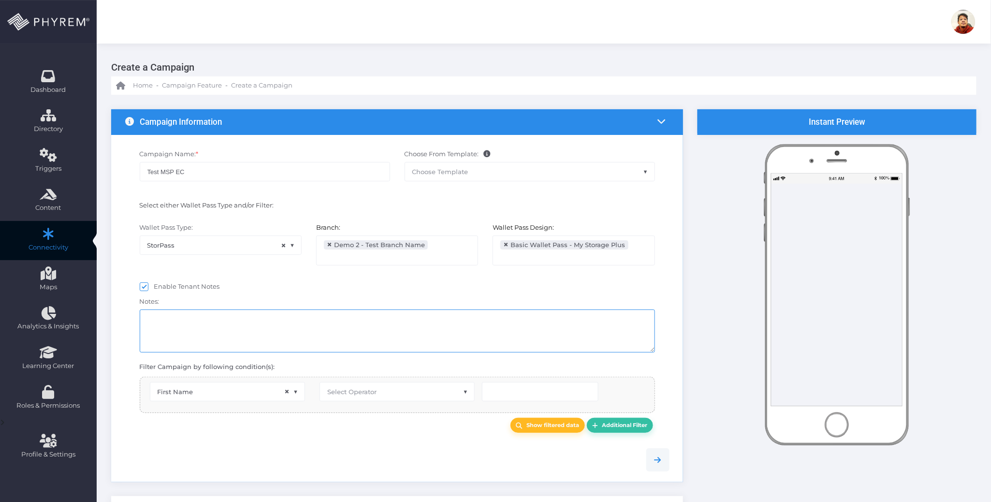
click at [211, 321] on textarea at bounding box center [397, 330] width 515 height 43
click at [341, 391] on span "Select Operator" at bounding box center [351, 392] width 49 height 8
type input "eq"
select select "equals"
click at [515, 398] on input "text" at bounding box center [540, 391] width 116 height 19
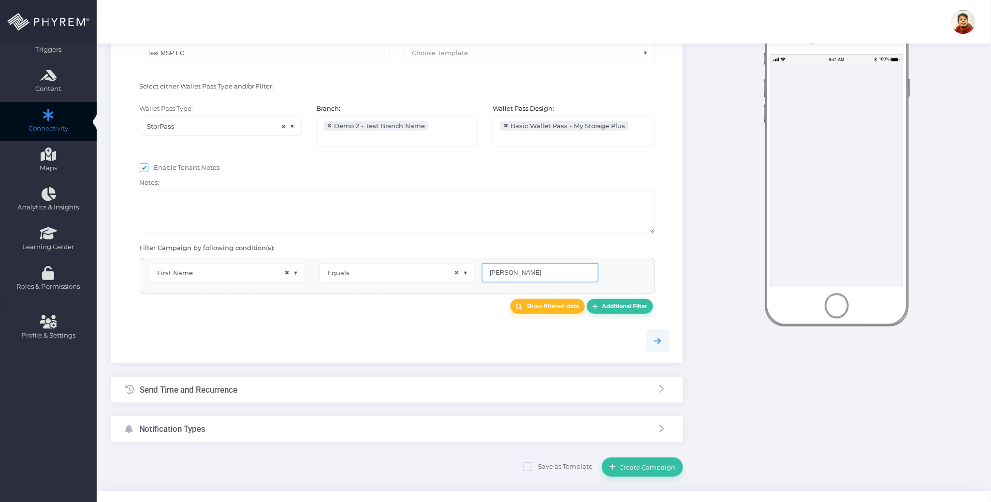
scroll to position [139, 0]
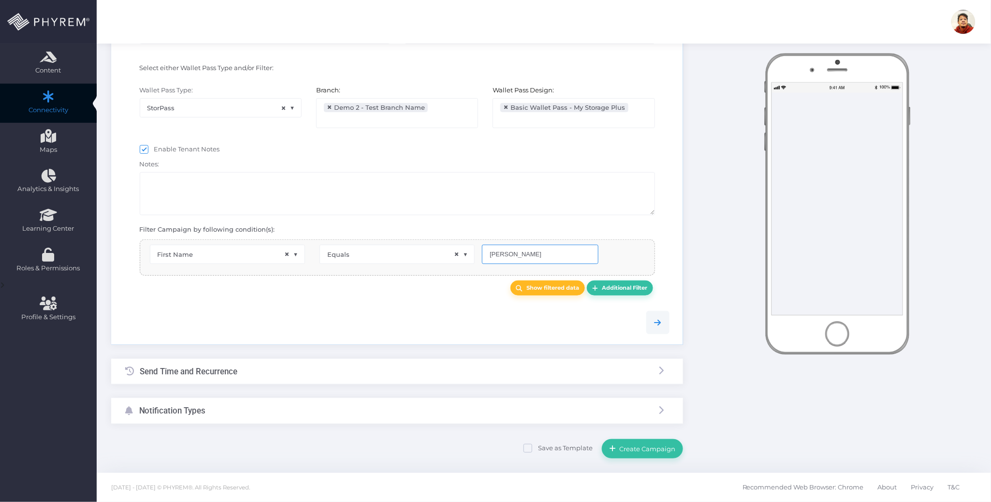
type input "Carlos"
drag, startPoint x: 312, startPoint y: 358, endPoint x: 311, endPoint y: 364, distance: 6.3
click at [311, 358] on form "{"fields":[{"field_filters":"","filter_ops":[""],"filter_vals":[],"all_info":""…" at bounding box center [397, 215] width 572 height 486
click at [304, 371] on div "Send Time and Recurrence" at bounding box center [397, 372] width 572 height 26
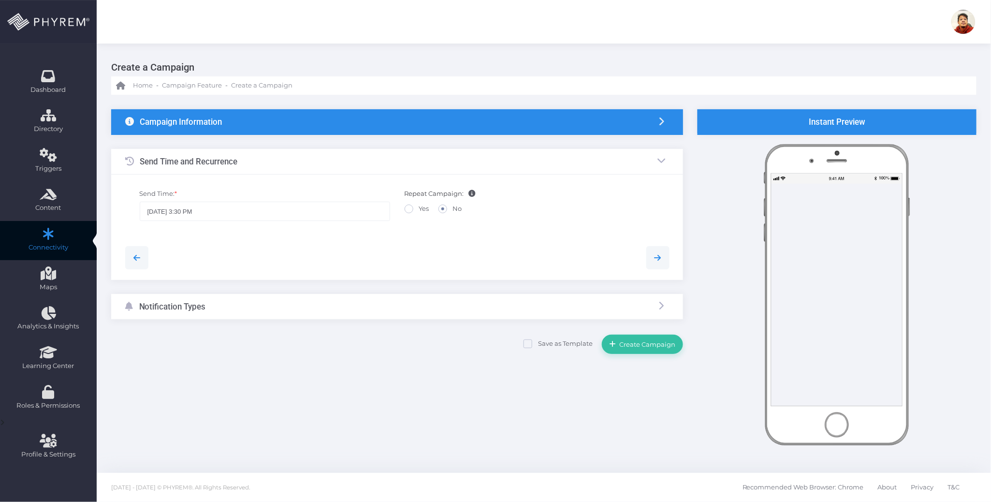
scroll to position [0, 0]
click at [250, 308] on div "Notification Types" at bounding box center [397, 307] width 572 height 26
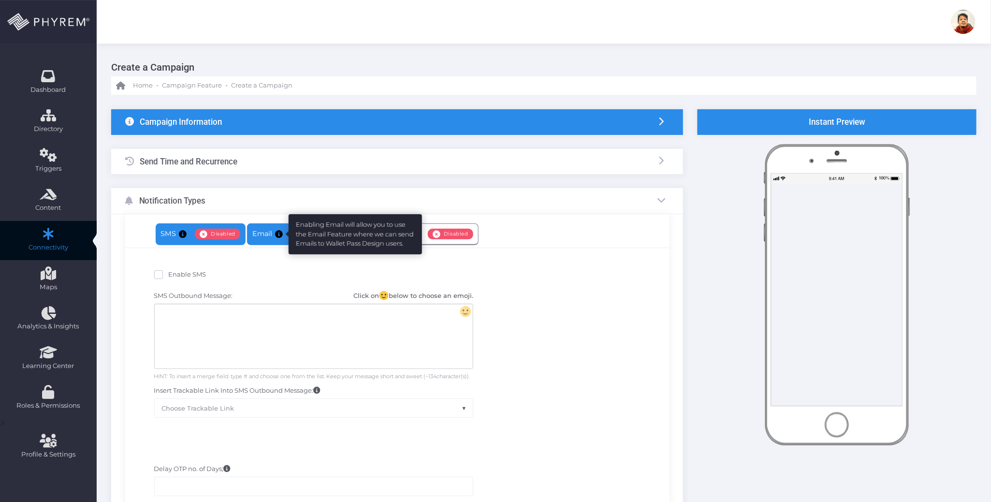
click at [281, 234] on icon at bounding box center [279, 234] width 8 height 0
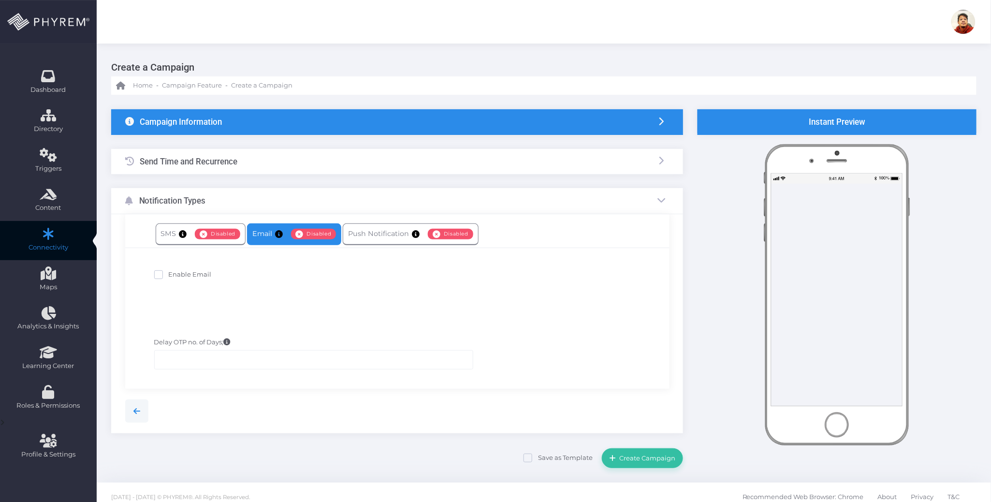
click at [196, 273] on span "Enable Email" at bounding box center [190, 274] width 43 height 8
click at [175, 273] on input "Enable Email" at bounding box center [172, 273] width 6 height 6
checkbox input "true"
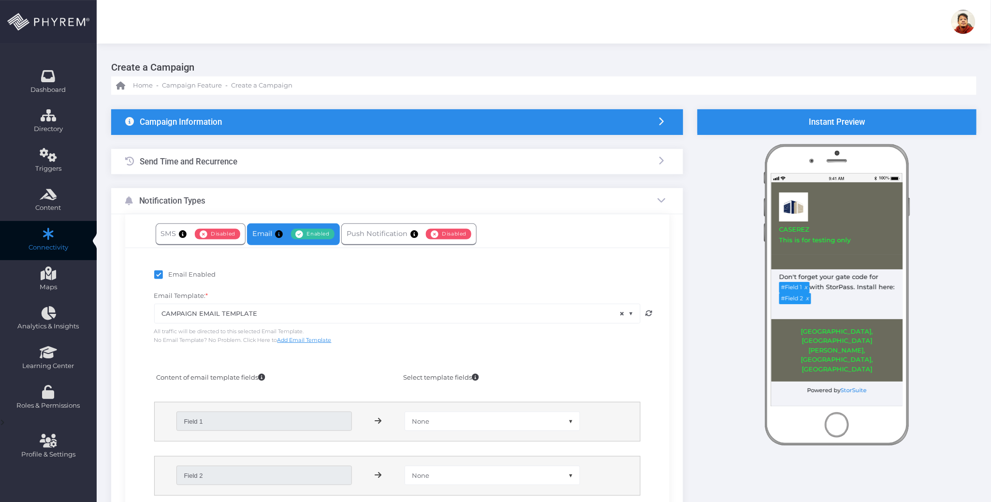
click at [313, 327] on span "All traffic will be directed to this selected Email Template. No Email Template…" at bounding box center [242, 333] width 177 height 21
click at [311, 314] on span "× CAMPAIGN EMAIL TEMPLATE" at bounding box center [397, 313] width 485 height 18
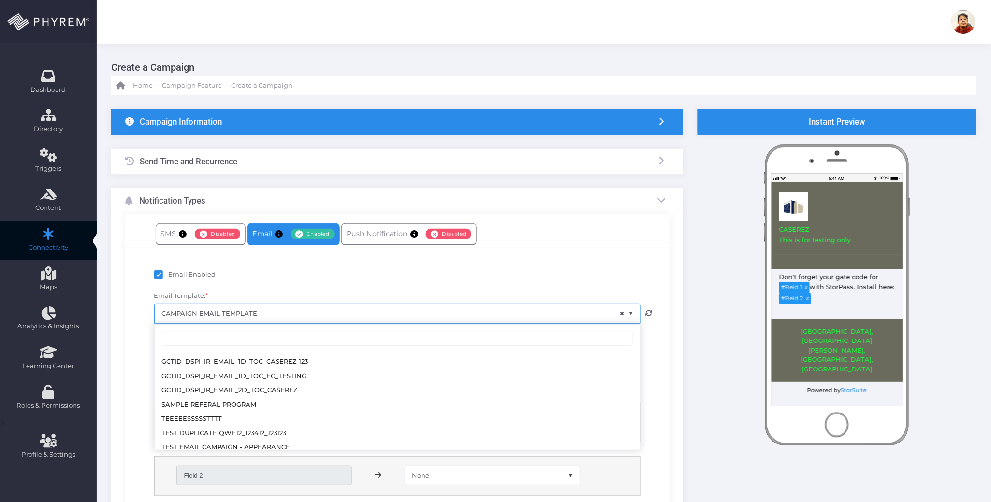
scroll to position [174, 0]
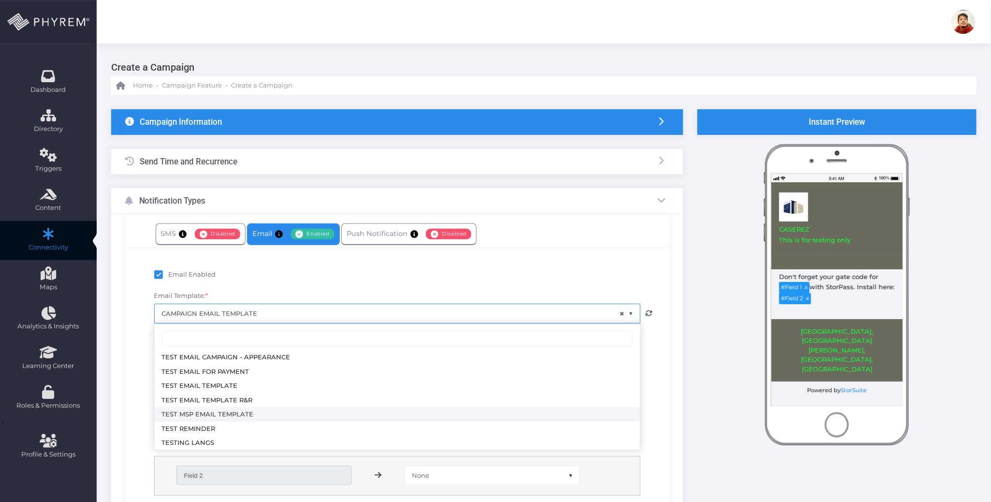
select select "3714"
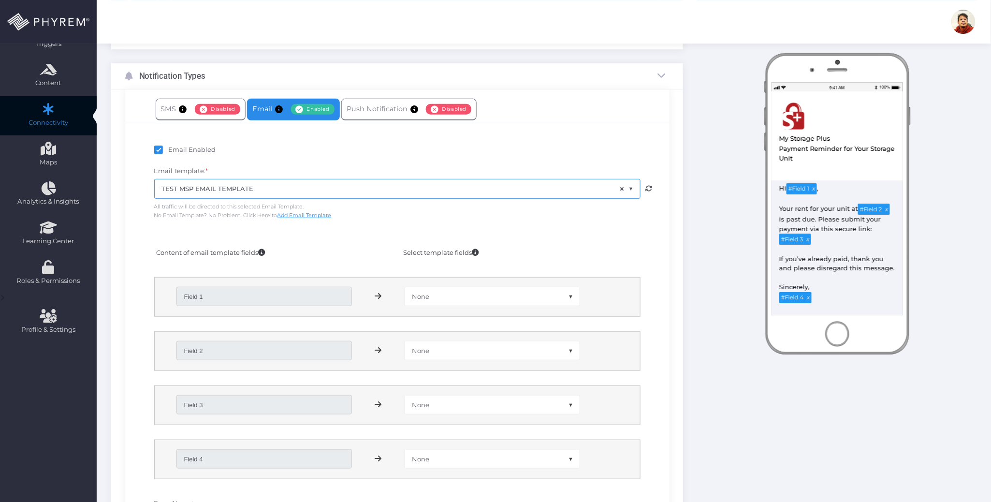
scroll to position [129, 0]
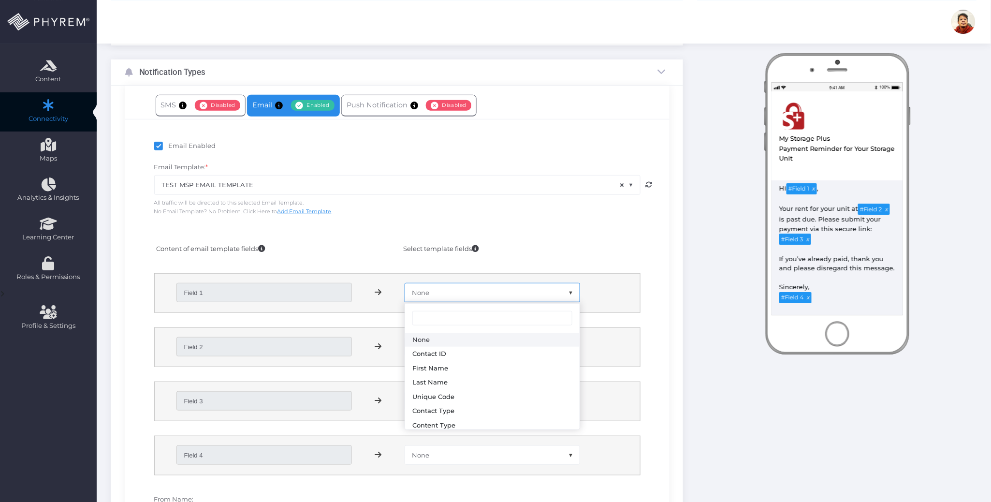
click at [445, 294] on span "None" at bounding box center [492, 292] width 174 height 18
select select "first_name"
click at [439, 343] on span "None" at bounding box center [492, 346] width 174 height 18
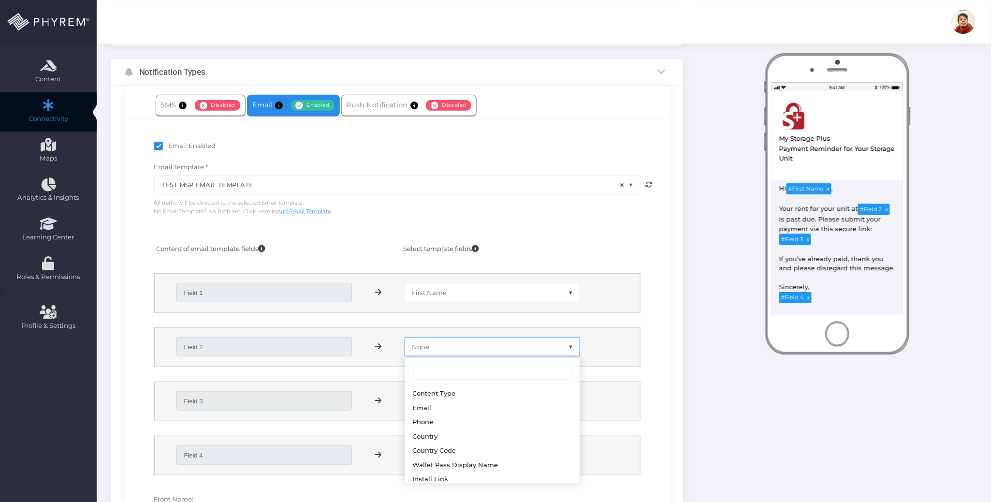
scroll to position [159, 0]
select select "branch_name"
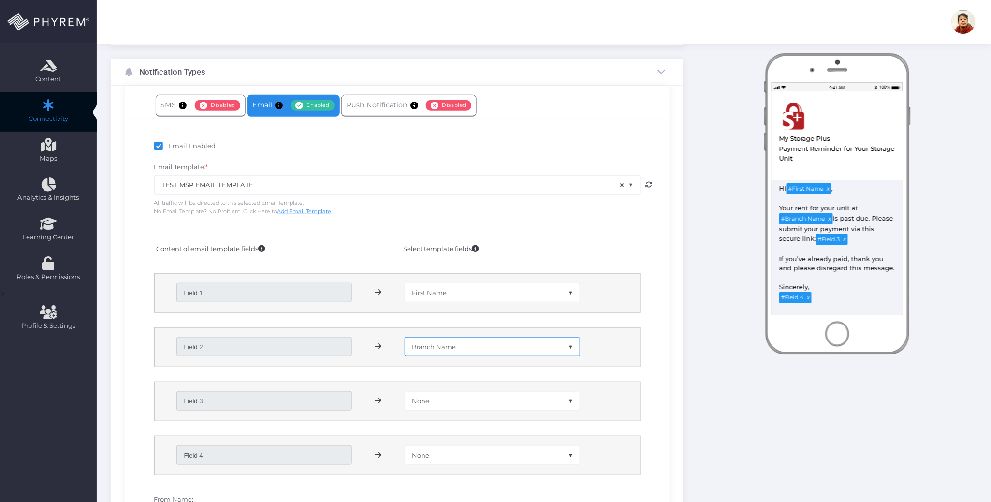
click at [457, 399] on span "None" at bounding box center [492, 400] width 174 height 18
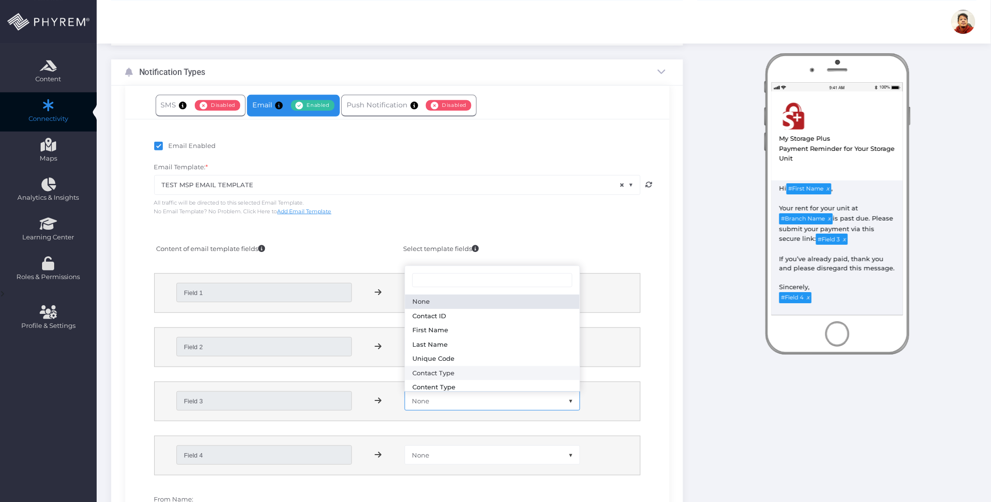
scroll to position [129, 0]
select select "payment_link"
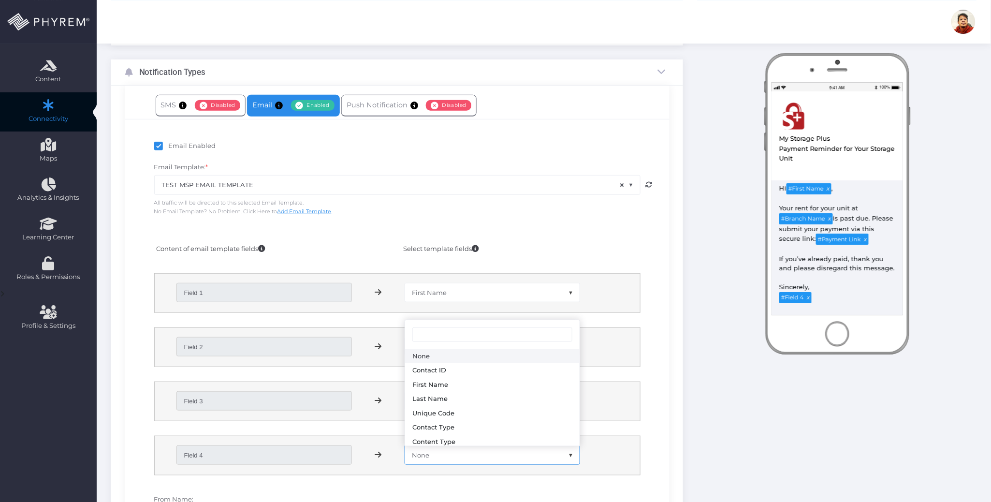
click at [439, 454] on span "None" at bounding box center [492, 454] width 174 height 18
select select "branch_name"
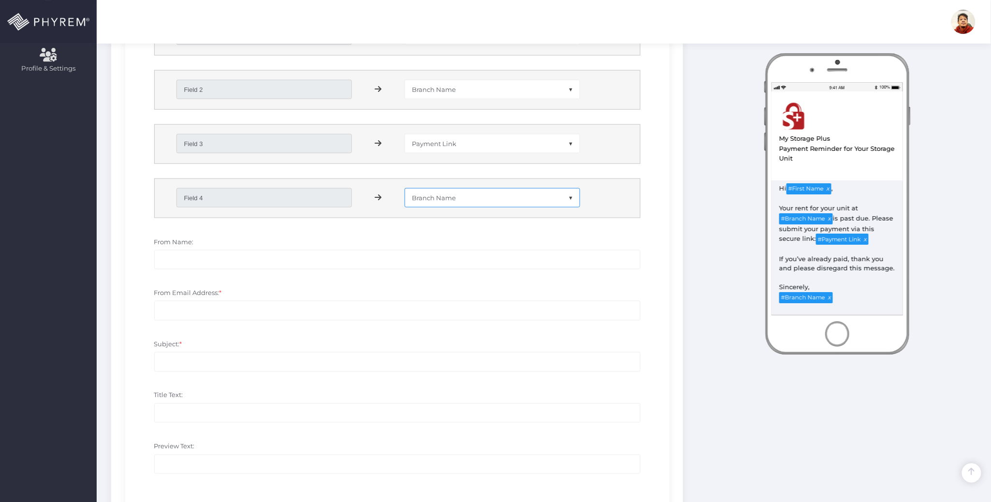
scroll to position [387, 0]
click at [209, 259] on input "From Name:" at bounding box center [397, 258] width 486 height 19
paste input "[EMAIL_ADDRESS][DOMAIN_NAME]"
type input "[EMAIL_ADDRESS][DOMAIN_NAME]"
click at [227, 302] on input "From Email Address: *" at bounding box center [397, 309] width 486 height 19
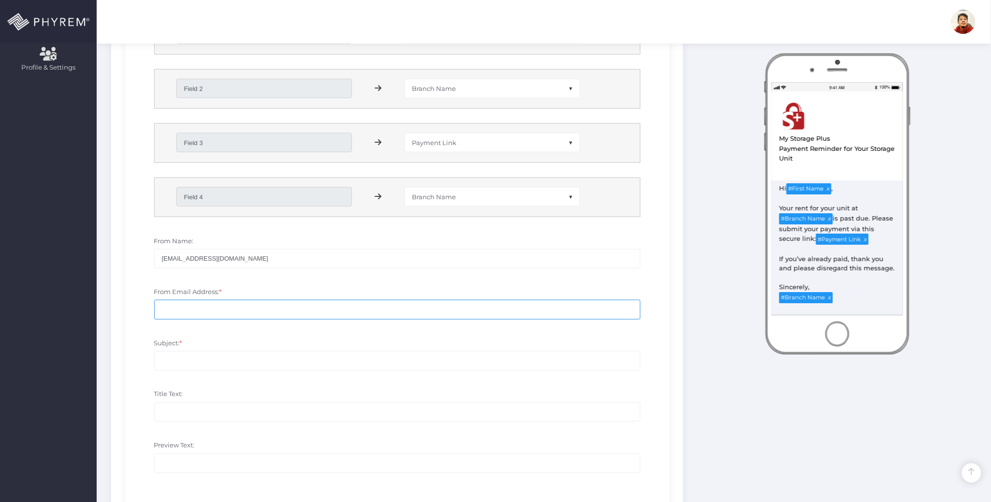
paste input "[EMAIL_ADDRESS][DOMAIN_NAME]"
type input "[EMAIL_ADDRESS][DOMAIN_NAME]"
drag, startPoint x: 249, startPoint y: 259, endPoint x: 120, endPoint y: 259, distance: 129.0
click at [120, 259] on div "SMS Enabled Disabled Email Enabled Disabled" at bounding box center [397, 226] width 572 height 797
drag, startPoint x: 833, startPoint y: 137, endPoint x: 692, endPoint y: 154, distance: 141.6
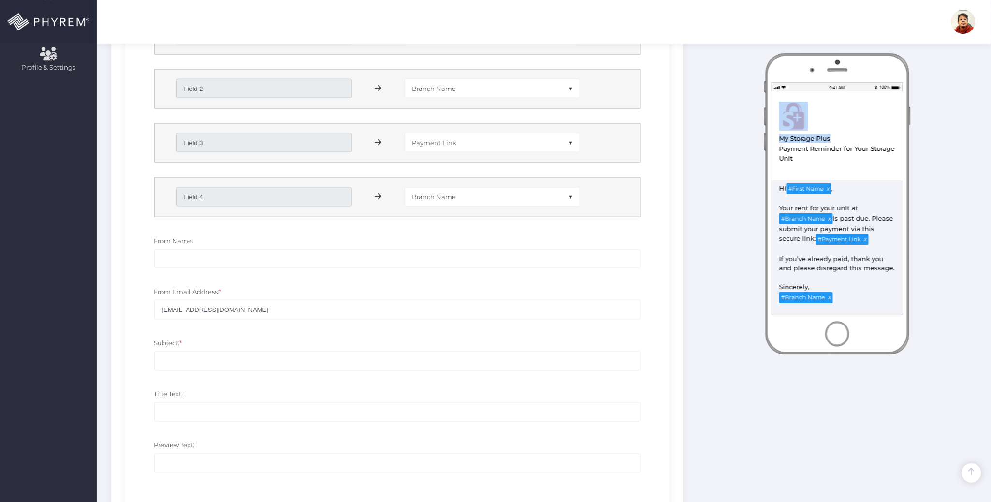
click at [754, 138] on div "Instant Preview PHYREM Wallet" at bounding box center [836, 191] width 293 height 936
click at [818, 138] on div "My Storage Plus" at bounding box center [836, 138] width 117 height 11
drag, startPoint x: 834, startPoint y: 139, endPoint x: 772, endPoint y: 141, distance: 61.9
click at [772, 141] on div "View in Browser My Storage Plus Test MSP Email template Payment Reminder for Yo…" at bounding box center [836, 128] width 131 height 75
copy div "My Storage Plus"
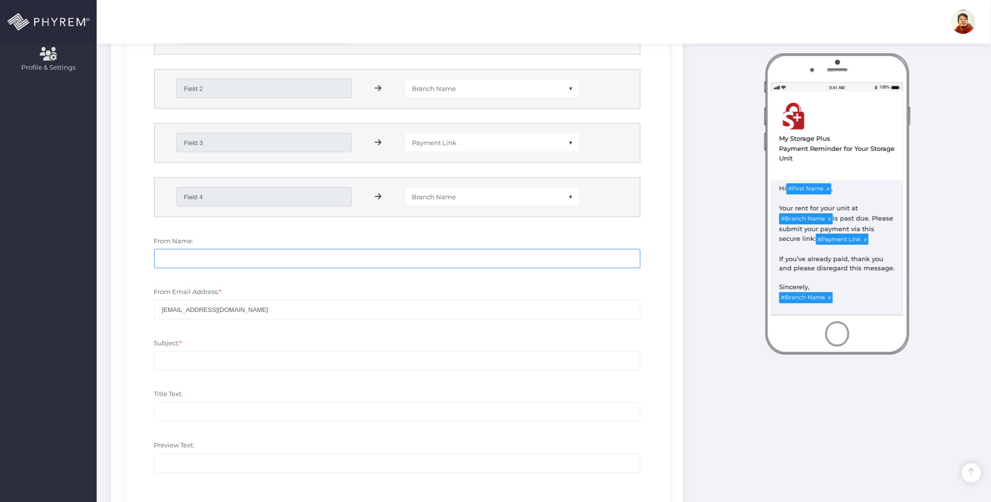
click at [204, 262] on input "From Name:" at bounding box center [397, 258] width 486 height 19
paste input "My Storage Plus"
type input "My Storage Plus"
click at [186, 358] on input "Subject: *" at bounding box center [397, 360] width 486 height 19
drag, startPoint x: 799, startPoint y: 156, endPoint x: 779, endPoint y: 150, distance: 20.2
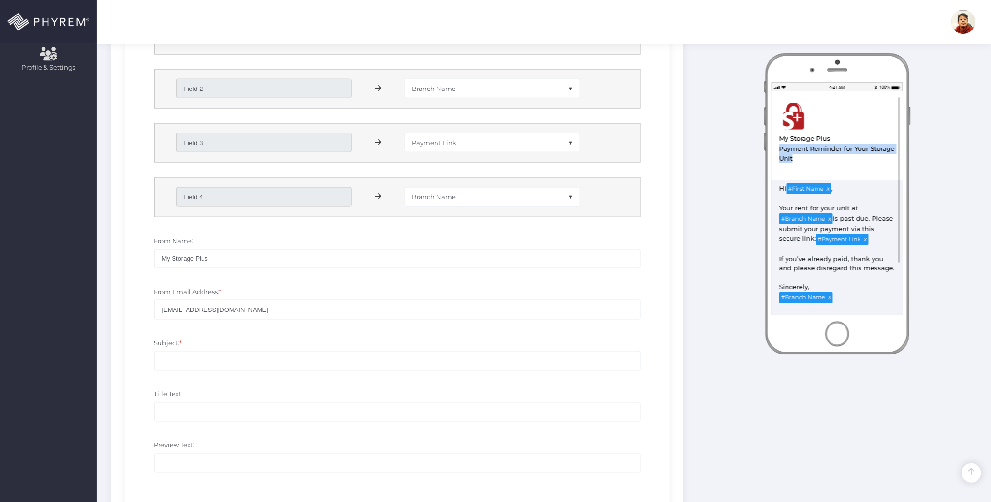
click at [779, 150] on div "Payment Reminder for Your Storage Unit" at bounding box center [836, 154] width 117 height 20
copy div "Payment Reminder for Your Storage Unit"
click at [195, 362] on input "Subject: *" at bounding box center [397, 360] width 486 height 19
paste input "Payment Reminder for Your Storage Unit"
type input "Payment Reminder for Your Storage Unit"
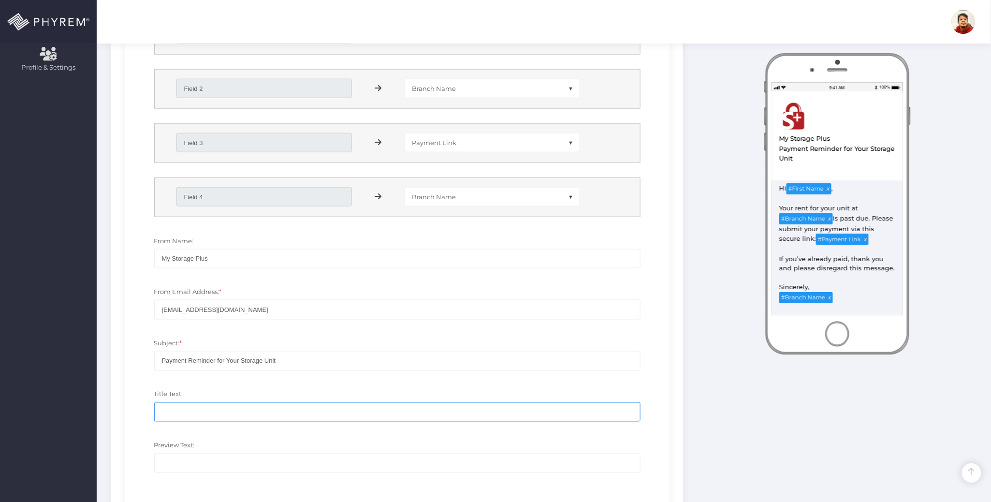
click at [205, 413] on input "Title Text:" at bounding box center [397, 411] width 486 height 19
paste input "Payment Reminder for Your Storage Unit"
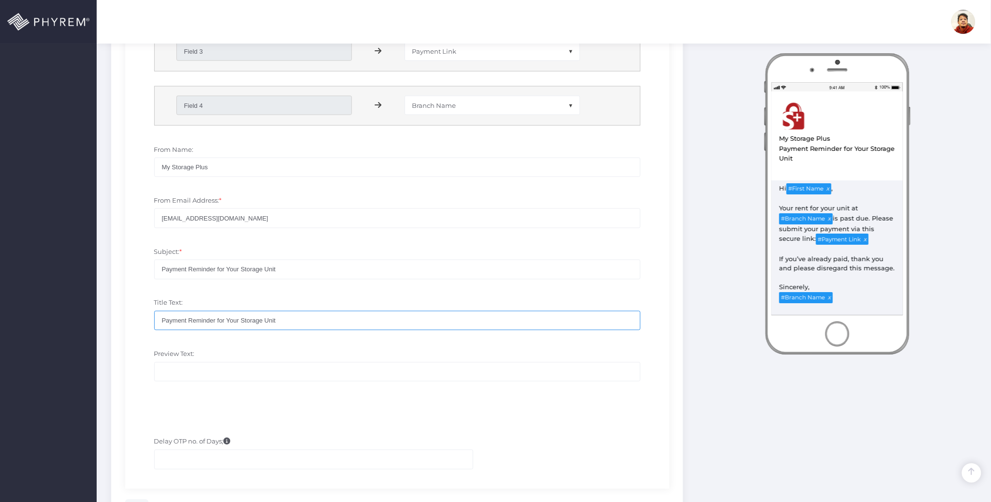
scroll to position [515, 0]
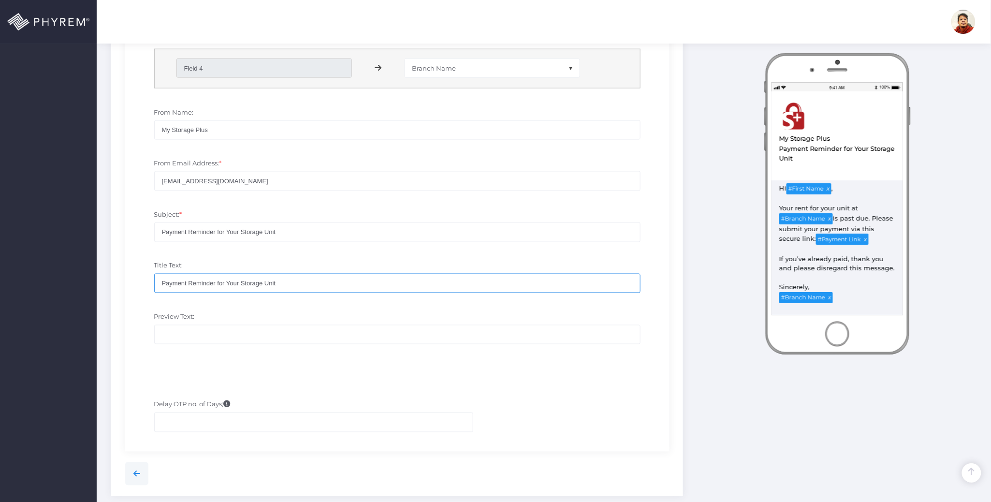
type input "Payment Reminder for Your Storage Unit"
click at [203, 339] on input "Preview Text:" at bounding box center [397, 334] width 486 height 19
paste input "Payment Reminder for Your Storage Unit"
click at [308, 370] on div "Email Enabled Email Template: * CAMPAIGN EMAIL TEMPLATE CHRISTINA TEST EC TESTI…" at bounding box center [397, 57] width 544 height 650
drag, startPoint x: 797, startPoint y: 155, endPoint x: 779, endPoint y: 151, distance: 18.8
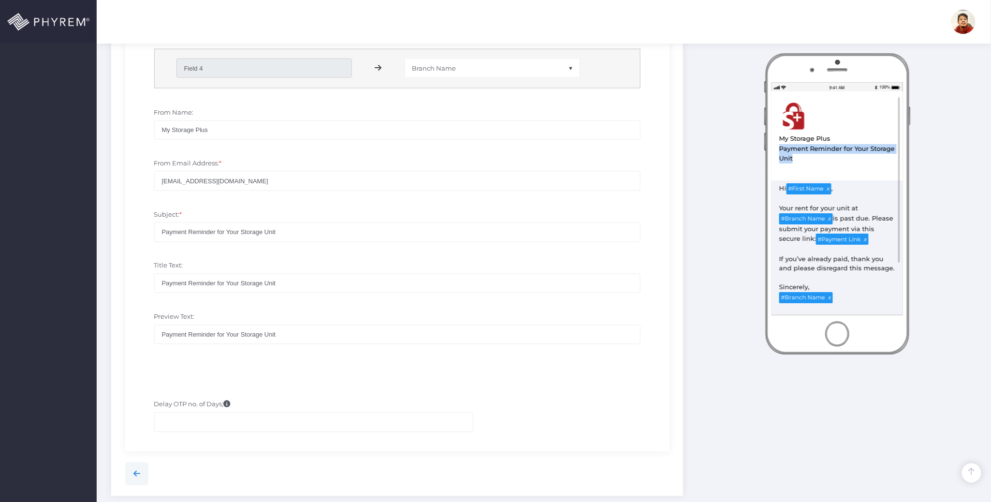
click at [779, 151] on div "Payment Reminder for Your Storage Unit" at bounding box center [836, 154] width 117 height 20
copy div "Payment Reminder for Your Storage Unit"
click at [819, 158] on div "Payment Reminder for Your Storage Unit" at bounding box center [836, 154] width 117 height 20
drag, startPoint x: 808, startPoint y: 158, endPoint x: 770, endPoint y: 151, distance: 38.9
click at [770, 151] on div "View in Browser My Storage Plus Test MSP Email template Payment Reminder for Yo…" at bounding box center [837, 165] width 155 height 224
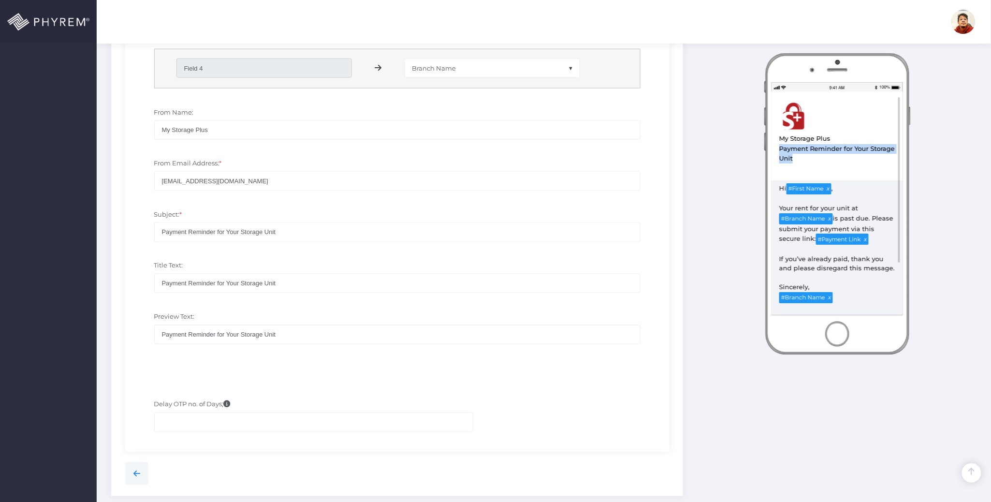
copy div "Payment Reminder for Your Storage Unit"
click at [532, 370] on div "Email Enabled Email Template: * CAMPAIGN EMAIL TEMPLATE CHRISTINA TEST EC TESTI…" at bounding box center [397, 57] width 544 height 650
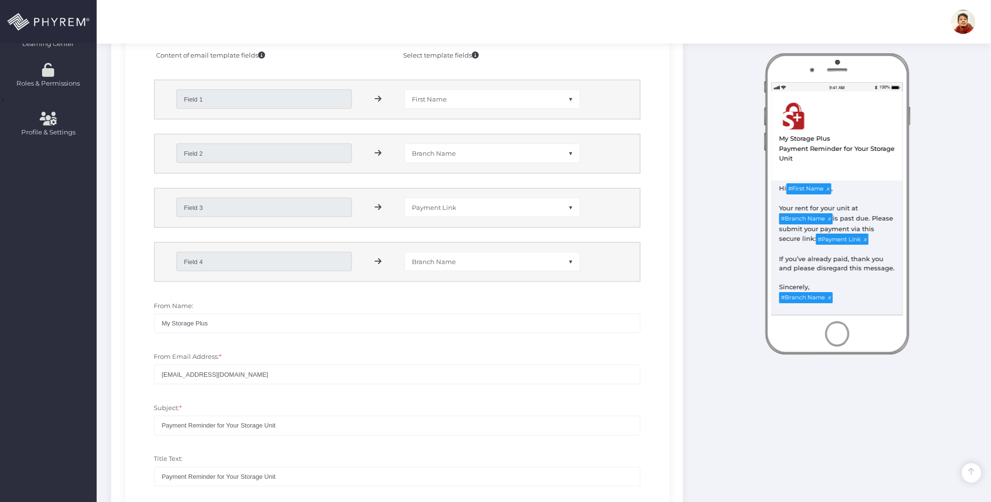
scroll to position [589, 0]
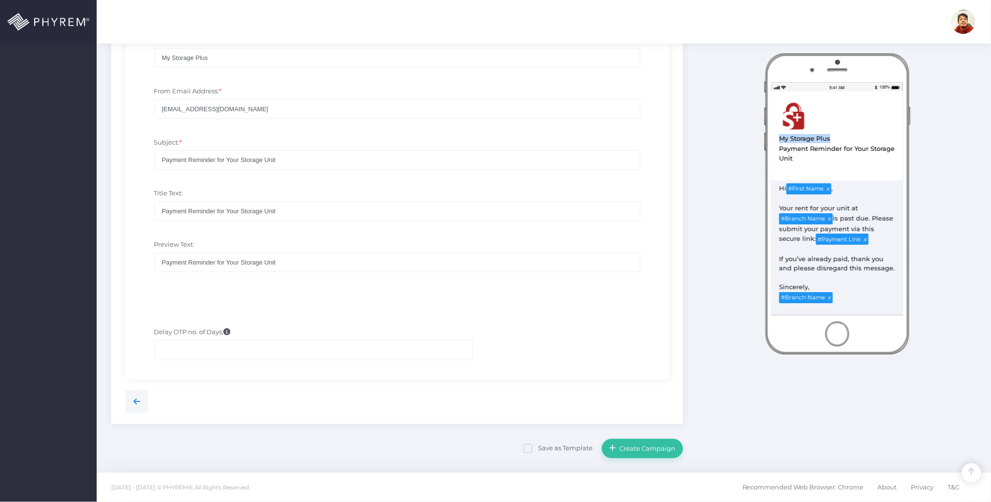
drag, startPoint x: 832, startPoint y: 140, endPoint x: 677, endPoint y: 165, distance: 156.2
click at [770, 140] on div "View in Browser My Storage Plus Test MSP Email template Payment Reminder for Yo…" at bounding box center [837, 165] width 155 height 224
copy div "My Storage Plus"
drag, startPoint x: 296, startPoint y: 261, endPoint x: 143, endPoint y: 249, distance: 153.6
click at [143, 249] on div "Preview Text: Payment Reminder for Your Storage Unit" at bounding box center [397, 260] width 530 height 51
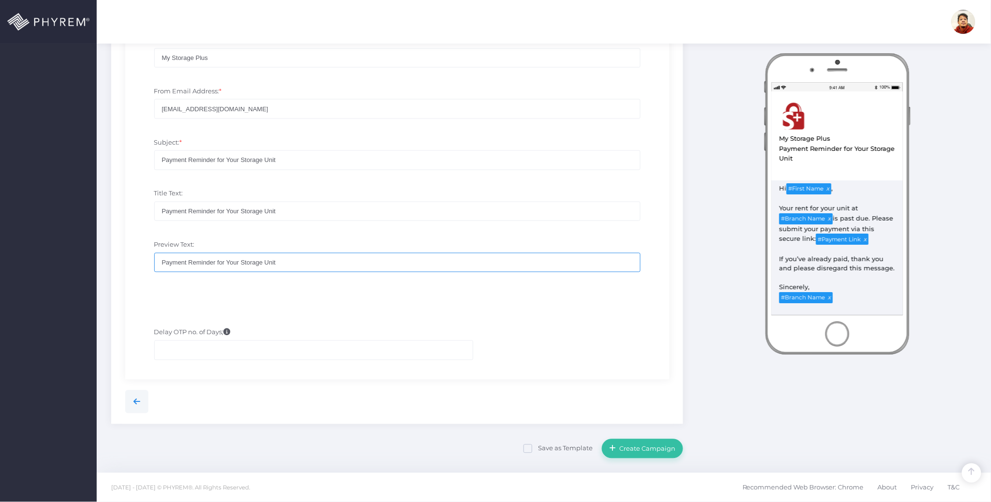
paste input "My Storage Plus"
type input "My Storage Plus"
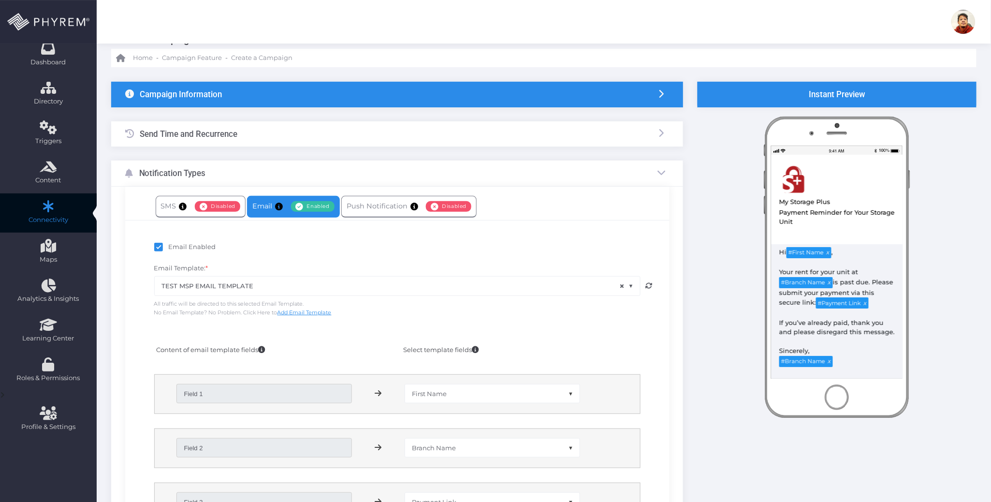
scroll to position [9, 0]
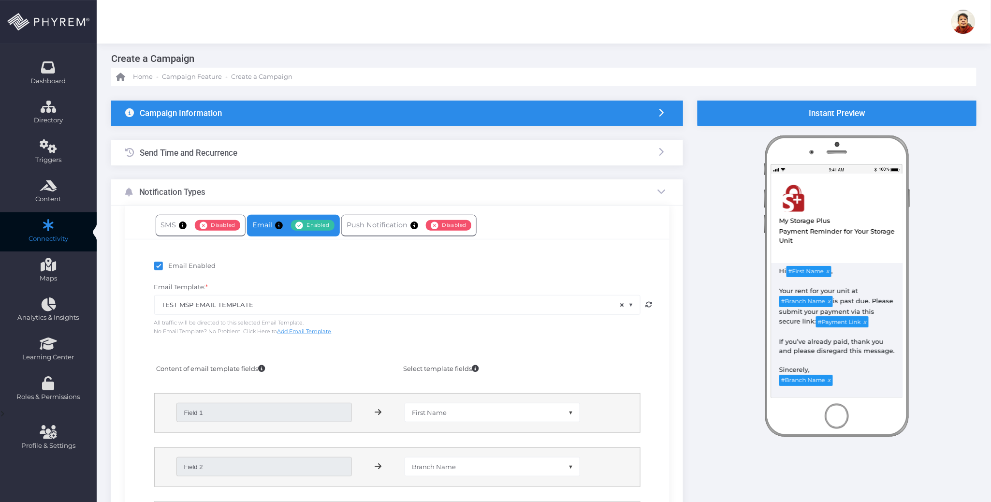
click at [271, 152] on div "Send Time and Recurrence" at bounding box center [397, 153] width 572 height 26
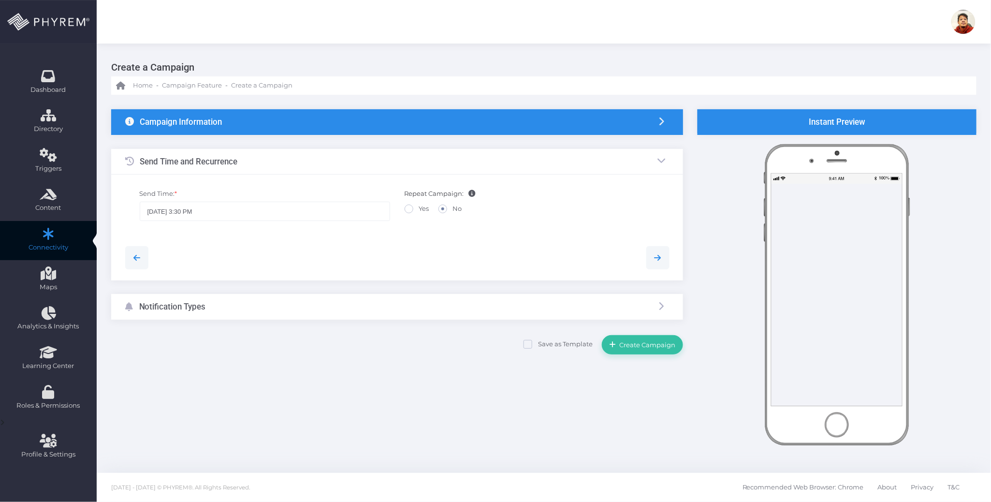
scroll to position [0, 0]
click at [191, 211] on input "09/03/2025 3:30 PM" at bounding box center [265, 210] width 250 height 19
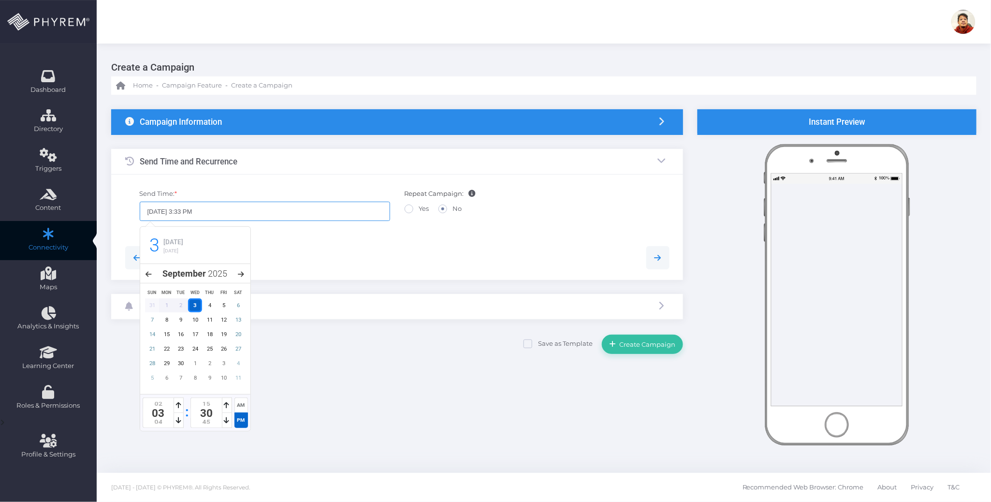
type input "09/03/2025 3:33 PM"
click at [427, 251] on div at bounding box center [397, 257] width 559 height 23
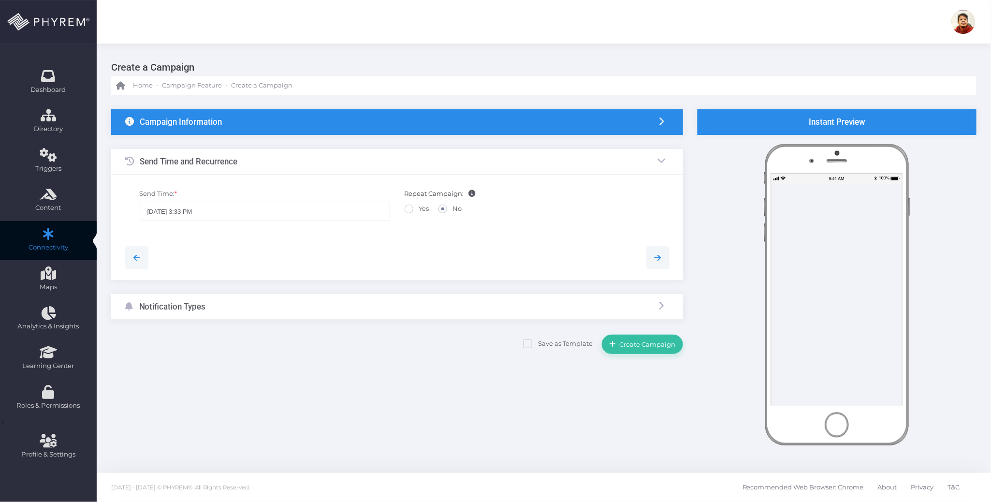
click at [494, 355] on div "{"fields":[{"field_filters":"","filter_ops":[""],"filter_vals":[],"all_info":""…" at bounding box center [544, 281] width 894 height 372
click at [660, 345] on span "Create Campaign" at bounding box center [645, 344] width 59 height 8
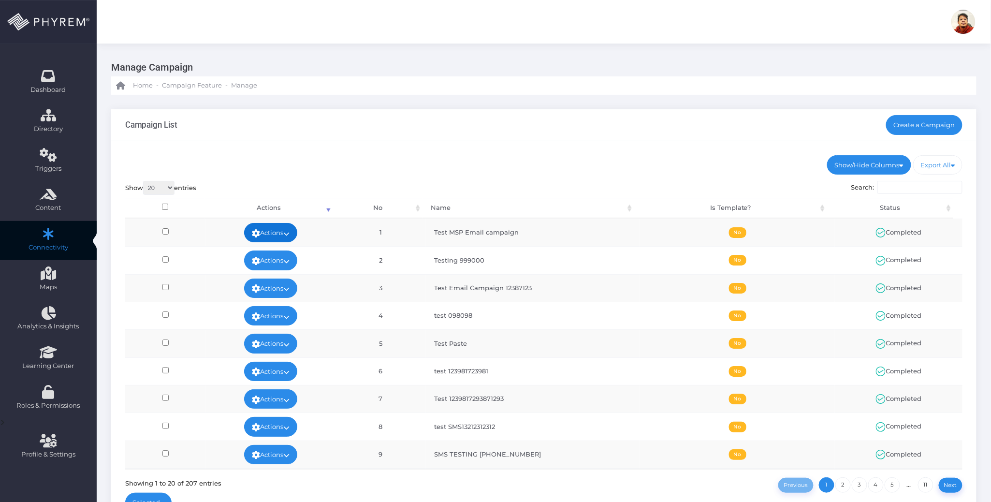
click at [282, 233] on link "Actions" at bounding box center [270, 232] width 53 height 19
click at [264, 253] on link "View" at bounding box center [267, 254] width 63 height 18
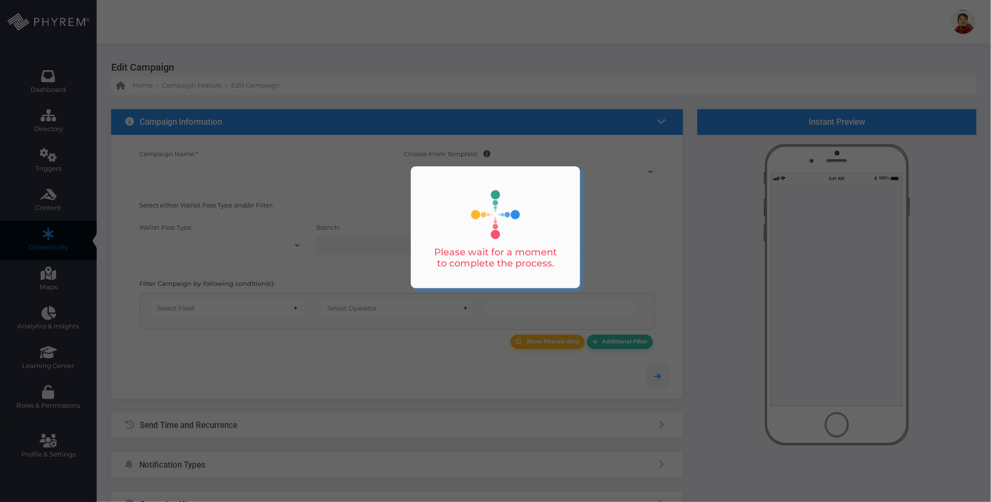
select select "655"
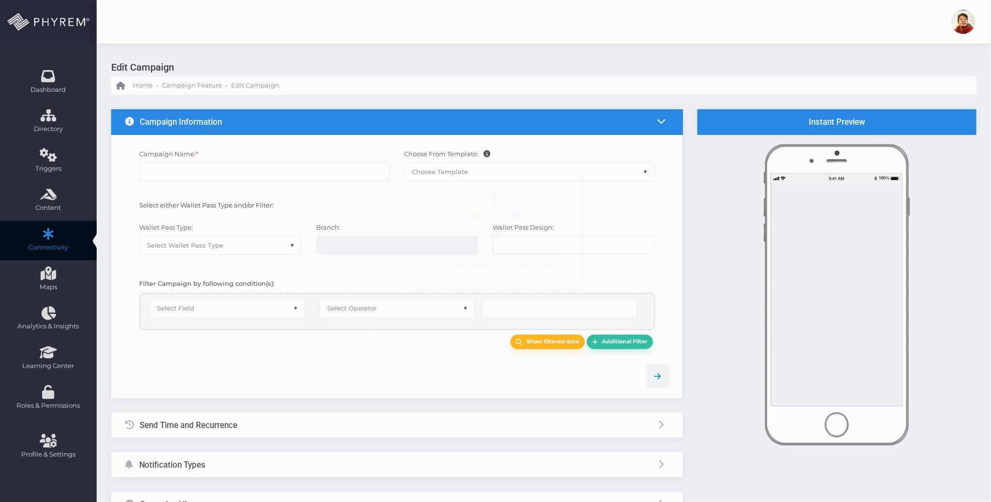
checkbox input "true"
type input "Test MSP Email campaign"
select select "15"
checkbox input "true"
select select "3714"
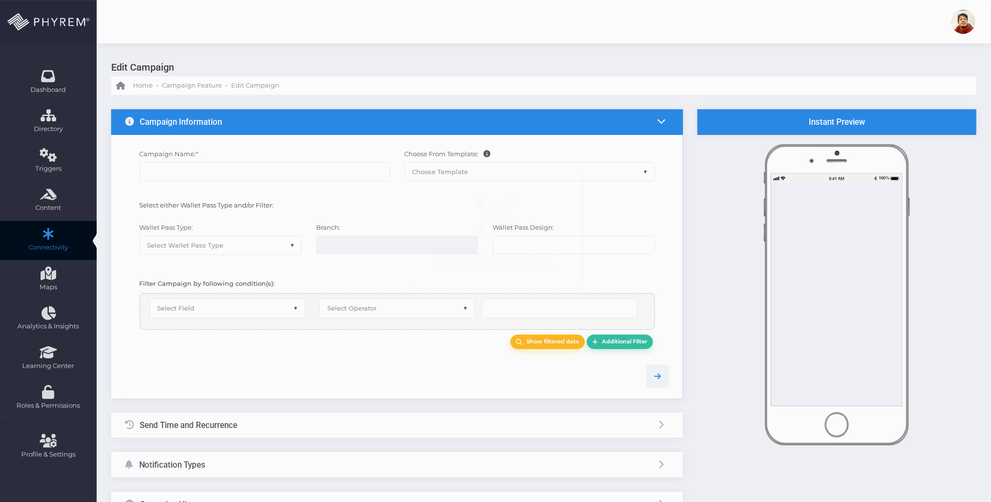
type input "My Storage Plus"
type input "[EMAIL_ADDRESS][DOMAIN_NAME]"
type input "Payment Reminder for Your Storage Unit"
type input "My Storage Plus"
type input "Payment Reminder for Your Storage Unit"
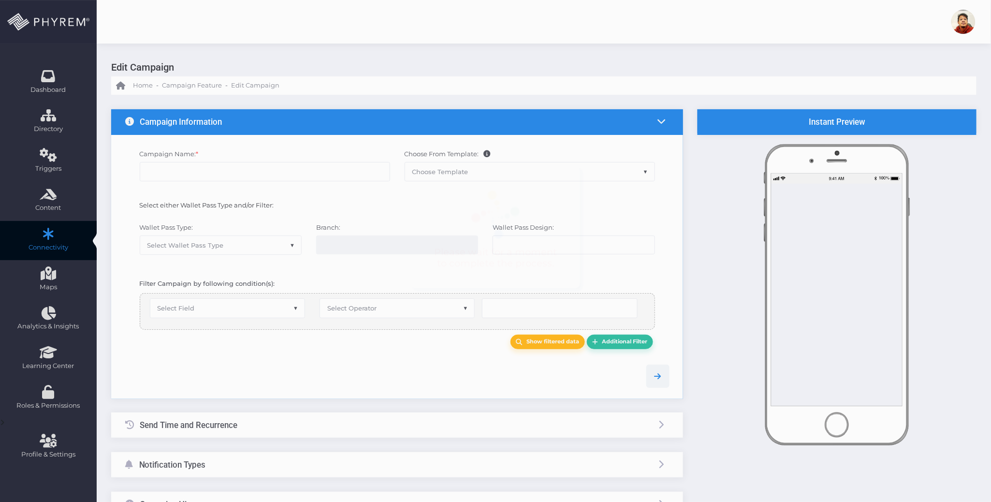
type input "0"
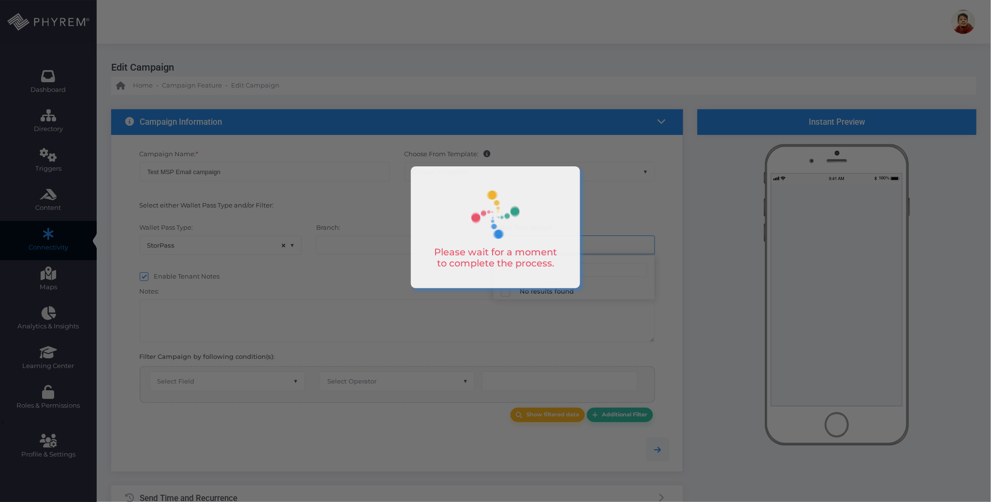
select select "119"
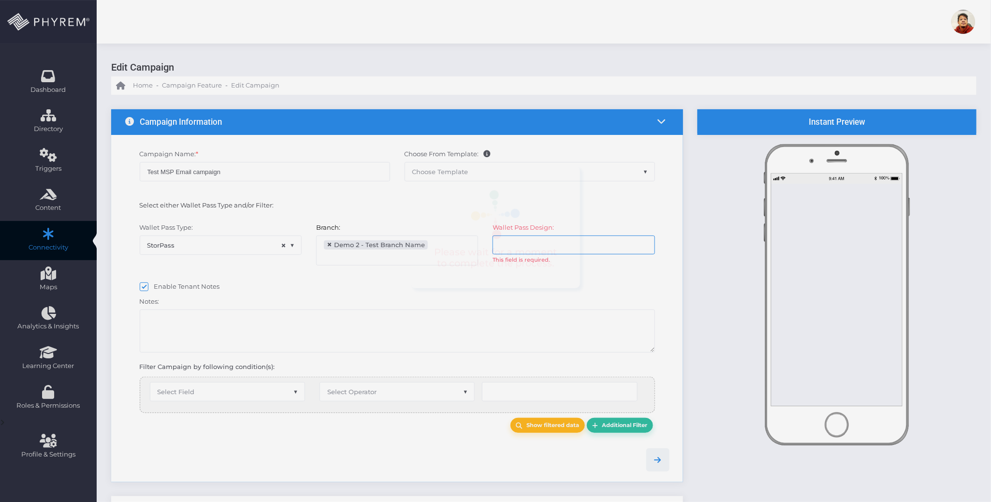
scroll to position [8, 0]
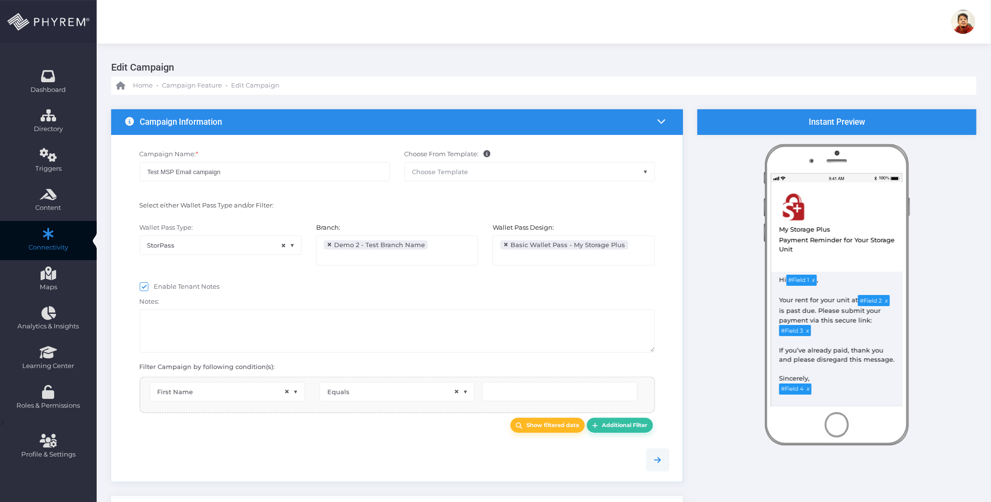
select select "2683"
select select "first_name"
select select "equals"
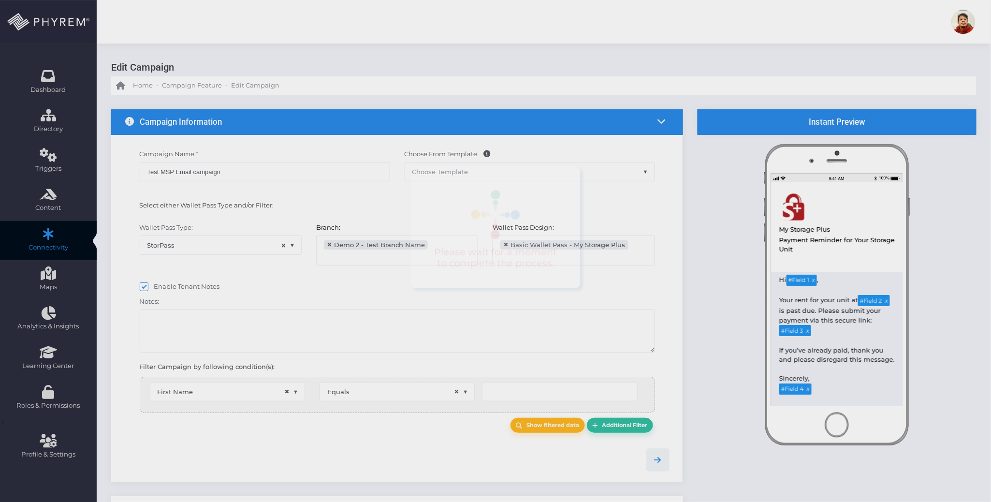
type input "[PERSON_NAME]"
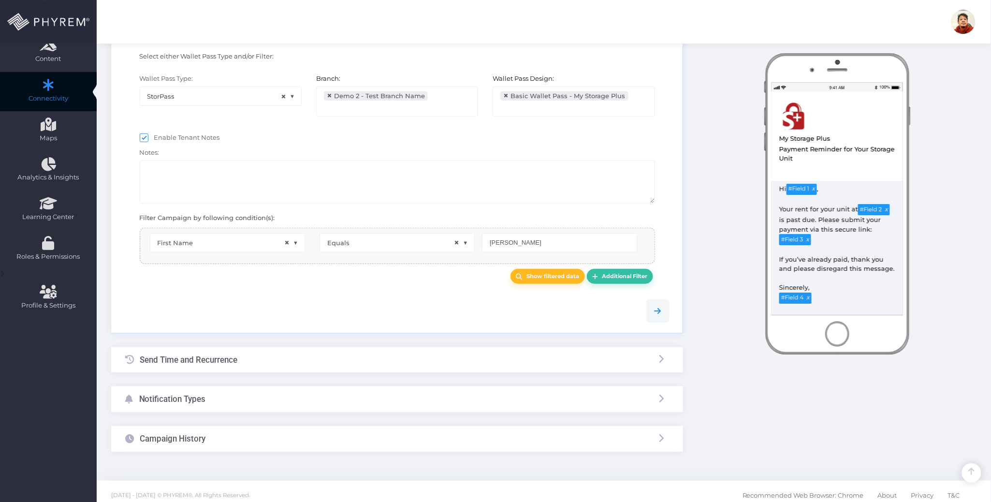
scroll to position [158, 0]
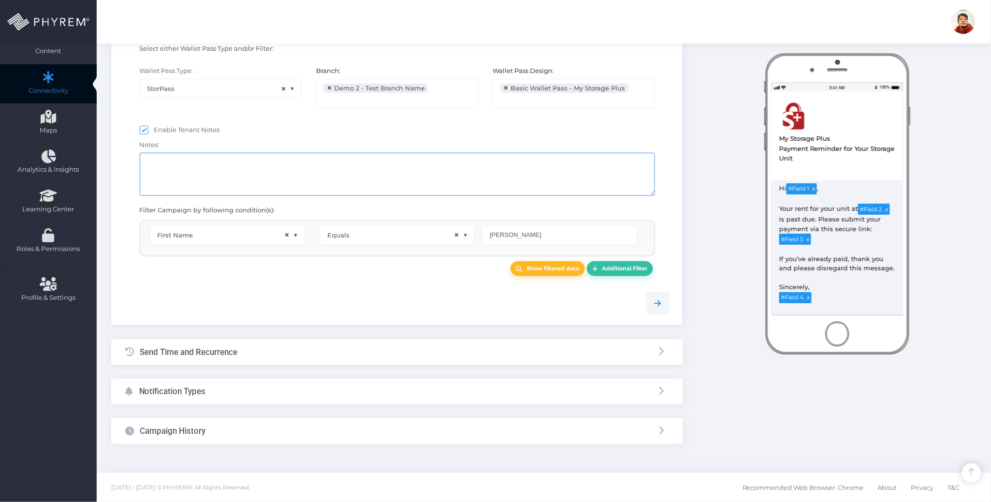
click at [256, 167] on textarea at bounding box center [397, 174] width 515 height 43
click at [260, 399] on div "Notification Types" at bounding box center [397, 391] width 572 height 26
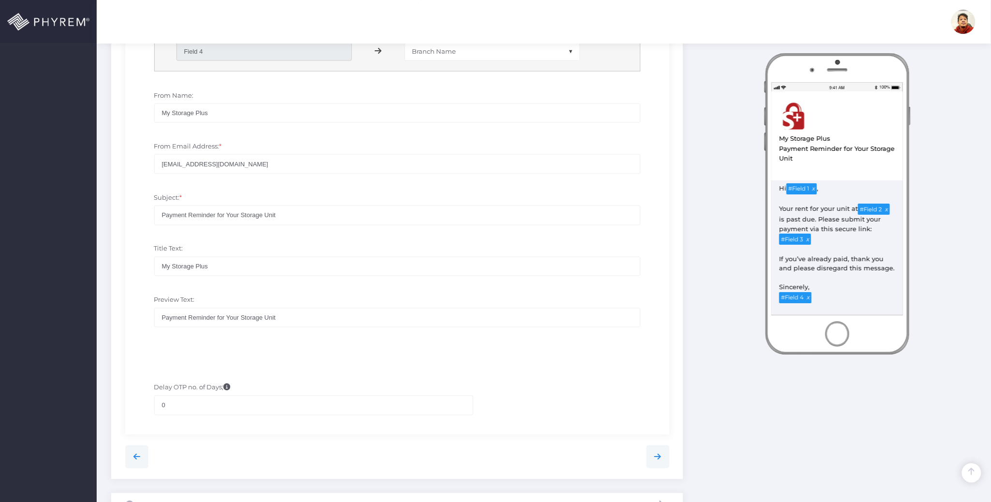
scroll to position [545, 0]
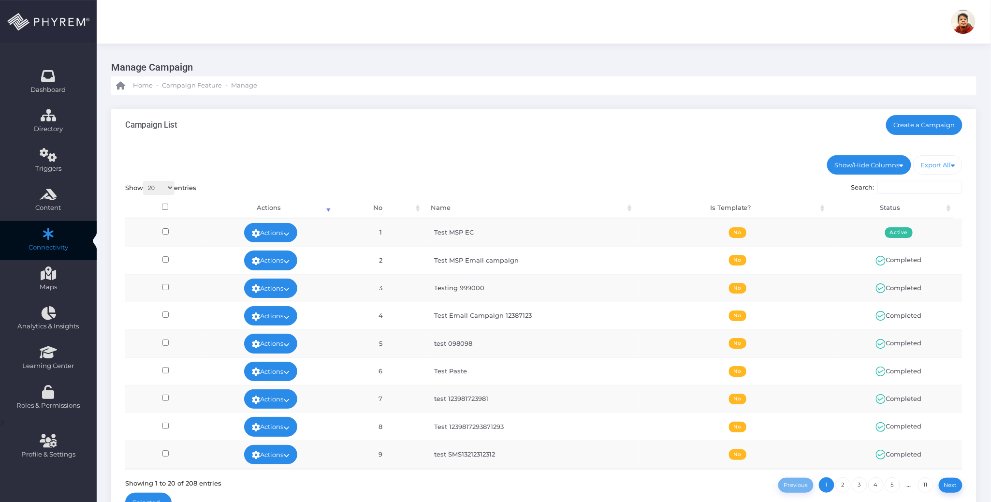
click at [630, 131] on div "Campaign List Create a Campaign" at bounding box center [543, 125] width 865 height 32
click at [540, 115] on div "Campaign List Create a Campaign" at bounding box center [543, 125] width 865 height 32
click at [563, 144] on div "Show/Hide Columns No Name Is Template? Status DONE" at bounding box center [543, 335] width 865 height 389
click at [746, 129] on div "Campaign List Create a Campaign" at bounding box center [543, 125] width 865 height 32
click at [681, 122] on div "Campaign List Create a Campaign" at bounding box center [543, 125] width 865 height 32
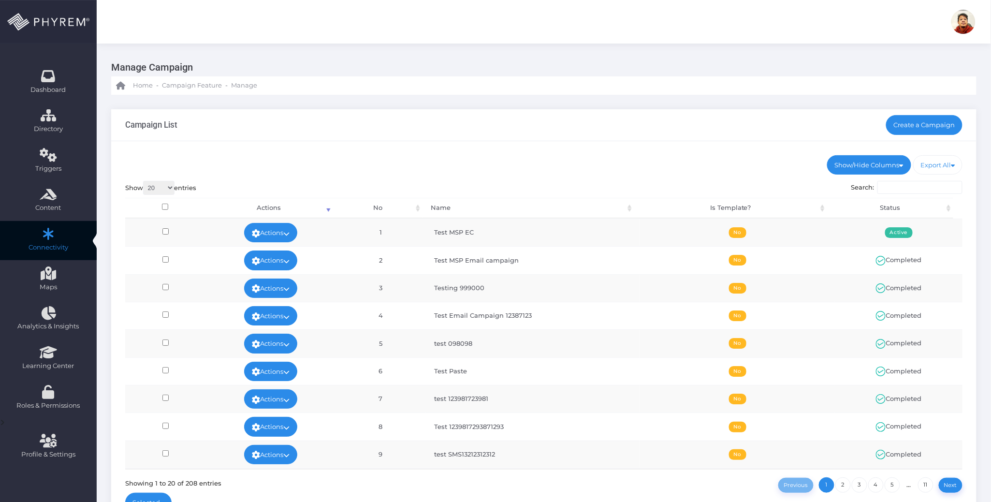
click at [532, 144] on div "Show/Hide Columns No Name Is Template? Status DONE" at bounding box center [543, 335] width 865 height 389
click at [566, 158] on ul "Show/Hide Columns No Name Is Template? Status" at bounding box center [543, 164] width 837 height 19
click at [719, 147] on div "Show/Hide Columns No Name Is Template? Status DONE" at bounding box center [543, 335] width 865 height 389
click at [585, 163] on ul "Show/Hide Columns No Name Is Template? Status" at bounding box center [543, 164] width 837 height 19
click at [399, 126] on div "Campaign List Create a Campaign" at bounding box center [543, 125] width 865 height 32
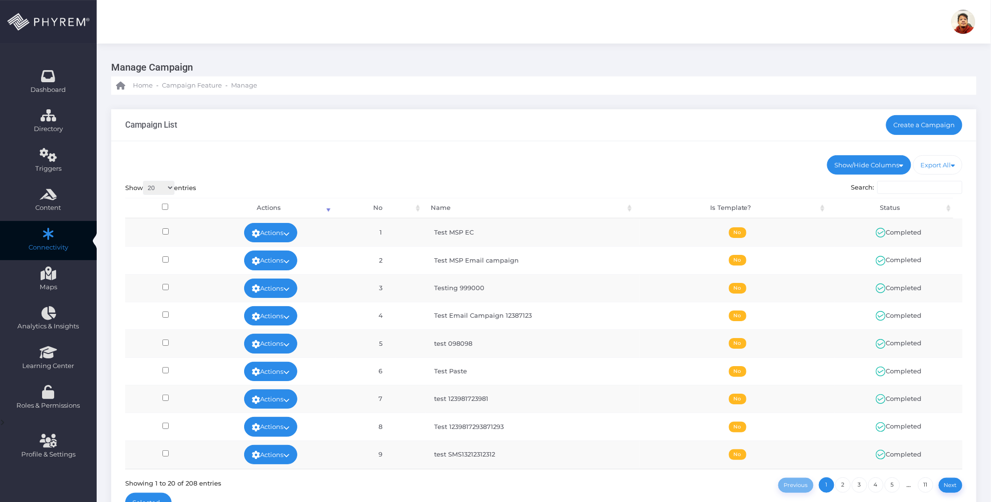
click at [611, 145] on div "Show/Hide Columns No Name Is Template? Status DONE" at bounding box center [543, 335] width 865 height 389
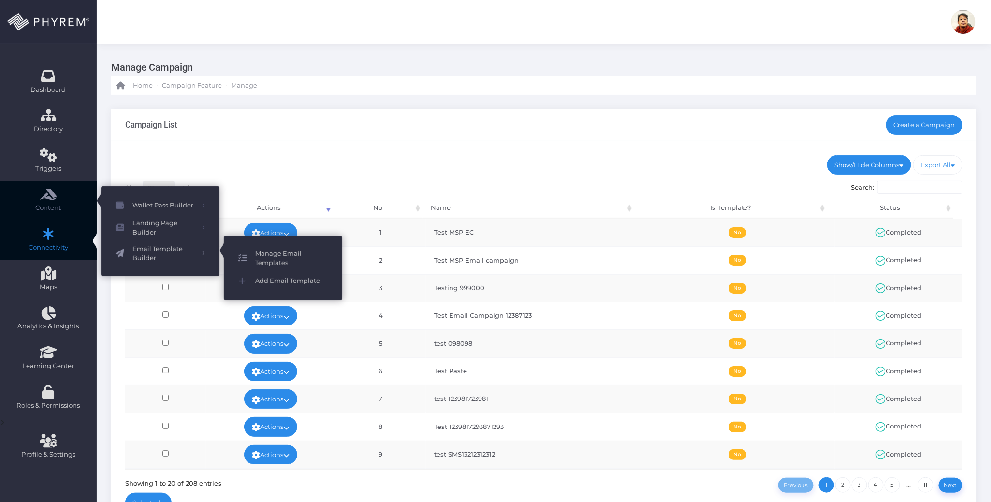
click at [279, 251] on span "Manage Email Templates" at bounding box center [291, 258] width 72 height 19
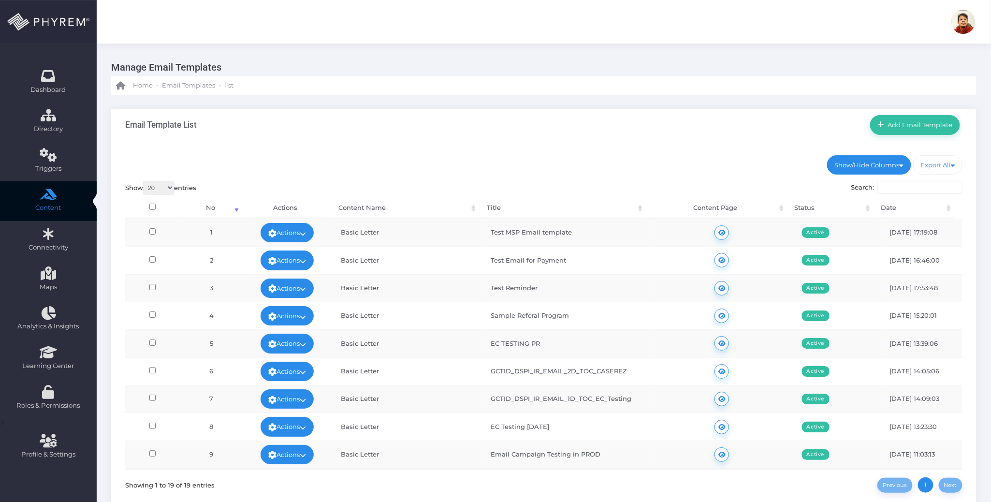
click at [629, 156] on ul "Show/Hide Columns No Content Name Title Content Page Status" at bounding box center [543, 164] width 837 height 19
click at [647, 124] on div "Email Template List Add Email Template" at bounding box center [543, 125] width 865 height 32
click at [646, 142] on div "Show/Hide Columns No Title" at bounding box center [543, 335] width 865 height 389
click at [303, 229] on link "Actions" at bounding box center [286, 232] width 53 height 19
click at [286, 247] on link "Edit" at bounding box center [283, 254] width 63 height 18
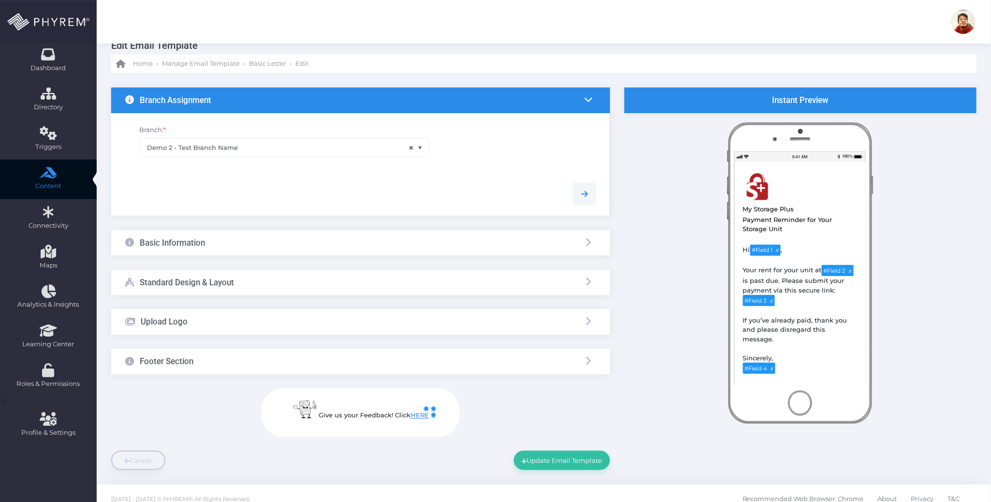
scroll to position [34, 0]
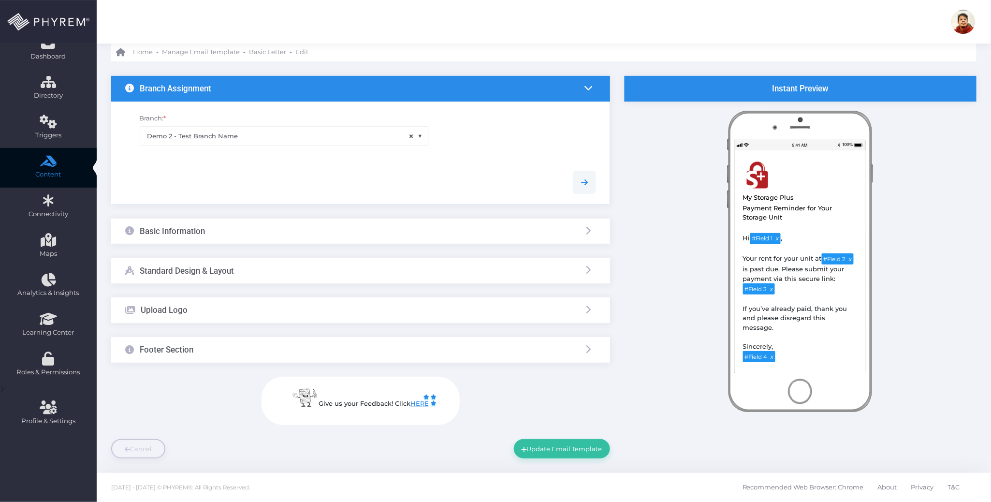
click at [262, 235] on div "Basic Information" at bounding box center [360, 231] width 499 height 26
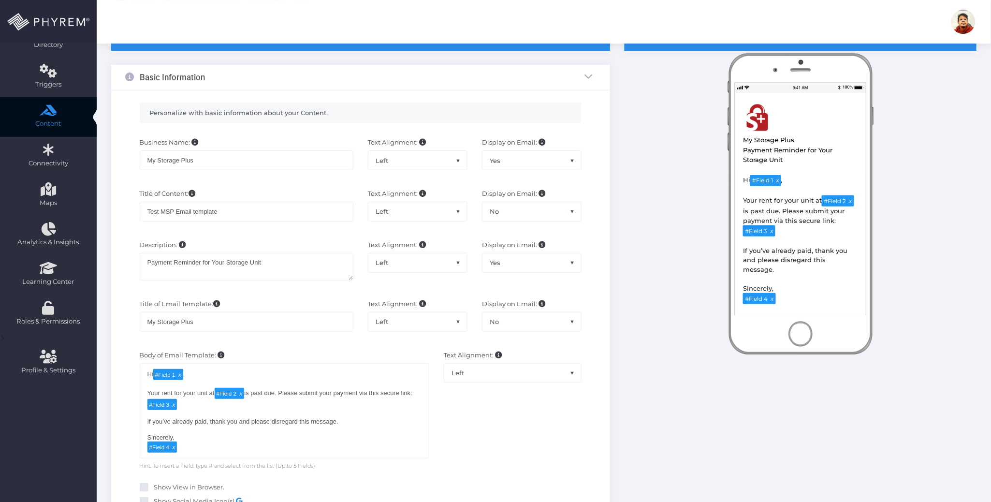
scroll to position [163, 0]
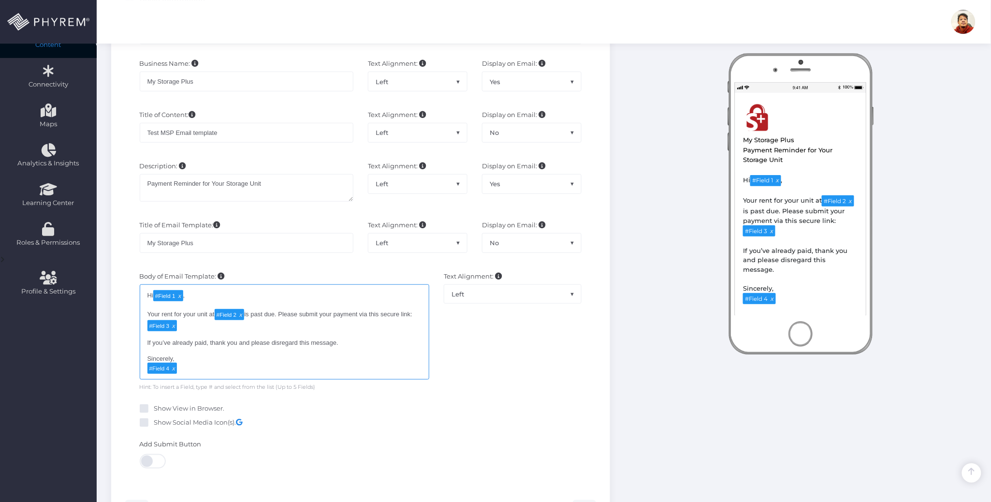
click at [163, 345] on div "Hi # Field 1 , Your rent for your unit at # Field 2 is past due. Please submit …" at bounding box center [285, 331] width 290 height 95
type textarea "Hi [#Field 1](tag:f1), Your rent for your unit at [#Field 2](tag:f2) is past du…"
click at [358, 345] on div "Hi # Field 1 , Your rent for your unit at # Field 2 is past due. Please submit …" at bounding box center [285, 331] width 290 height 95
click at [333, 364] on div "Hi # Field 1 , Your rent for your unit at # Field 2 is past due. Please submit …" at bounding box center [285, 331] width 290 height 95
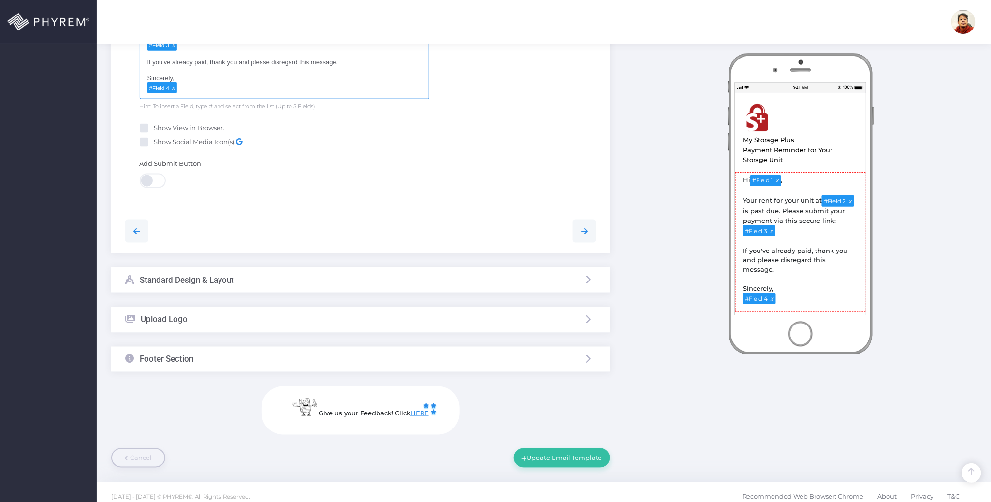
scroll to position [455, 0]
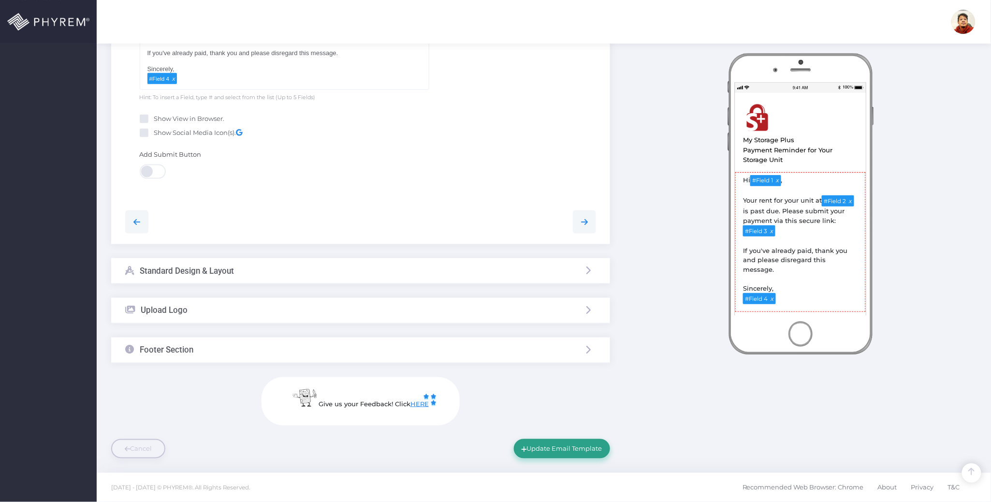
click at [580, 451] on button "Update Email Template" at bounding box center [562, 448] width 96 height 19
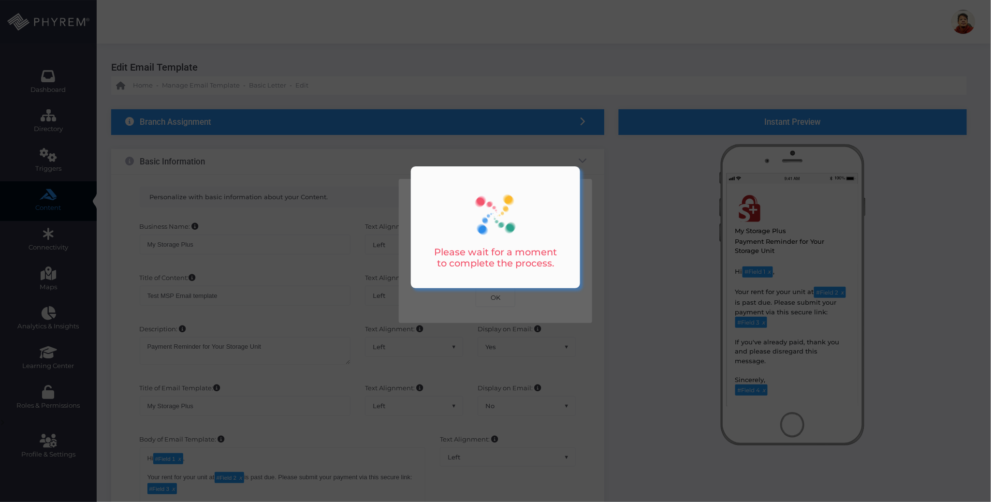
scroll to position [0, 0]
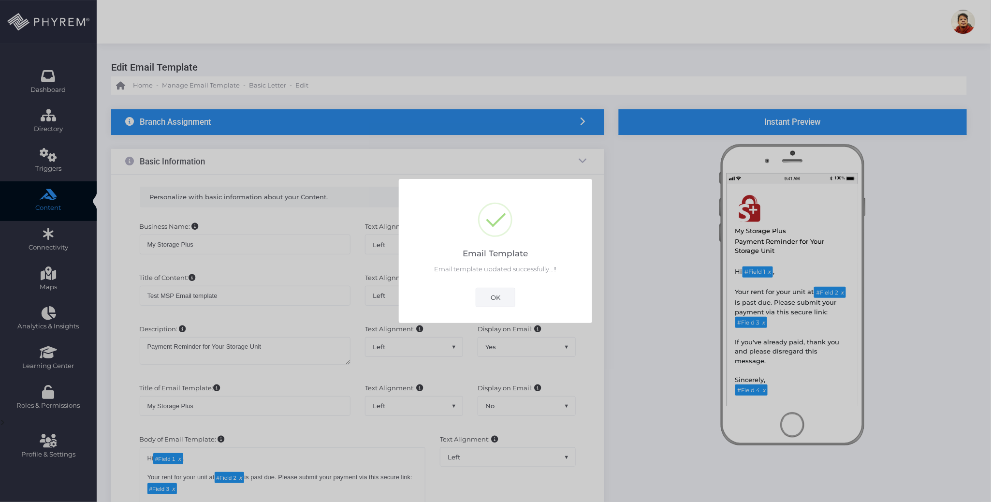
click at [493, 300] on button "OK" at bounding box center [495, 296] width 40 height 19
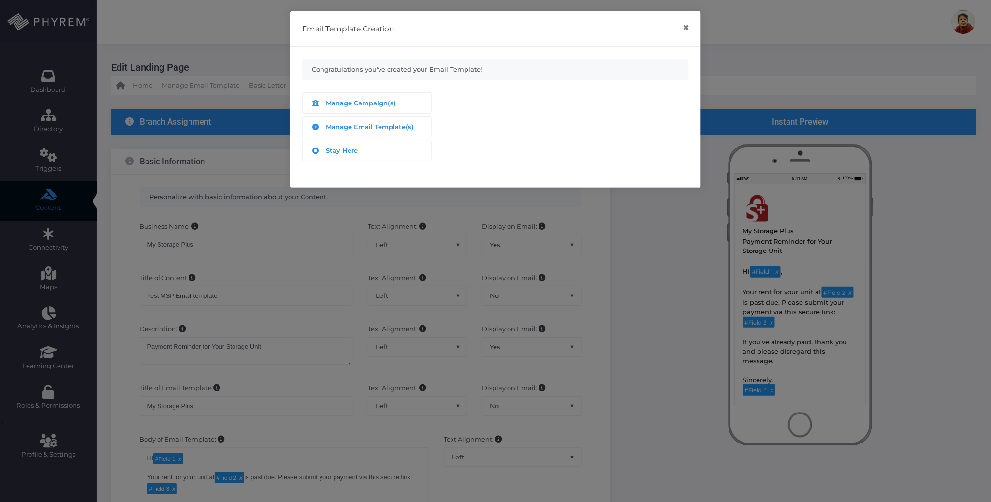
scroll to position [455, 0]
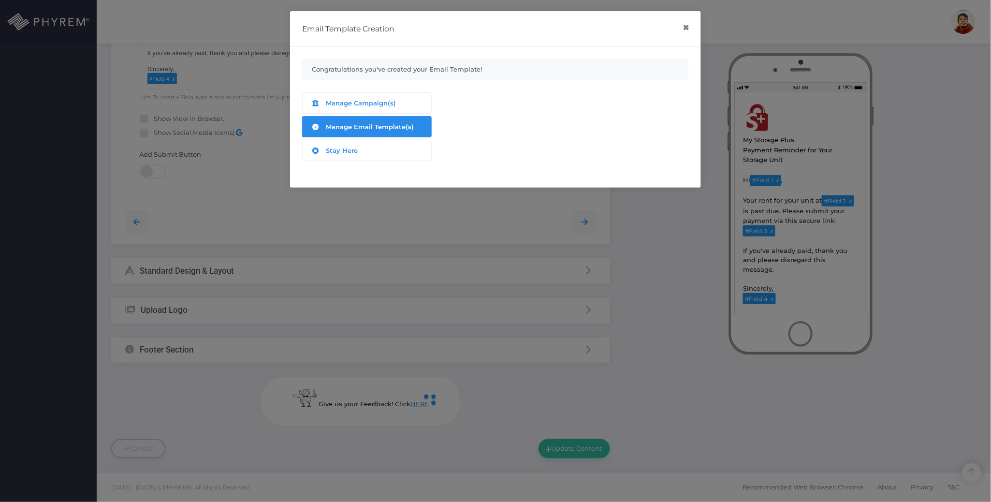
click at [361, 127] on span "Manage Email Template(s)" at bounding box center [370, 127] width 88 height 8
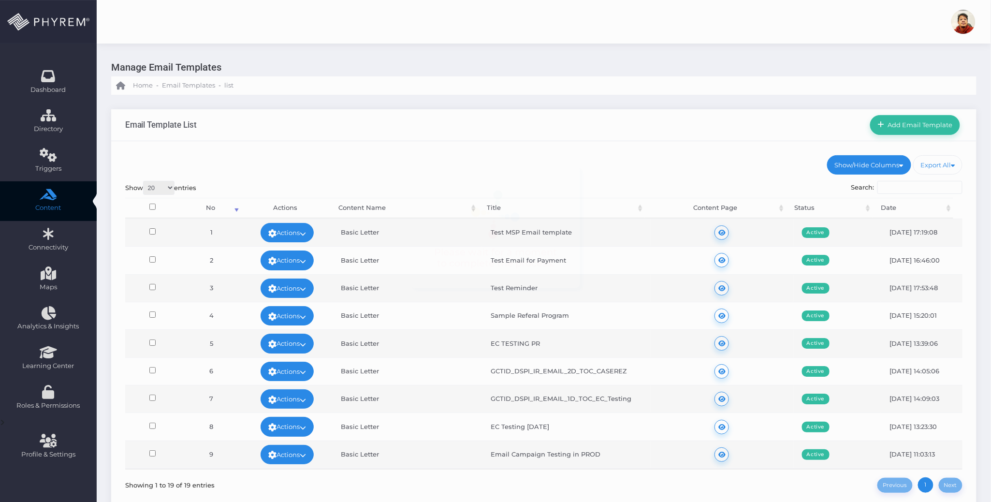
click at [395, 139] on div at bounding box center [495, 251] width 991 height 502
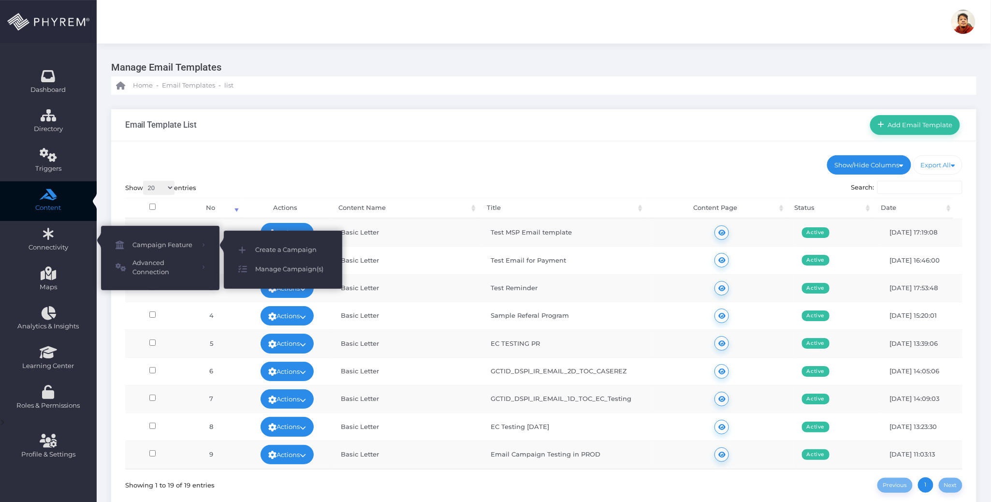
drag, startPoint x: 287, startPoint y: 242, endPoint x: 347, endPoint y: 242, distance: 59.9
click at [288, 242] on link "Create a Campaign" at bounding box center [283, 249] width 118 height 19
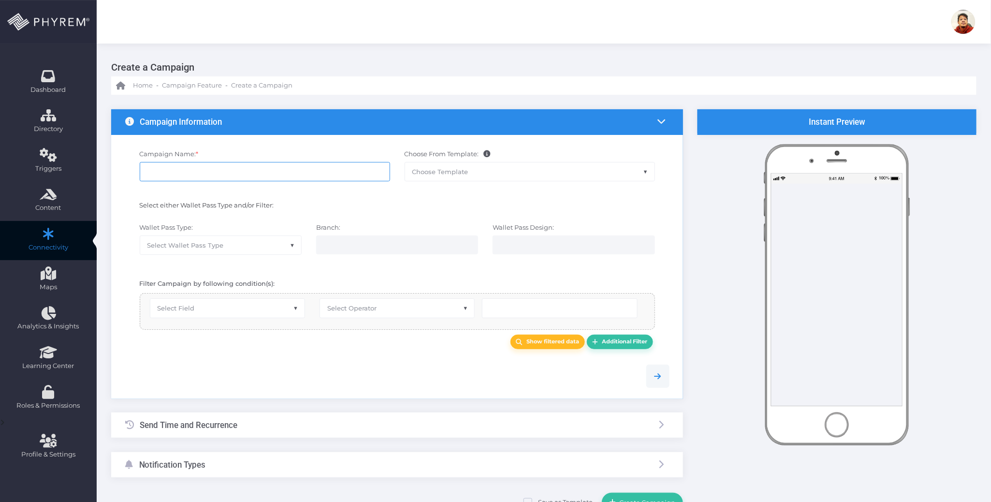
click at [279, 171] on input "Campaign Name: *" at bounding box center [265, 171] width 250 height 19
type input "Test000999"
click at [245, 241] on span "Select Wallet Pass Type" at bounding box center [220, 245] width 161 height 18
select select "15"
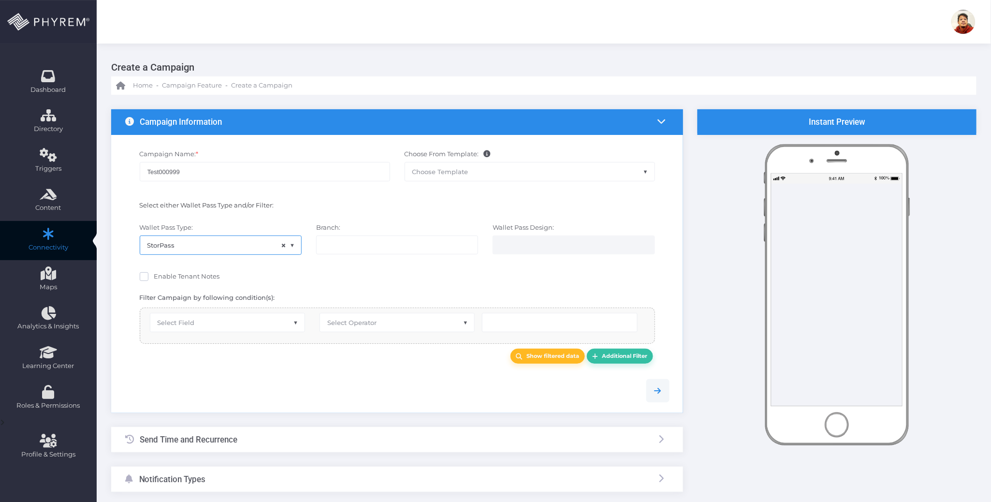
click at [374, 246] on input "search" at bounding box center [362, 245] width 76 height 8
select select "119"
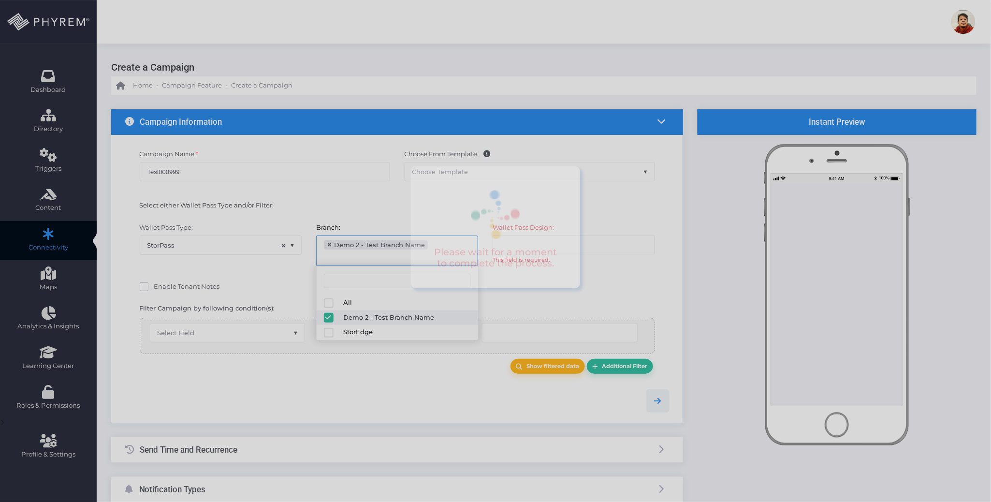
scroll to position [8, 0]
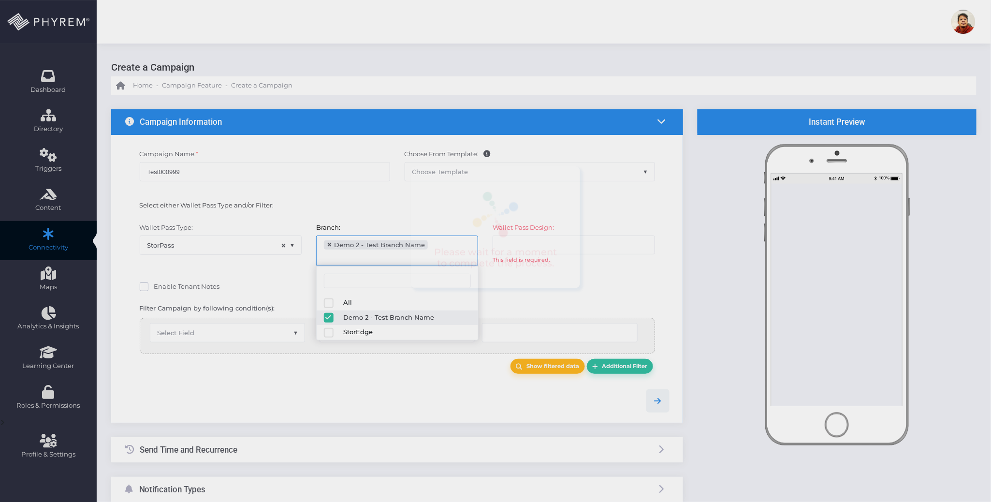
click at [606, 279] on div "Enable Tenant Notes" at bounding box center [397, 286] width 530 height 14
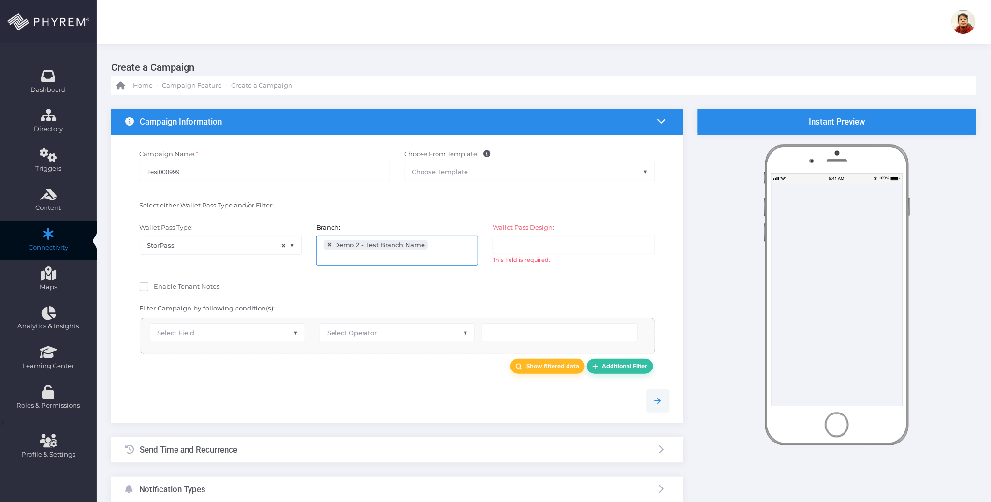
click at [561, 244] on input "search" at bounding box center [538, 245] width 76 height 8
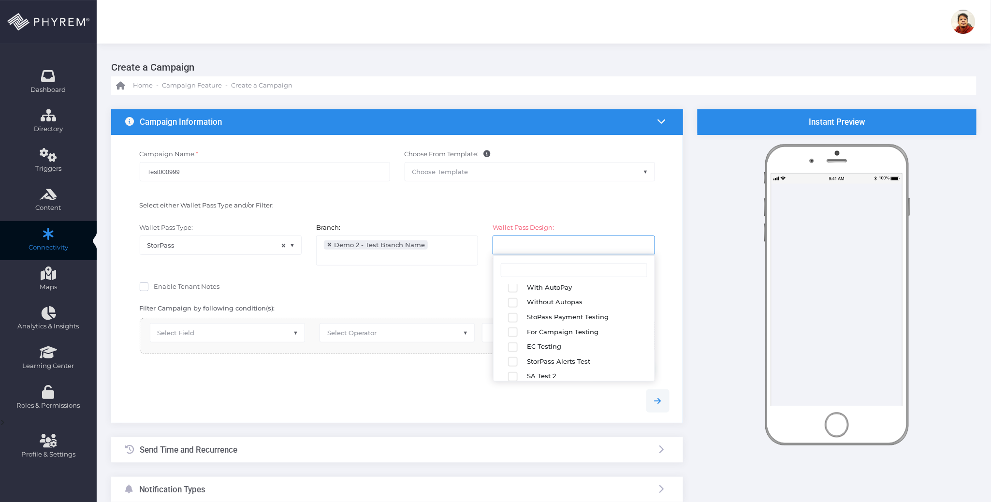
scroll to position [168, 0]
select select "2683"
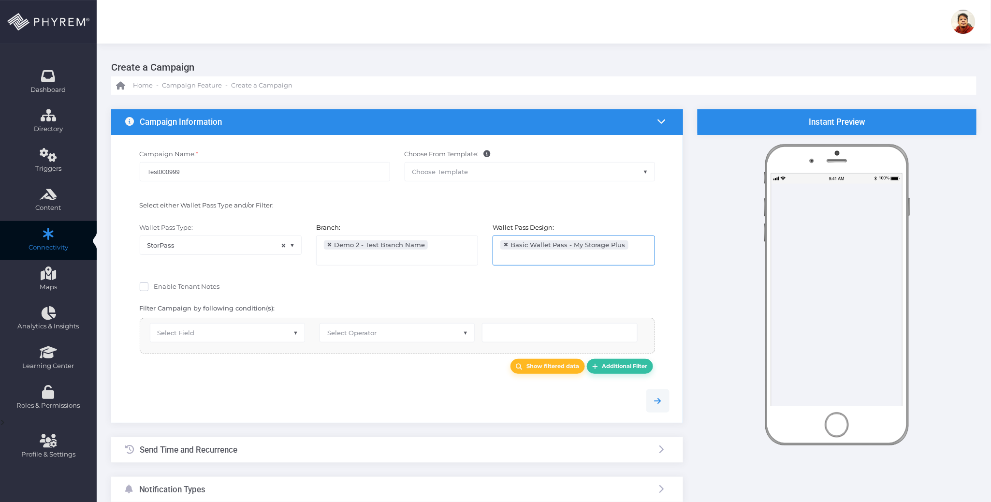
drag, startPoint x: 311, startPoint y: 395, endPoint x: 241, endPoint y: 377, distance: 72.8
click at [309, 395] on div at bounding box center [397, 400] width 559 height 23
click at [196, 285] on span "Enable Tenant Notes" at bounding box center [187, 286] width 66 height 8
click at [160, 285] on input "Enable Tenant Notes" at bounding box center [157, 285] width 6 height 6
checkbox input "true"
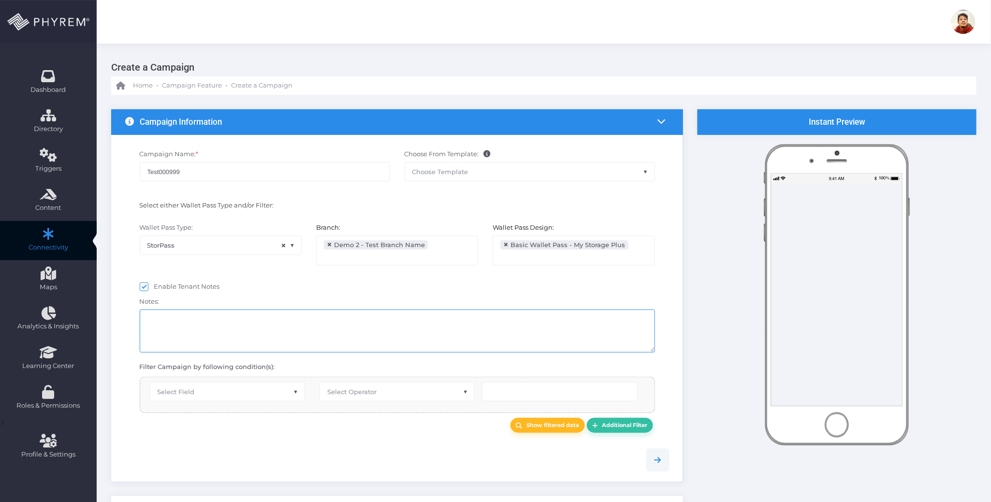
click at [217, 327] on textarea at bounding box center [397, 330] width 515 height 43
drag, startPoint x: 216, startPoint y: 387, endPoint x: 212, endPoint y: 385, distance: 5.2
click at [216, 388] on span "Select Field" at bounding box center [227, 391] width 154 height 18
select select "first_name"
click at [347, 388] on span "Select Operator" at bounding box center [351, 392] width 49 height 8
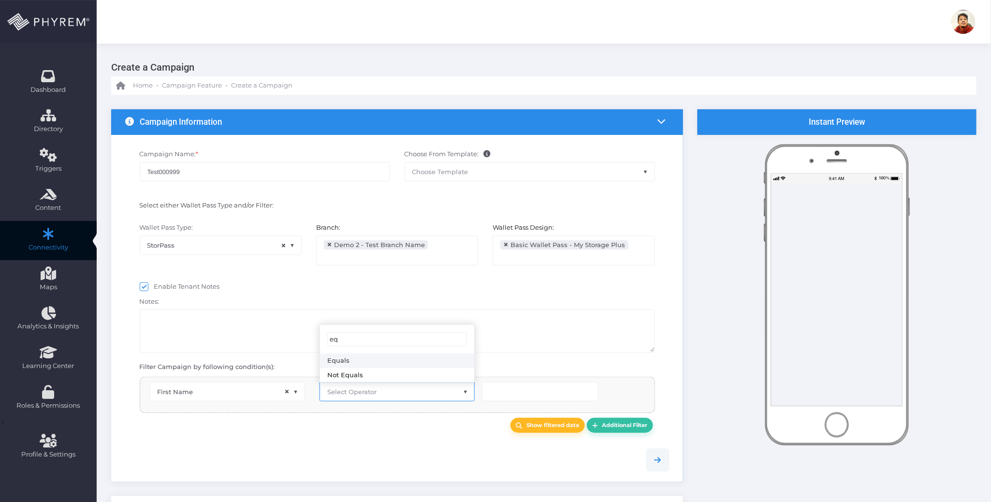
type input "eq"
select select "equals"
click at [526, 389] on input "text" at bounding box center [540, 391] width 116 height 19
type input "[PERSON_NAME]"
drag, startPoint x: 428, startPoint y: 436, endPoint x: 511, endPoint y: 430, distance: 83.8
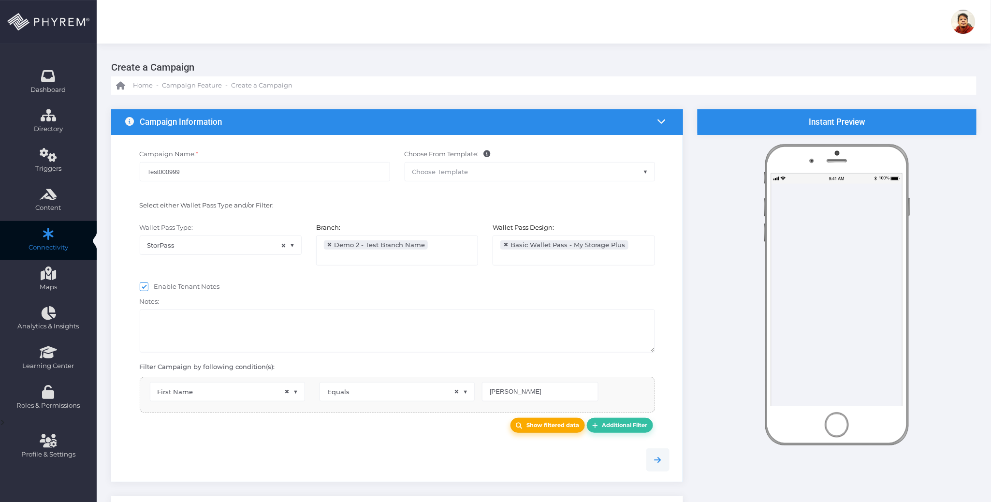
click at [430, 436] on div "Show filtered data Additional Filter" at bounding box center [397, 425] width 559 height 25
click at [525, 425] on link "Show filtered data" at bounding box center [547, 424] width 74 height 15
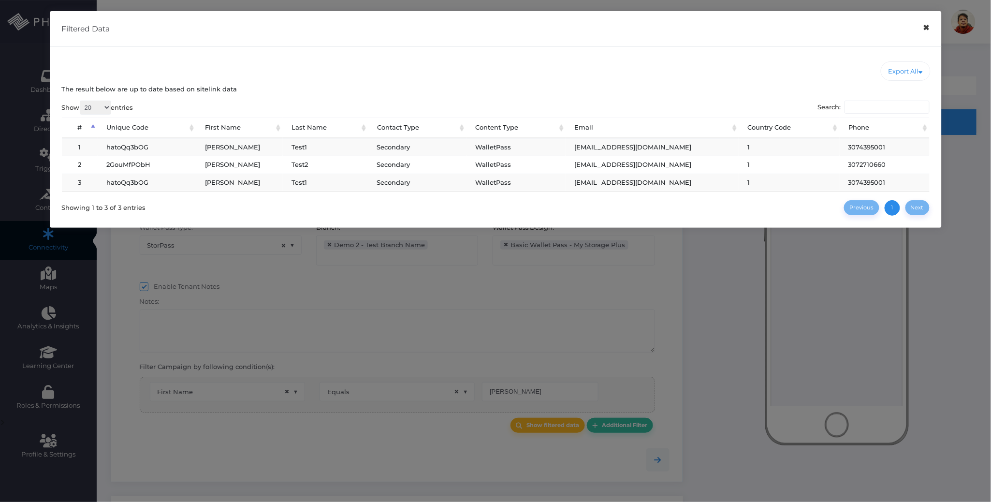
click at [927, 35] on button "×" at bounding box center [926, 28] width 19 height 22
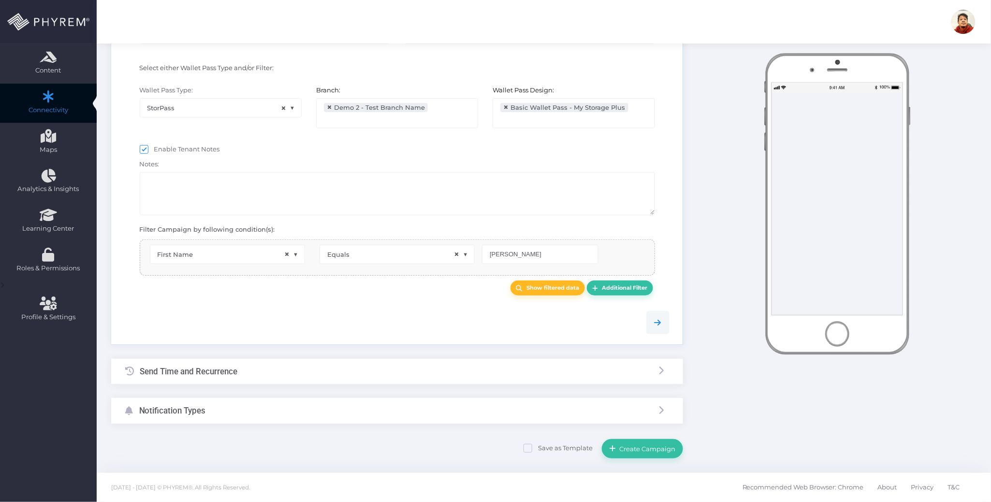
click at [300, 375] on div "Send Time and Recurrence" at bounding box center [397, 372] width 572 height 26
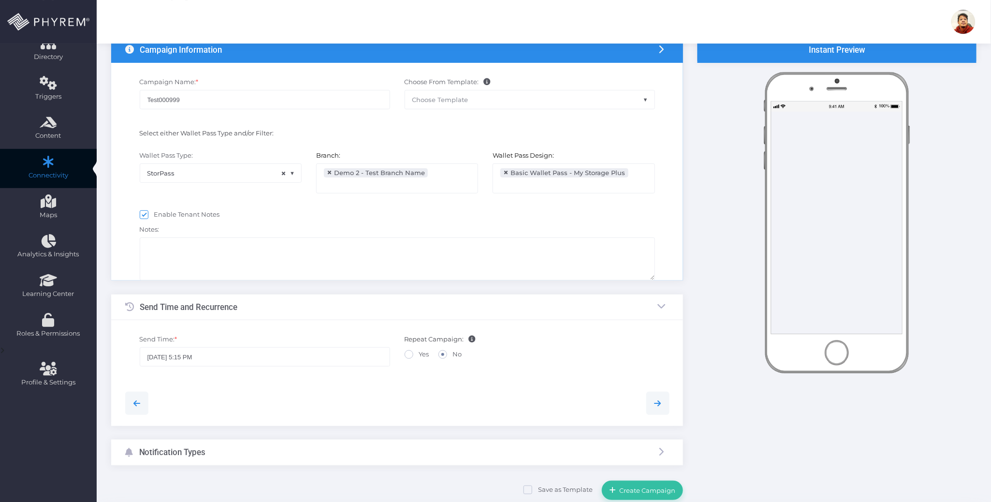
scroll to position [0, 0]
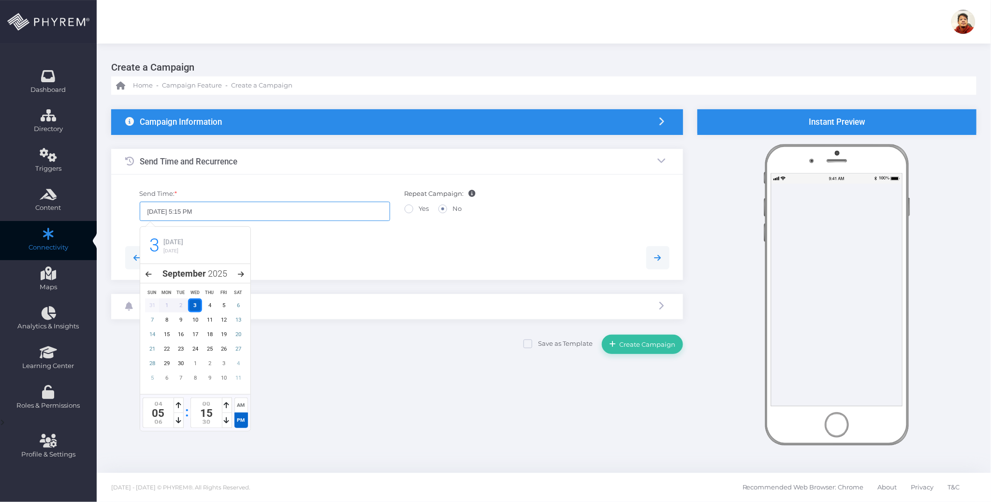
click at [192, 210] on input "[DATE] 5:15 PM" at bounding box center [265, 210] width 250 height 19
type input "[DATE] 5:30 PM"
click at [331, 248] on div at bounding box center [397, 257] width 559 height 23
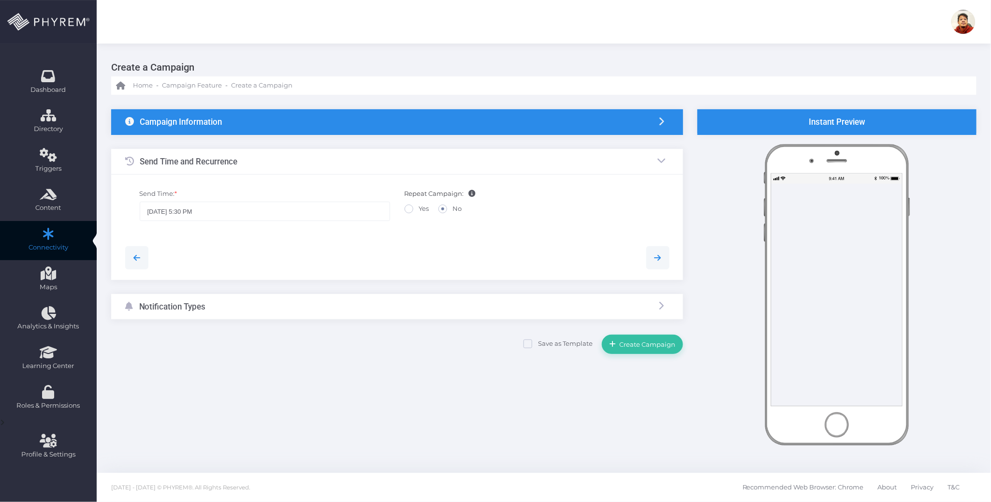
click at [342, 301] on div "Notification Types" at bounding box center [397, 307] width 572 height 26
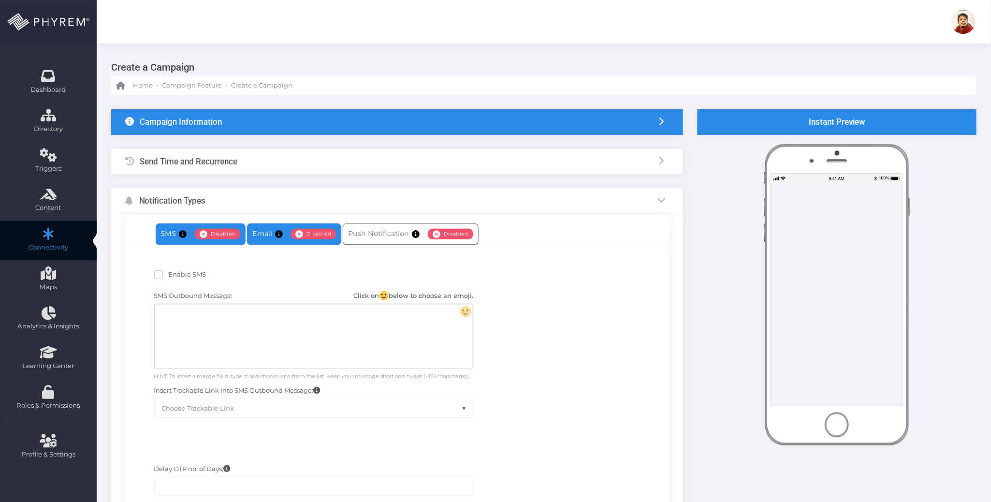
click at [273, 237] on link "Email Enabled Disabled" at bounding box center [294, 234] width 94 height 22
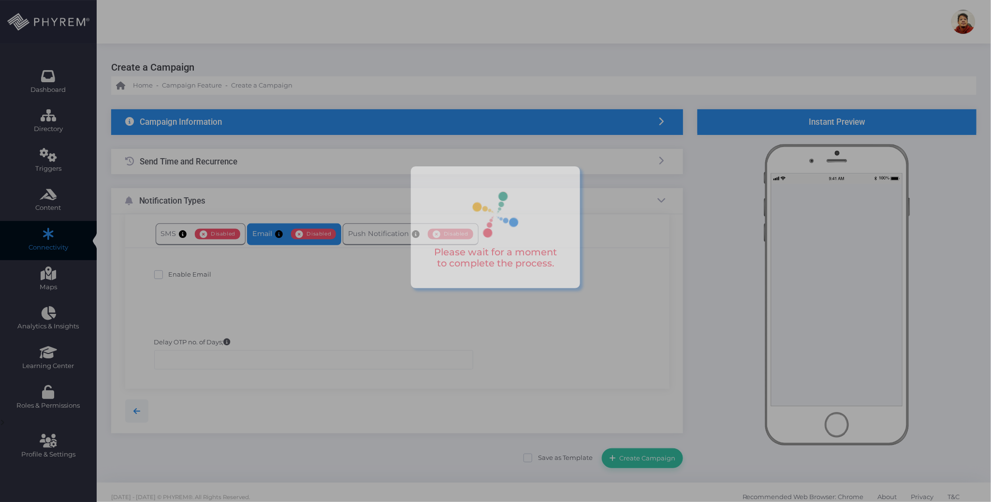
click at [198, 275] on div at bounding box center [495, 251] width 991 height 502
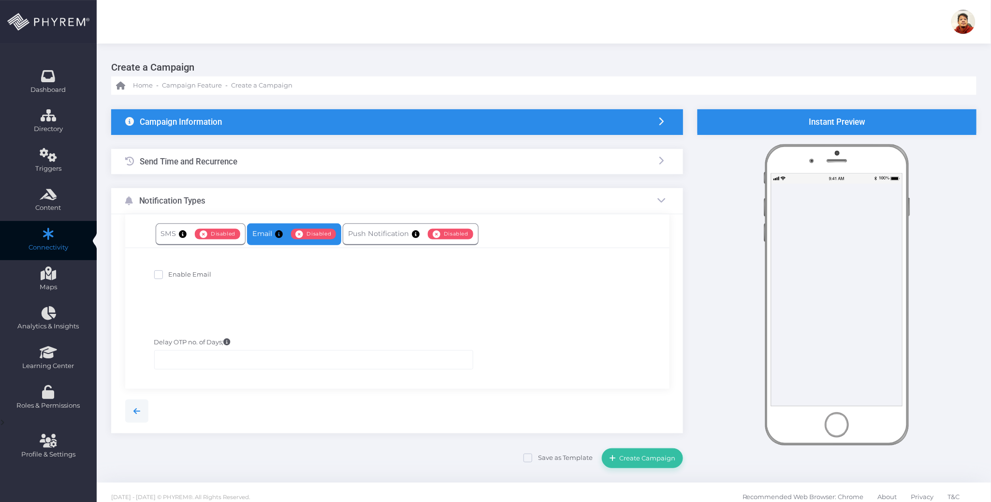
click at [182, 273] on span "Enable Email" at bounding box center [190, 274] width 43 height 8
click at [175, 273] on input "Enable Email" at bounding box center [172, 273] width 6 height 6
checkbox input "true"
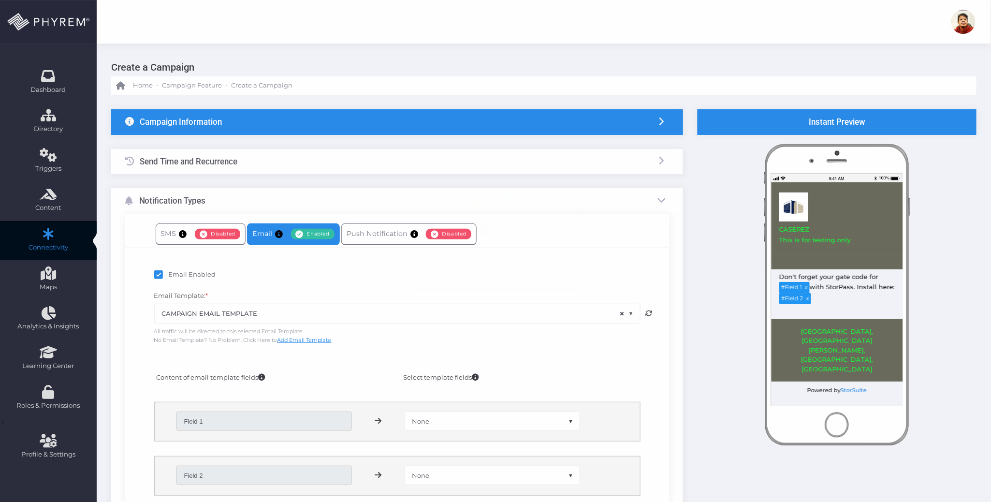
click at [319, 314] on span "× CAMPAIGN EMAIL TEMPLATE" at bounding box center [397, 313] width 485 height 18
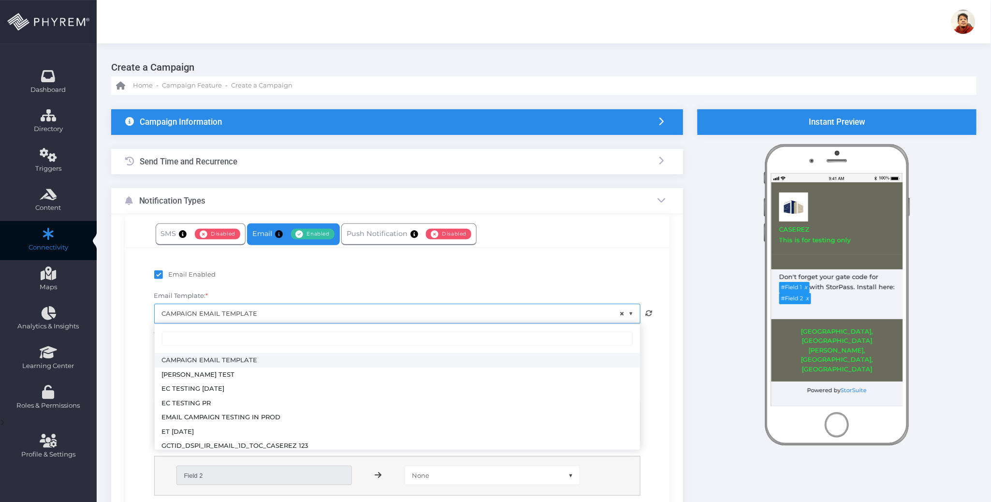
scroll to position [174, 0]
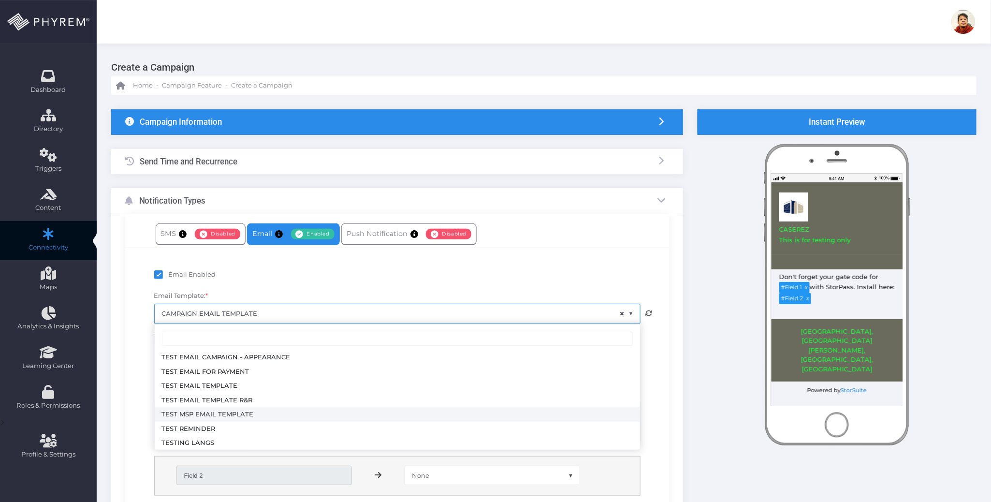
select select "3714"
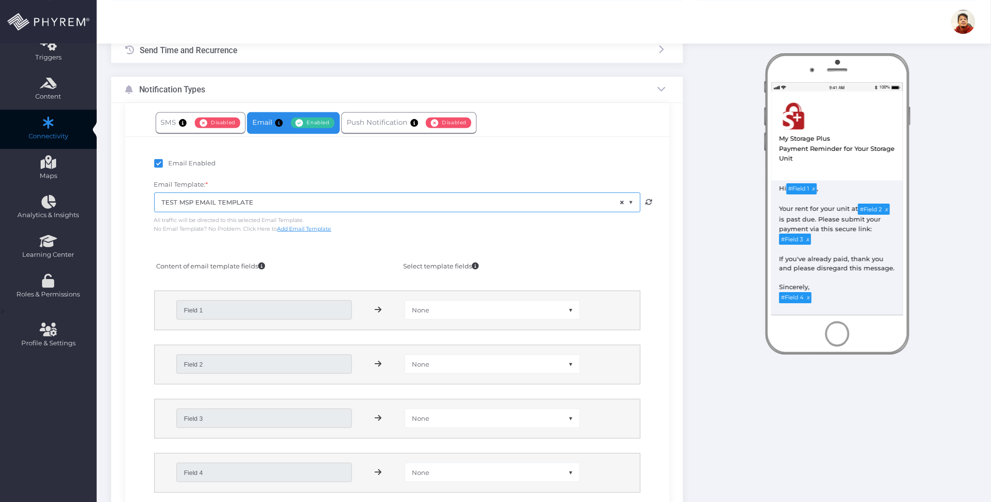
scroll to position [129, 0]
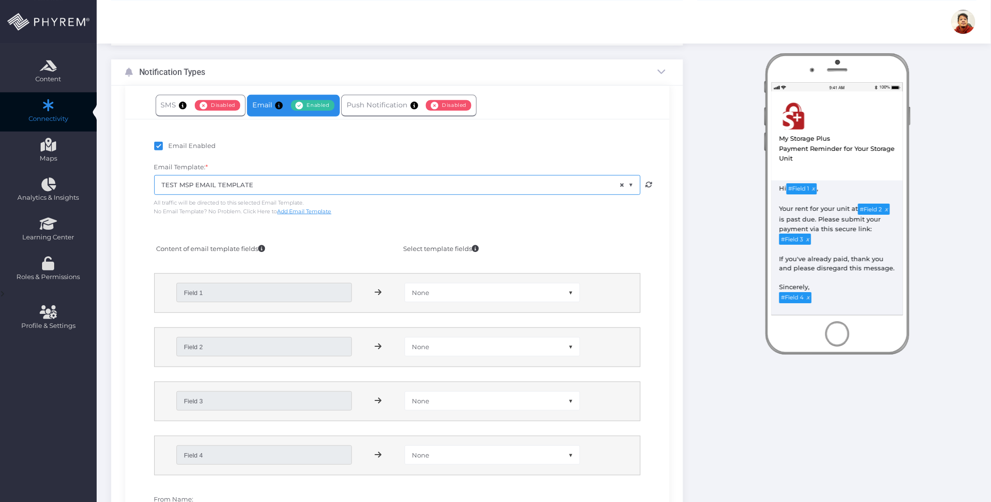
click at [478, 291] on span "None" at bounding box center [492, 292] width 174 height 18
select select "first_name"
click at [459, 345] on span "None" at bounding box center [492, 346] width 174 height 18
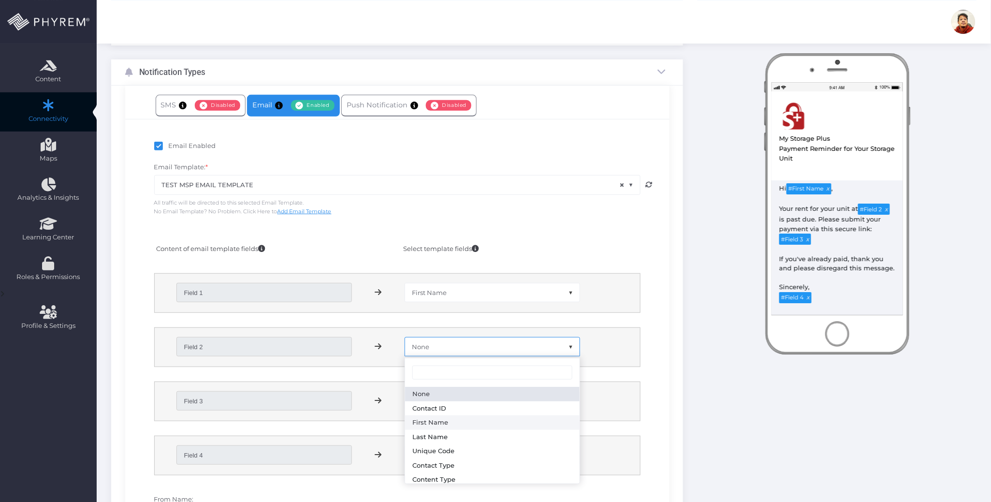
scroll to position [159, 0]
select select "branch_name"
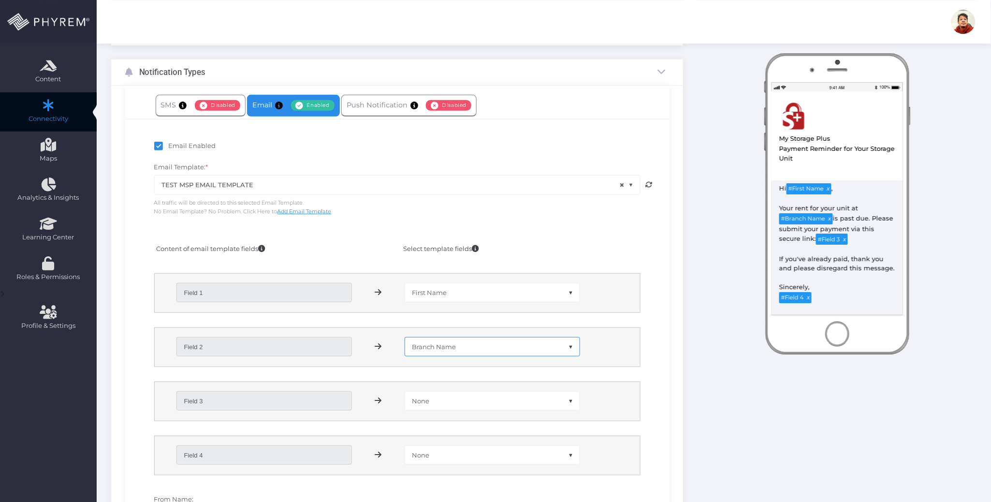
click at [464, 402] on span "None" at bounding box center [492, 400] width 174 height 18
select select "payment_link"
click at [466, 457] on span "None" at bounding box center [492, 454] width 174 height 18
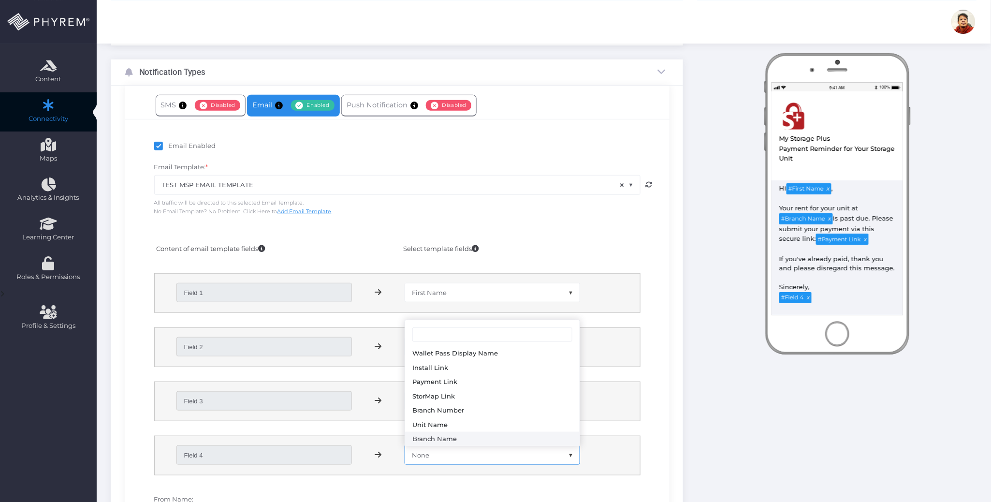
select select "branch_name"
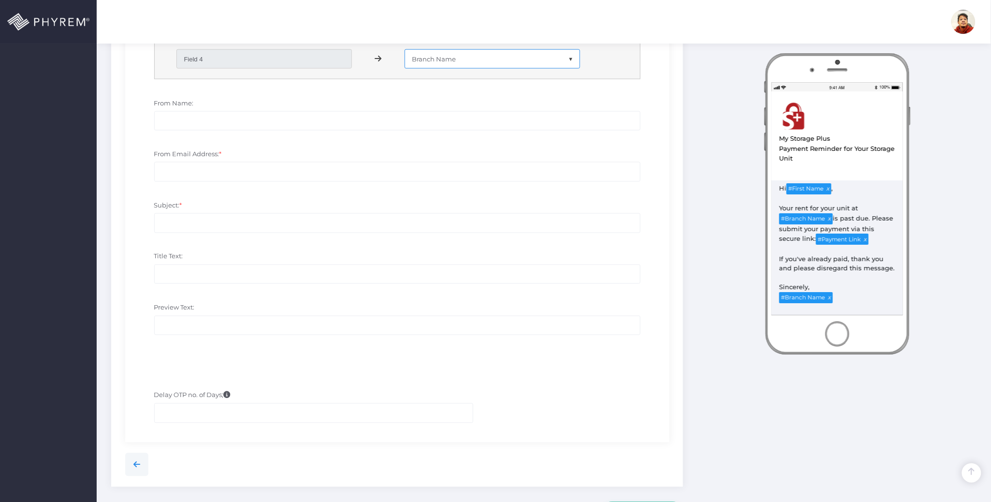
scroll to position [451, 0]
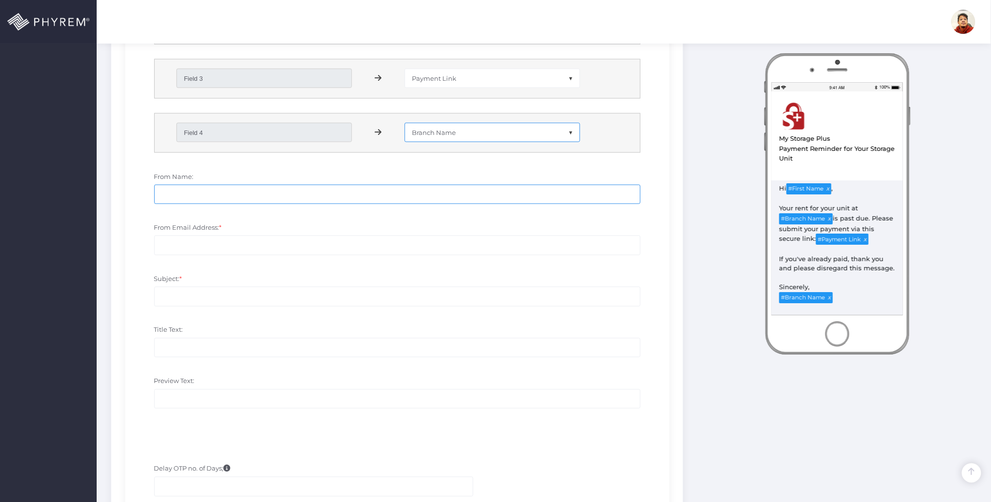
click at [203, 198] on input "From Name:" at bounding box center [397, 194] width 486 height 19
drag, startPoint x: 832, startPoint y: 140, endPoint x: 653, endPoint y: 153, distance: 179.3
click at [765, 142] on div "View in Browser My Storage Plus Test MSP Email template Payment Reminder for Yo…" at bounding box center [837, 165] width 155 height 224
copy div "My Storage Plus"
click at [255, 196] on input "From Name:" at bounding box center [397, 194] width 486 height 19
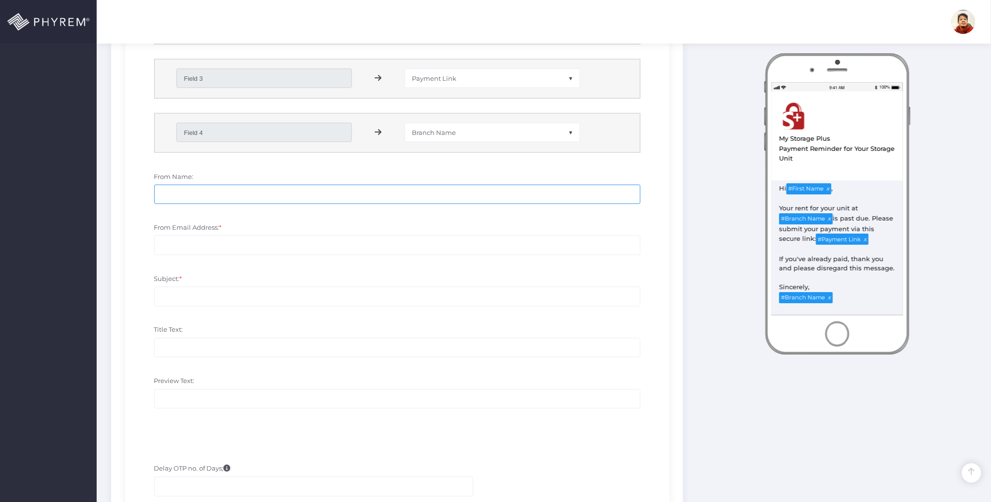
paste input "My Storage Plus"
type input "My Storage Plus"
click at [238, 244] on input "From Email Address: *" at bounding box center [397, 244] width 486 height 19
type input "no-reply@storpass.com"
drag, startPoint x: 799, startPoint y: 161, endPoint x: 588, endPoint y: 201, distance: 215.3
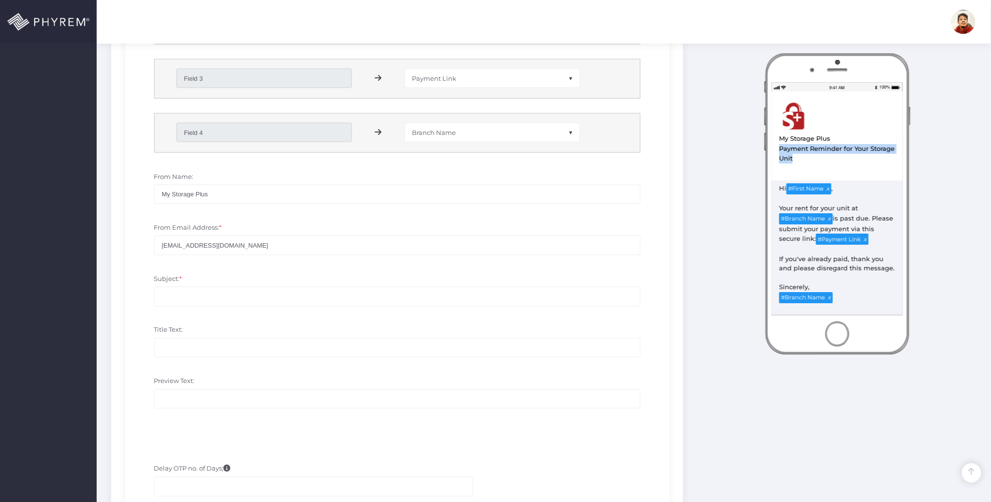
click at [776, 153] on div "View in Browser My Storage Plus Test MSP Email template Payment Reminder for Yo…" at bounding box center [836, 128] width 131 height 75
copy div "Payment Reminder for Your Storage Unit"
click at [196, 297] on input "Subject: *" at bounding box center [397, 296] width 486 height 19
paste input "Payment Reminder for Your Storage Unit"
type input "Payment Reminder for Your Storage Unit"
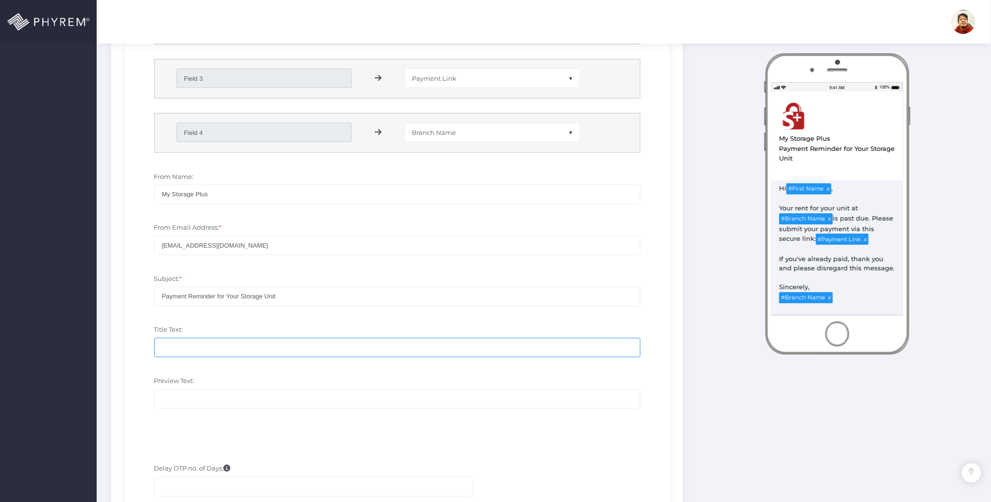
click at [229, 352] on input "Title Text:" at bounding box center [397, 347] width 486 height 19
paste input "Payment Reminder for Your Storage Unit"
type input "Payment Reminder for Your Storage Unit"
click at [213, 399] on input "Preview Text:" at bounding box center [397, 398] width 486 height 19
drag, startPoint x: 834, startPoint y: 136, endPoint x: 628, endPoint y: 216, distance: 220.1
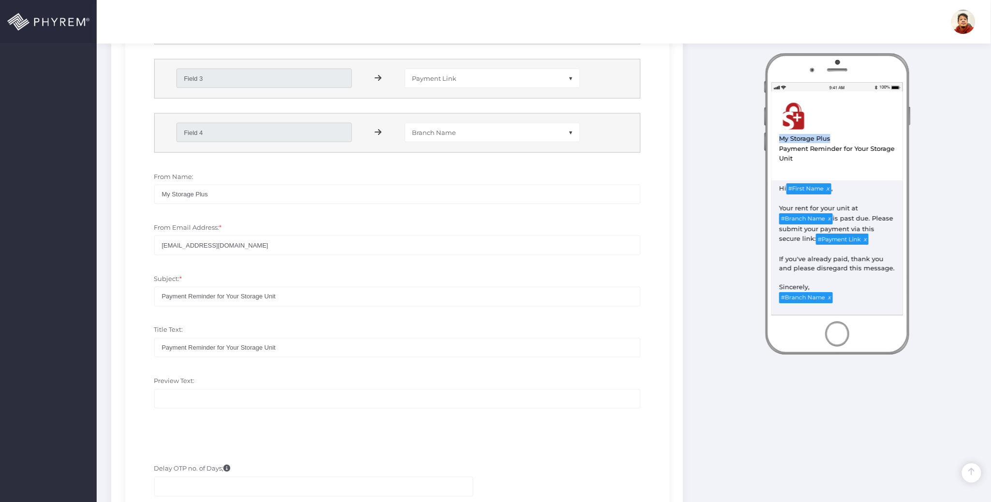
click at [776, 136] on div "View in Browser My Storage Plus Test MSP Email template Payment Reminder for Yo…" at bounding box center [836, 128] width 131 height 75
copy div "My Storage Plus"
click at [197, 393] on input "Preview Text:" at bounding box center [397, 398] width 486 height 19
paste input "My Storage Plus"
type input "My Storage Plus"
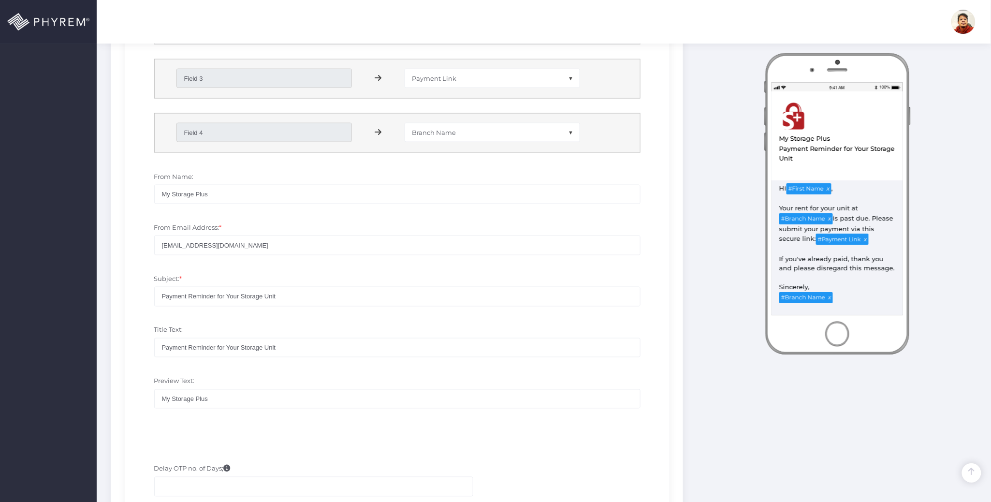
click at [252, 370] on div "Title Text: Payment Reminder for Your Storage Unit" at bounding box center [397, 345] width 530 height 51
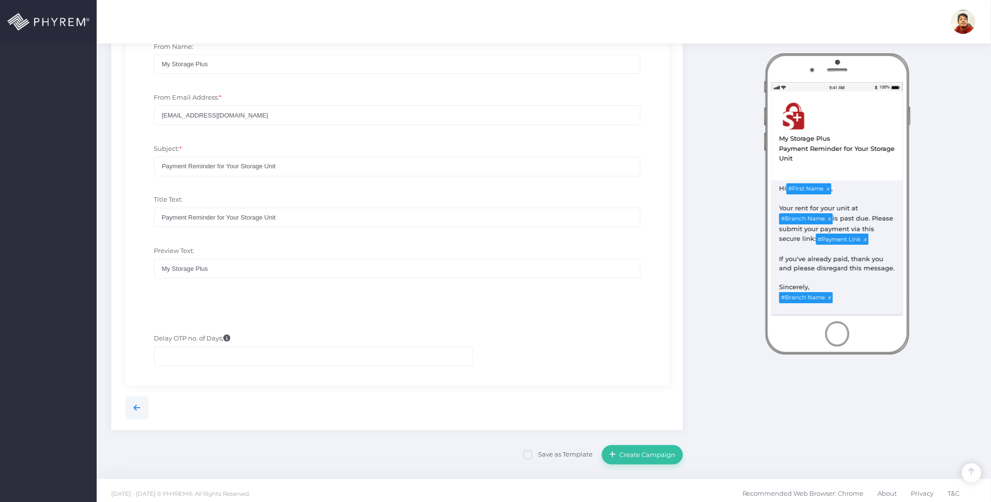
scroll to position [589, 0]
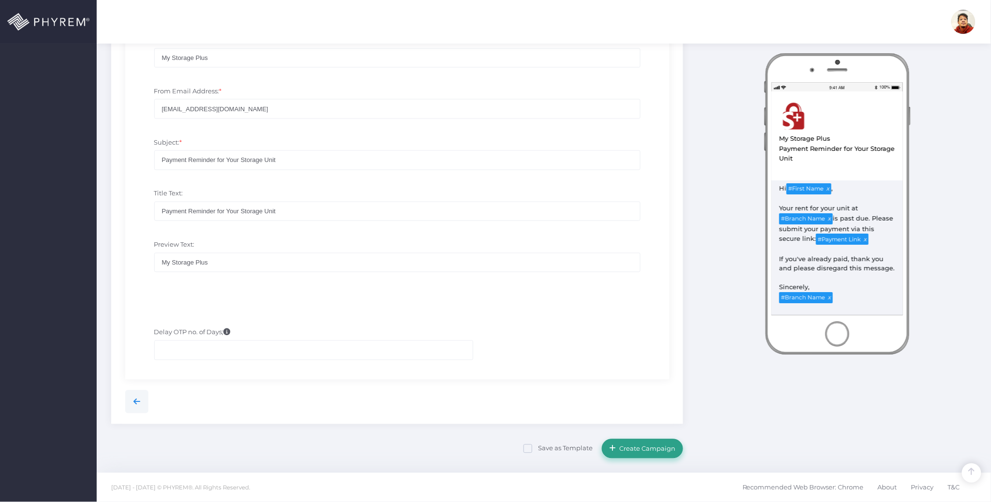
click at [640, 447] on span "Create Campaign" at bounding box center [645, 449] width 59 height 8
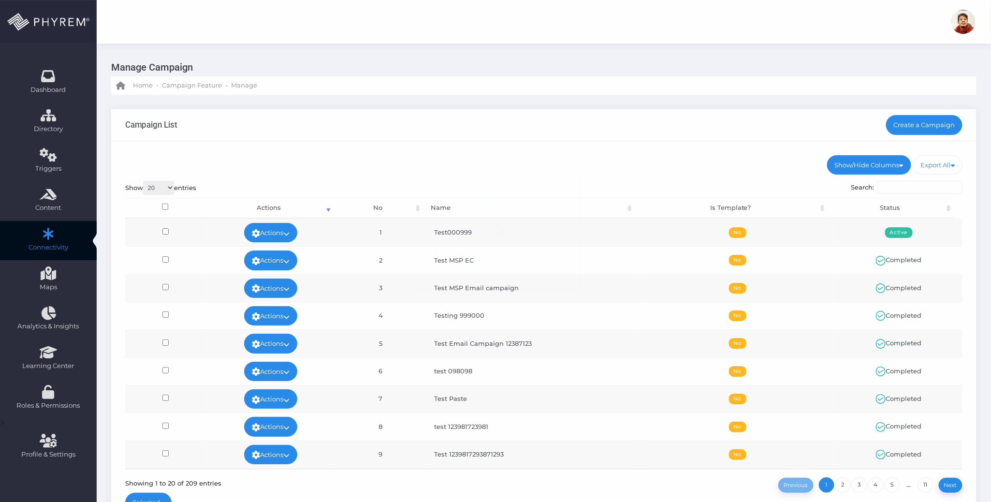
click at [655, 132] on div "Campaign List Create a Campaign" at bounding box center [543, 125] width 865 height 32
click at [640, 148] on div "Show/Hide Columns No Name Is Template? Status DONE" at bounding box center [543, 335] width 865 height 389
click at [646, 135] on div "Campaign List Create a Campaign" at bounding box center [543, 125] width 865 height 32
click at [279, 227] on link "Actions" at bounding box center [270, 232] width 53 height 19
click at [273, 308] on link "Run Test" at bounding box center [267, 309] width 63 height 18
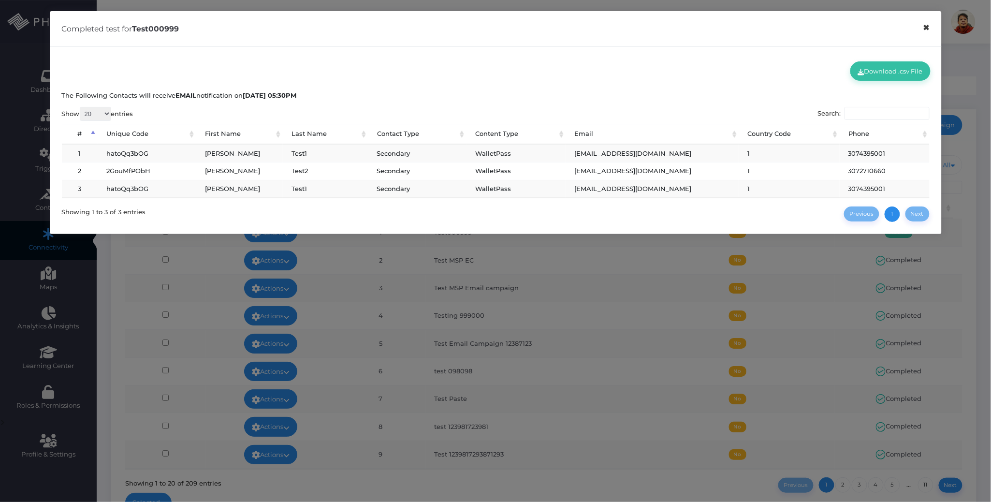
click at [923, 28] on button "×" at bounding box center [926, 28] width 19 height 22
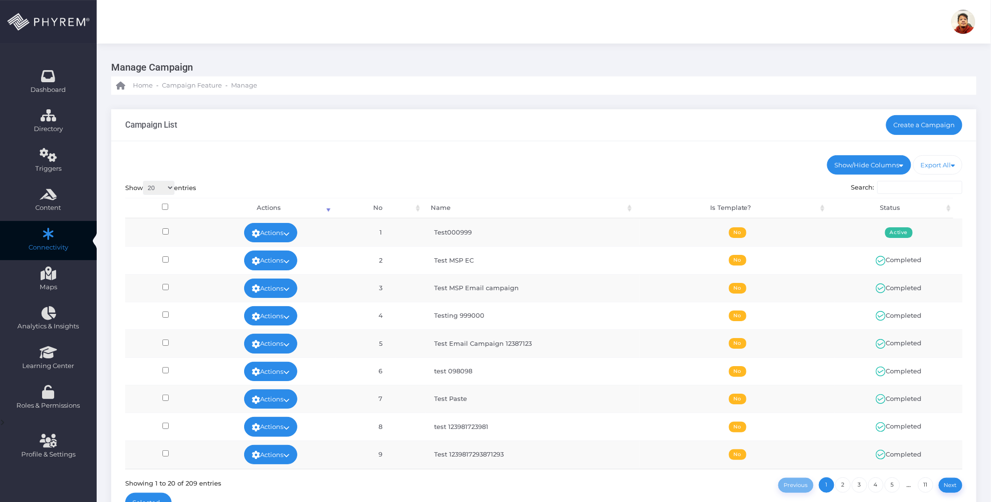
drag, startPoint x: 616, startPoint y: 138, endPoint x: 745, endPoint y: 76, distance: 143.1
click at [627, 134] on div "Campaign List Create a Campaign" at bounding box center [543, 125] width 865 height 32
click at [625, 165] on ul "Show/Hide Columns No Name Is Template? Status" at bounding box center [543, 164] width 837 height 19
click at [626, 161] on ul "Show/Hide Columns No Name Is Template? Status" at bounding box center [543, 164] width 837 height 19
